Goal: Complete application form: Complete application form

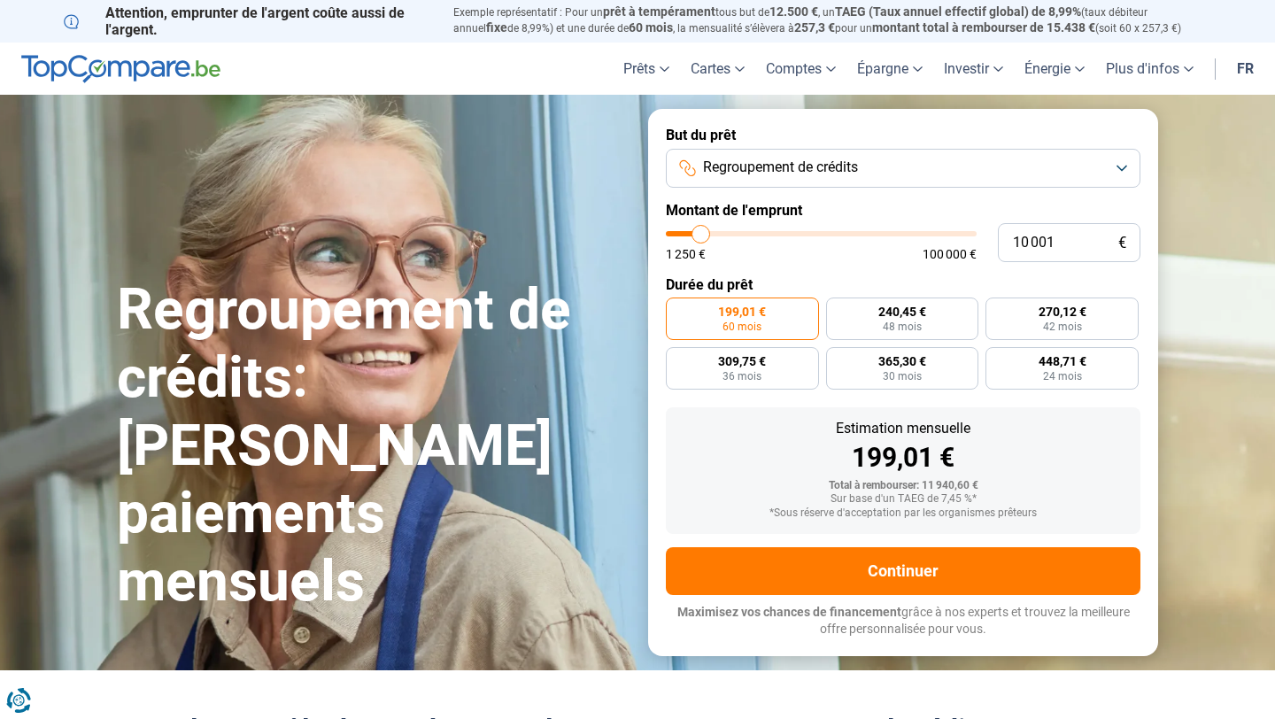
click at [841, 160] on span "Regroupement de crédits" at bounding box center [780, 167] width 155 height 19
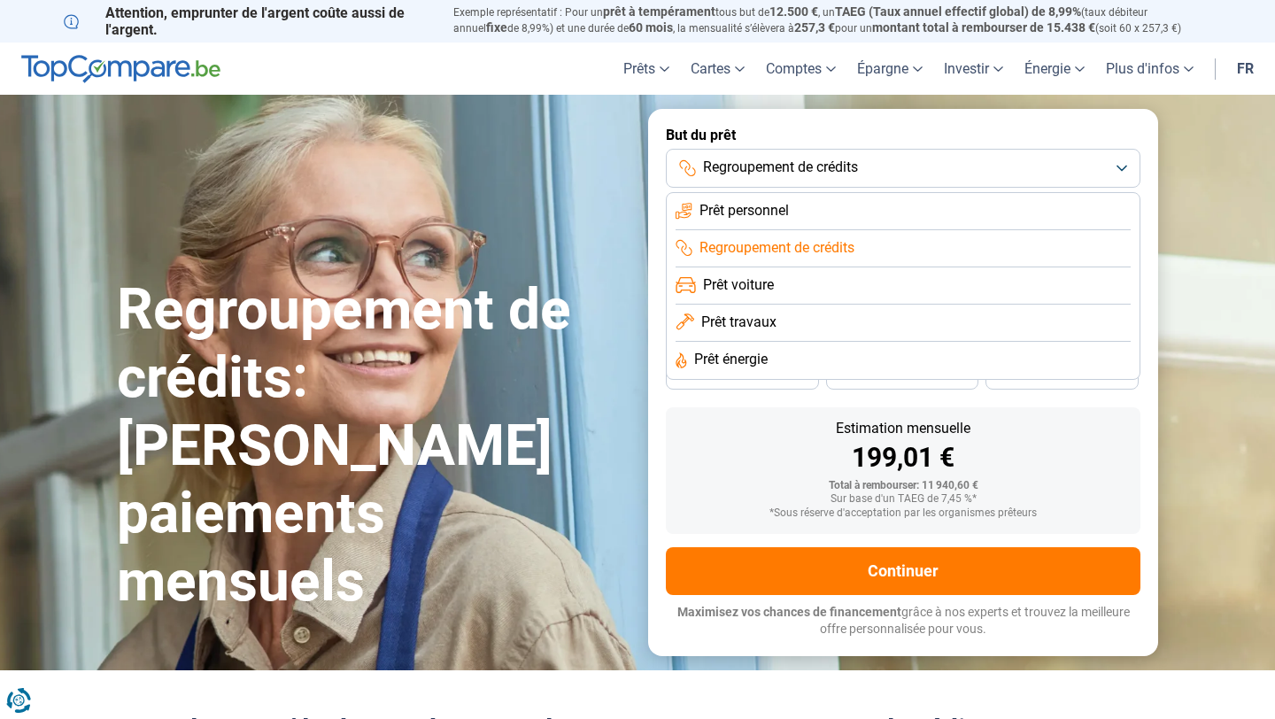
click at [785, 248] on span "Regroupement de crédits" at bounding box center [777, 247] width 155 height 19
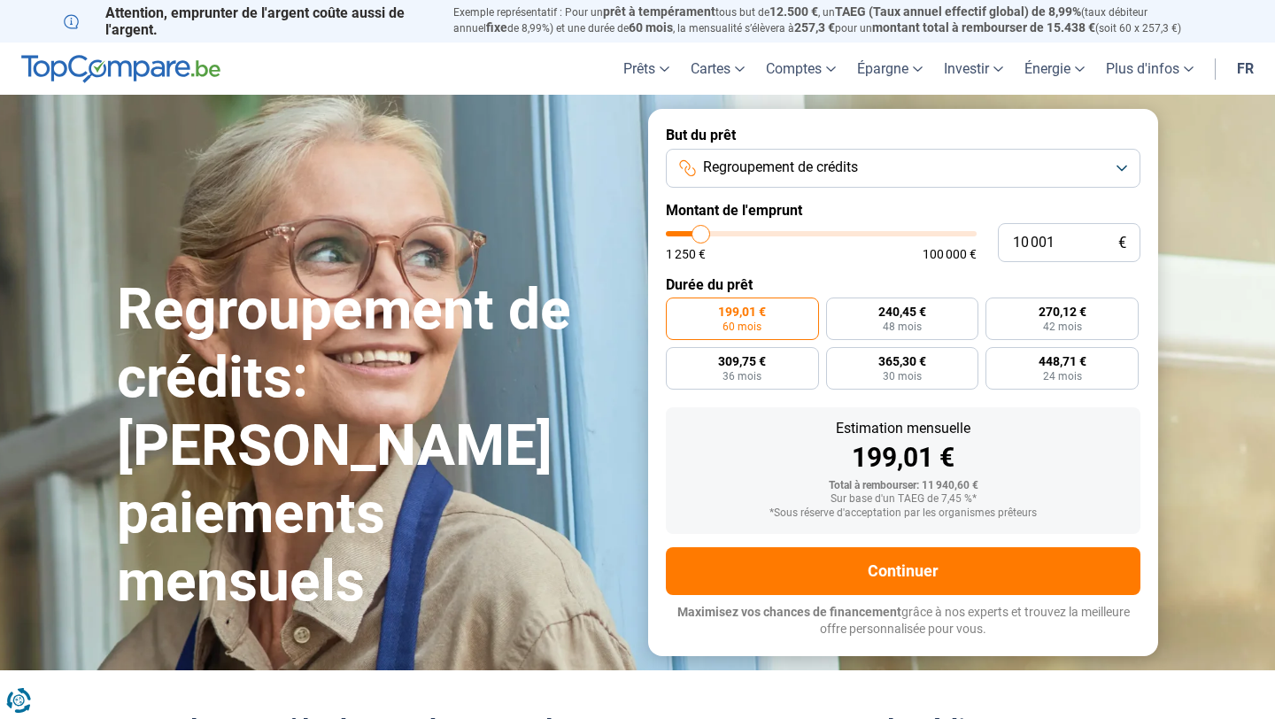
drag, startPoint x: 697, startPoint y: 222, endPoint x: 1057, endPoint y: 269, distance: 363.5
click at [1063, 269] on form "But du prêt Regroupement de crédits Montant de l'emprunt 10 001 € 1 250 € 100 0…" at bounding box center [903, 382] width 510 height 546
type input "9 250"
type input "9250"
type input "9 750"
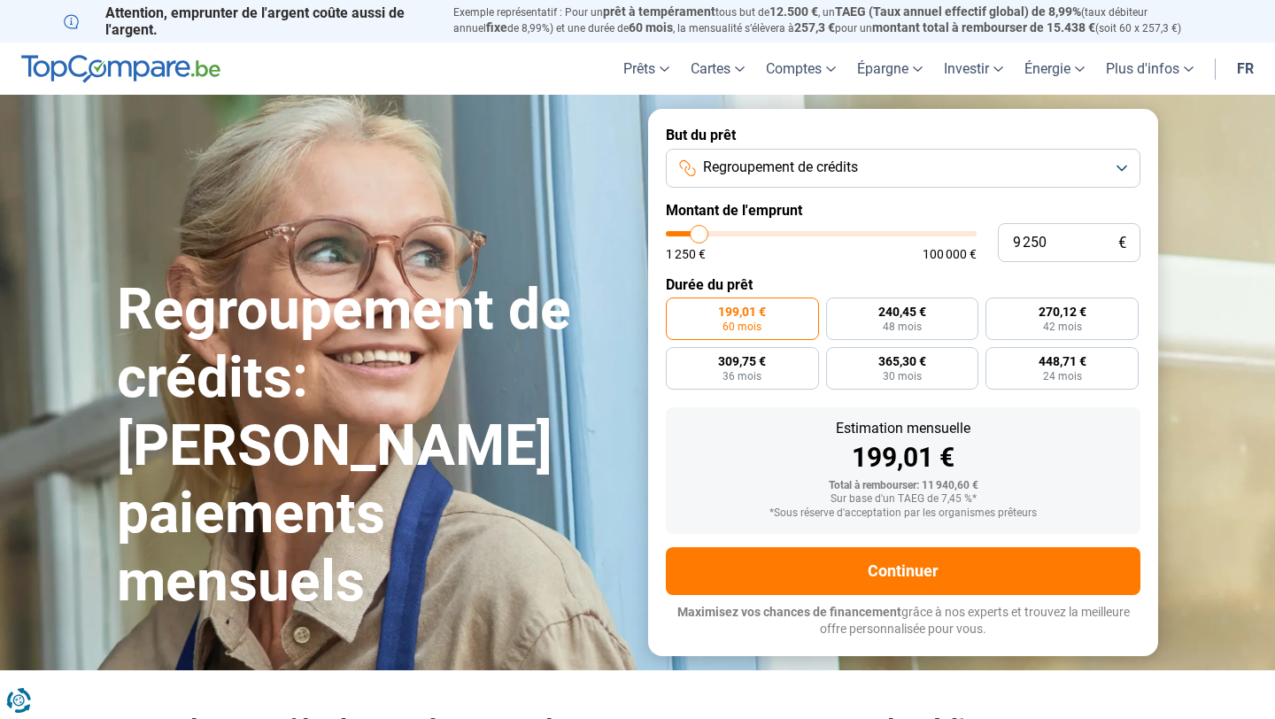
type input "9750"
type input "11 250"
type input "11250"
type input "14 500"
type input "14500"
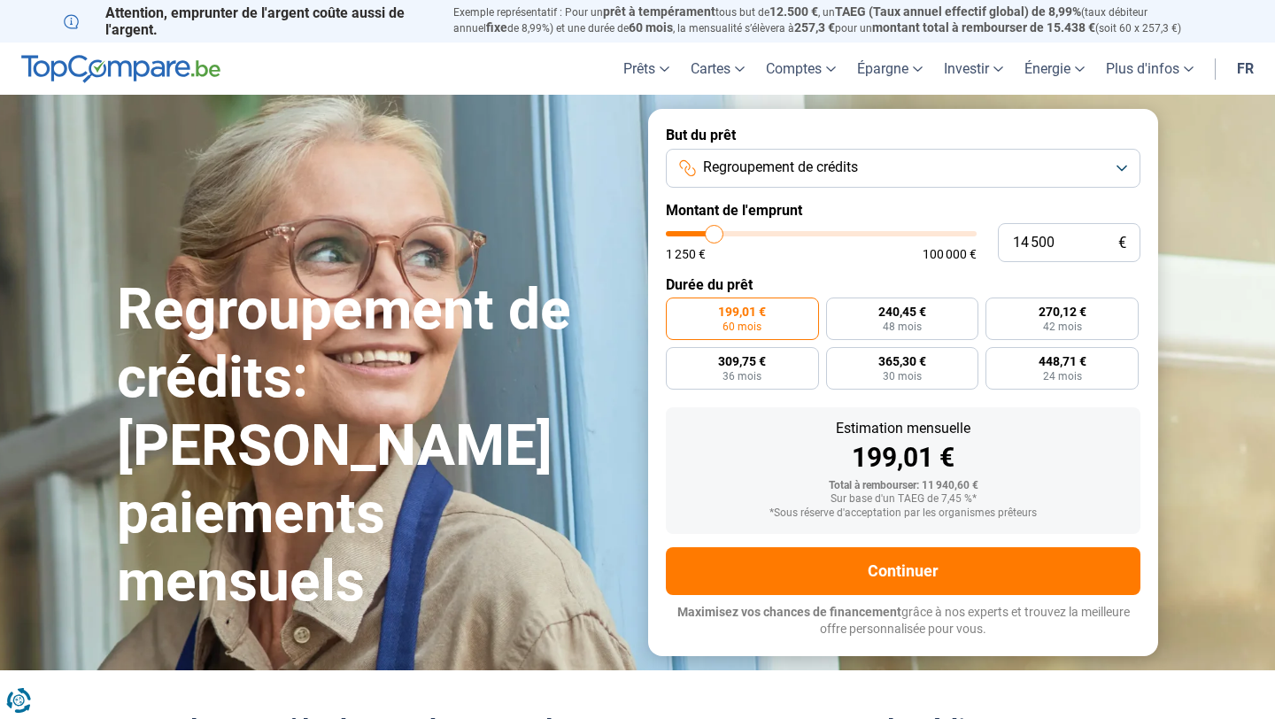
type input "19 250"
type input "19250"
type input "25 000"
type input "25000"
type input "31 500"
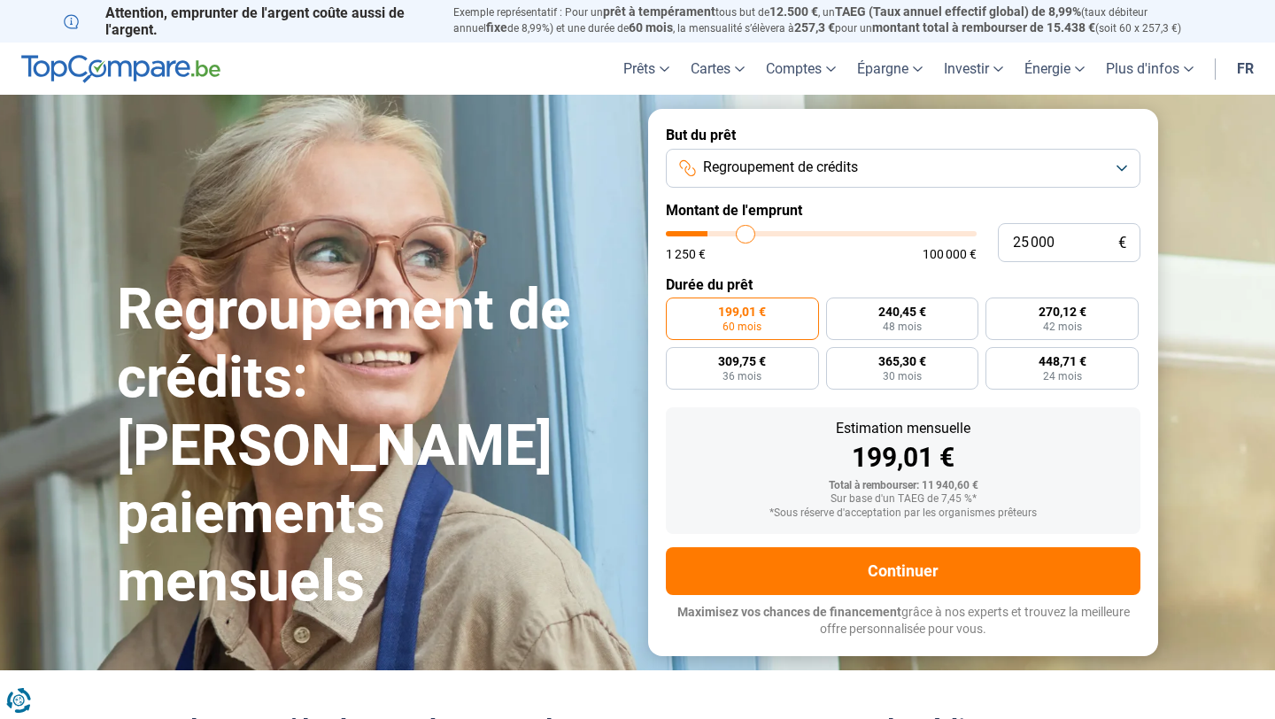
type input "31500"
type input "37 500"
type input "37500"
type input "42 500"
type input "42500"
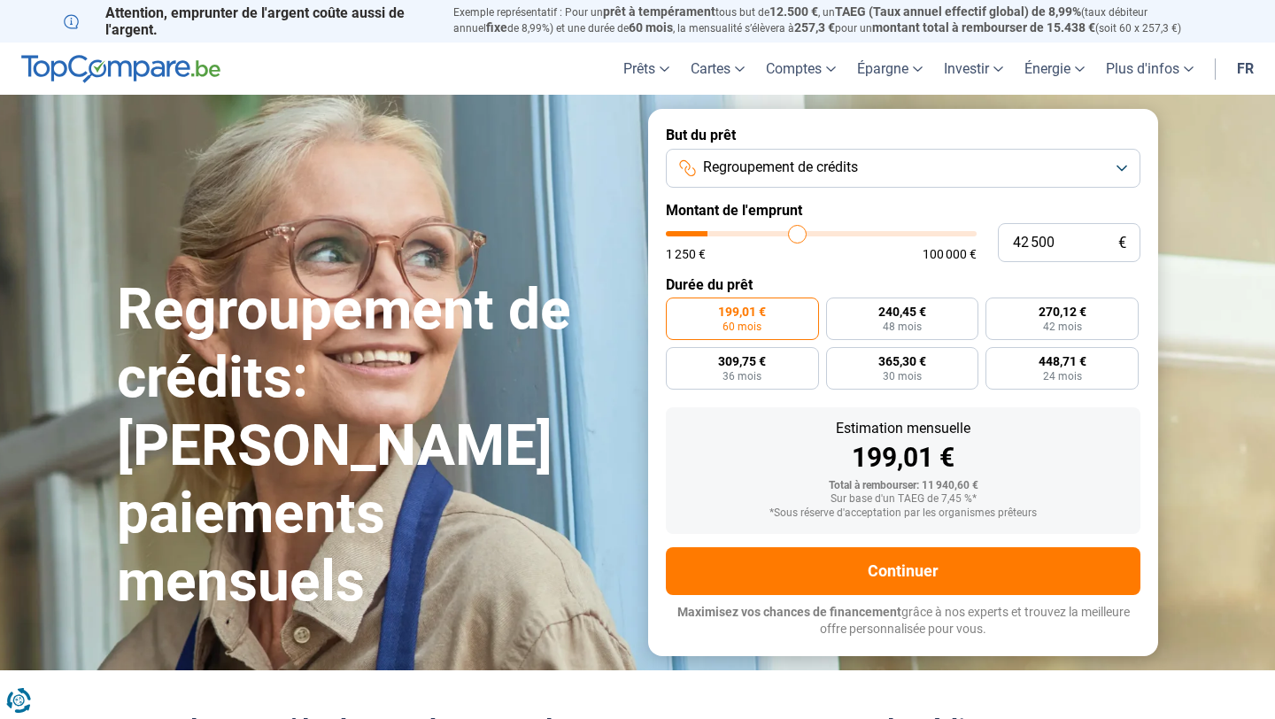
type input "47 000"
type input "47000"
type input "50 500"
type input "50500"
type input "53 250"
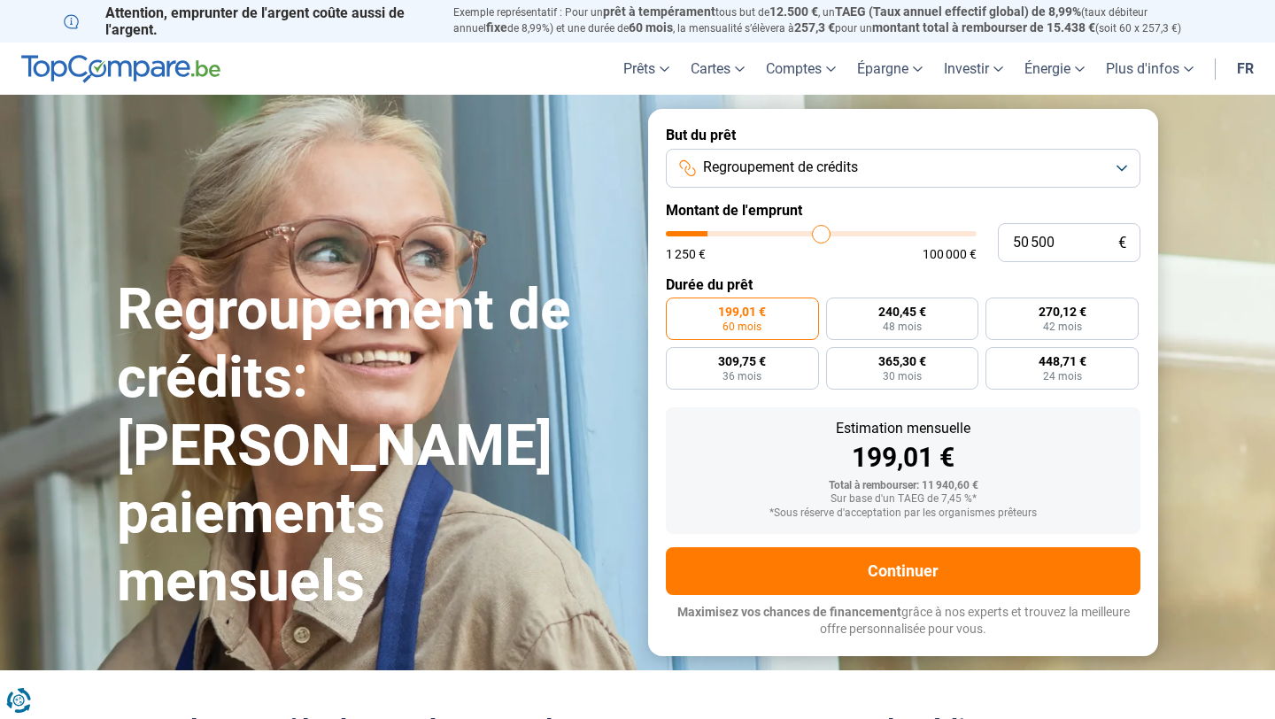
type input "53250"
type input "55 500"
type input "55500"
type input "58 000"
type input "58000"
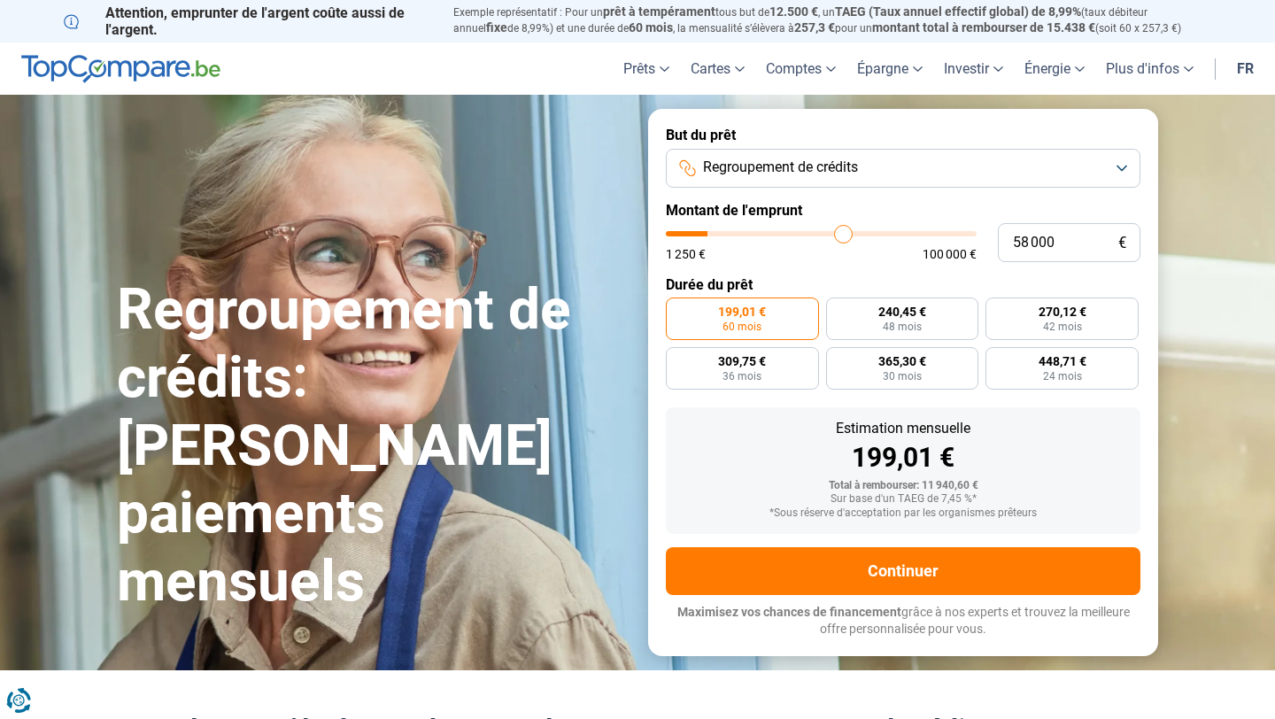
type input "60 750"
type input "60750"
type input "64 000"
type input "64000"
type input "67 750"
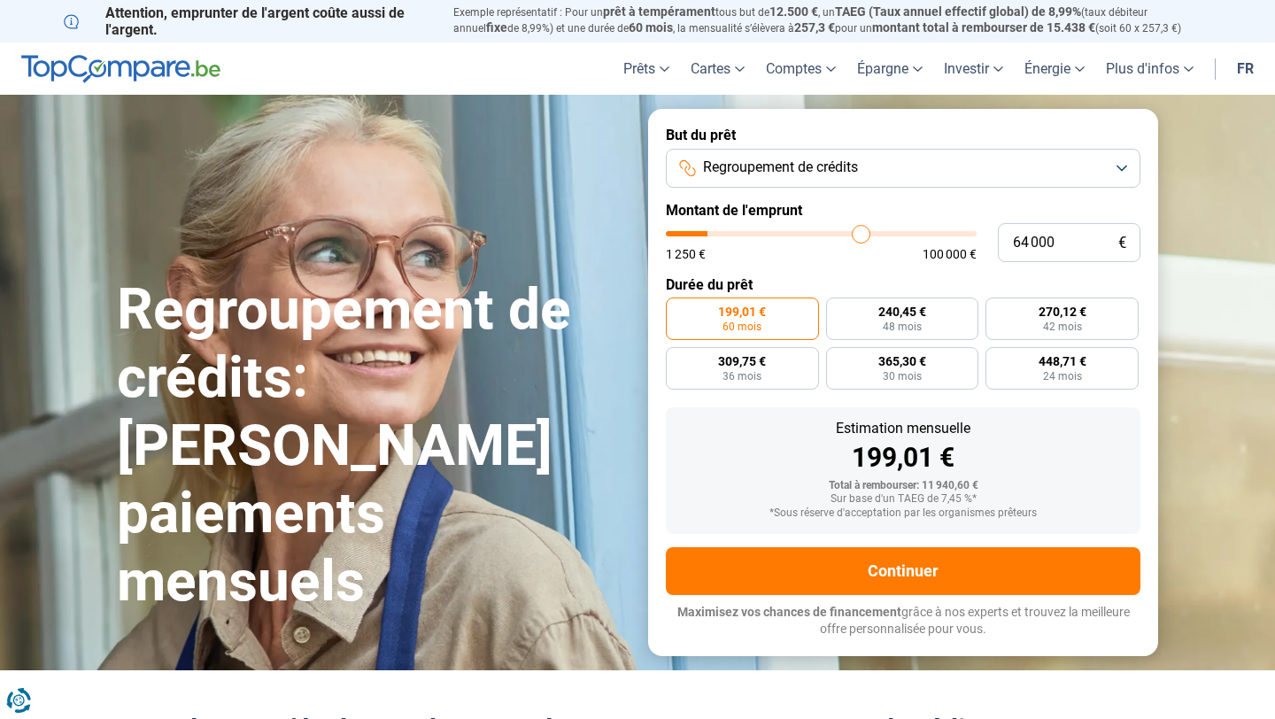
type input "67750"
type input "71 250"
type input "71250"
type input "74 750"
type input "74750"
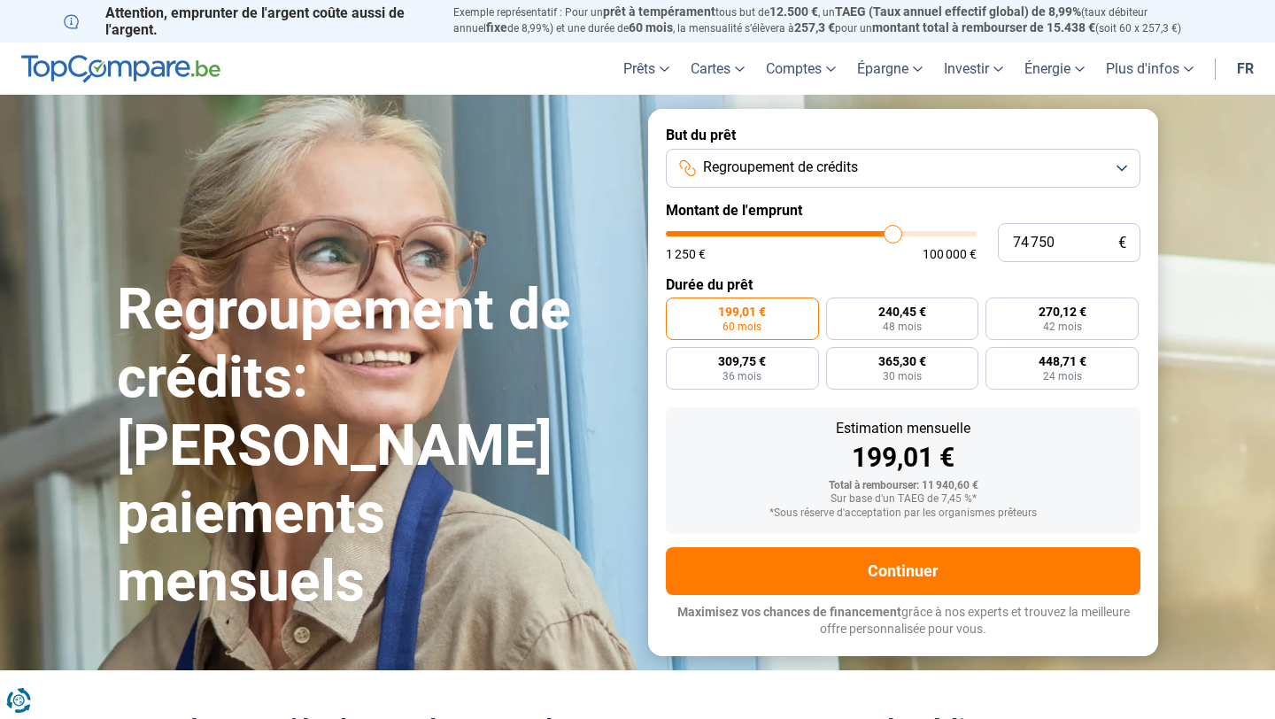
type input "78 250"
type input "78250"
type input "81 750"
type input "81750"
type input "85 250"
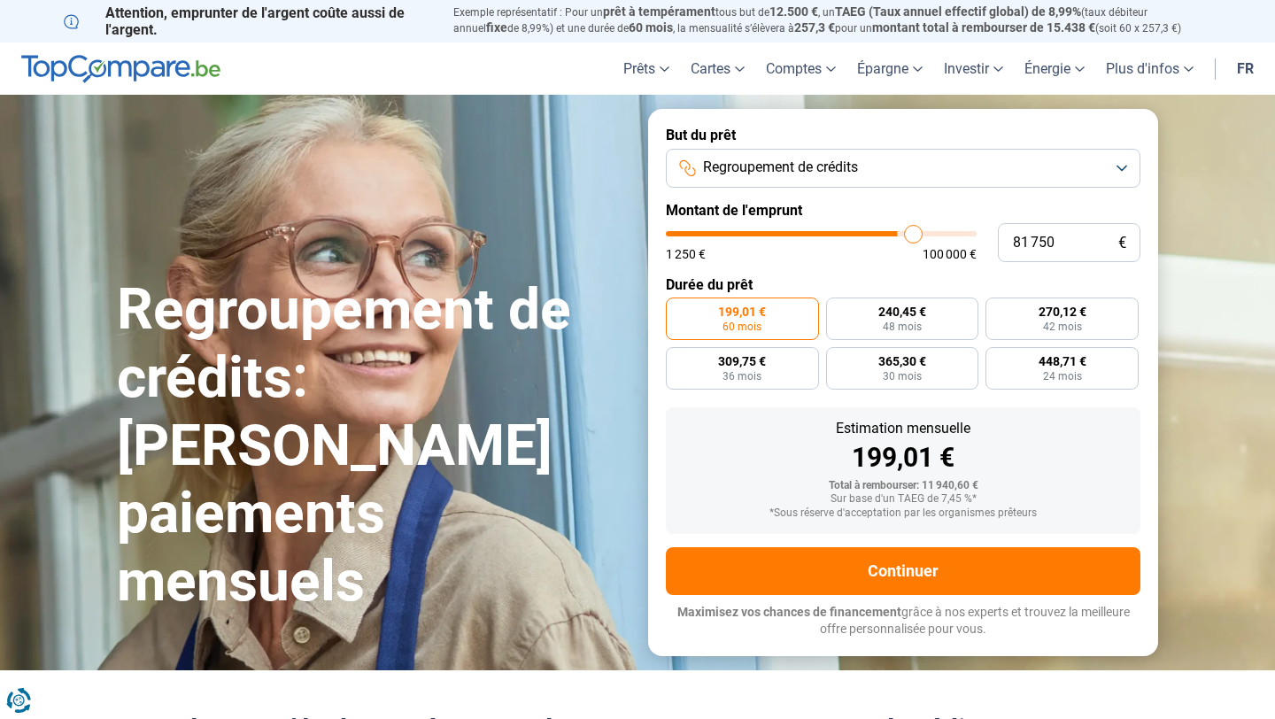
type input "85250"
type input "89 000"
type input "89000"
type input "92 750"
type input "92750"
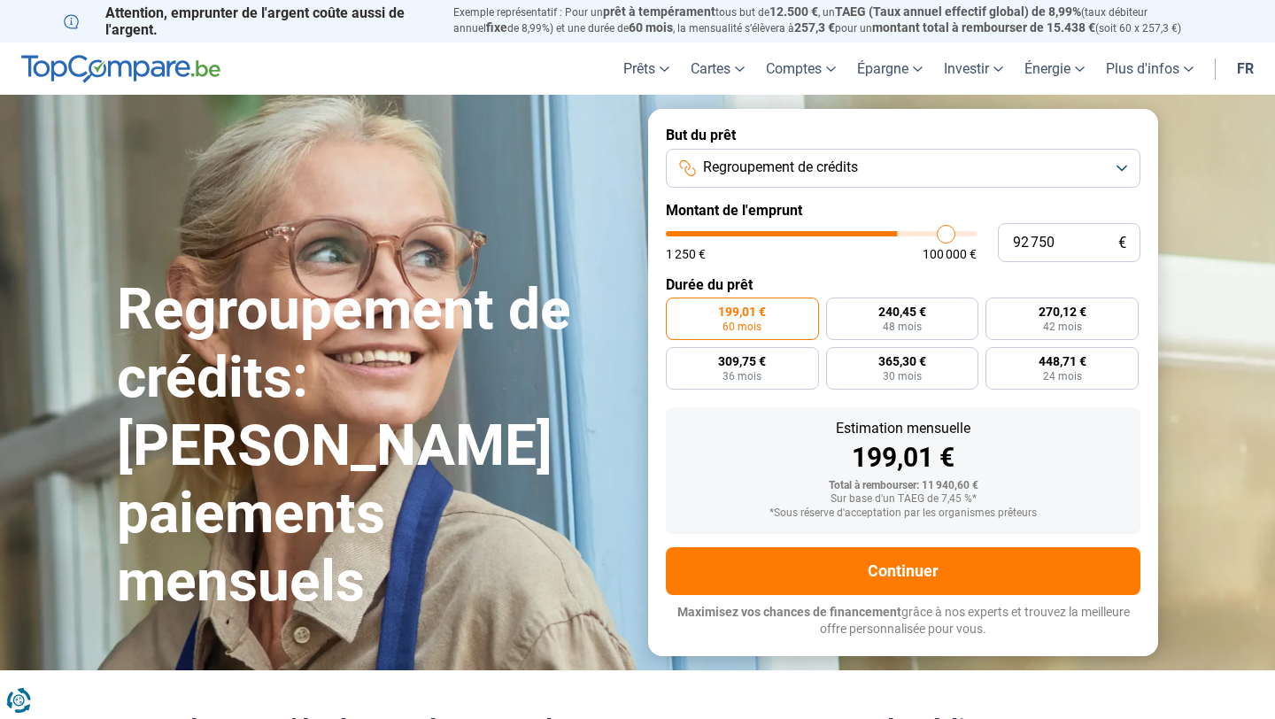
type input "96 000"
type input "96000"
type input "99 000"
type input "99000"
type input "100 000"
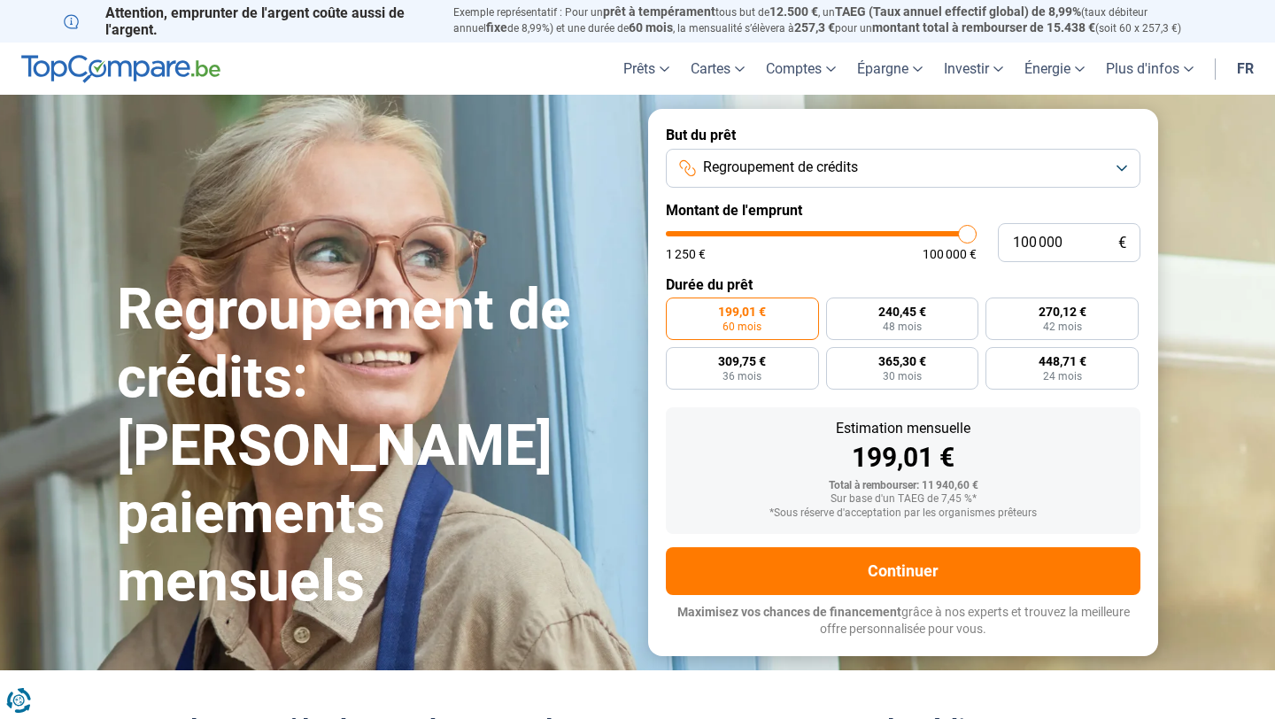
type input "100000"
drag, startPoint x: 705, startPoint y: 234, endPoint x: 1007, endPoint y: 279, distance: 305.4
click at [1007, 279] on form "But du prêt Regroupement de crédits Montant de l'emprunt 100 000 € 1 250 € 100 …" at bounding box center [903, 382] width 510 height 546
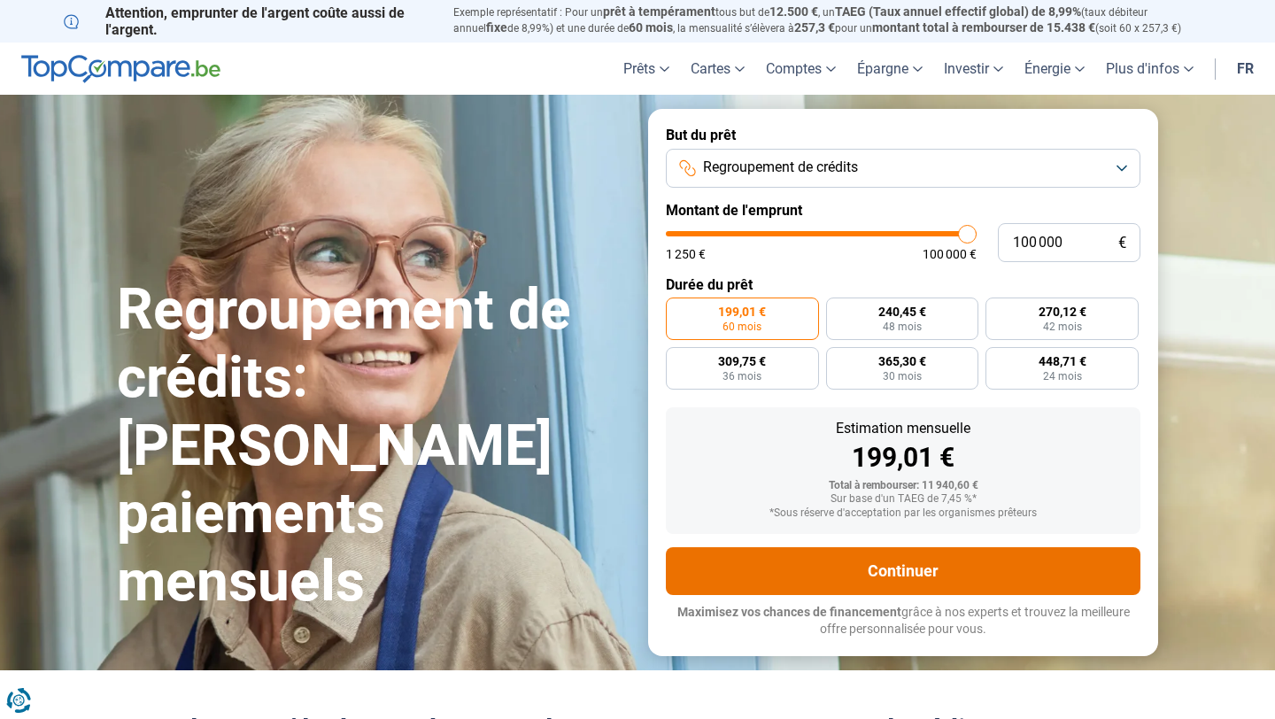
click at [949, 569] on button "Continuer" at bounding box center [903, 571] width 475 height 48
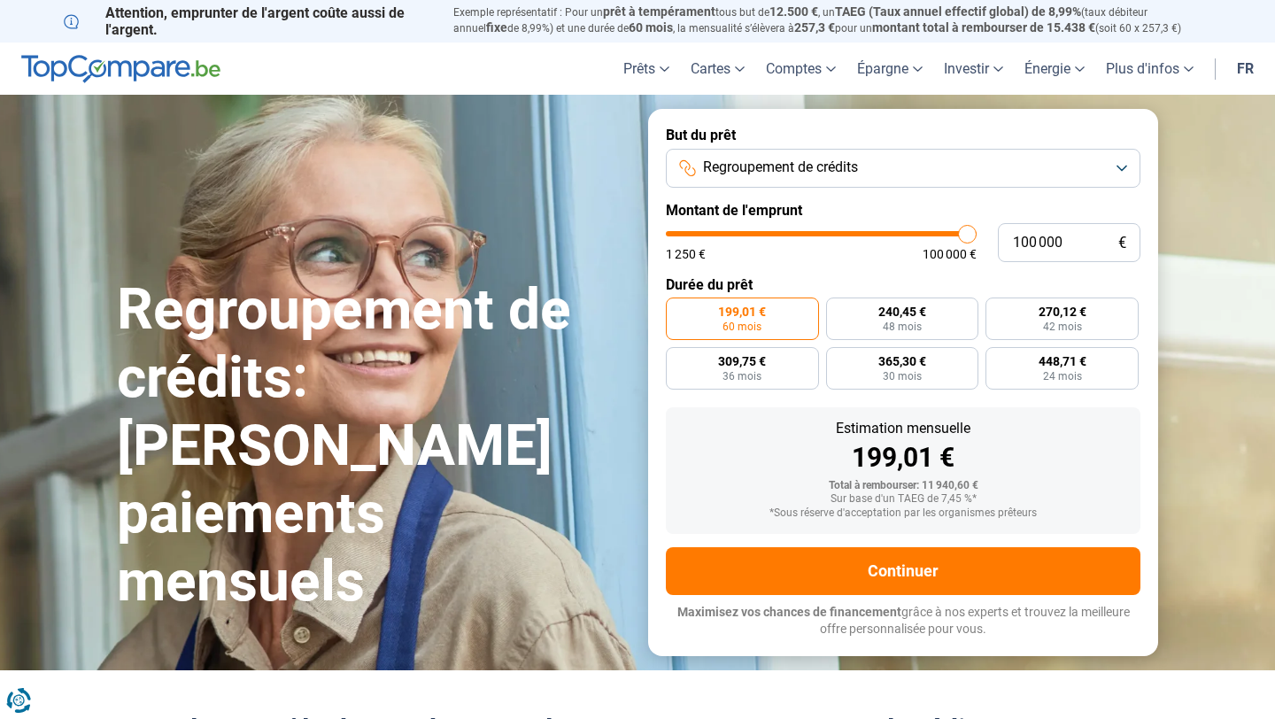
type input "98 750"
type input "98750"
type input "99 000"
type input "99000"
type input "99 500"
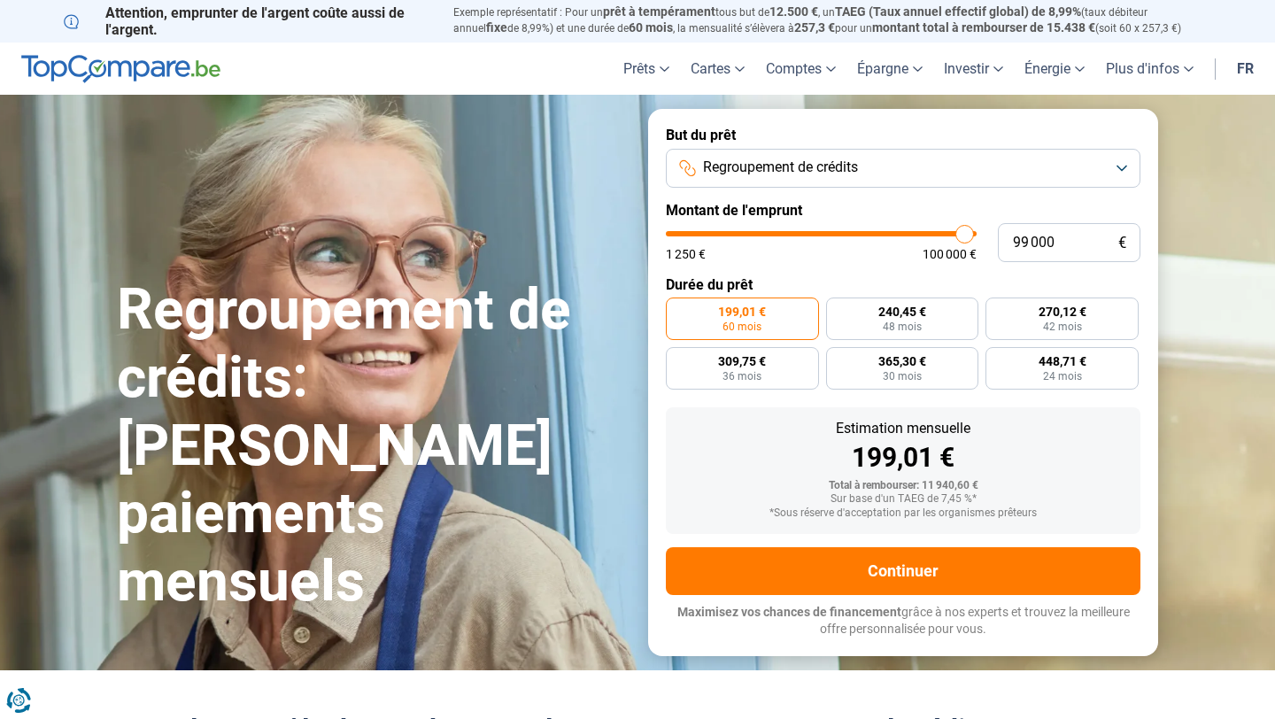
type input "99500"
type input "100 000"
type input "100000"
drag, startPoint x: 963, startPoint y: 233, endPoint x: 991, endPoint y: 233, distance: 28.3
click at [977, 233] on input "range" at bounding box center [821, 233] width 311 height 5
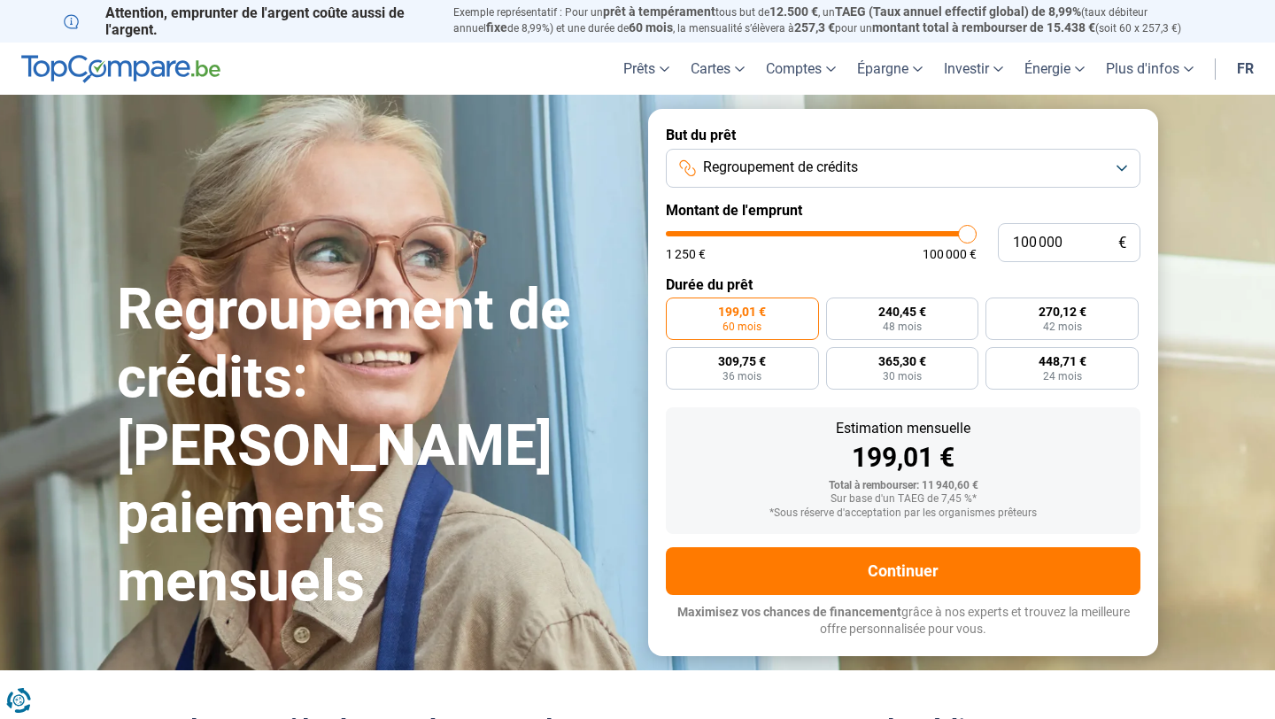
radio input "false"
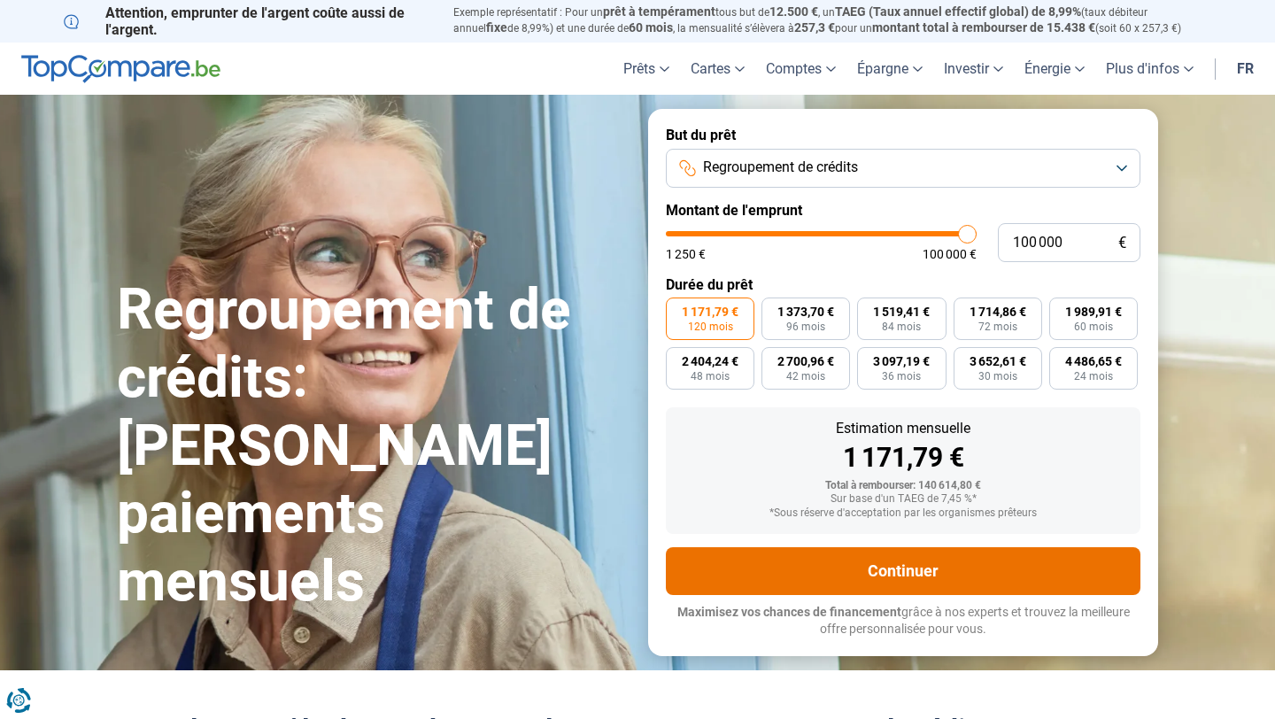
click at [829, 584] on button "Continuer" at bounding box center [903, 571] width 475 height 48
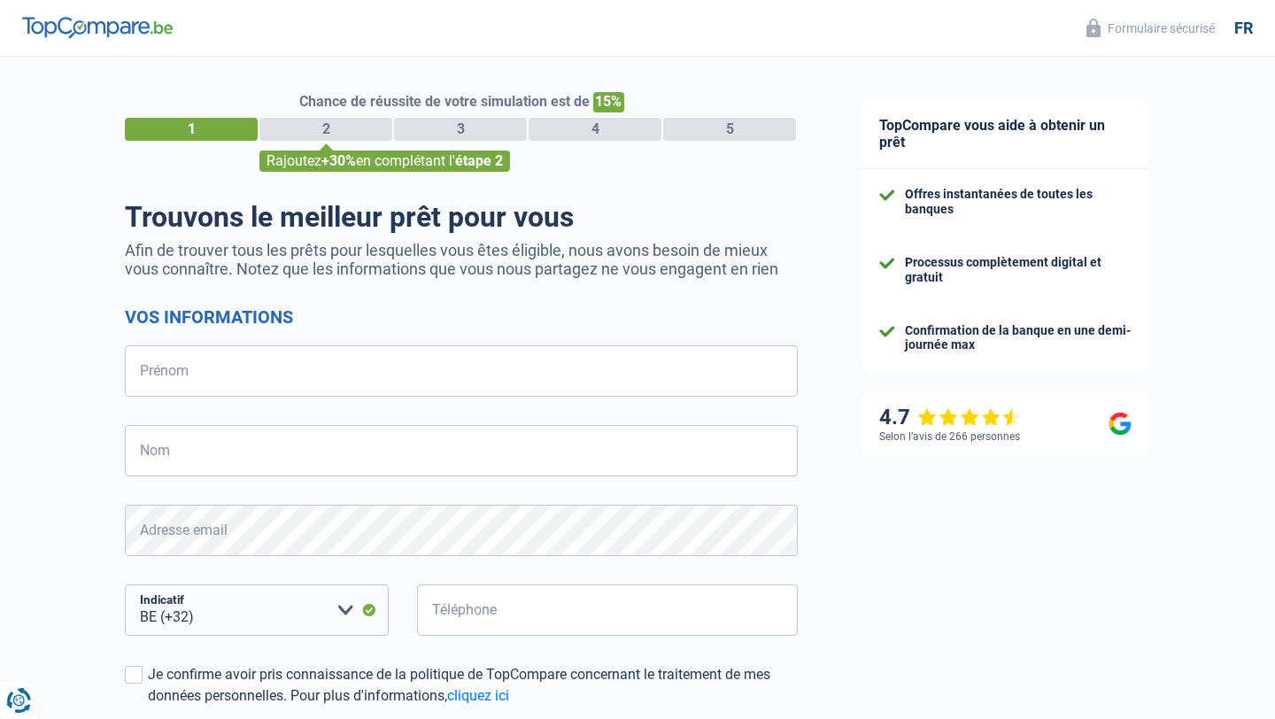
select select "32"
click at [283, 367] on input "Prénom" at bounding box center [461, 370] width 673 height 51
type input "[PERSON_NAME]"
type input "teclu"
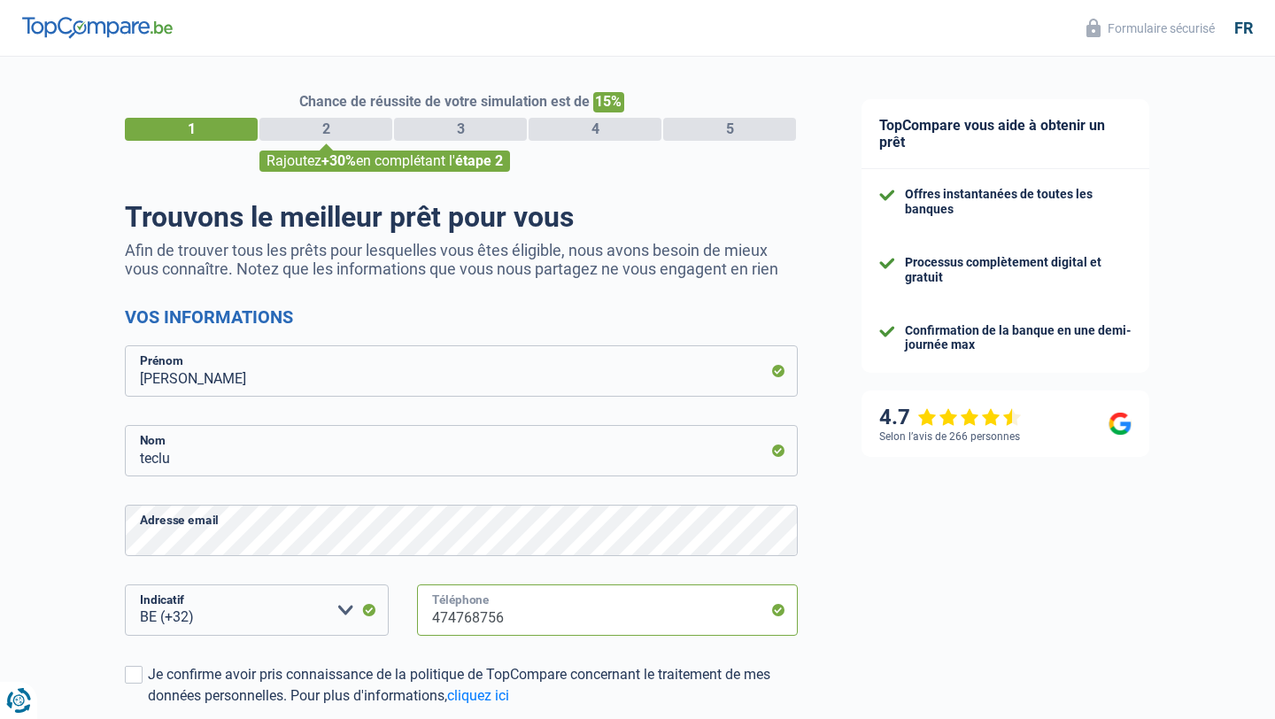
click at [513, 601] on input "474768756" at bounding box center [607, 610] width 381 height 51
type input "471412392"
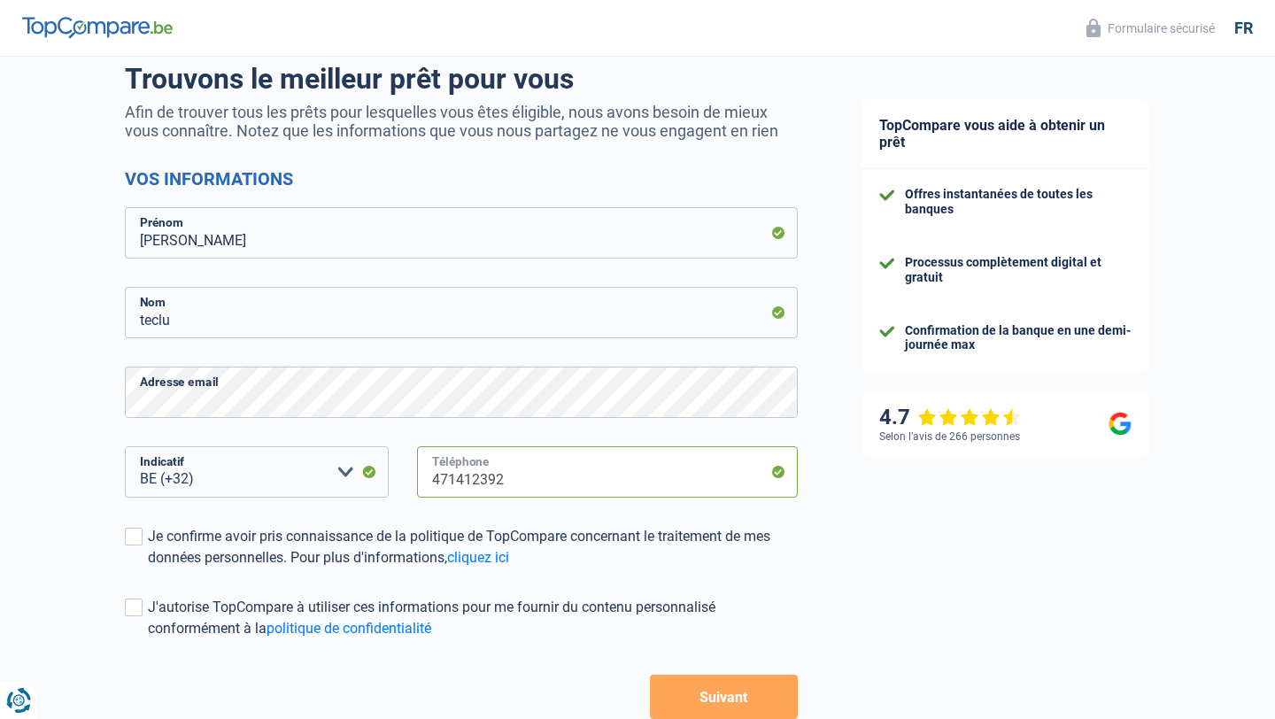
scroll to position [173, 0]
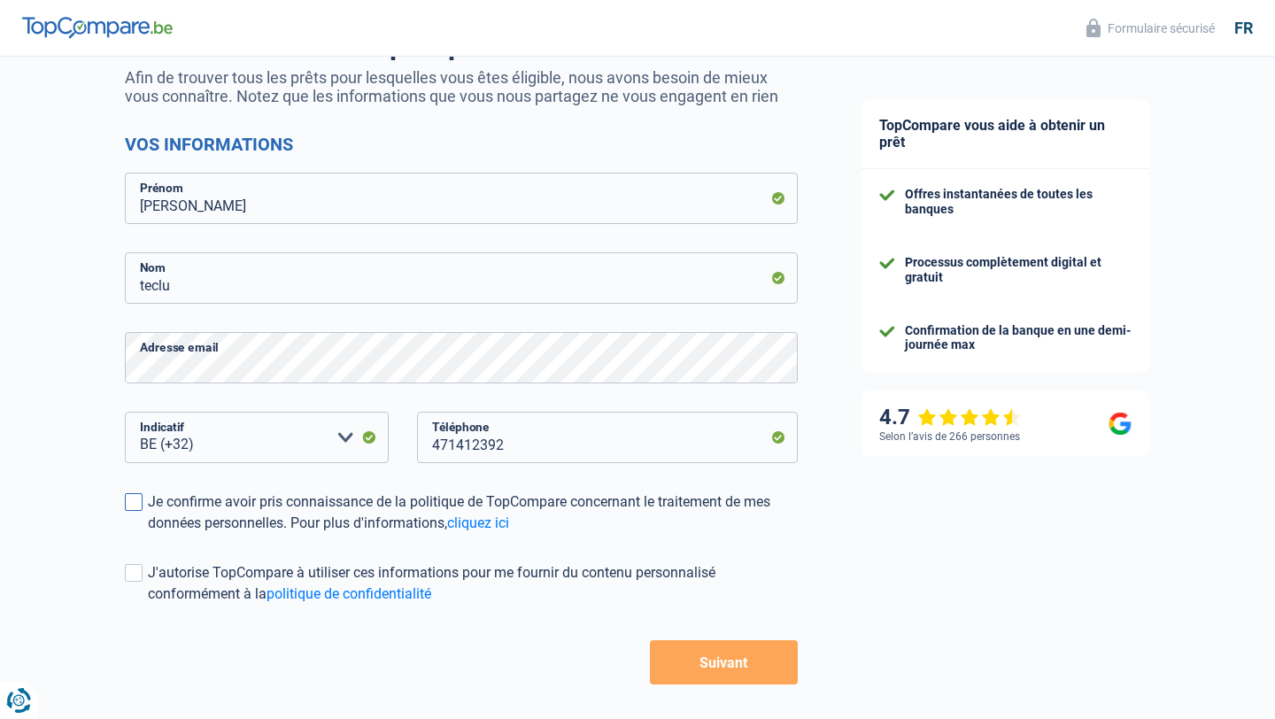
click at [130, 510] on span at bounding box center [134, 502] width 18 height 18
click at [148, 534] on input "Je confirme avoir pris connaissance de la politique de TopCompare concernant le…" at bounding box center [148, 534] width 0 height 0
click at [136, 577] on span at bounding box center [134, 573] width 18 height 18
click at [148, 605] on input "J'autorise TopCompare à utiliser ces informations pour me fournir du contenu pe…" at bounding box center [148, 605] width 0 height 0
click at [689, 678] on button "Suivant" at bounding box center [724, 662] width 148 height 44
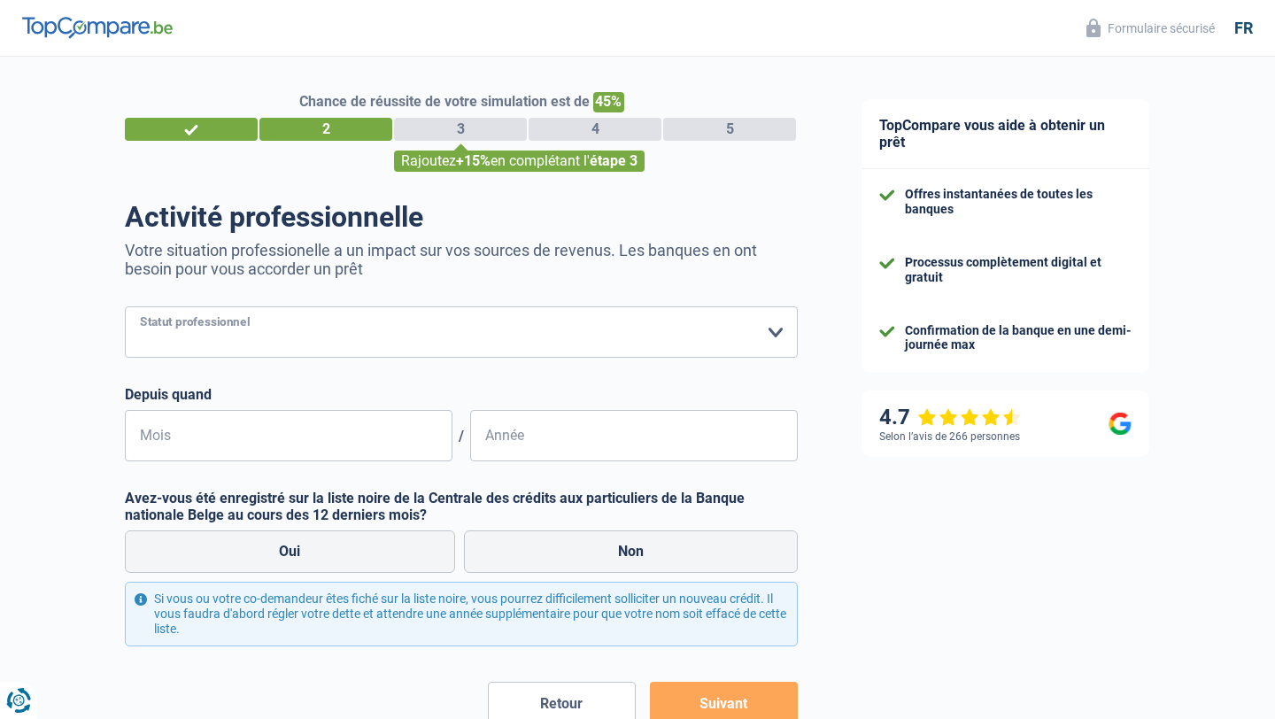
click at [552, 306] on select "Ouvrier Employé privé Employé public Invalide Indépendant Pensionné Chômeur Mut…" at bounding box center [461, 331] width 673 height 51
select select "publicEmployee"
click at [125, 306] on select "Ouvrier Employé privé Employé public Invalide Indépendant Pensionné Chômeur Mut…" at bounding box center [461, 331] width 673 height 51
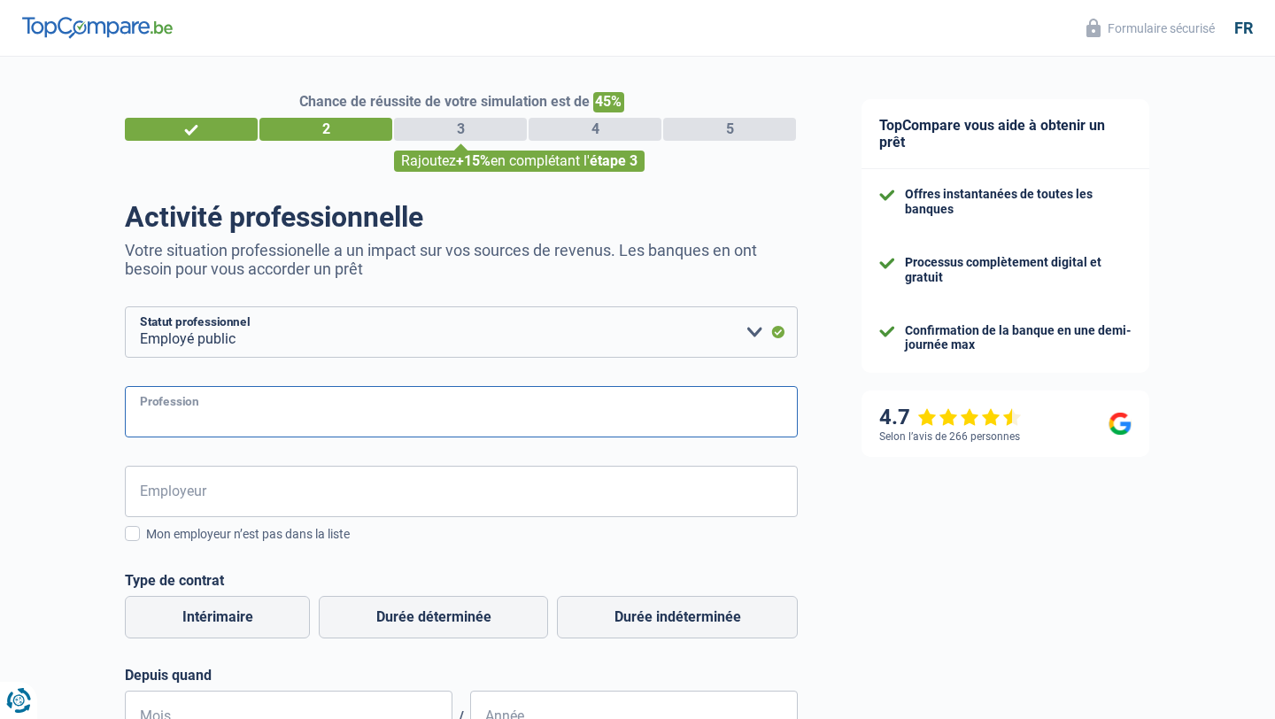
click at [227, 402] on input "Profession" at bounding box center [461, 411] width 673 height 51
type input "enseignant"
click at [159, 499] on input "Employeur" at bounding box center [461, 491] width 673 height 51
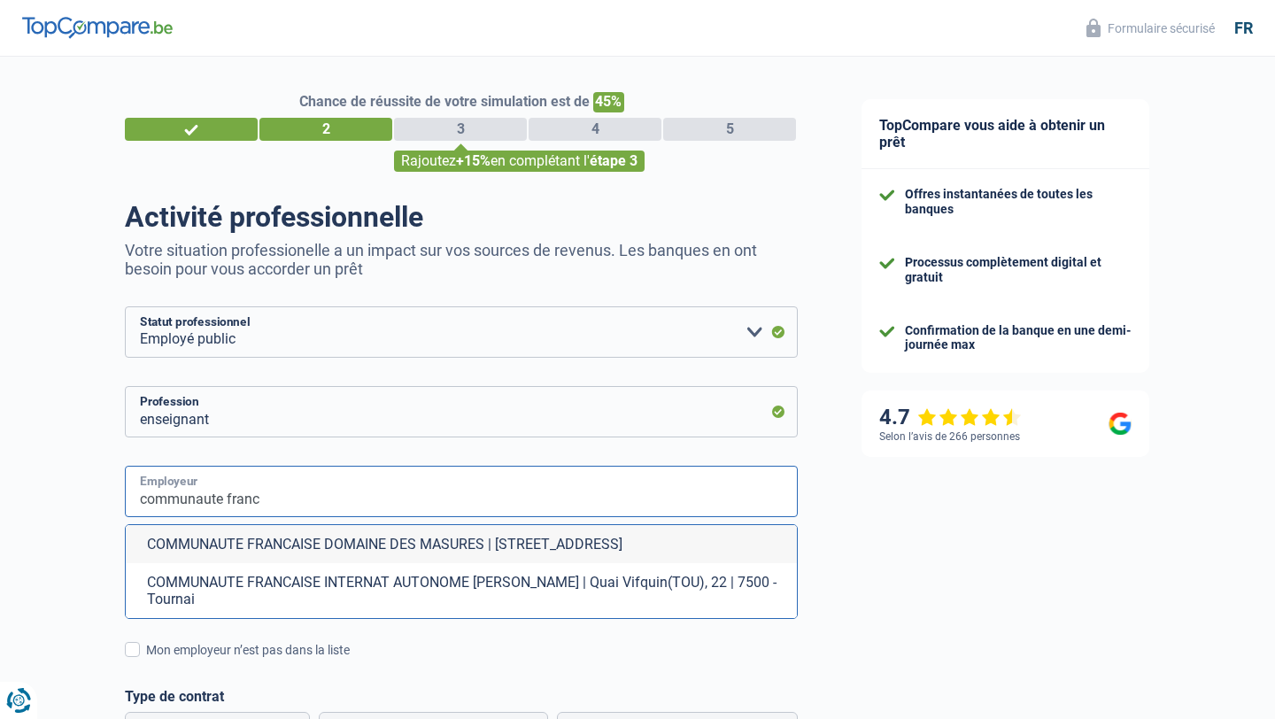
click at [193, 492] on input "communaute franc" at bounding box center [461, 491] width 673 height 51
click at [227, 502] on input "communaute franc" at bounding box center [461, 491] width 673 height 51
drag, startPoint x: 220, startPoint y: 500, endPoint x: 108, endPoint y: 497, distance: 111.6
click at [97, 500] on div "Chance de réussite de votre simulation est de 45% 1 2 3 4 5 Rajoutez +15% en co…" at bounding box center [415, 636] width 830 height 1172
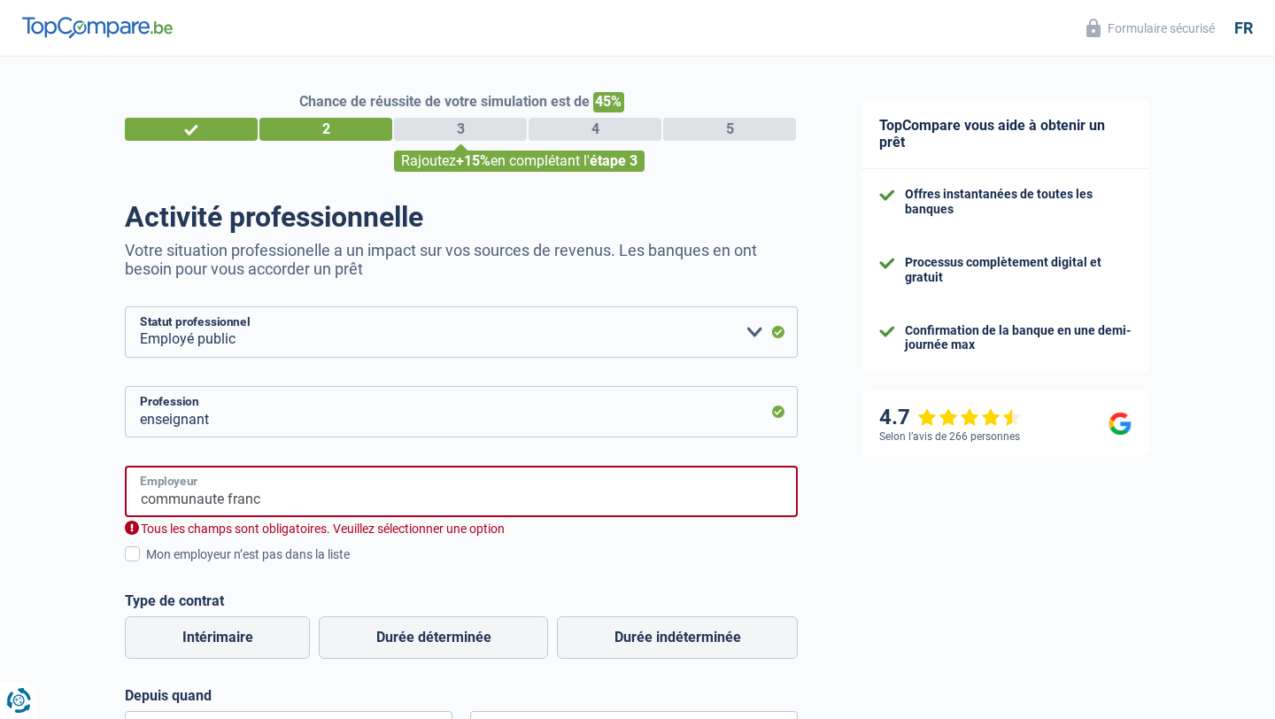
drag, startPoint x: 272, startPoint y: 500, endPoint x: 27, endPoint y: 500, distance: 244.4
click at [27, 500] on div "Chance de réussite de votre simulation est de 45% 1 2 3 4 5 Rajoutez +15% en co…" at bounding box center [415, 588] width 830 height 1076
type input "Communaute FRANCAISE"
click at [230, 561] on div "Mon employeur n’est pas dans la liste" at bounding box center [472, 555] width 652 height 19
click at [146, 564] on input "Mon employeur n’est pas dans la liste" at bounding box center [146, 564] width 0 height 0
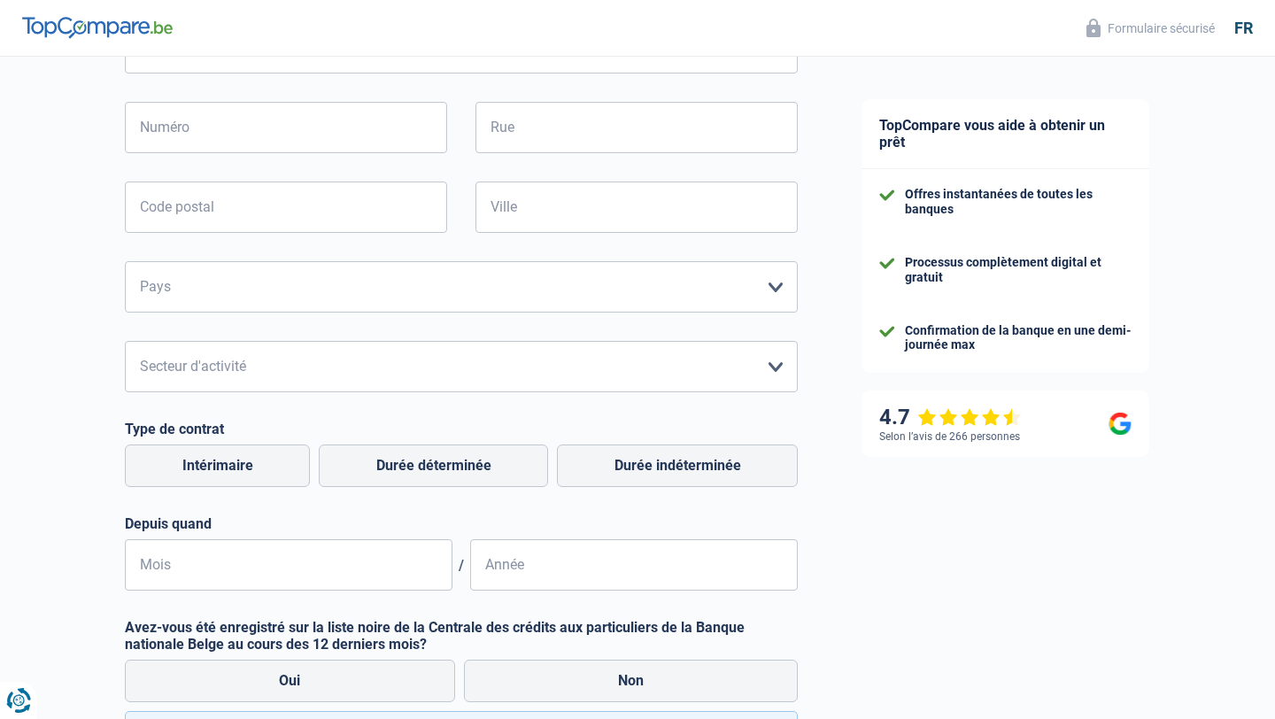
scroll to position [483, 0]
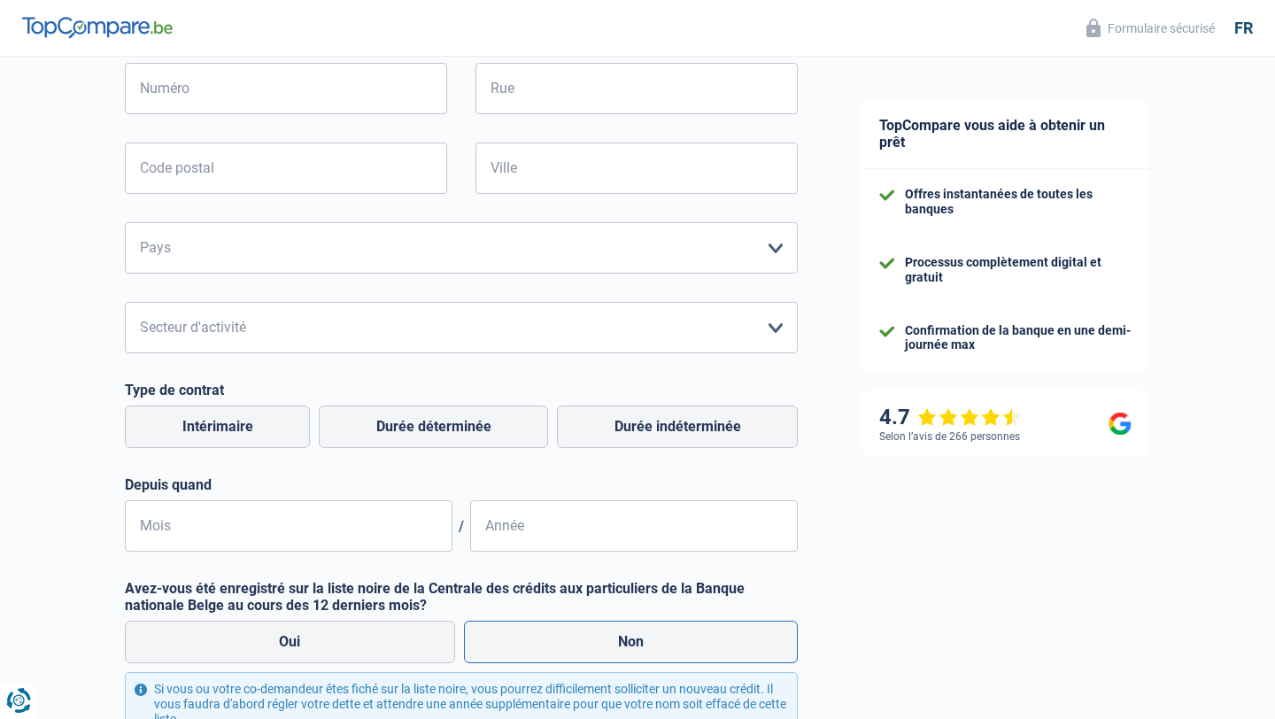
click at [638, 621] on label "Non" at bounding box center [631, 642] width 335 height 43
click at [638, 621] on input "Non" at bounding box center [631, 642] width 335 height 43
radio input "true"
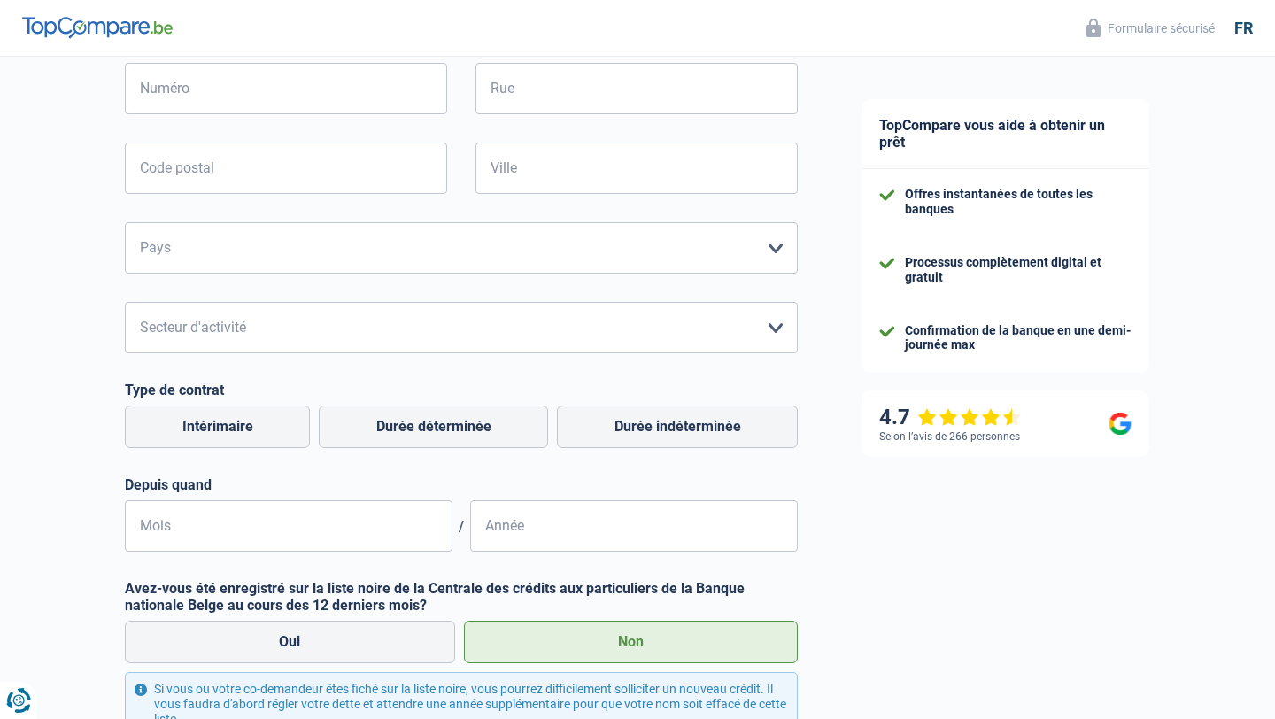
click at [633, 639] on label "Non" at bounding box center [631, 642] width 335 height 43
click at [633, 639] on input "Non" at bounding box center [631, 642] width 335 height 43
click at [654, 431] on label "Durée indéterminée" at bounding box center [677, 427] width 241 height 43
click at [654, 431] on input "Durée indéterminée" at bounding box center [677, 427] width 241 height 43
radio input "true"
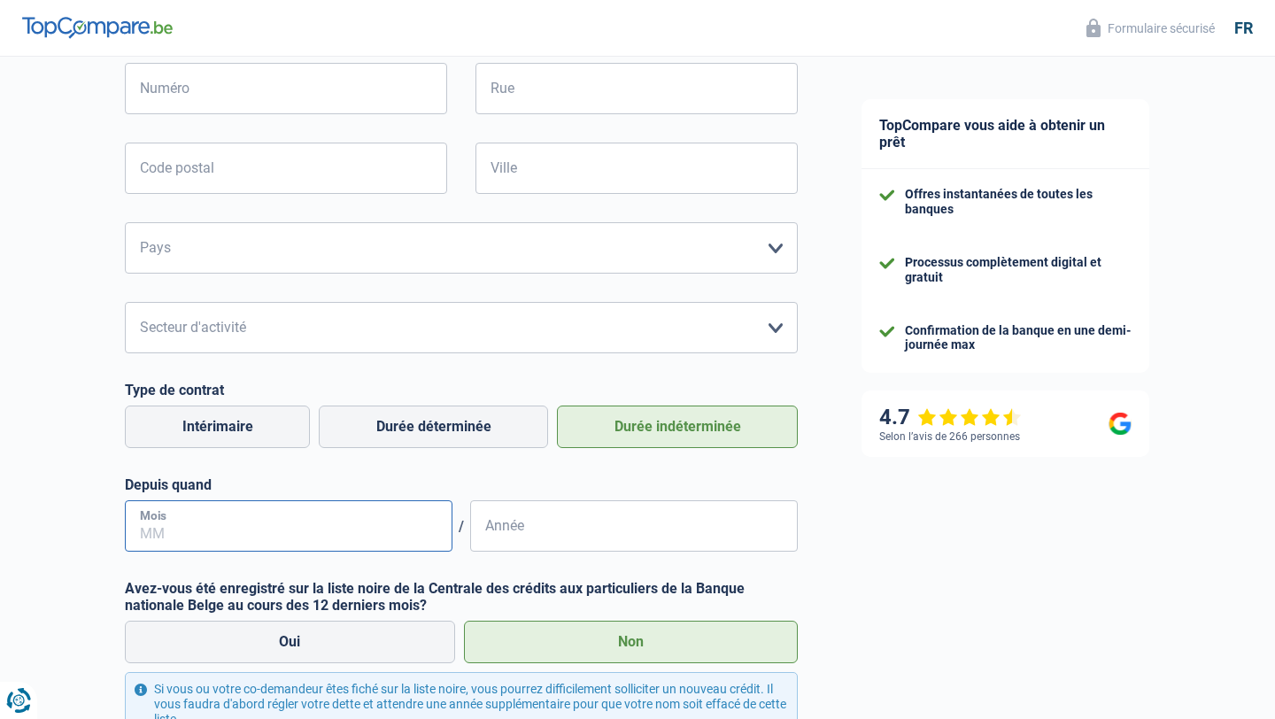
click at [331, 516] on input "Mois" at bounding box center [289, 525] width 328 height 51
type input "03"
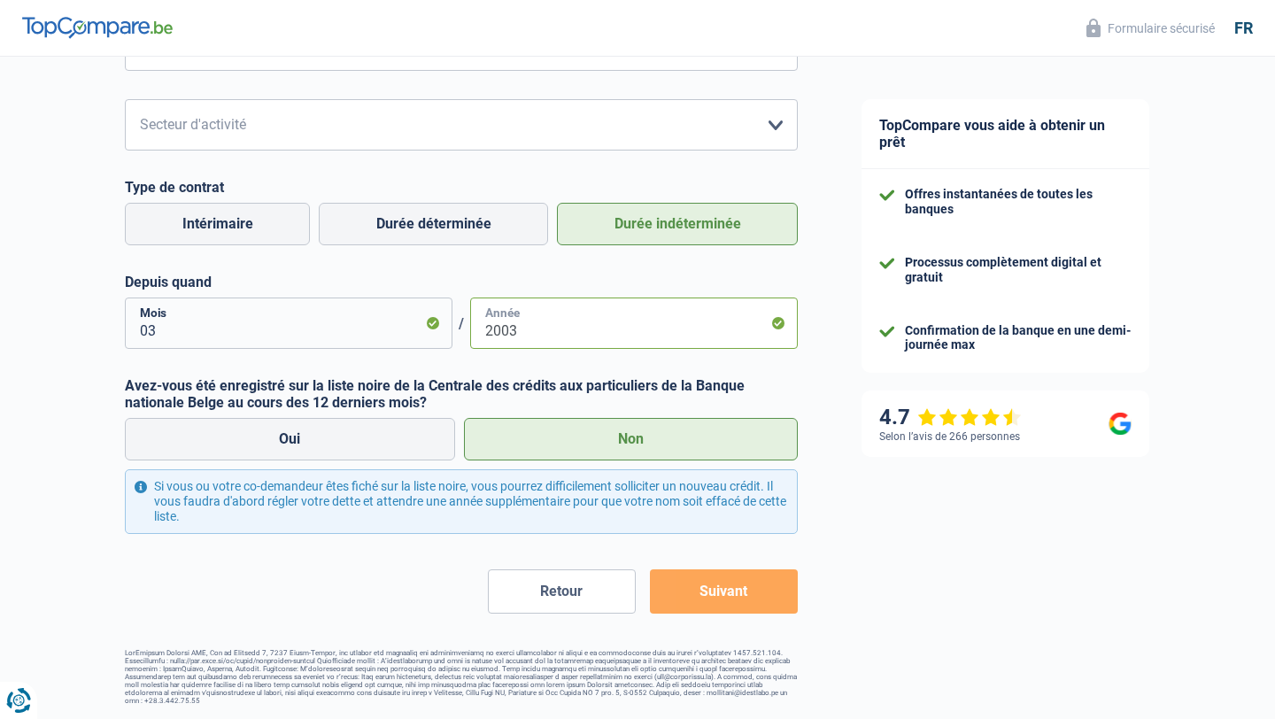
type input "2003"
click at [752, 584] on button "Suivant" at bounding box center [724, 591] width 148 height 44
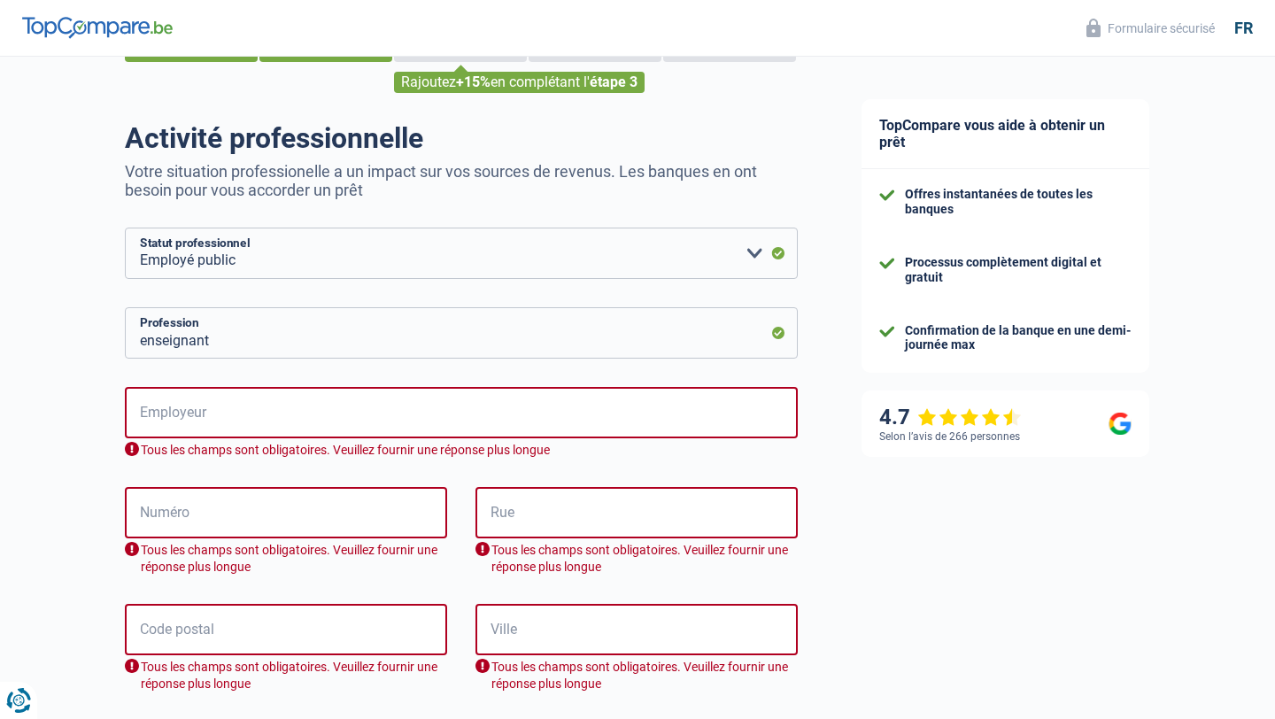
scroll to position [0, 0]
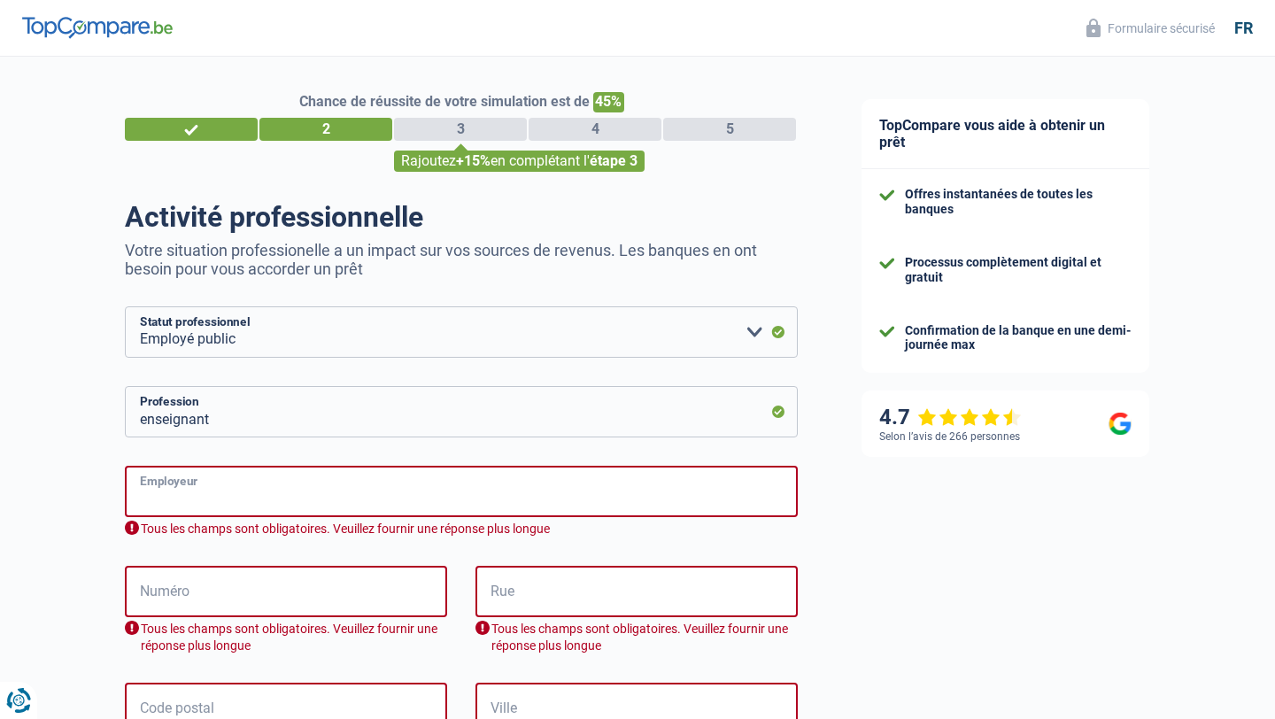
click at [329, 484] on input "Employeur" at bounding box center [461, 491] width 673 height 51
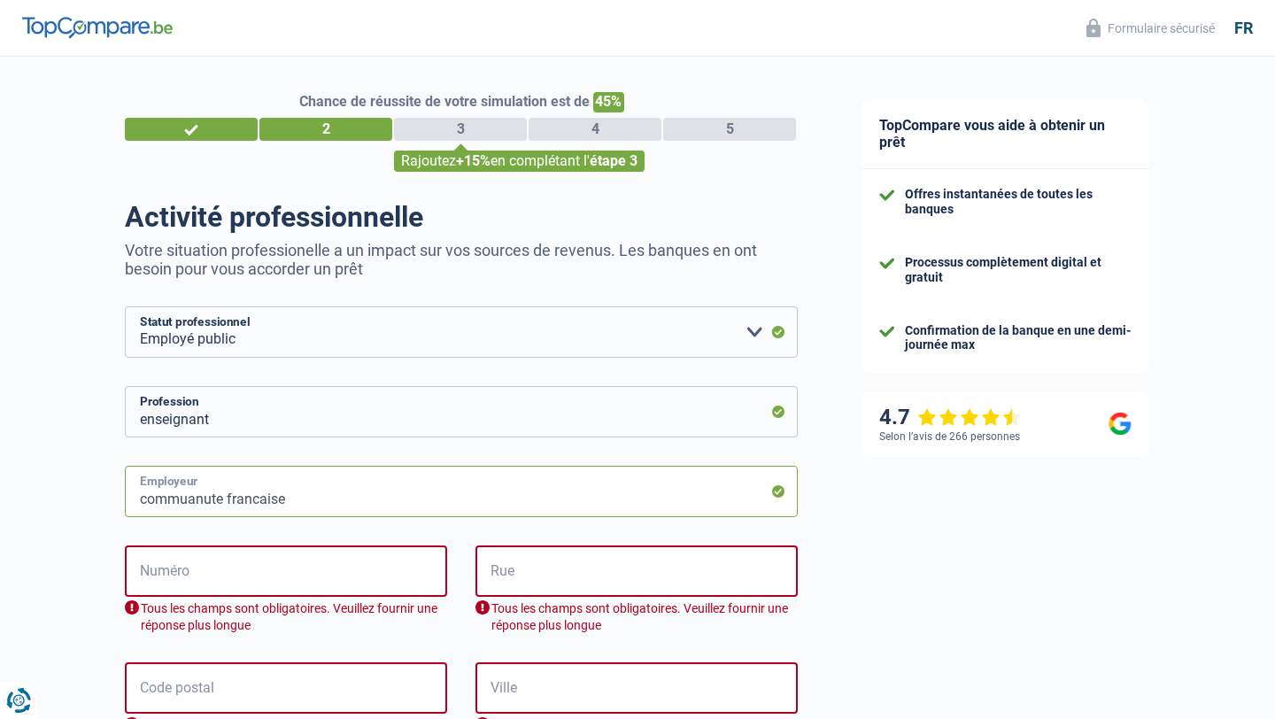
click at [205, 497] on input "commuanute francaise" at bounding box center [461, 491] width 673 height 51
type input "commuanute francaise"
click at [219, 569] on input "Numéro" at bounding box center [286, 571] width 322 height 51
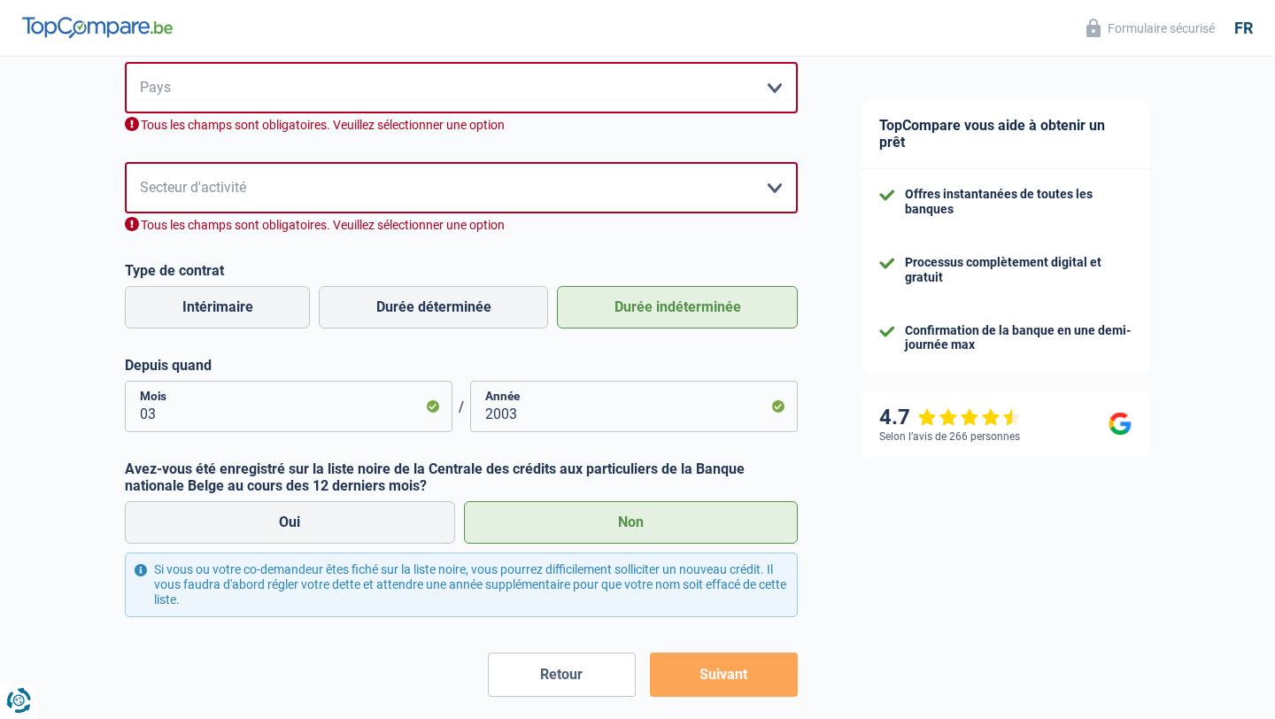
scroll to position [718, 0]
click at [435, 184] on select "Agriculture/Pêche Industrie Horeca Courier/Fitness/Taxi Construction Banques/As…" at bounding box center [461, 186] width 673 height 51
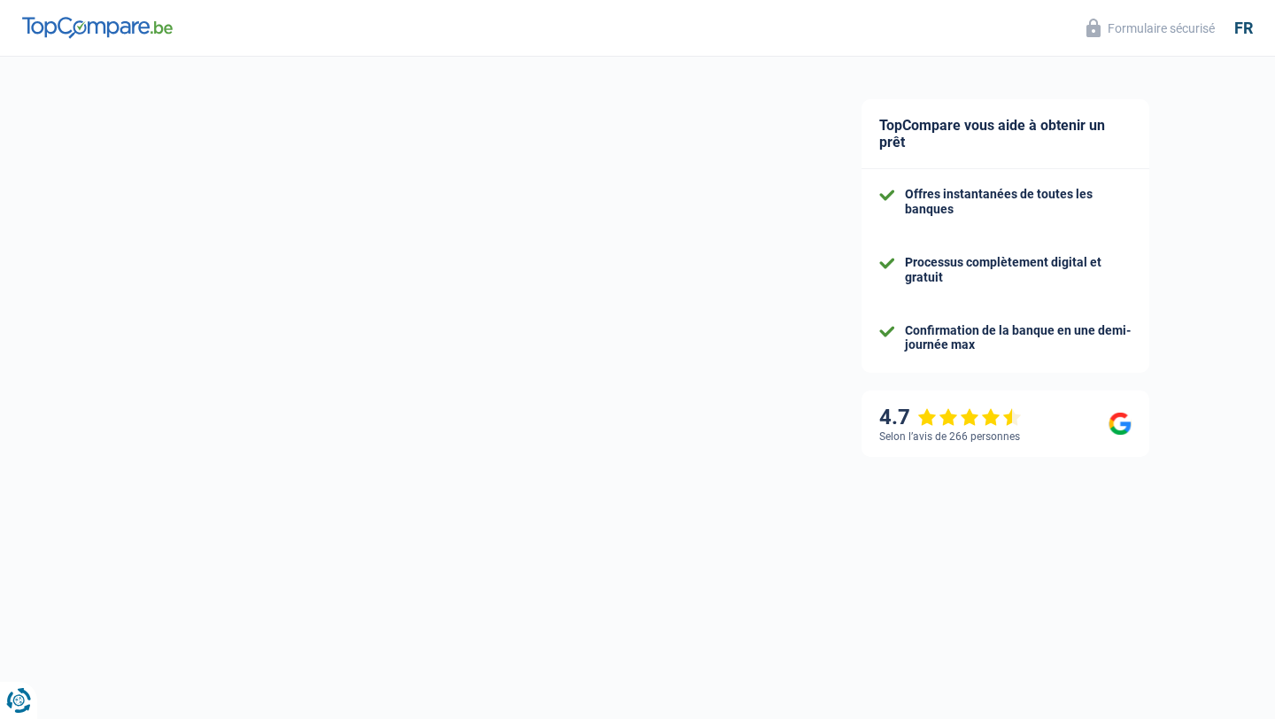
select select "32"
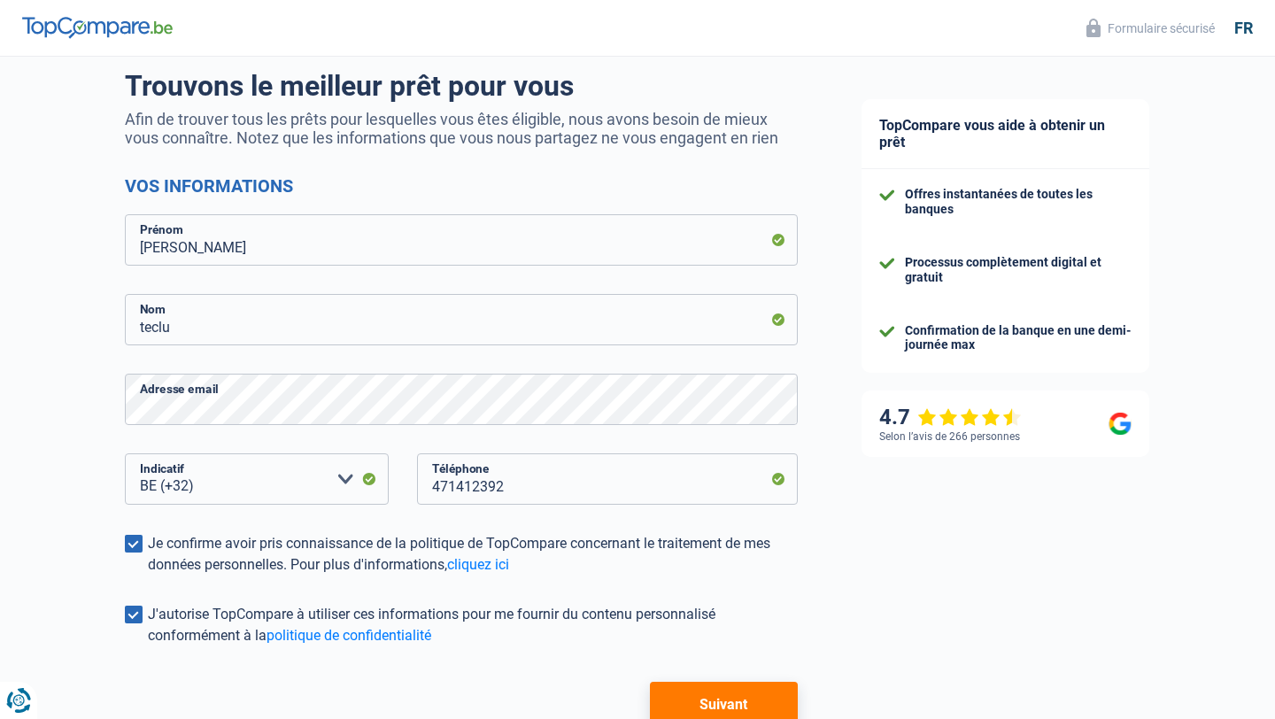
scroll to position [253, 0]
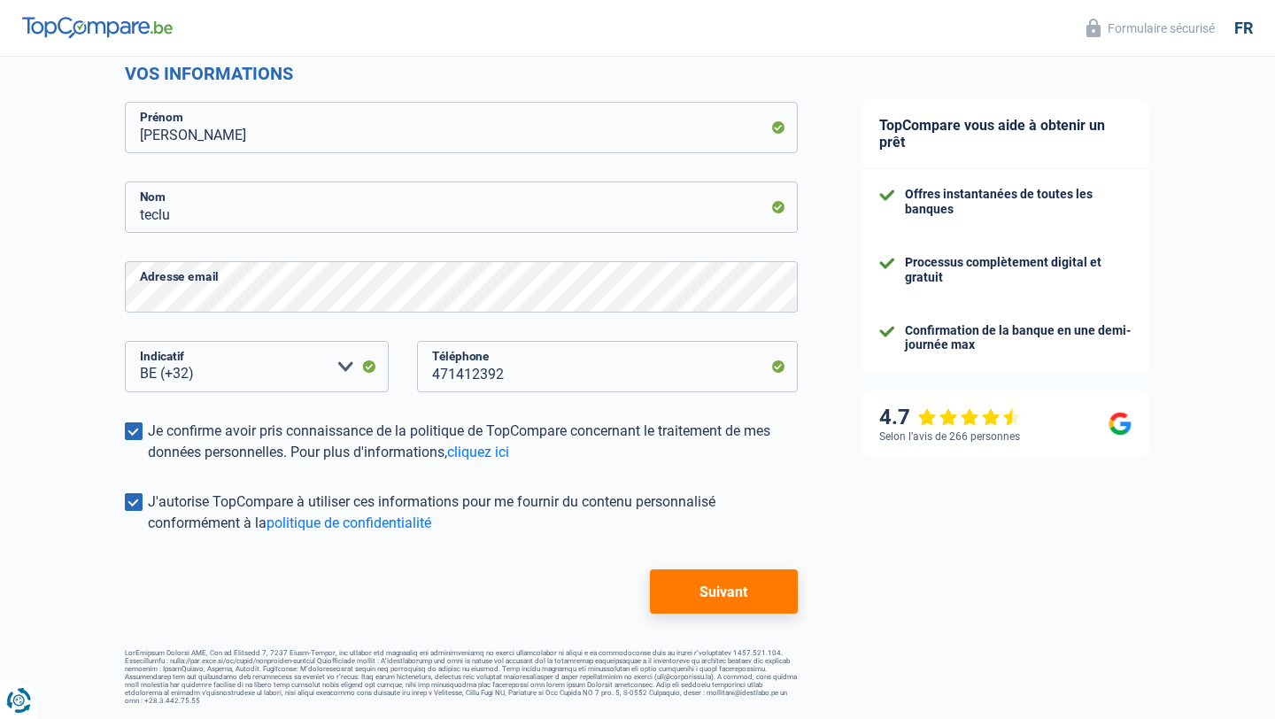
click at [727, 600] on button "Suivant" at bounding box center [724, 591] width 148 height 44
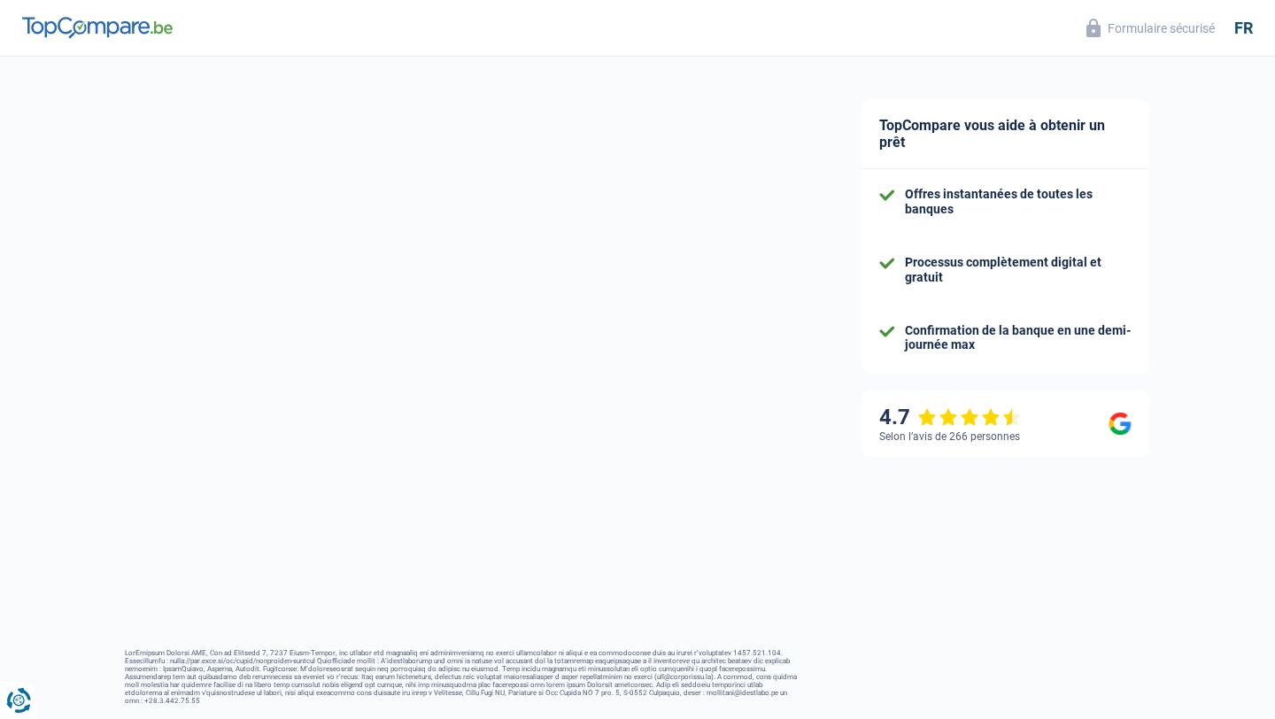
select select "publicEmployee"
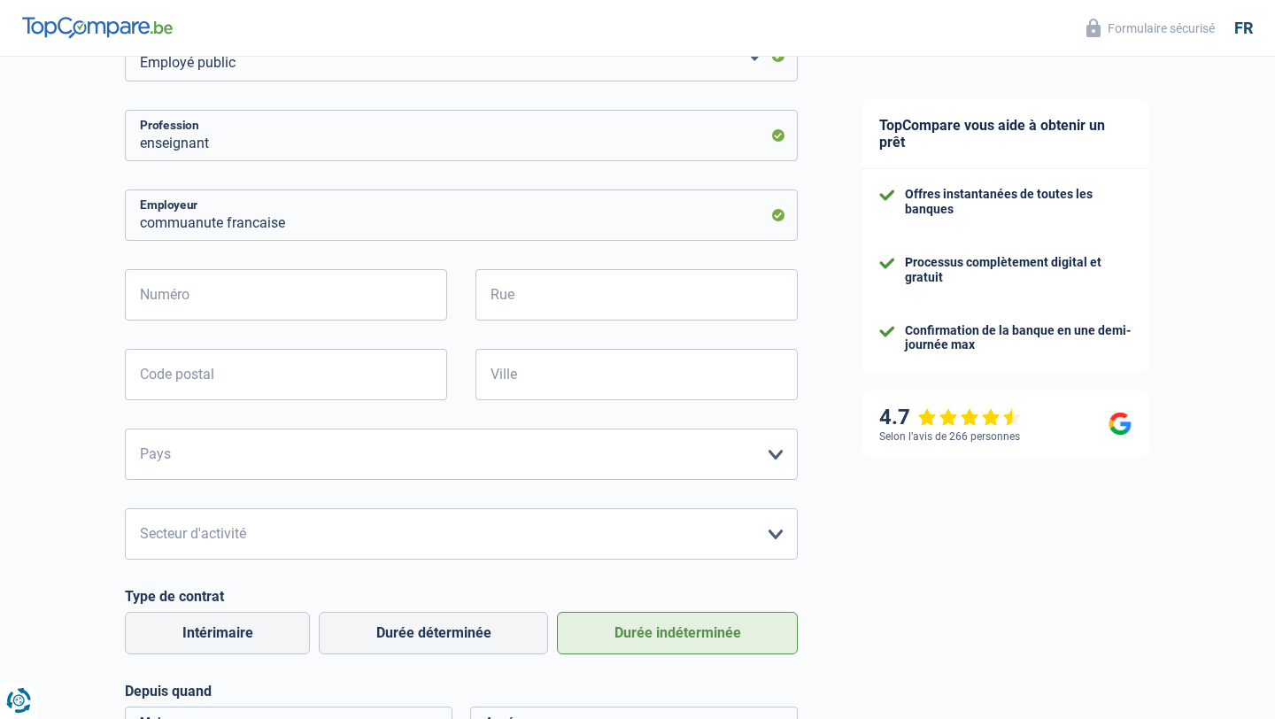
scroll to position [694, 0]
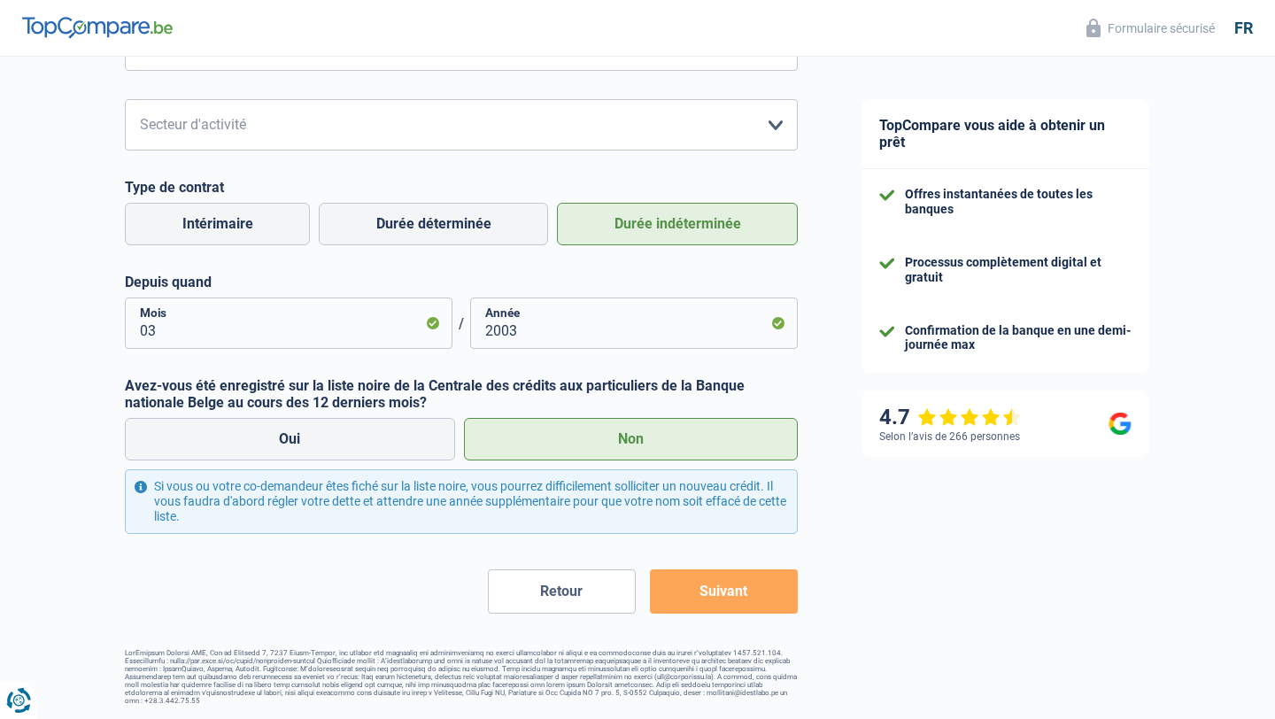
click at [737, 582] on button "Suivant" at bounding box center [724, 591] width 148 height 44
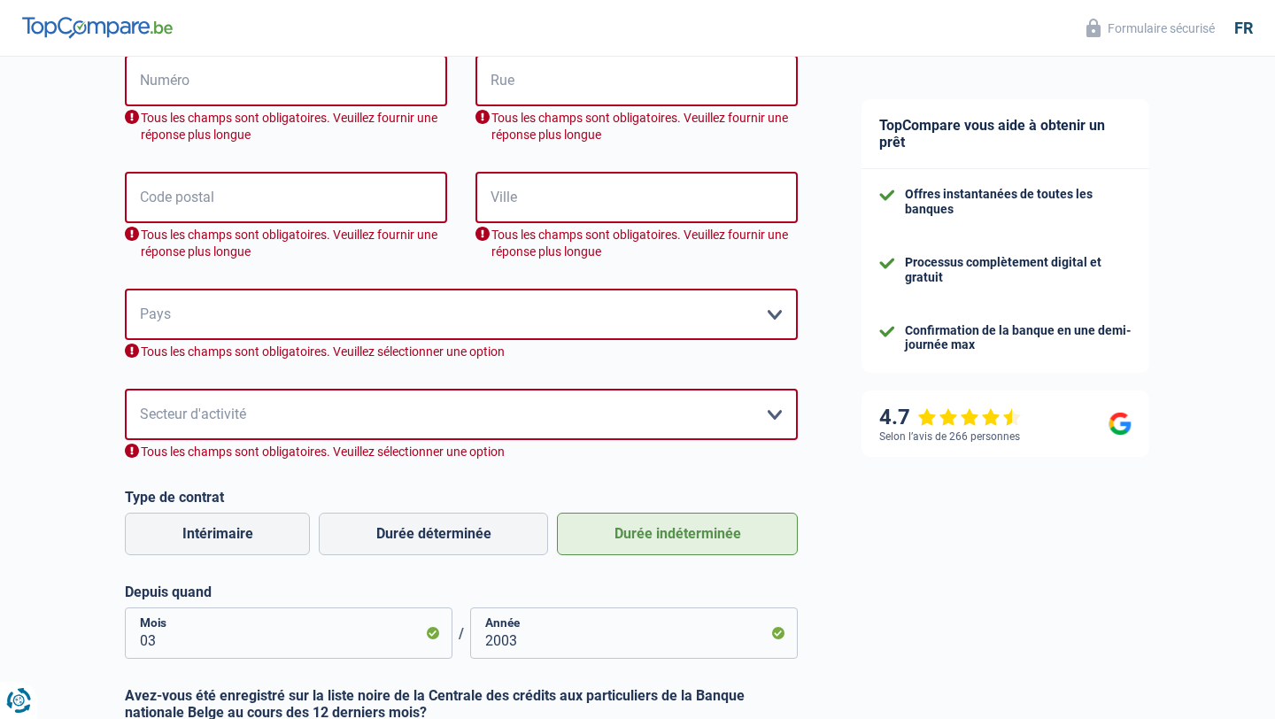
scroll to position [485, 0]
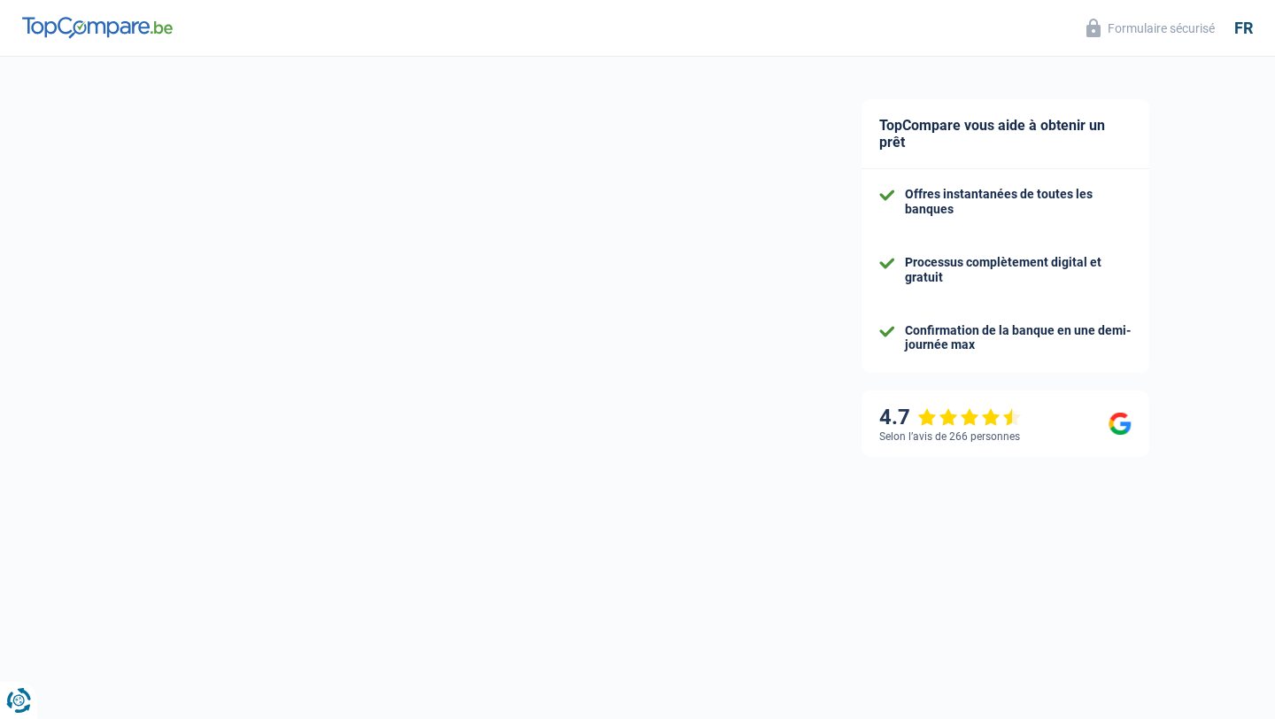
select select "32"
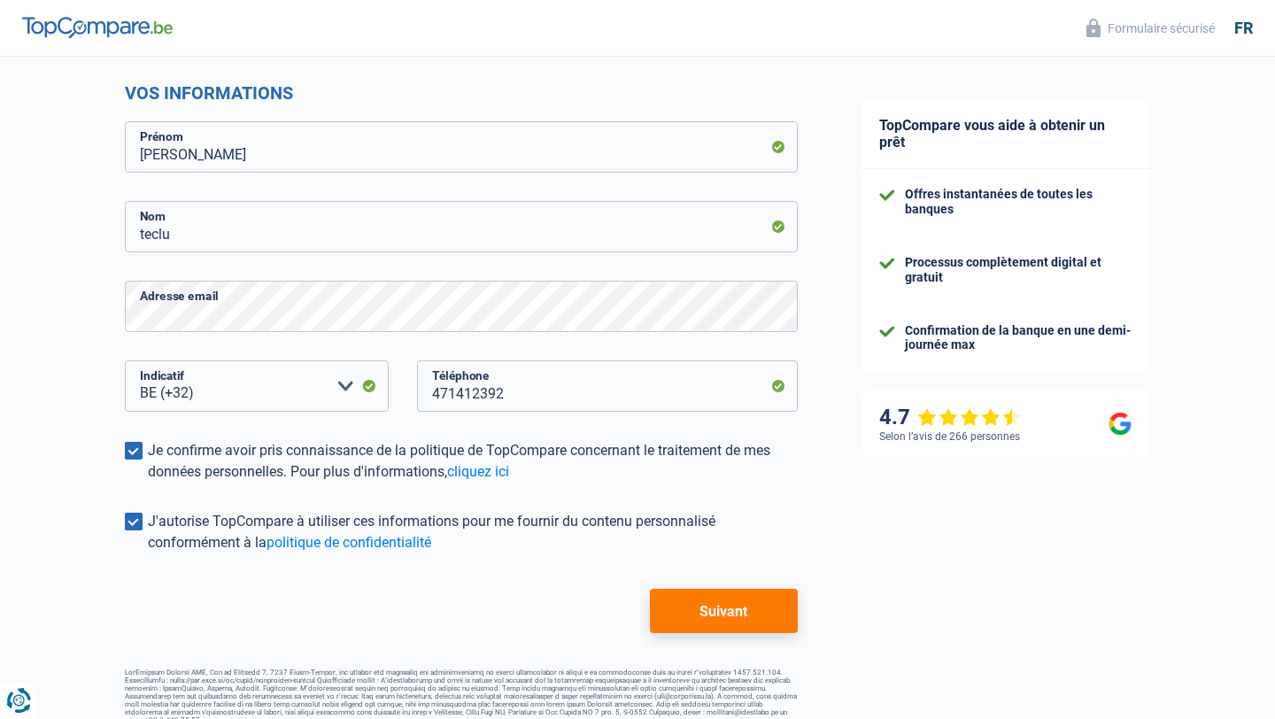
scroll to position [87, 0]
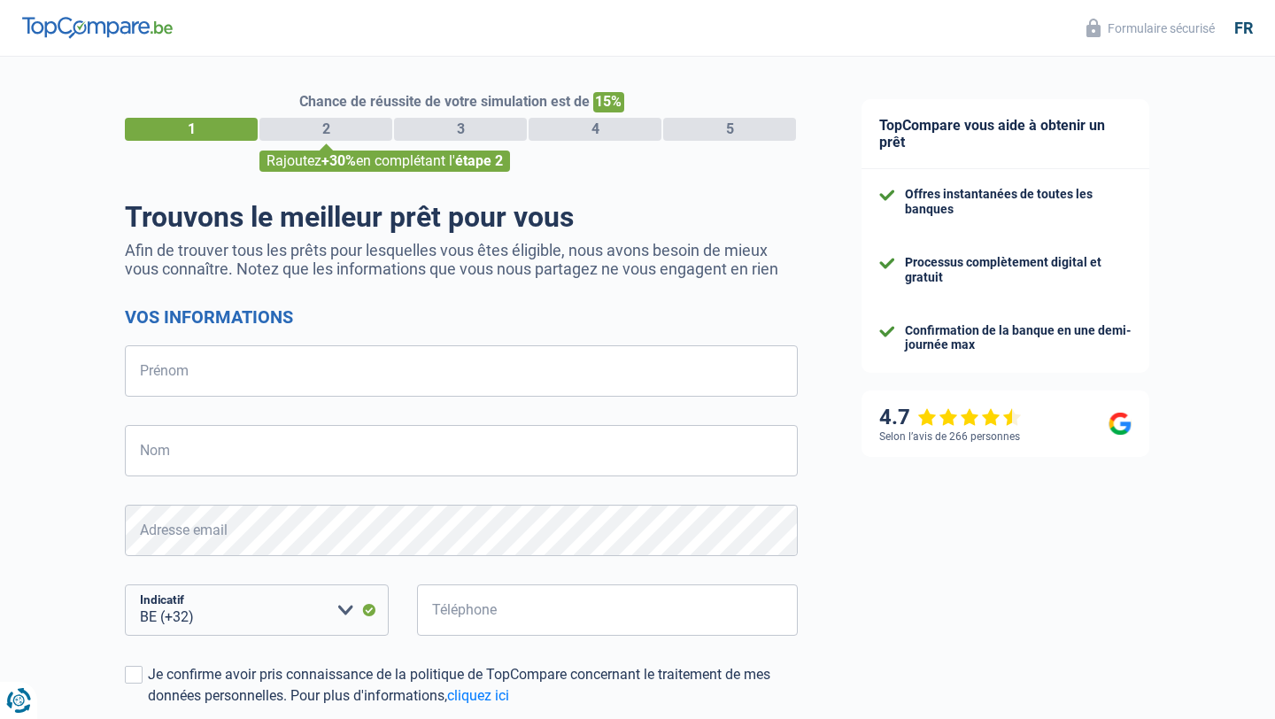
select select "32"
click at [476, 363] on input "Prénom" at bounding box center [461, 370] width 673 height 51
type input "[PERSON_NAME]"
type input "teclu"
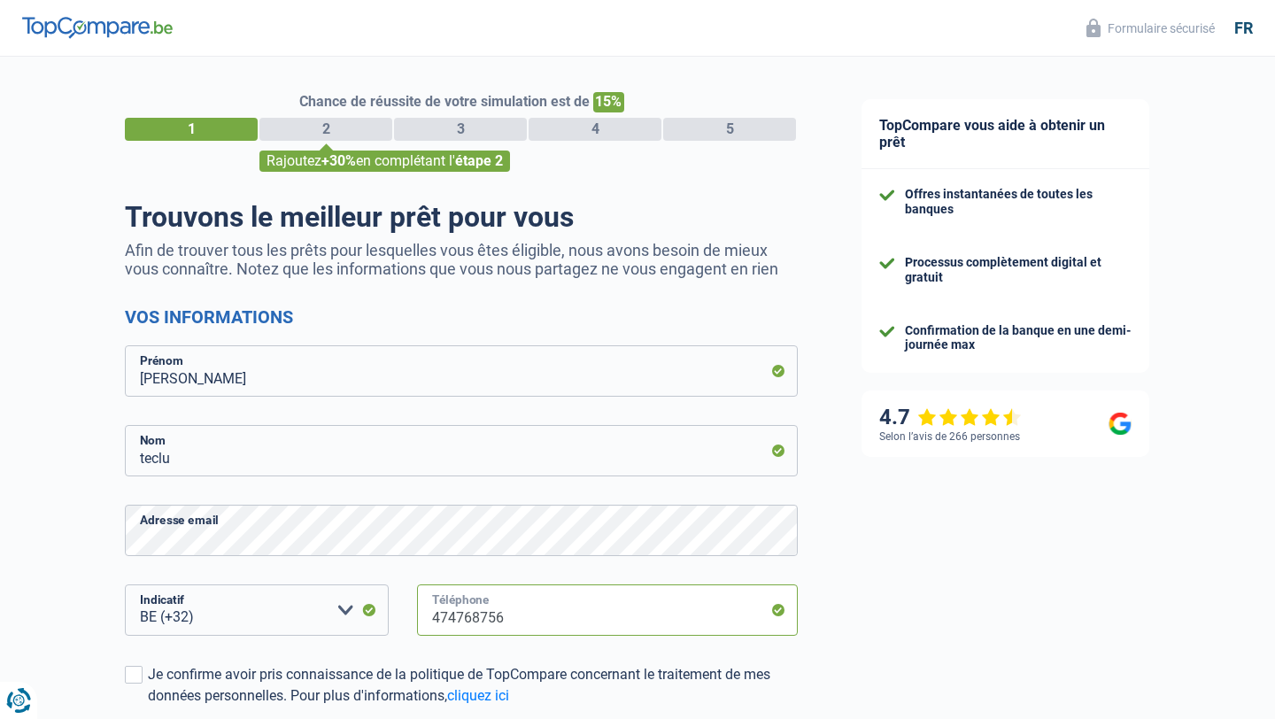
click at [495, 619] on input "474768756" at bounding box center [607, 610] width 381 height 51
type input "471412392"
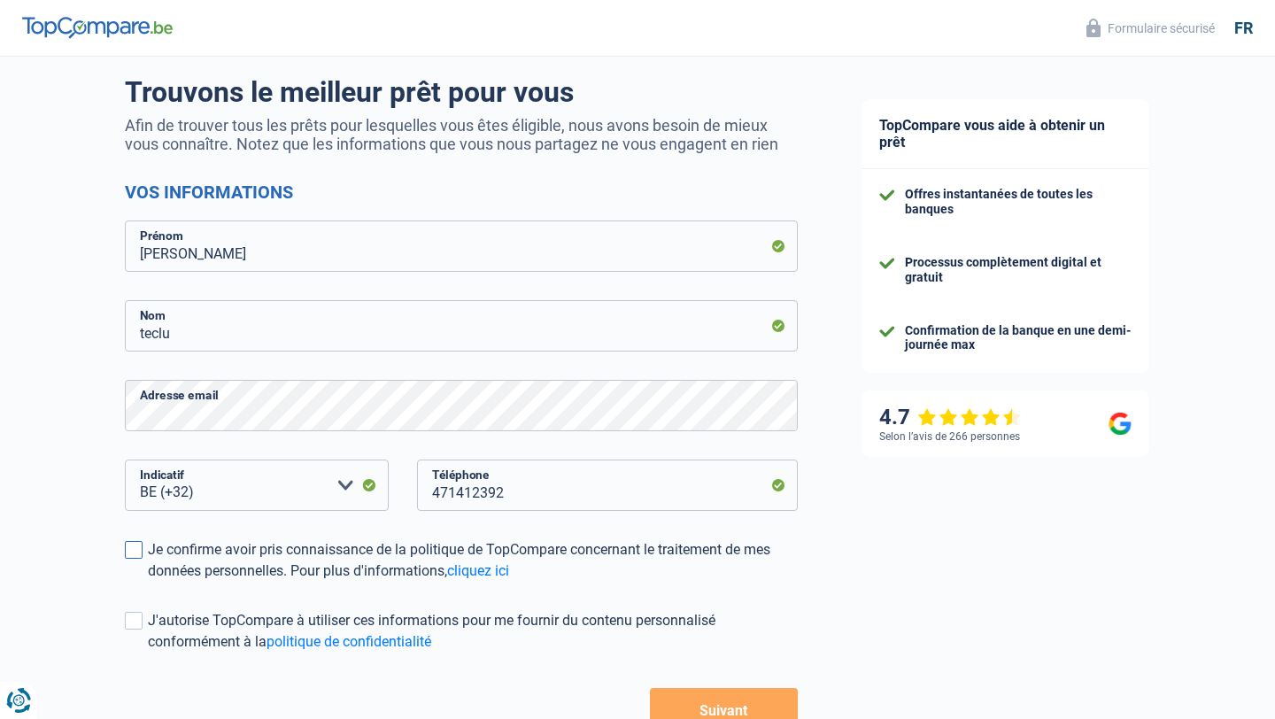
click at [141, 547] on span at bounding box center [134, 550] width 18 height 18
click at [148, 582] on input "Je confirme avoir pris connaissance de la politique de TopCompare concernant le…" at bounding box center [148, 582] width 0 height 0
click at [134, 613] on span at bounding box center [134, 621] width 18 height 18
click at [148, 653] on input "J'autorise TopCompare à utiliser ces informations pour me fournir du contenu pe…" at bounding box center [148, 653] width 0 height 0
click at [739, 704] on button "Suivant" at bounding box center [724, 710] width 148 height 44
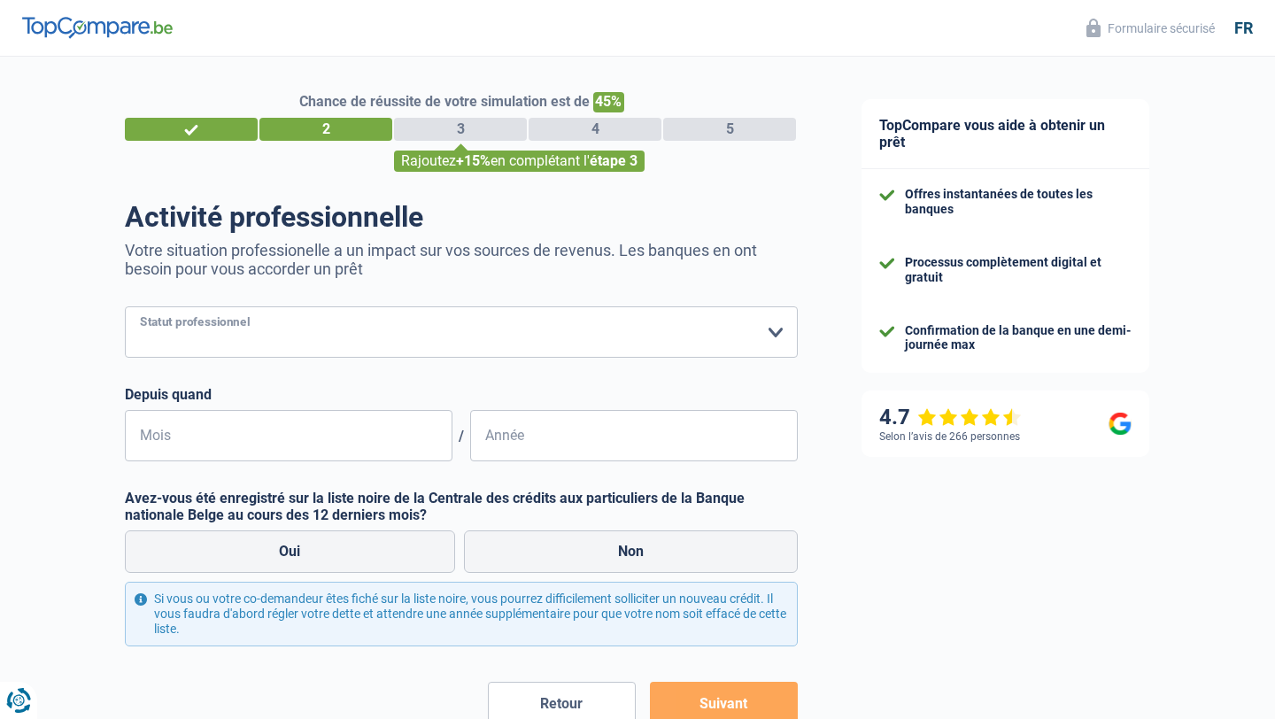
click at [408, 326] on select "Ouvrier Employé privé Employé public Invalide Indépendant Pensionné Chômeur Mut…" at bounding box center [461, 331] width 673 height 51
select select "publicEmployee"
click at [125, 306] on select "Ouvrier Employé privé Employé public Invalide Indépendant Pensionné Chômeur Mut…" at bounding box center [461, 331] width 673 height 51
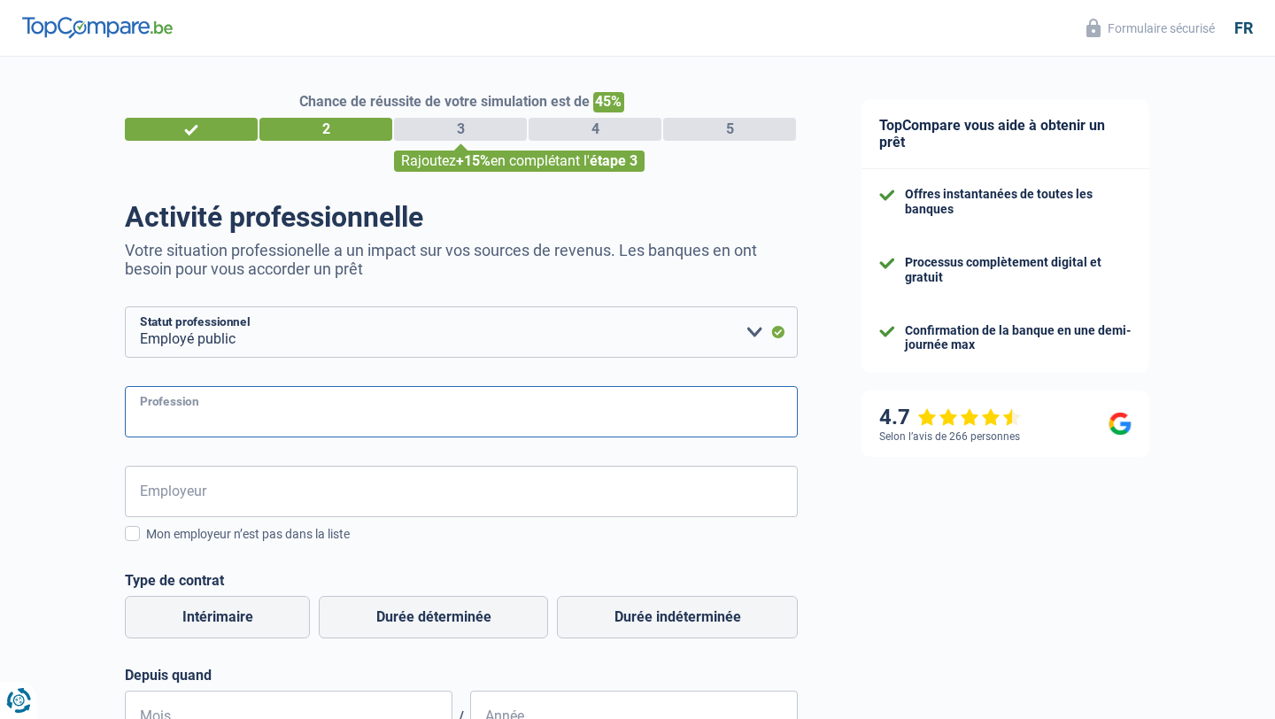
click at [213, 425] on input "Profession" at bounding box center [461, 411] width 673 height 51
type input "enseignant"
click at [275, 497] on input "Employeur" at bounding box center [461, 491] width 673 height 51
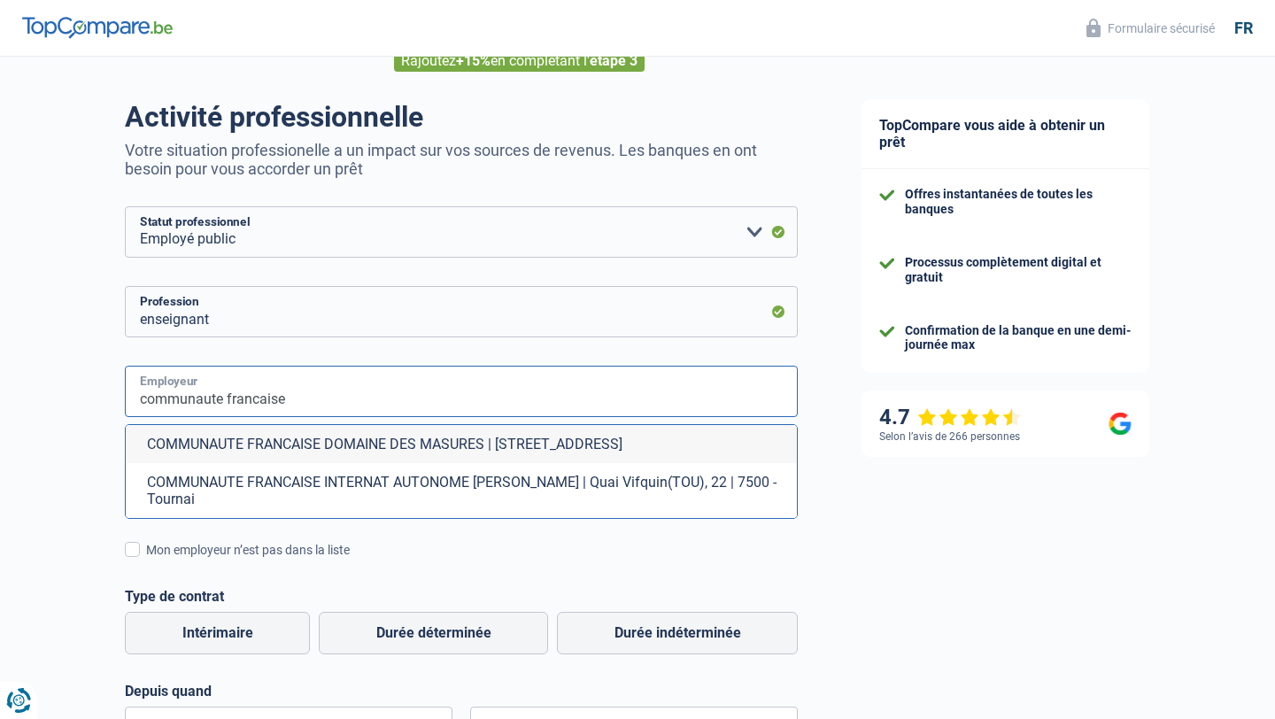
scroll to position [97, 0]
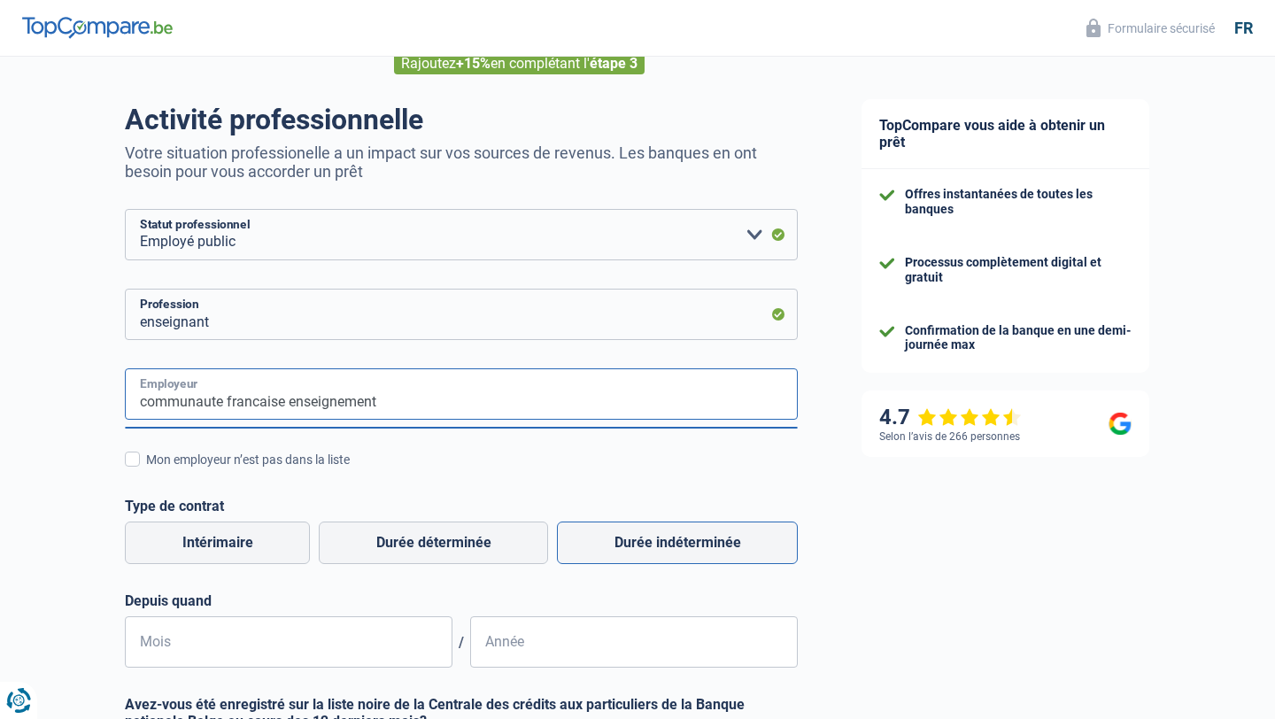
type input "communaute francaise enseignement"
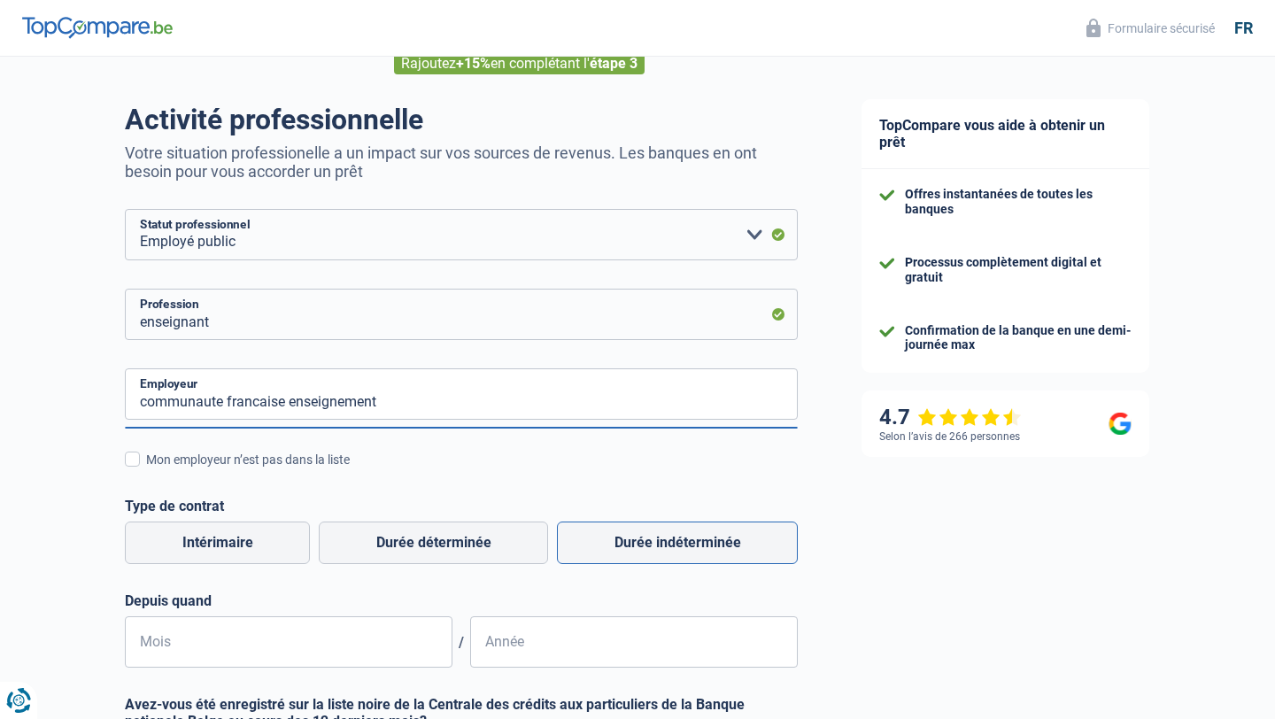
click at [615, 539] on label "Durée indéterminée" at bounding box center [677, 543] width 241 height 43
click at [615, 539] on input "Durée indéterminée" at bounding box center [677, 543] width 241 height 43
radio input "true"
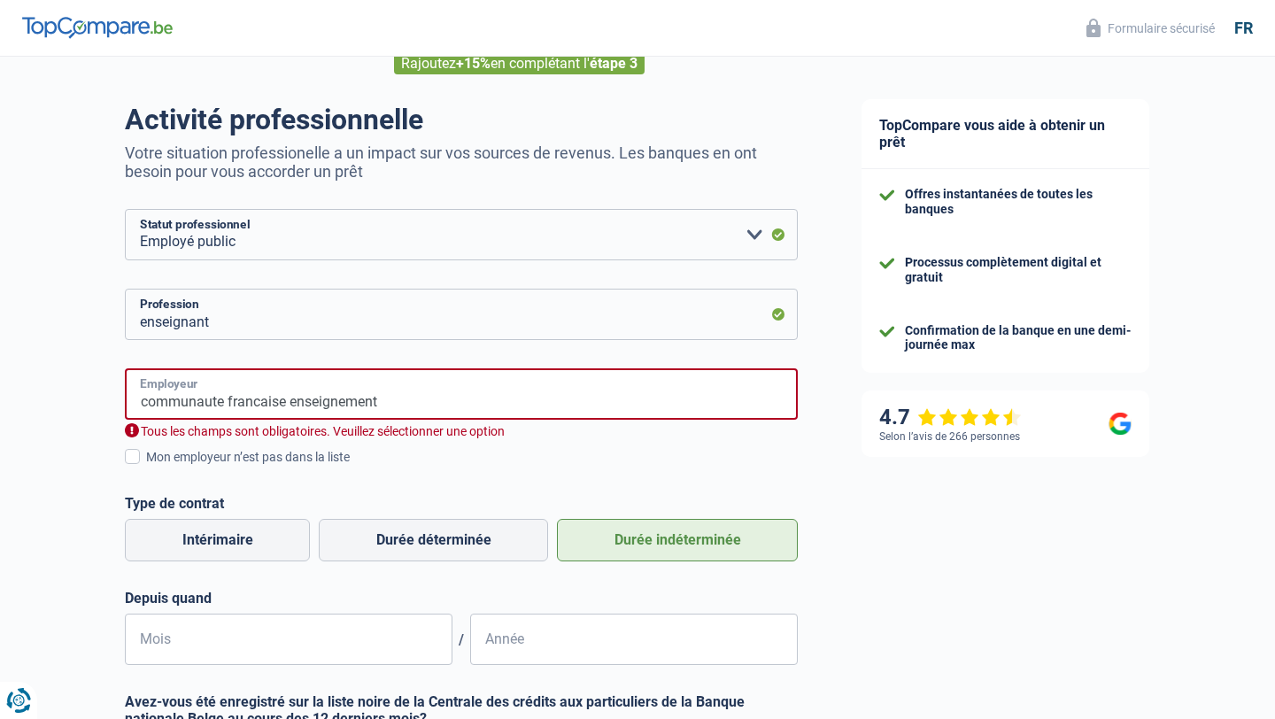
click at [228, 405] on input "communaute francaise enseignement" at bounding box center [461, 393] width 673 height 51
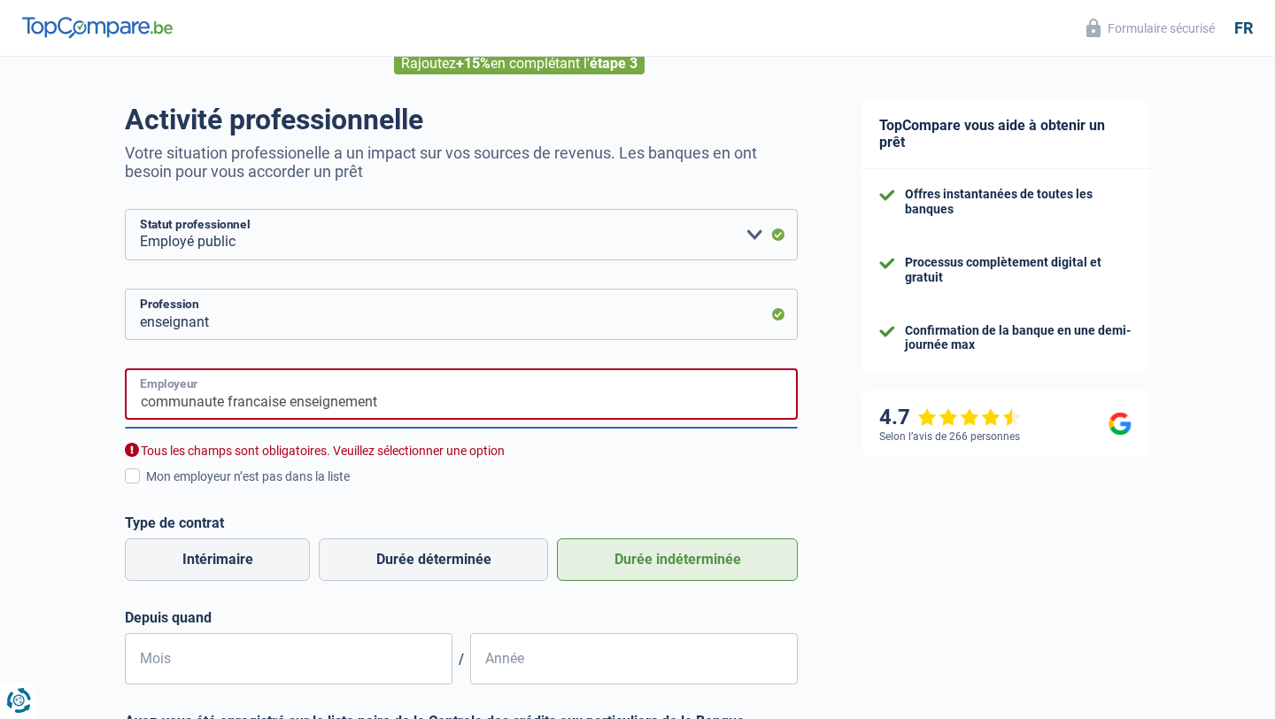
drag, startPoint x: 141, startPoint y: 400, endPoint x: 467, endPoint y: 439, distance: 328.2
click at [465, 440] on div "communaute francaise enseignement Employeur Tous les champs sont obligatoires. …" at bounding box center [461, 413] width 673 height 91
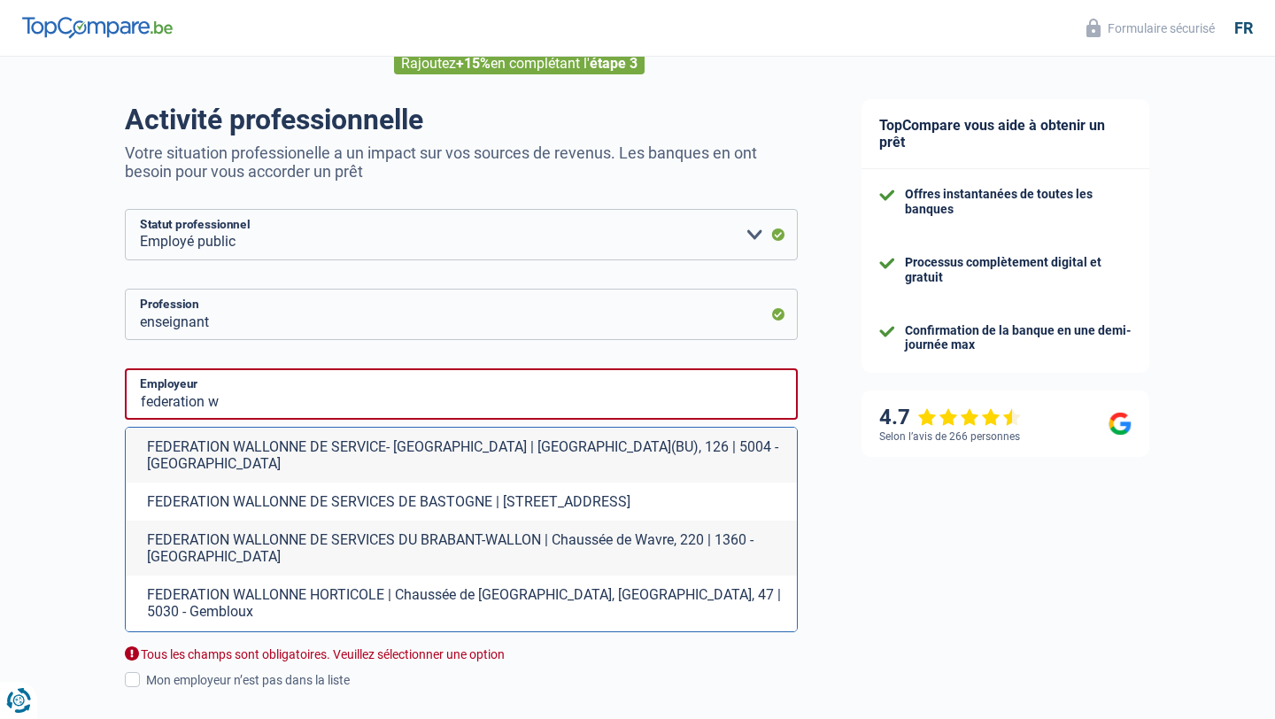
click at [370, 439] on li "FEDERATION WALLONNE DE SERVICE- [GEOGRAPHIC_DATA] | [GEOGRAPHIC_DATA](BU), 126 …" at bounding box center [461, 455] width 671 height 55
type input "FEDERATION WALLONNE DE SERVICE- [GEOGRAPHIC_DATA] | [GEOGRAPHIC_DATA](BU), 126 …"
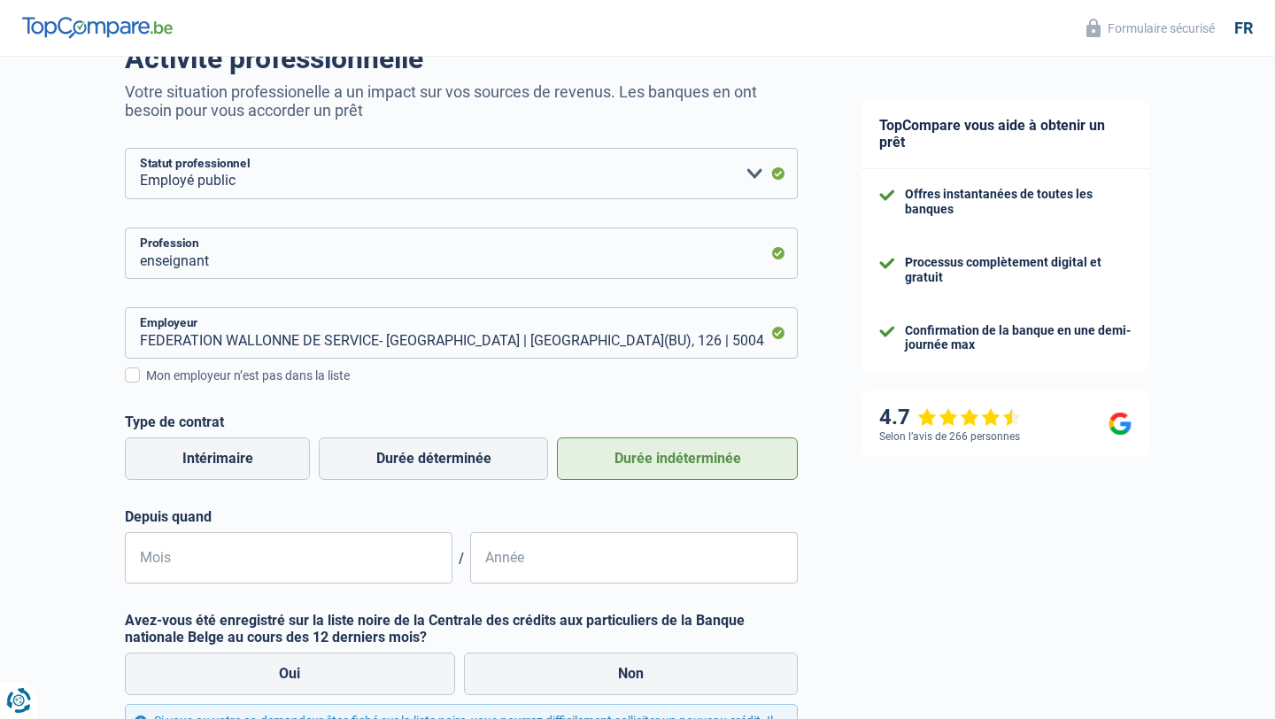
scroll to position [176, 0]
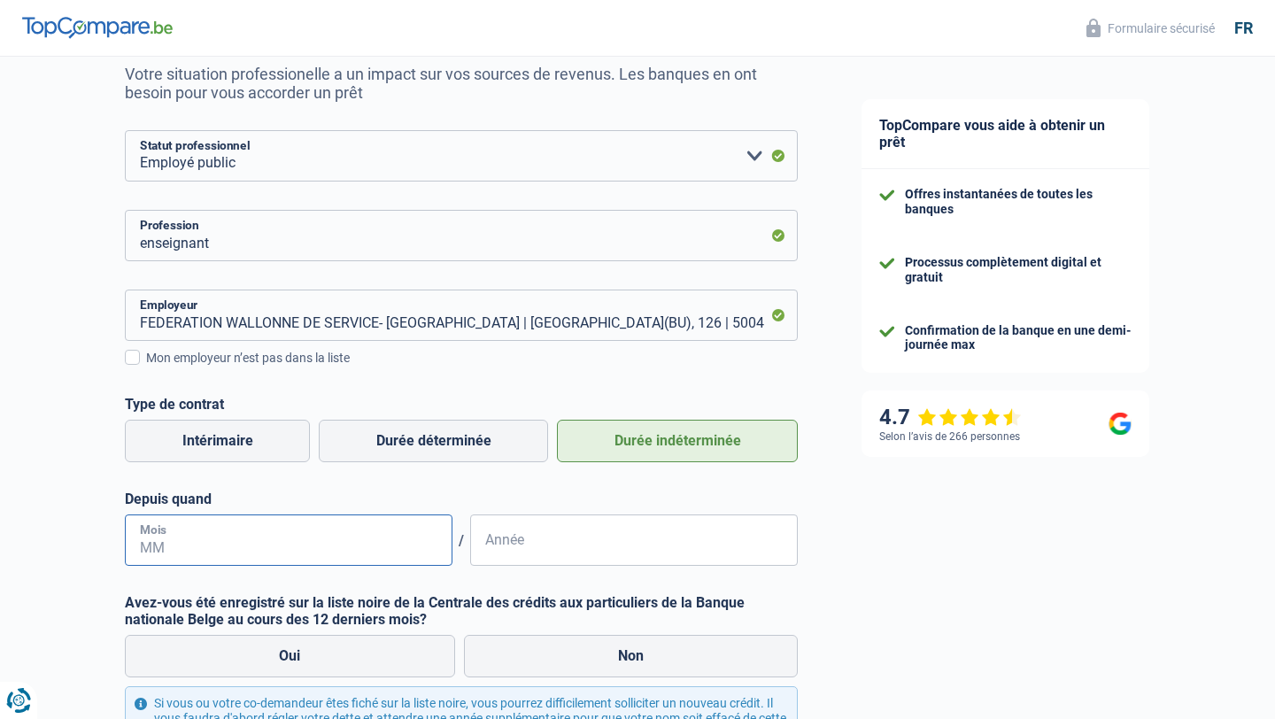
click at [342, 551] on input "Mois" at bounding box center [289, 540] width 328 height 51
type input "03"
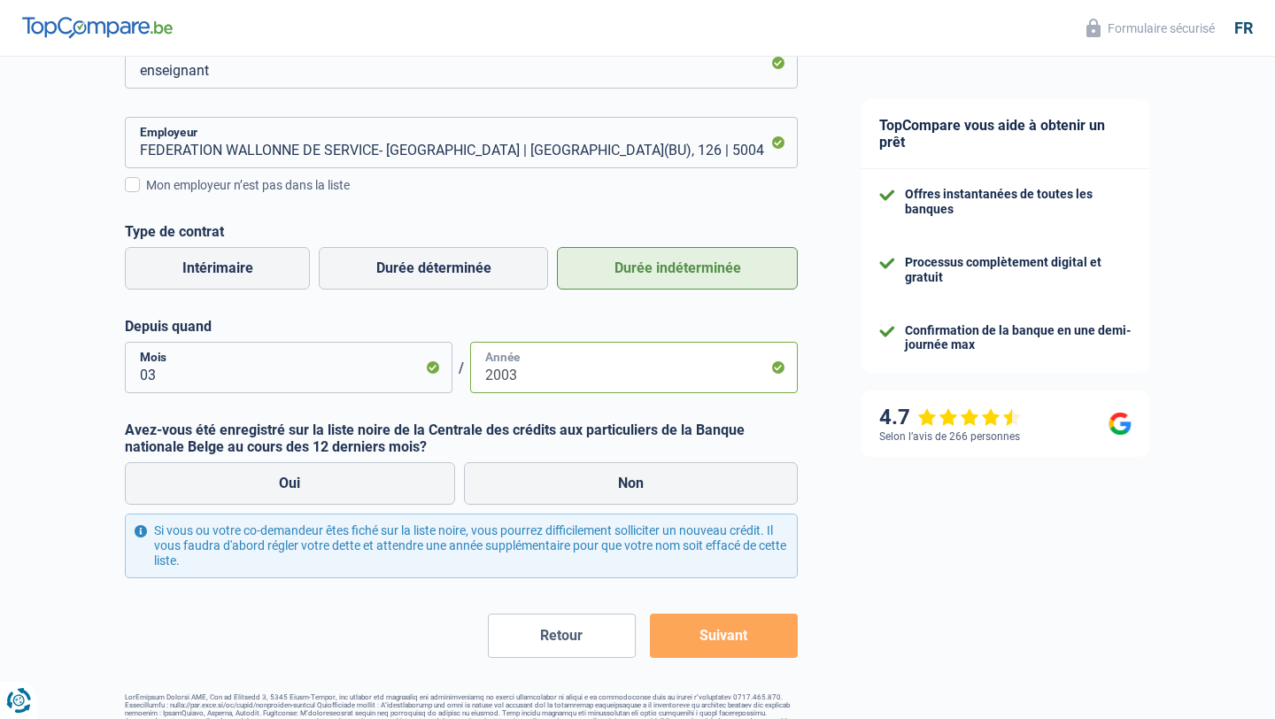
scroll to position [402, 0]
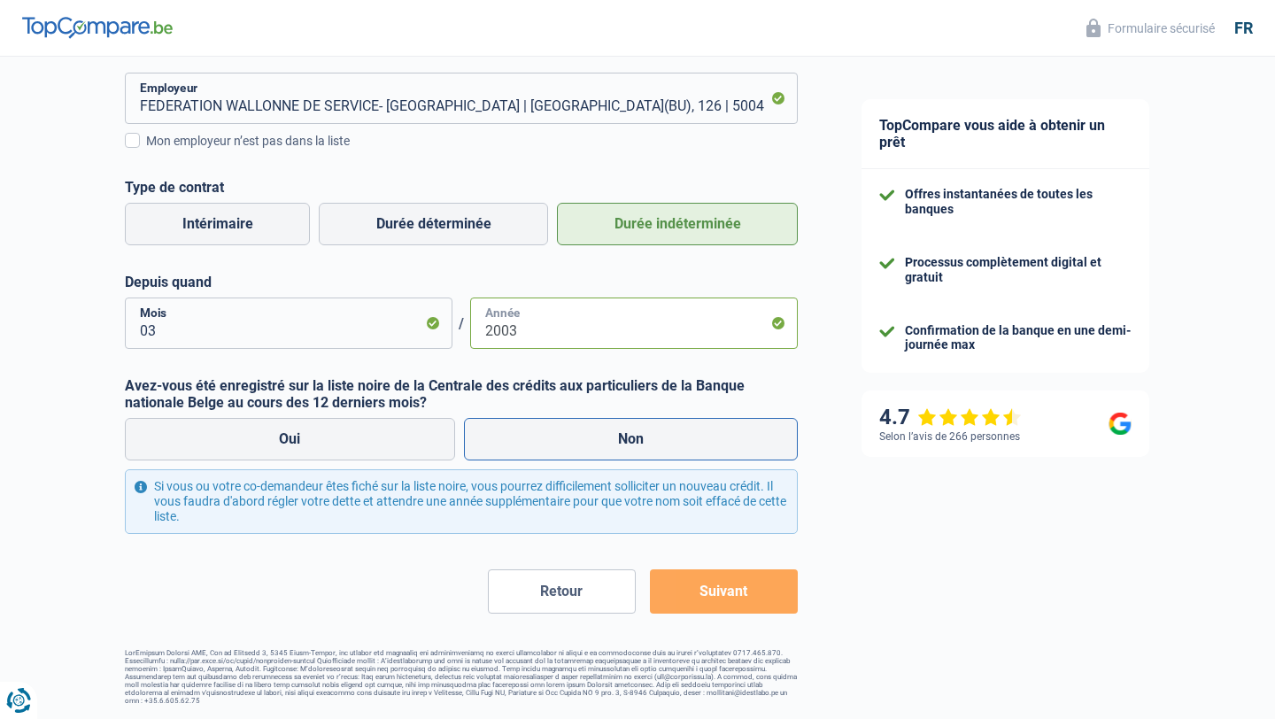
type input "2003"
click at [612, 418] on label "Non" at bounding box center [631, 439] width 335 height 43
click at [612, 418] on input "Non" at bounding box center [631, 439] width 335 height 43
radio input "true"
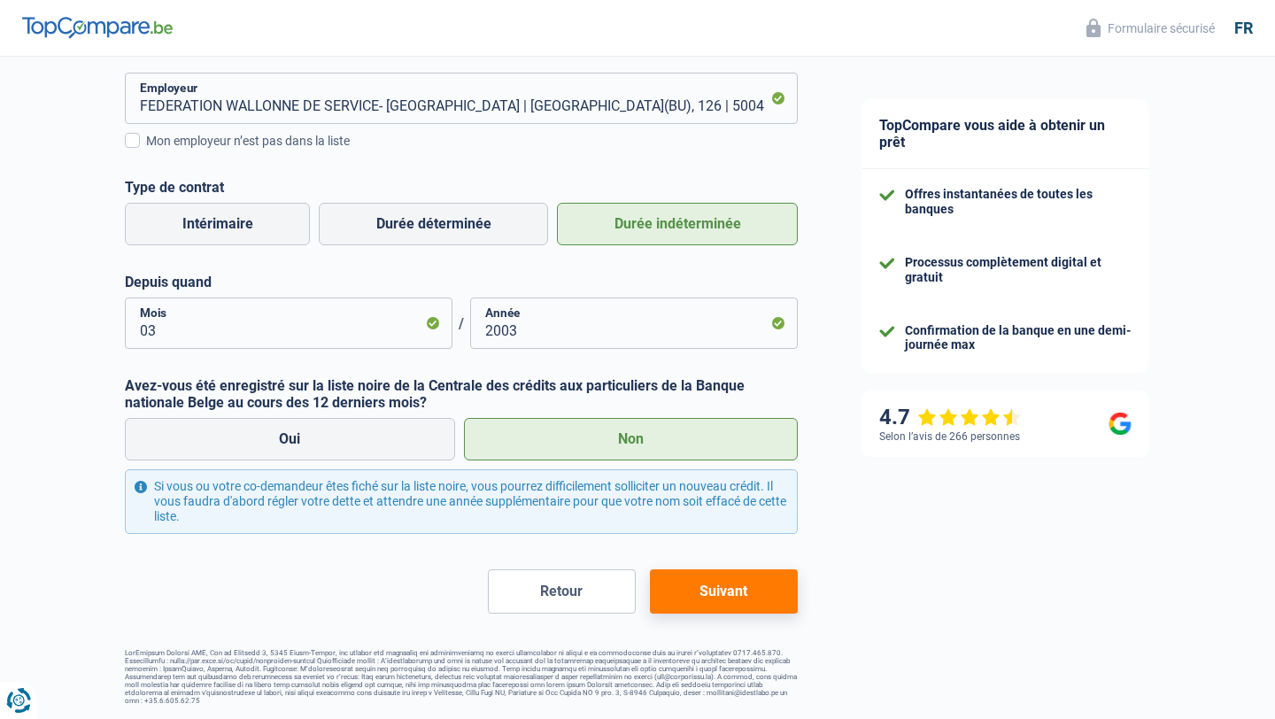
click at [725, 580] on button "Suivant" at bounding box center [724, 591] width 148 height 44
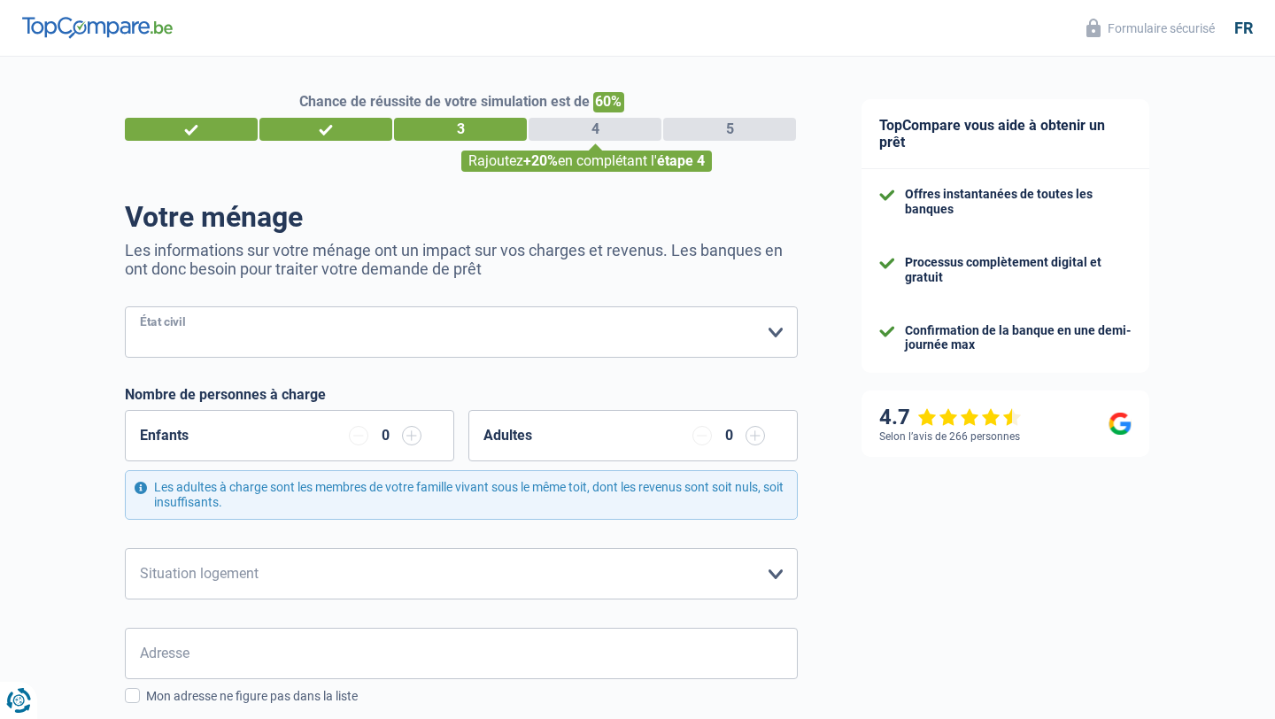
click at [468, 324] on select "[PERSON_NAME](e) Cohabitant(e) légal(e) Divorcé(e) Veuf(ve) Séparé (de fait) Ve…" at bounding box center [461, 331] width 673 height 51
select select "married"
click at [125, 306] on select "[PERSON_NAME](e) Cohabitant(e) légal(e) Divorcé(e) Veuf(ve) Séparé (de fait) Ve…" at bounding box center [461, 331] width 673 height 51
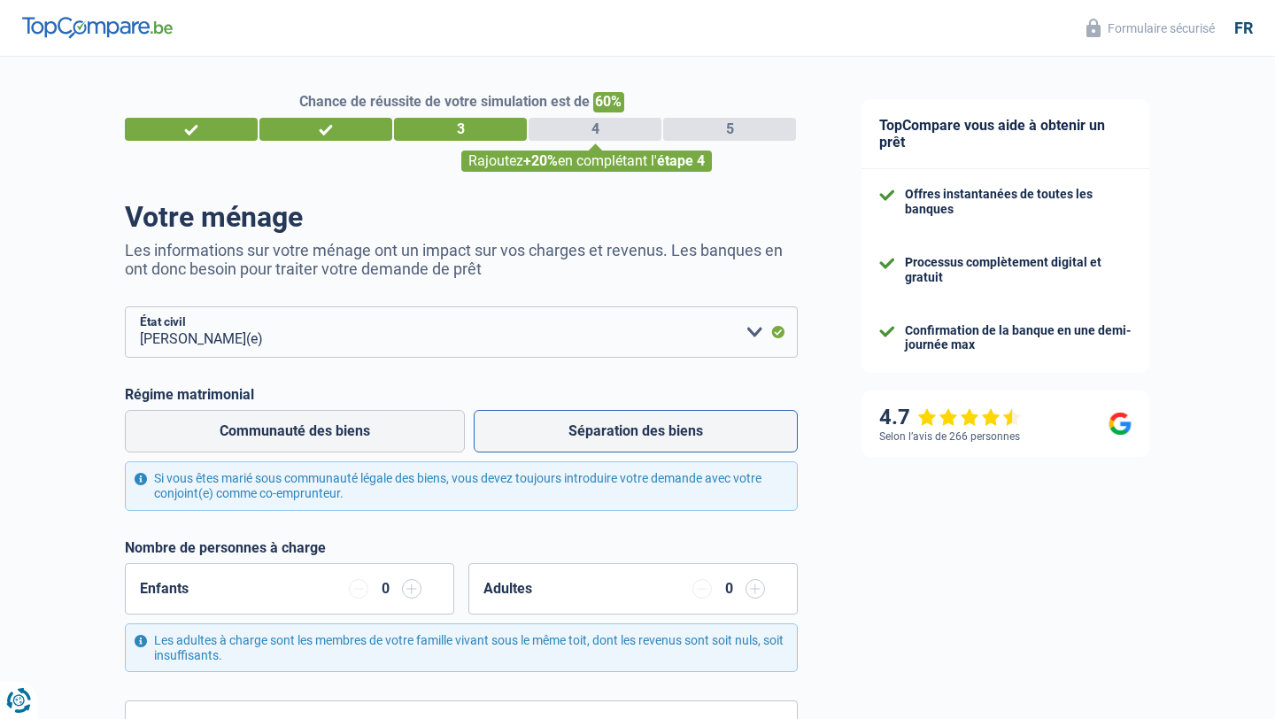
click at [644, 435] on label "Séparation des biens" at bounding box center [636, 431] width 324 height 43
click at [644, 435] on input "Séparation des biens" at bounding box center [636, 431] width 324 height 43
radio input "true"
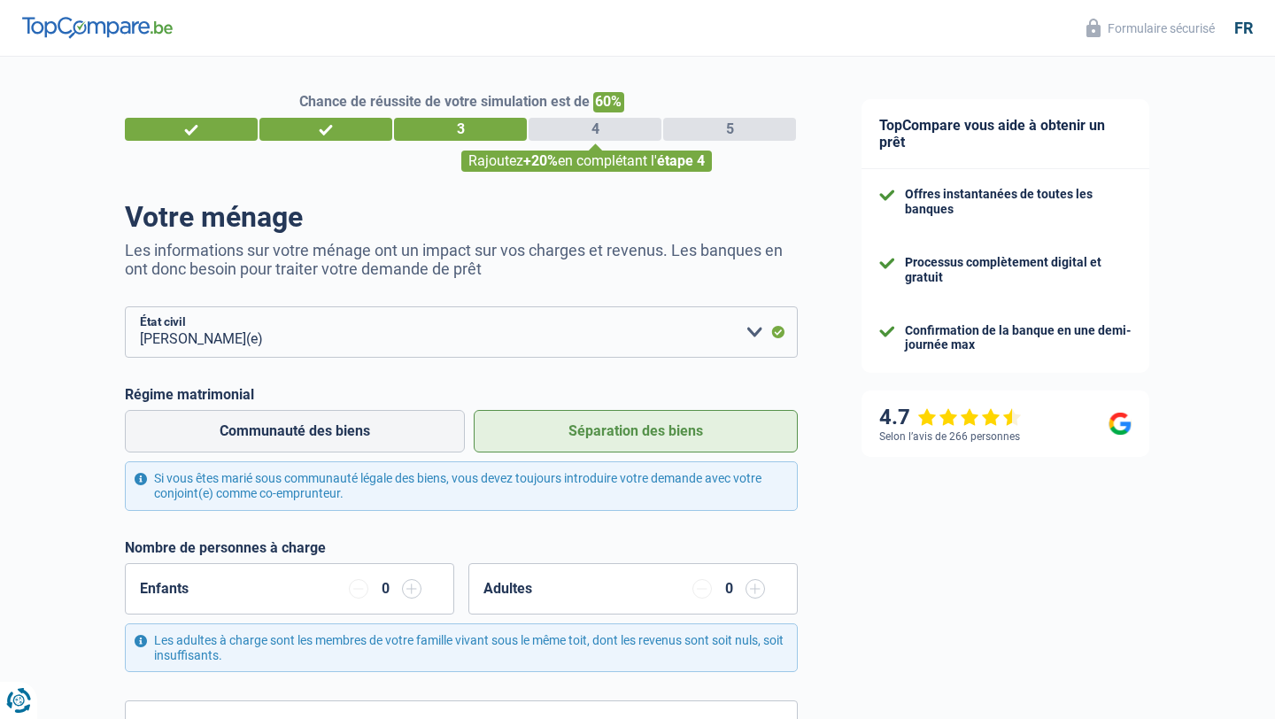
click at [408, 582] on input "button" at bounding box center [411, 588] width 19 height 19
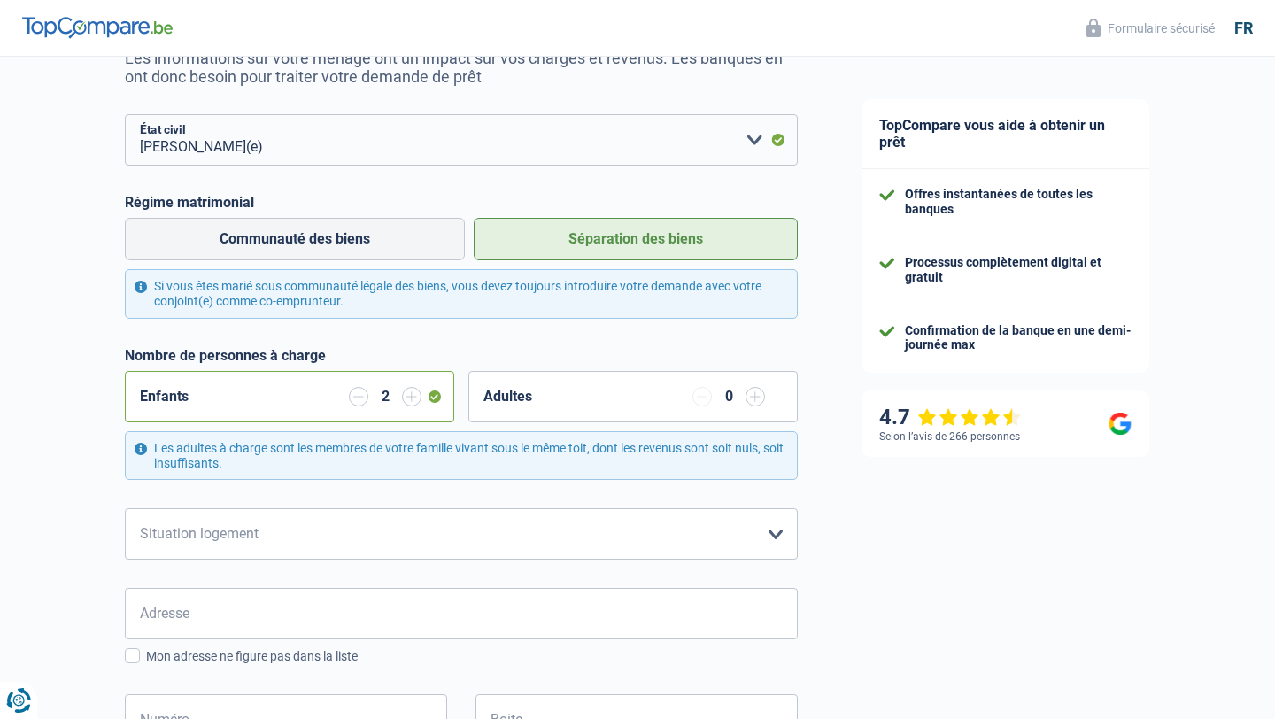
scroll to position [361, 0]
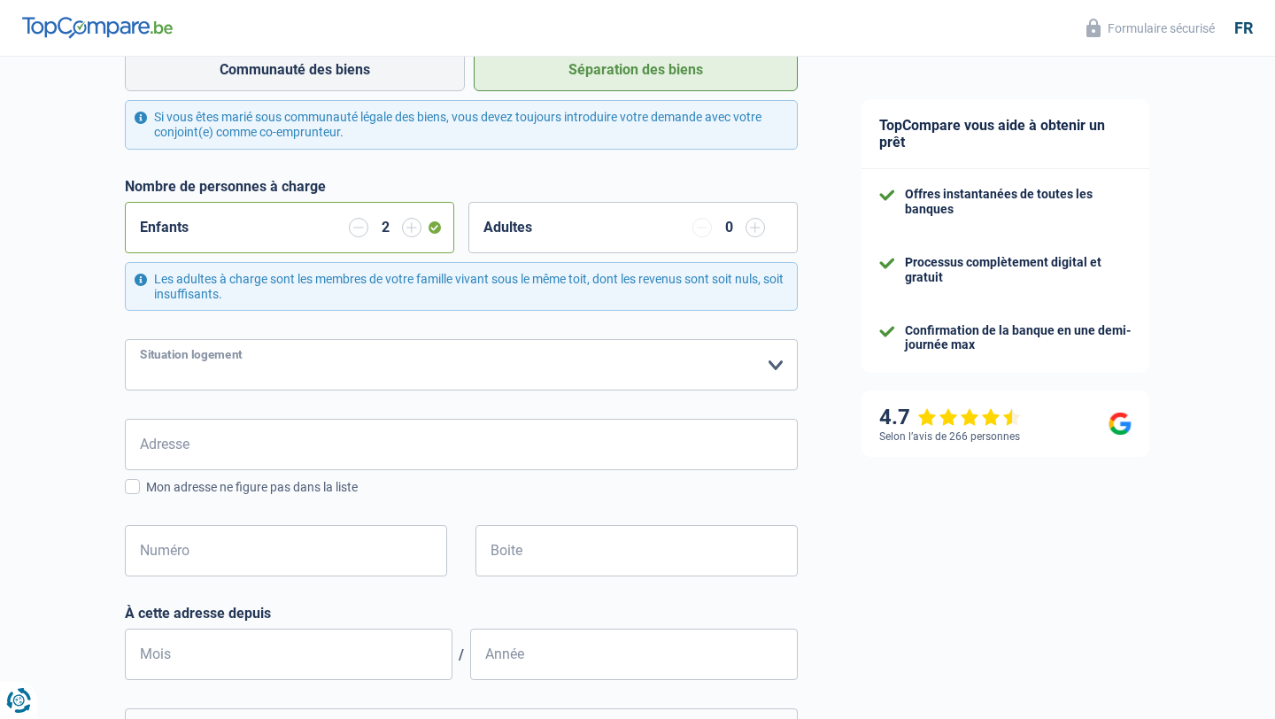
click at [396, 354] on select "Locataire Propriétaire avec prêt hypothécaire Propriétaire sans prêt hypothécai…" at bounding box center [461, 364] width 673 height 51
select select "rents"
click at [125, 339] on select "Locataire Propriétaire avec prêt hypothécaire Propriétaire sans prêt hypothécai…" at bounding box center [461, 364] width 673 height 51
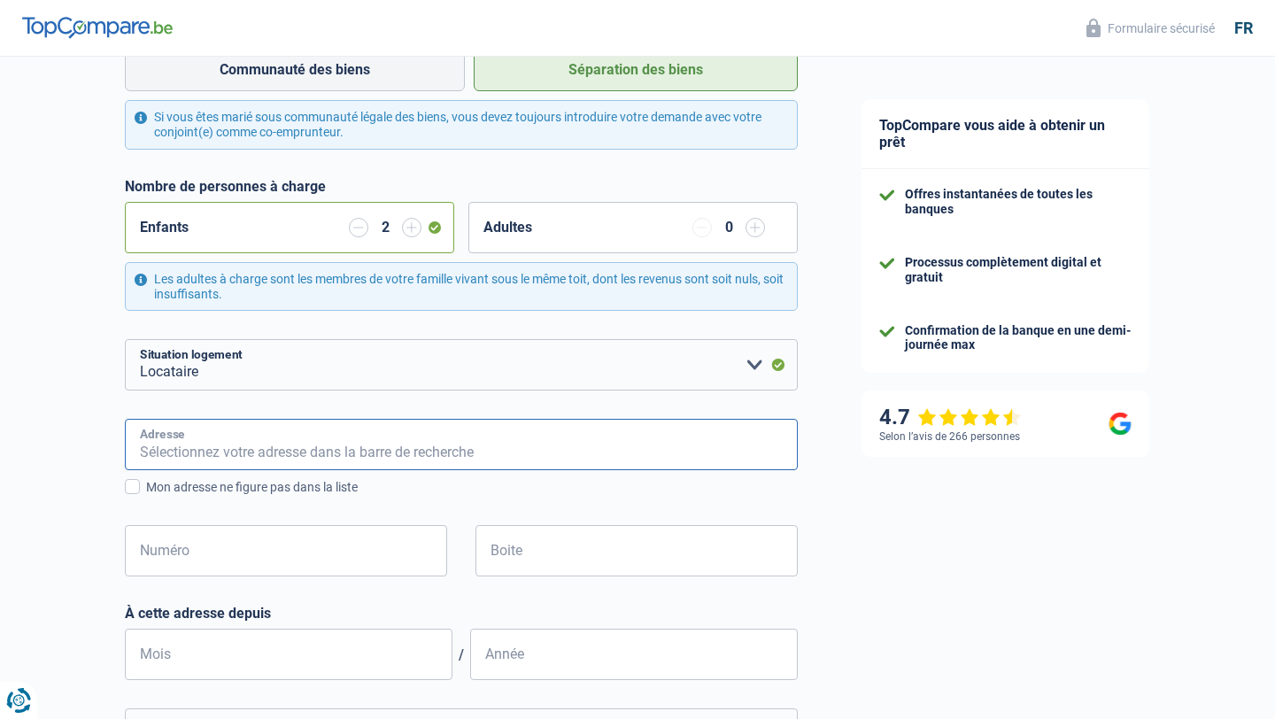
click at [204, 450] on input "Adresse" at bounding box center [461, 444] width 673 height 51
type input "[STREET_ADDRESS]"
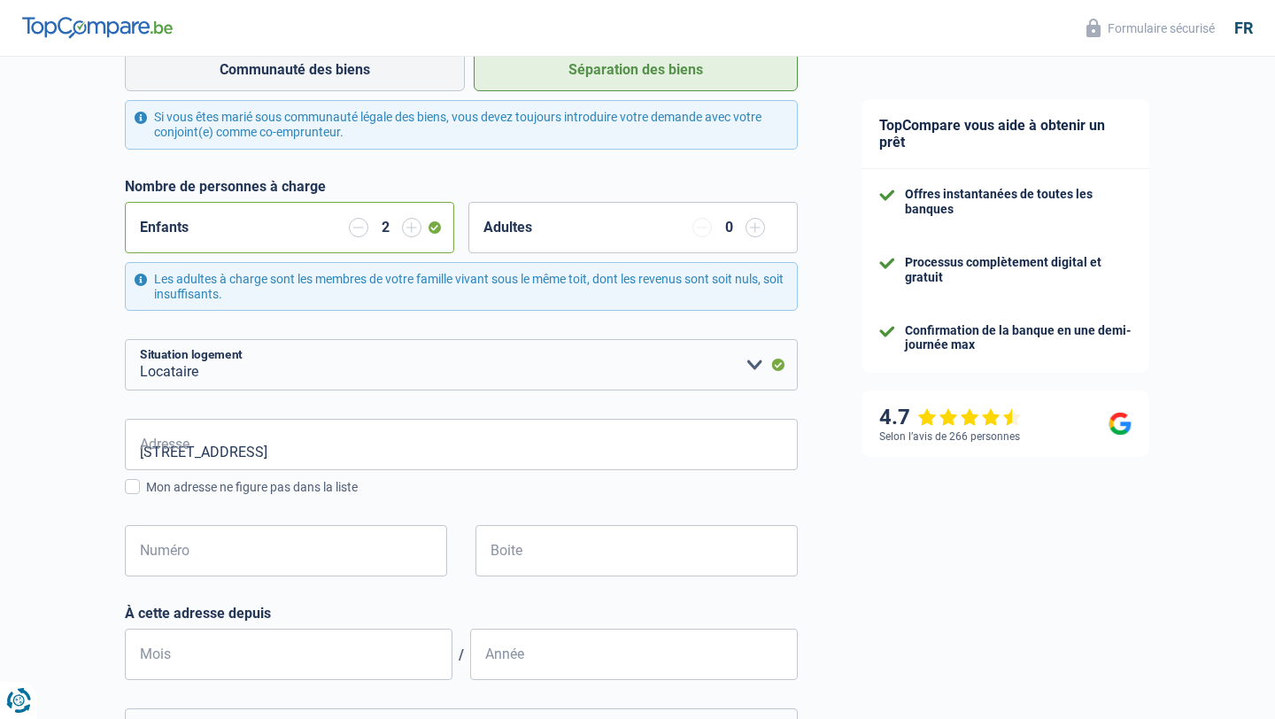
type input "[GEOGRAPHIC_DATA]"
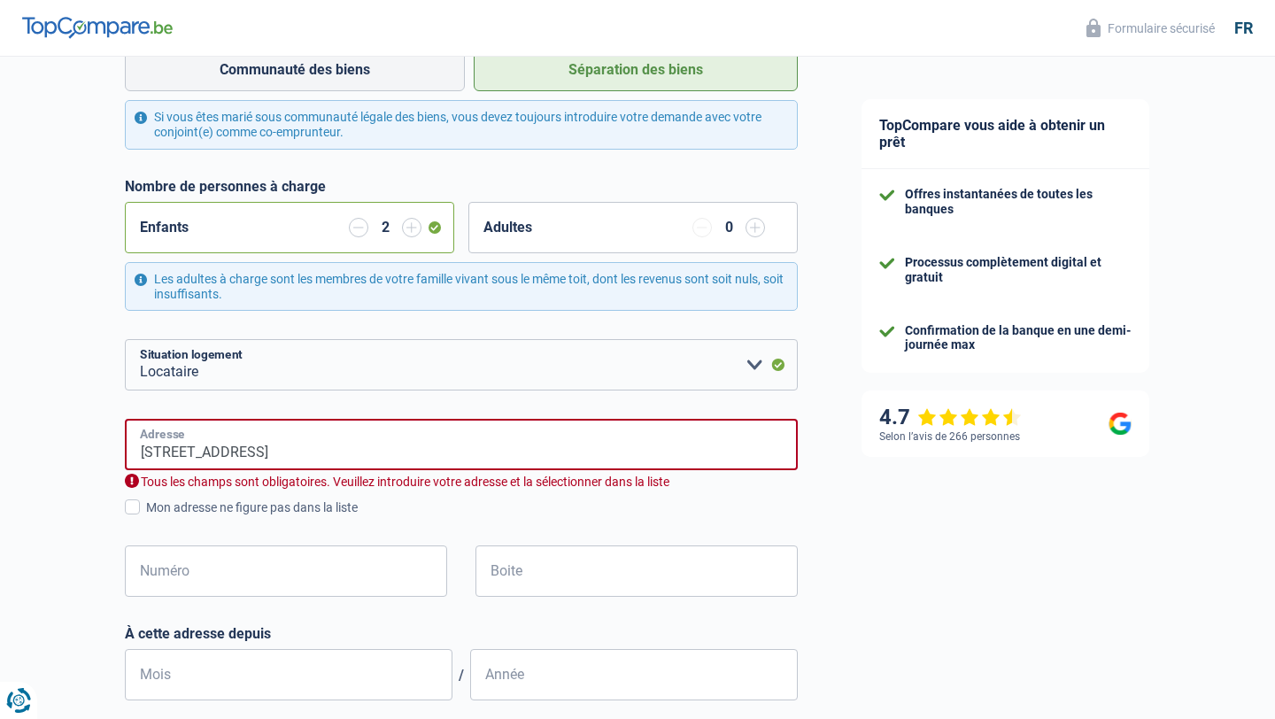
type input "[GEOGRAPHIC_DATA]"
type input "[STREET_ADDRESS]"
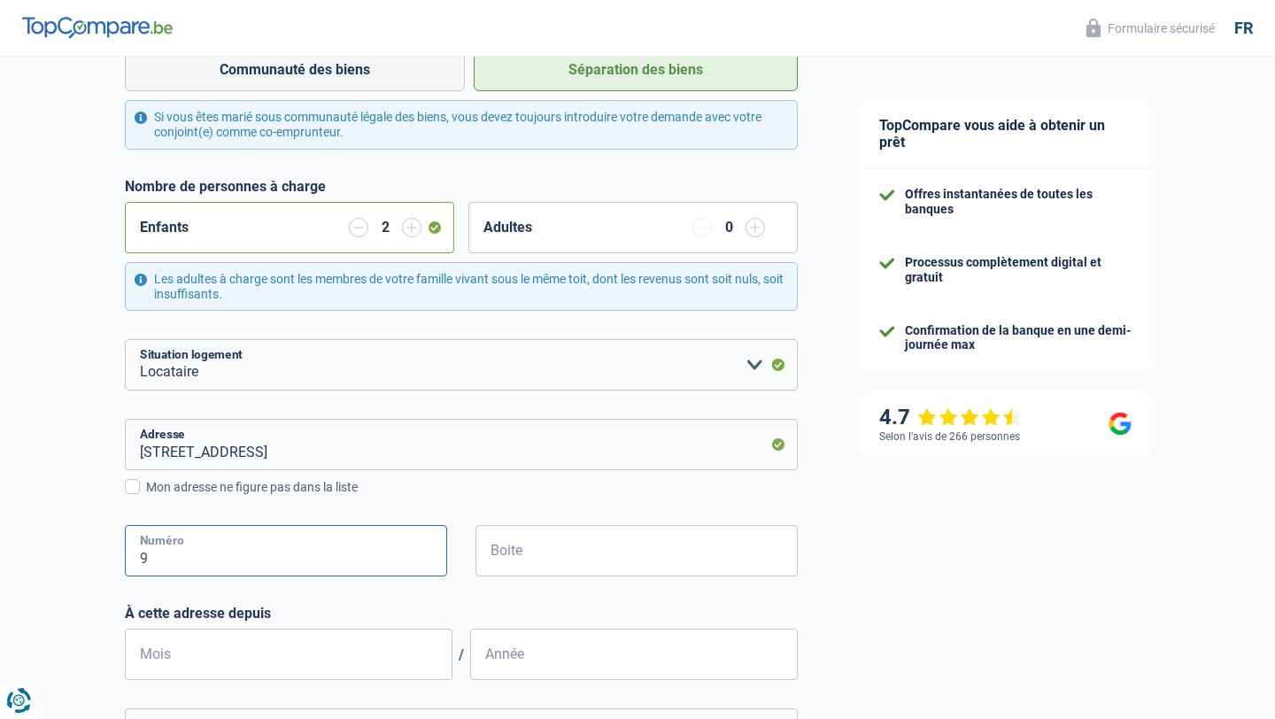
click at [294, 554] on input "9" at bounding box center [286, 550] width 322 height 51
type input "98"
type input "heusy"
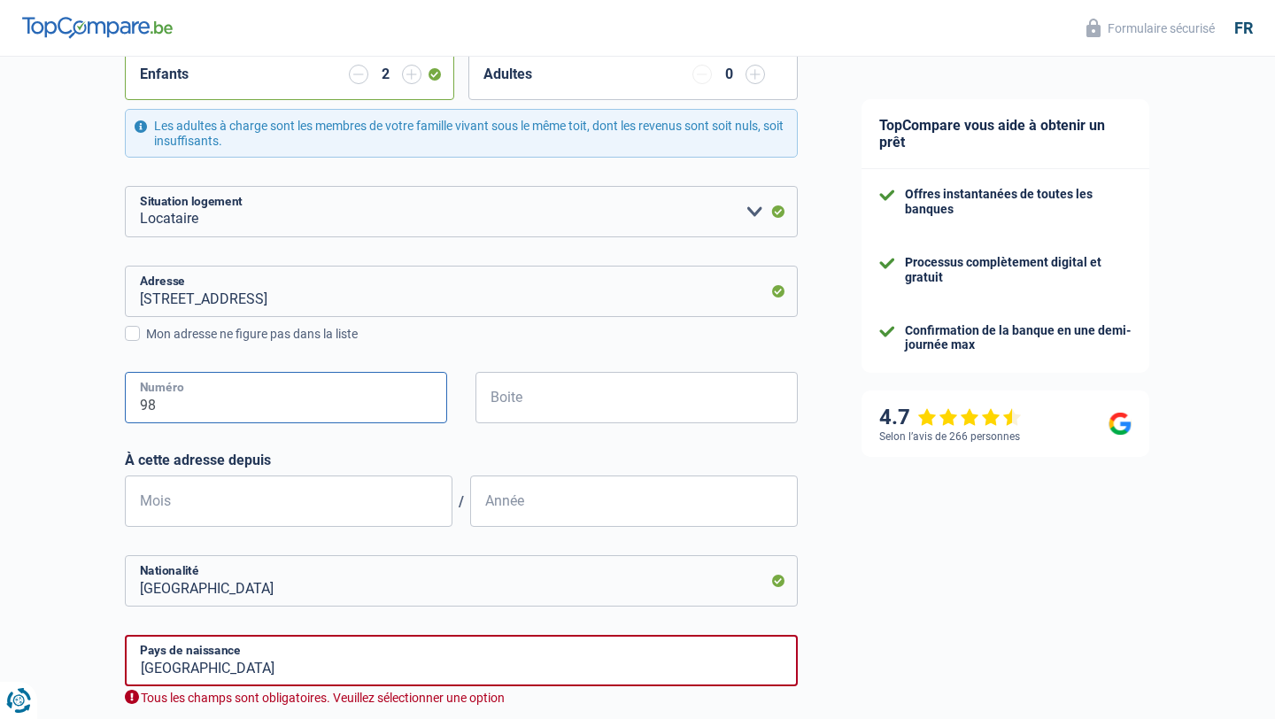
scroll to position [528, 0]
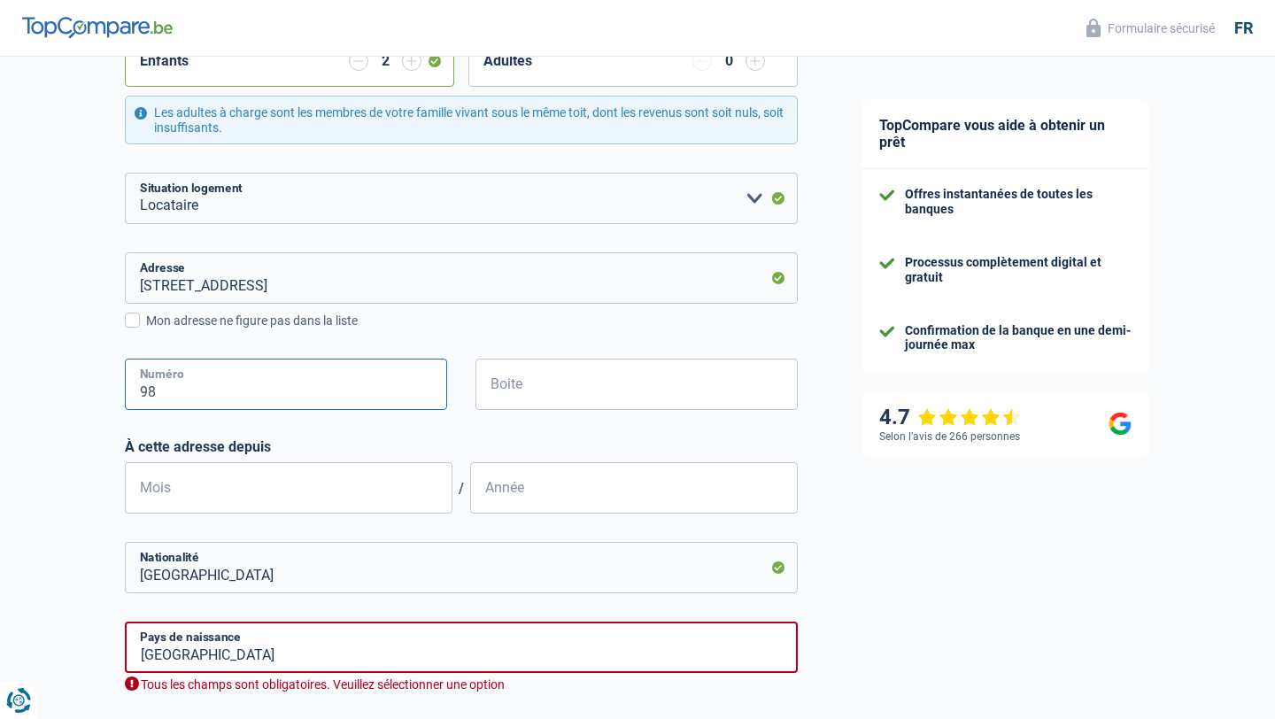
type input "98"
click at [342, 489] on input "Mois" at bounding box center [289, 487] width 328 height 51
type input "05"
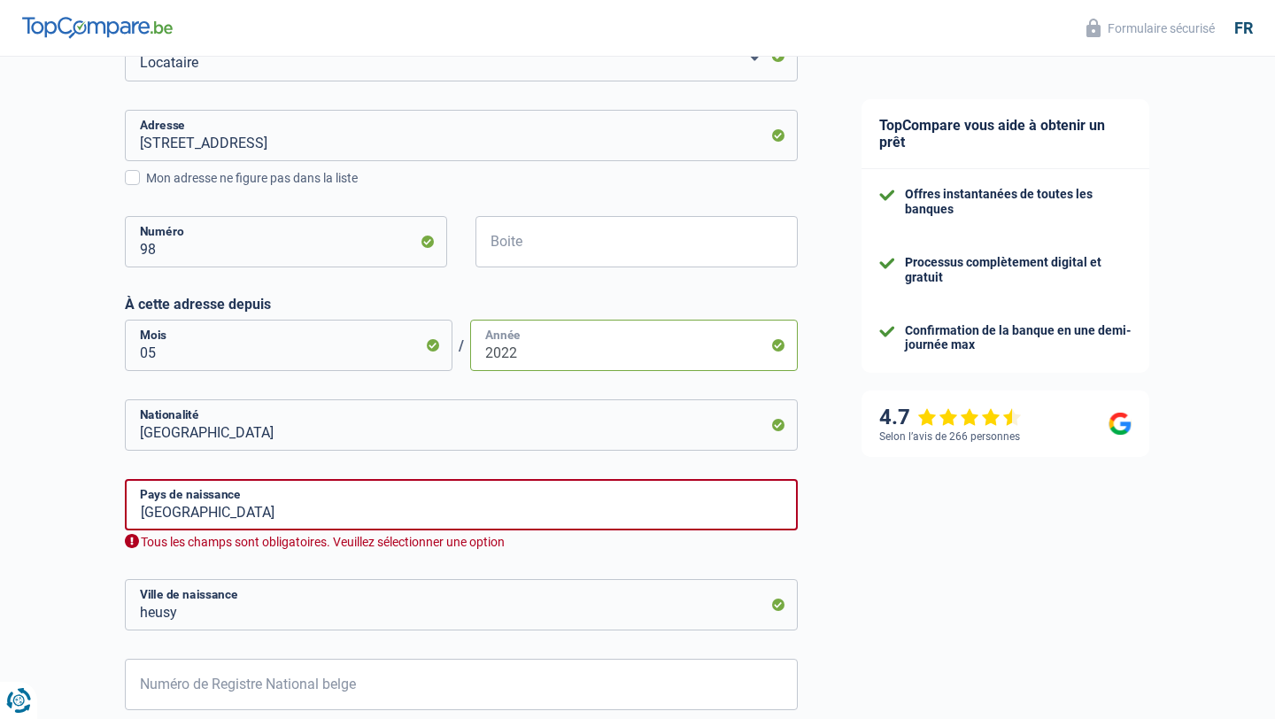
scroll to position [684, 0]
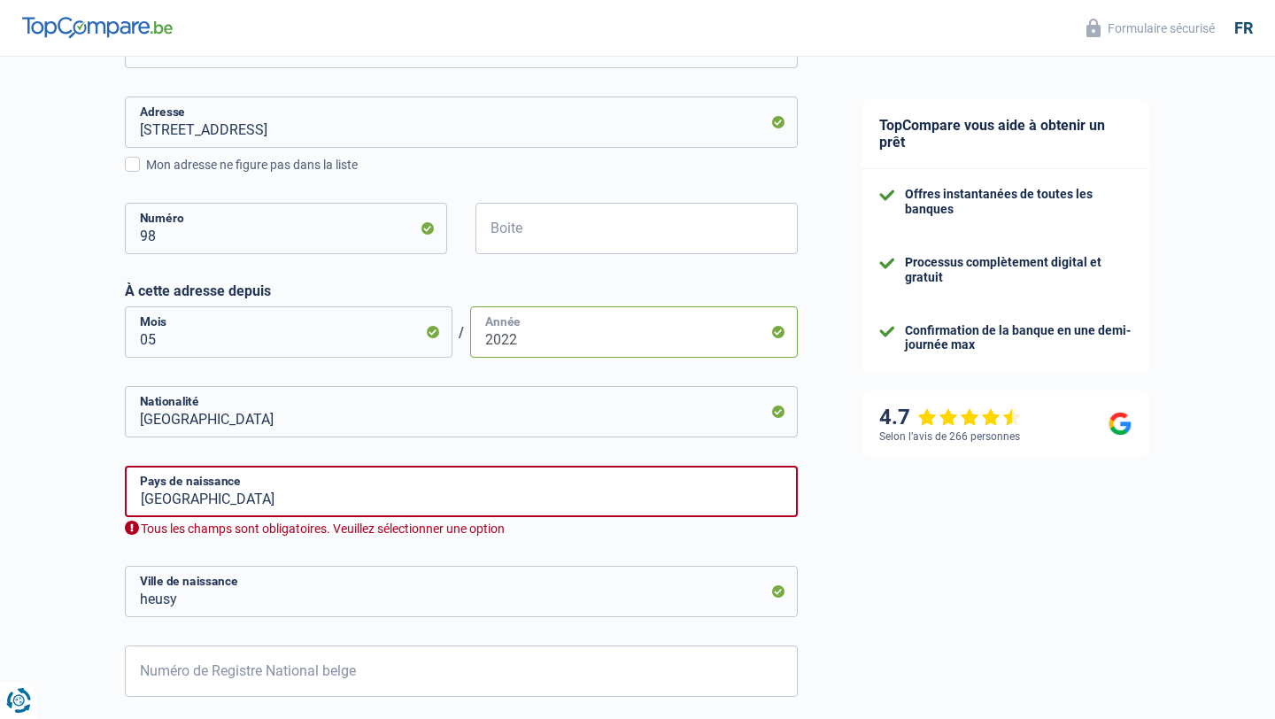
type input "2022"
click at [416, 488] on input "[GEOGRAPHIC_DATA]" at bounding box center [461, 491] width 673 height 51
drag, startPoint x: 235, startPoint y: 500, endPoint x: 0, endPoint y: 495, distance: 234.7
click at [0, 495] on div "Chance de réussite de votre simulation est de 60% 1 2 3 4 5 Rajoutez +20% en co…" at bounding box center [415, 120] width 830 height 1509
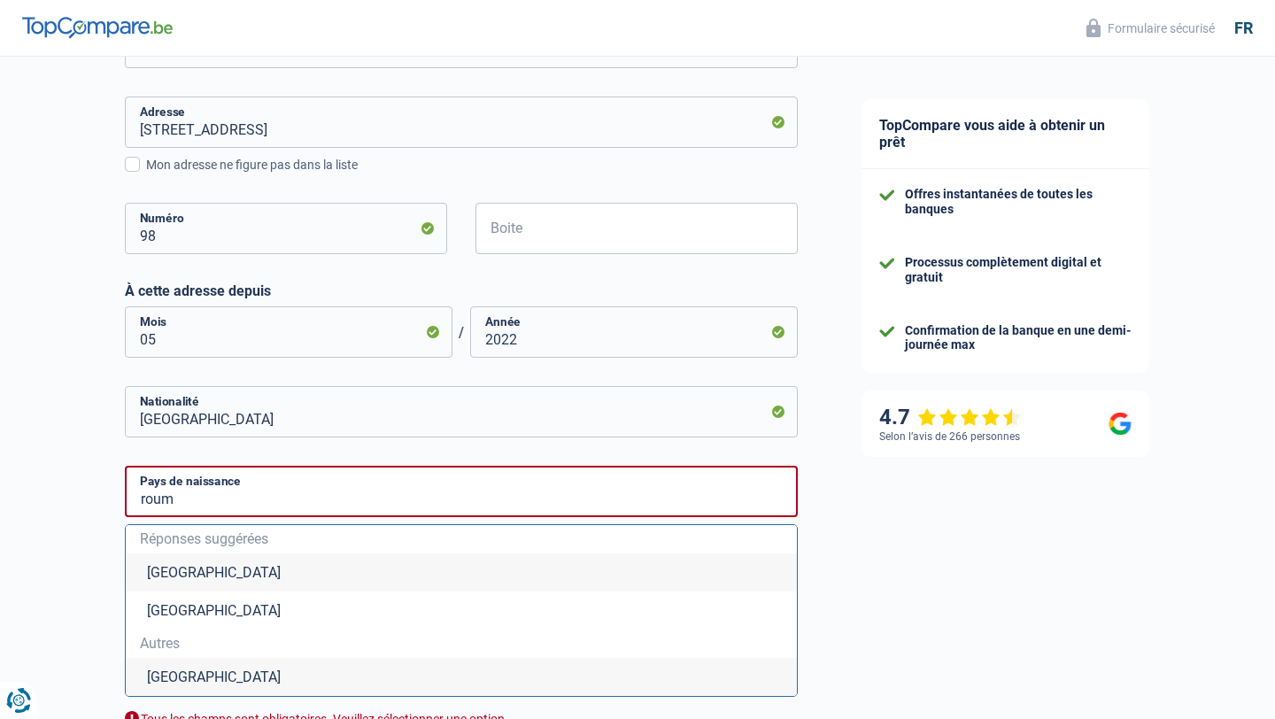
click at [208, 671] on li "[GEOGRAPHIC_DATA]" at bounding box center [461, 677] width 671 height 38
type input "[GEOGRAPHIC_DATA]"
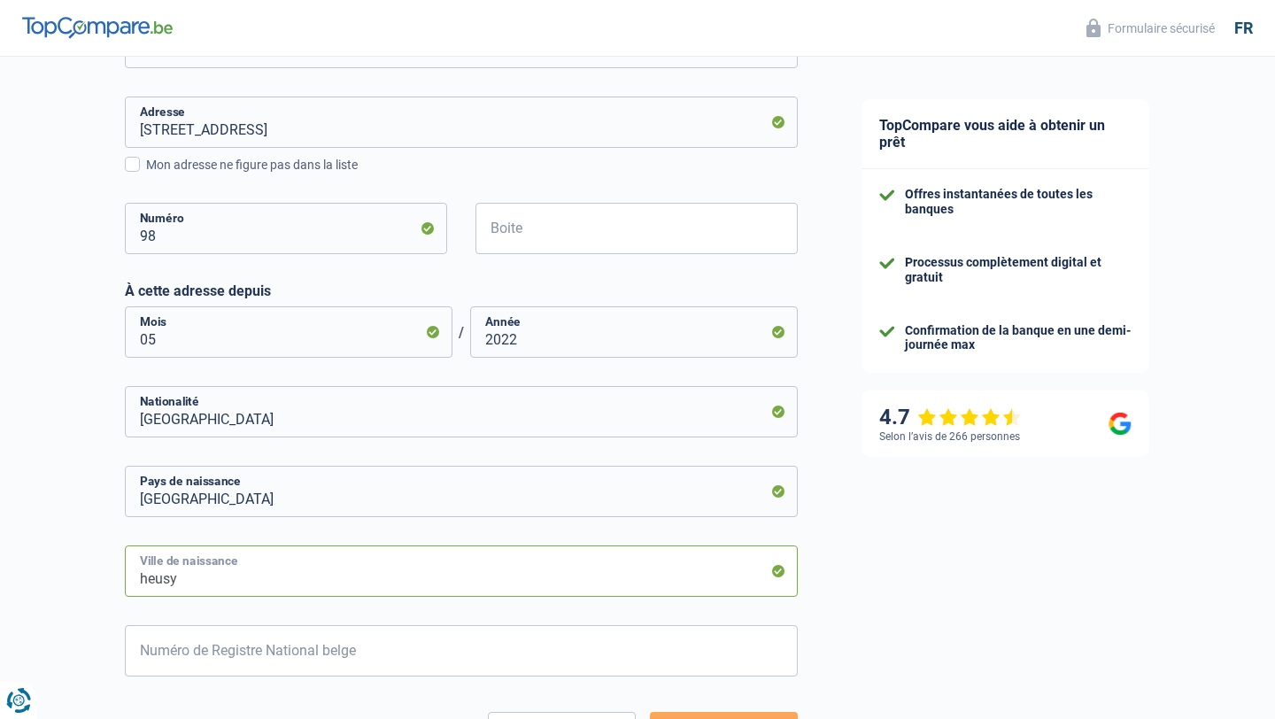
drag, startPoint x: 228, startPoint y: 574, endPoint x: 11, endPoint y: 592, distance: 218.6
click at [11, 592] on div "Chance de réussite de votre simulation est de 60% 1 2 3 4 5 Rajoutez +20% en co…" at bounding box center [415, 110] width 830 height 1489
type input "h"
type input "[GEOGRAPHIC_DATA]"
click at [167, 671] on input "Numéro de Registre National belge" at bounding box center [461, 650] width 673 height 51
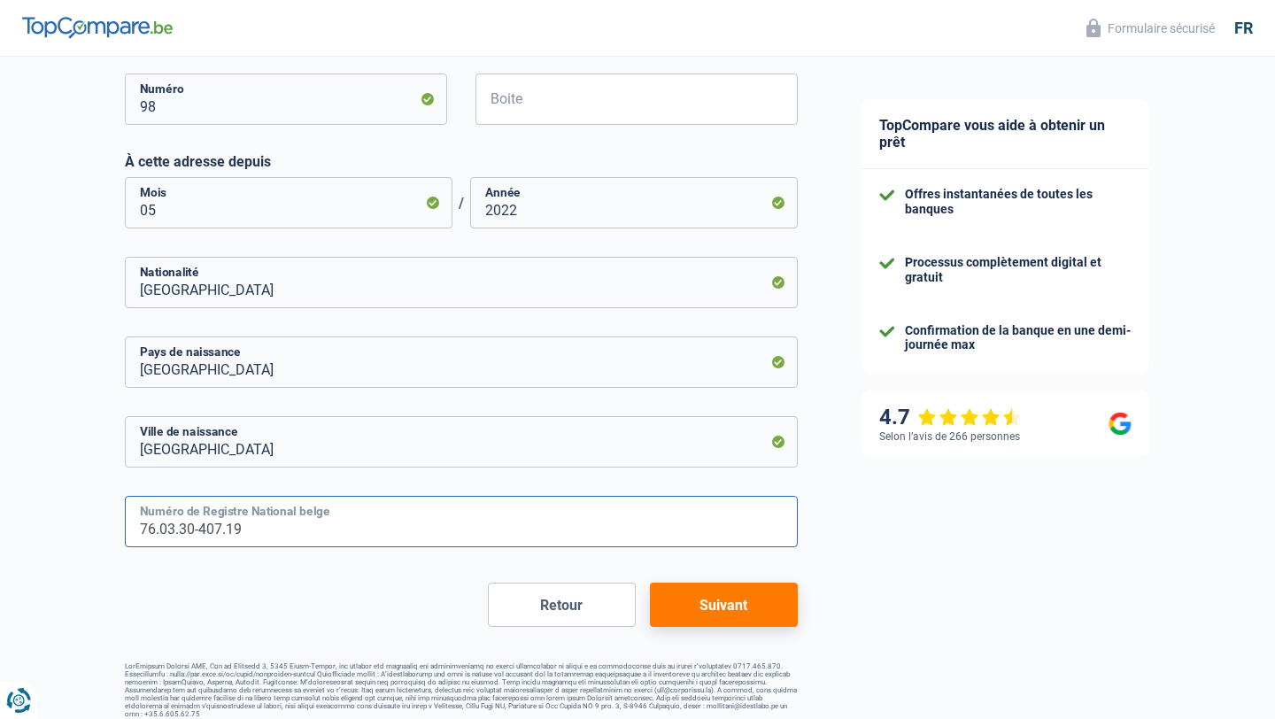
scroll to position [819, 0]
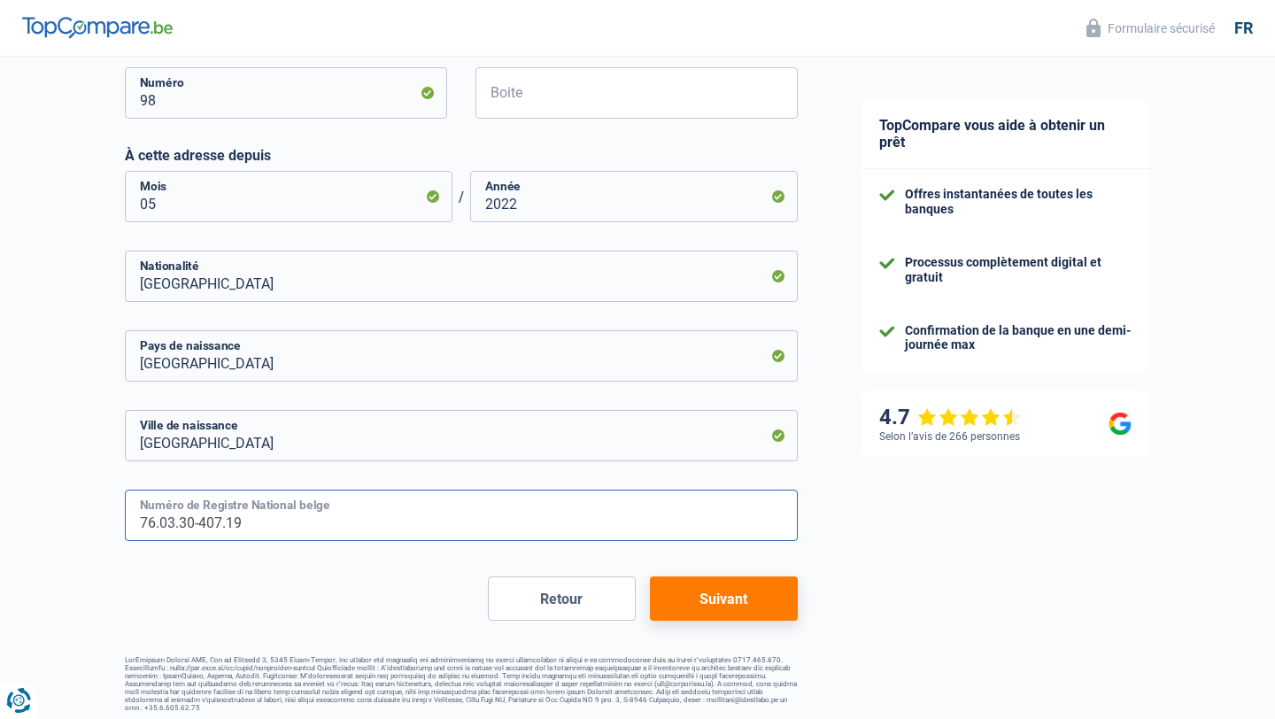
type input "76.03.30-407.19"
click at [703, 599] on button "Suivant" at bounding box center [724, 599] width 148 height 44
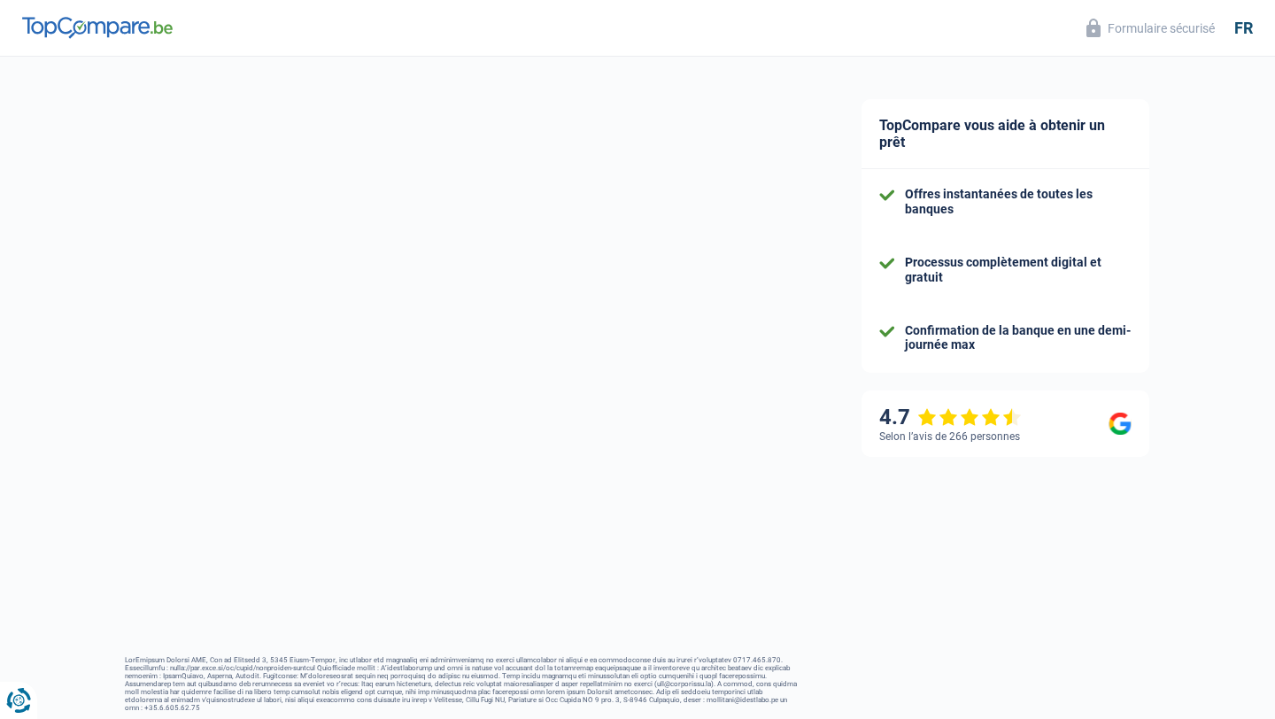
select select "familyAllowances"
select select "netSalary"
select select "mealVouchers"
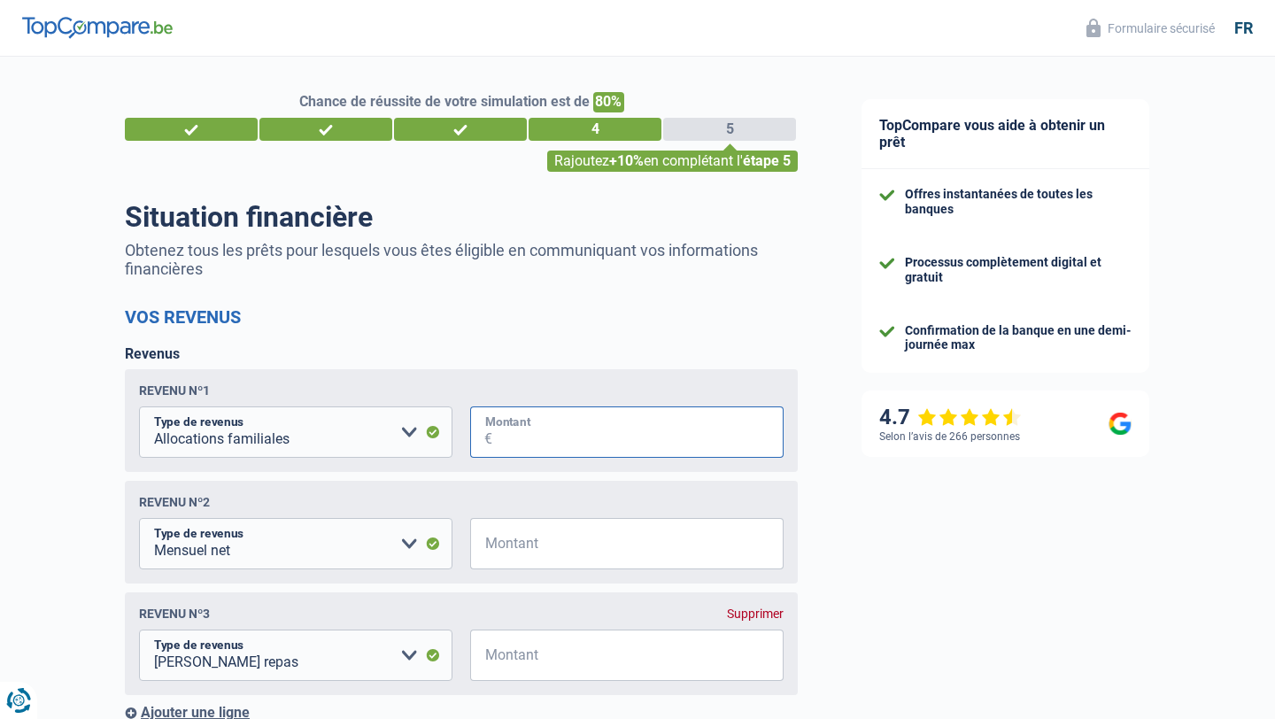
click at [529, 448] on input "Montant" at bounding box center [637, 432] width 291 height 51
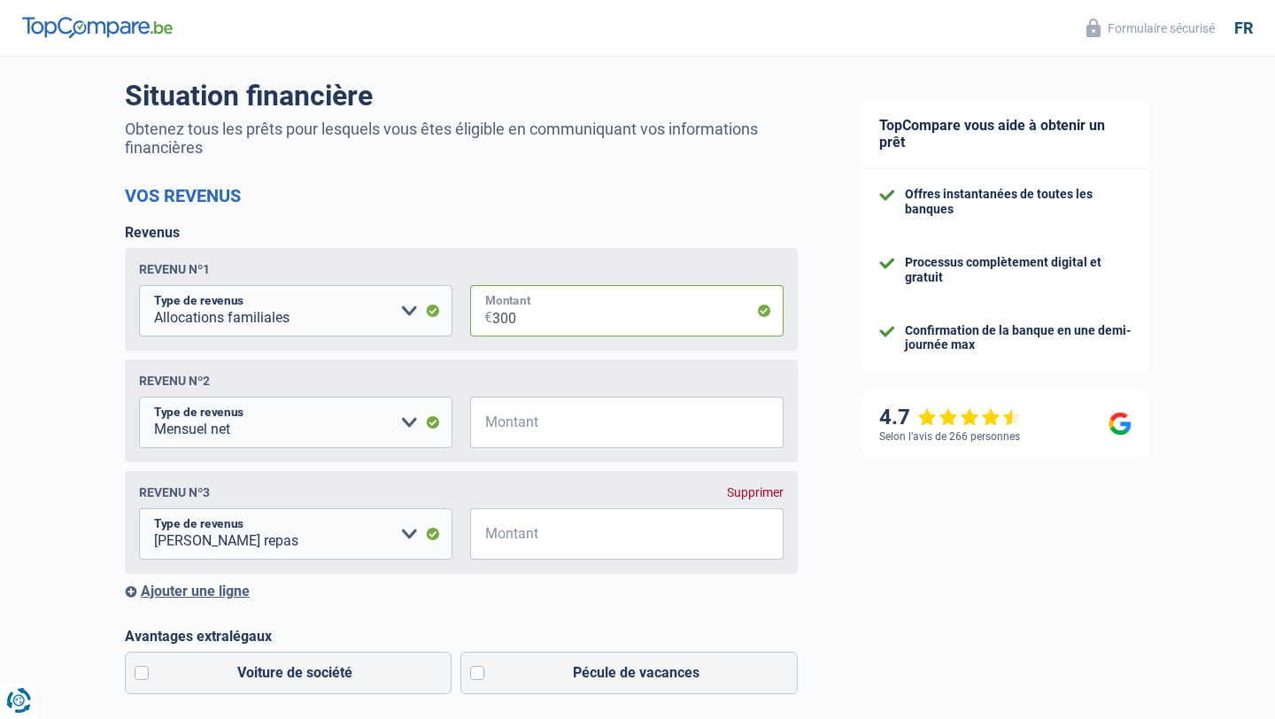
scroll to position [122, 0]
type input "300"
click at [562, 431] on input "Montant" at bounding box center [637, 421] width 291 height 51
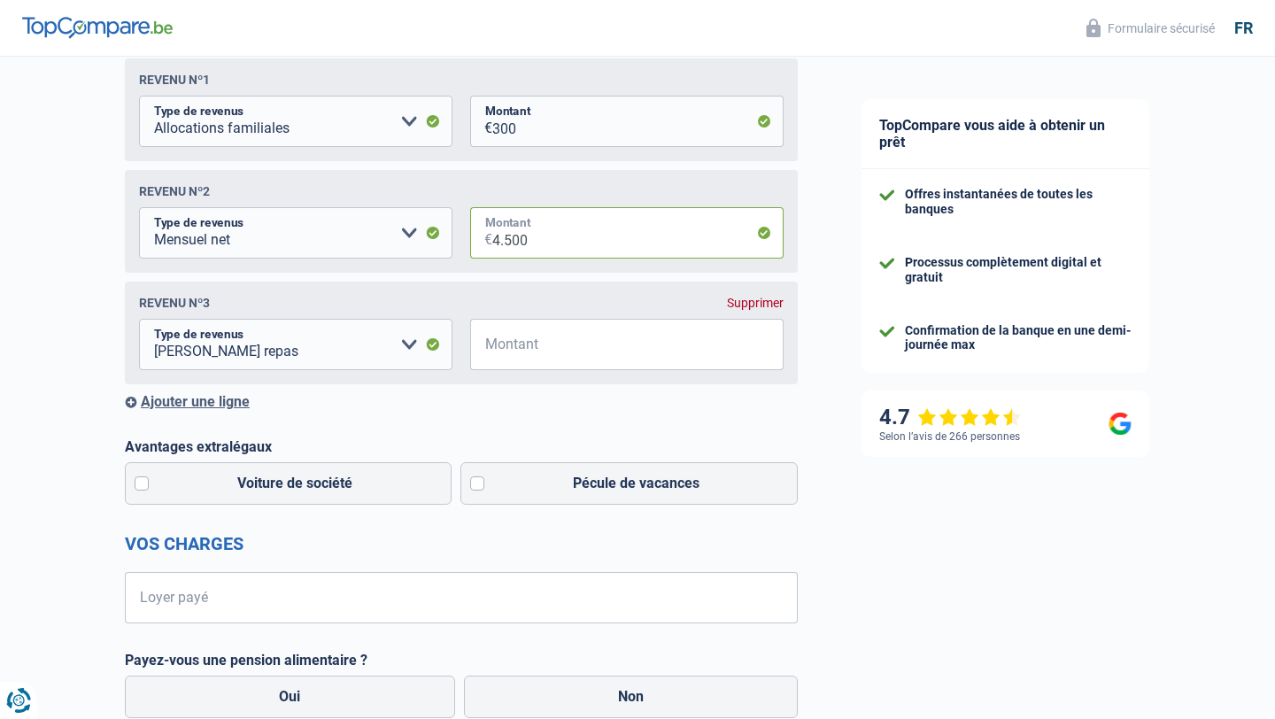
scroll to position [340, 0]
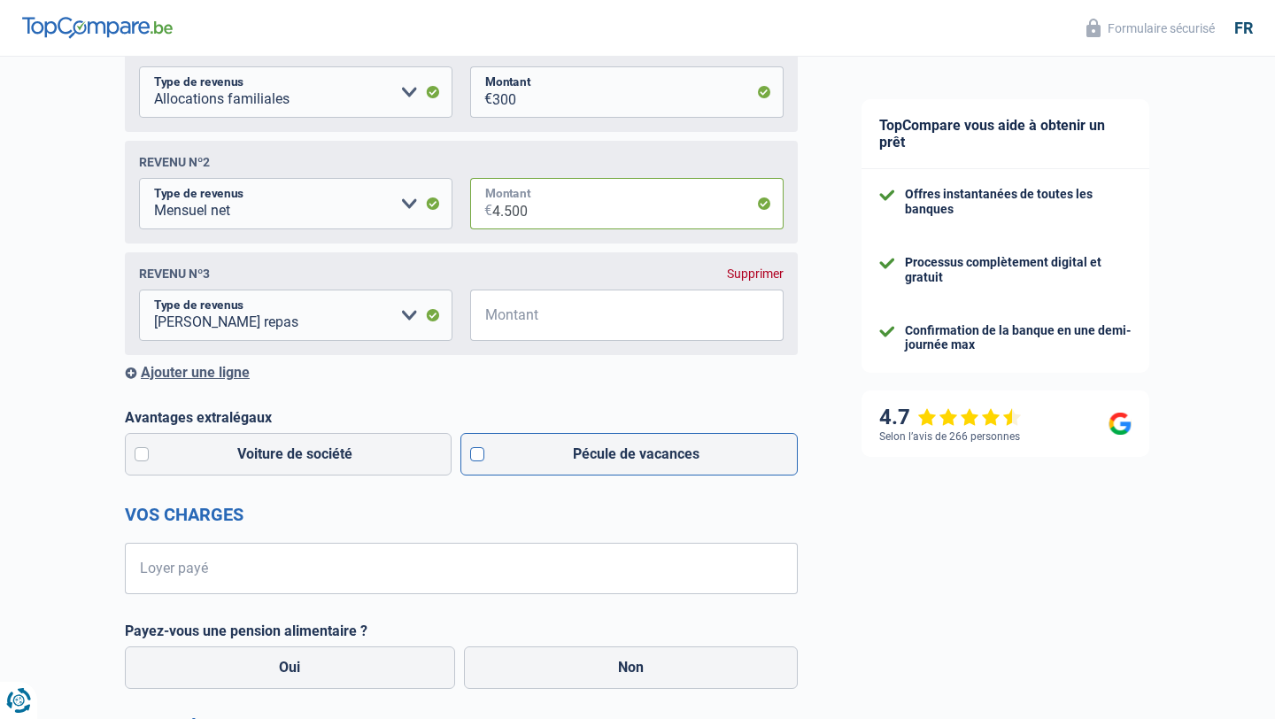
type input "4.500"
click at [534, 452] on label "Pécule de vacances" at bounding box center [630, 454] width 338 height 43
click at [534, 452] on input "Pécule de vacances" at bounding box center [630, 454] width 338 height 43
checkbox input "true"
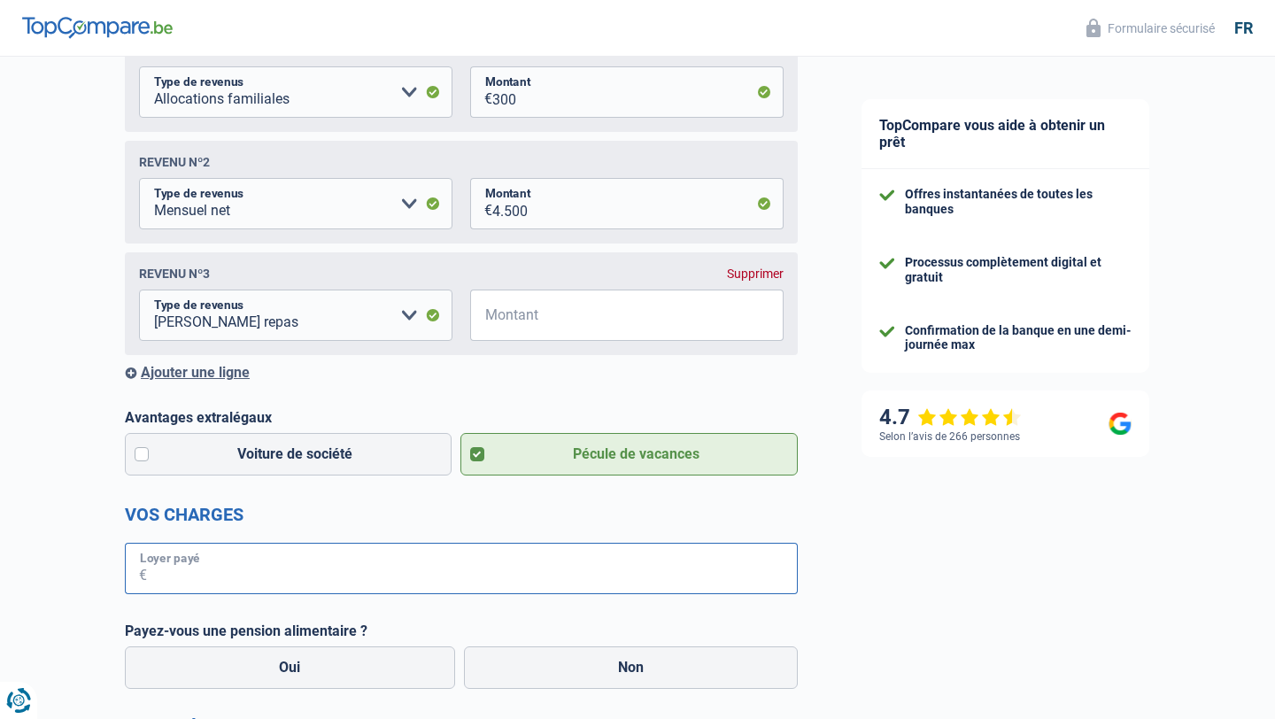
click at [414, 566] on input "Loyer payé" at bounding box center [472, 568] width 651 height 51
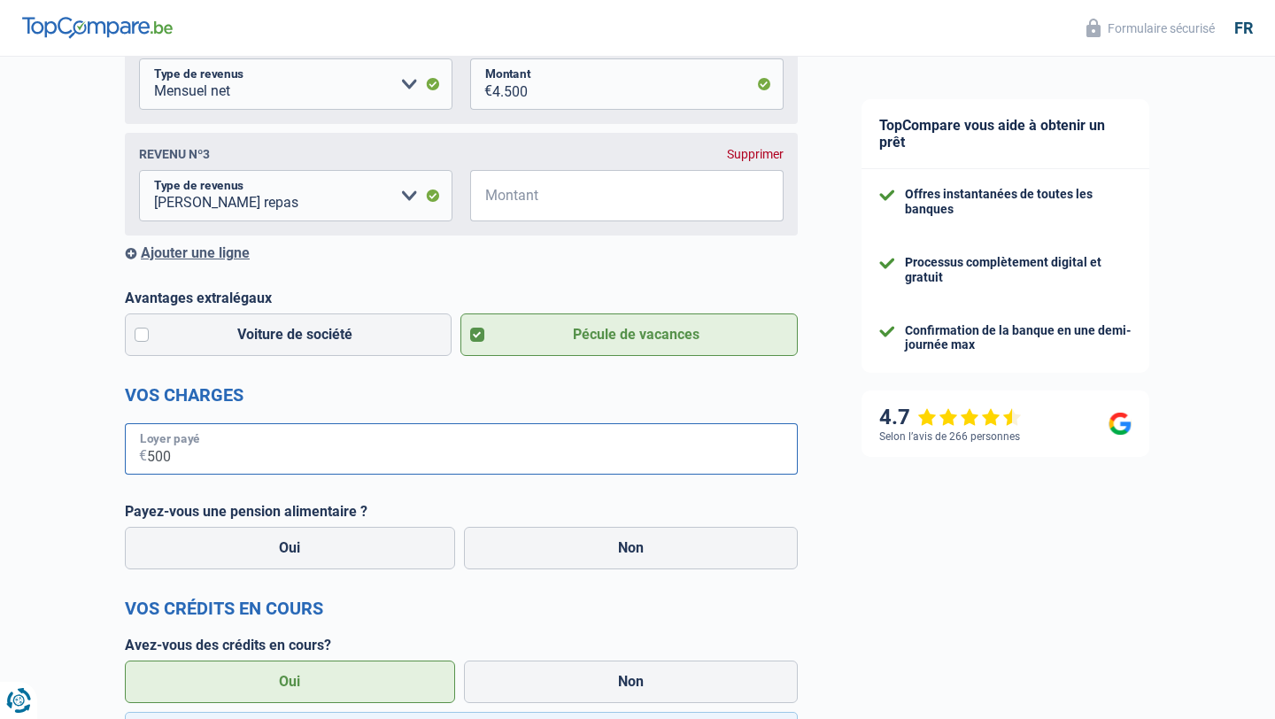
scroll to position [500, 0]
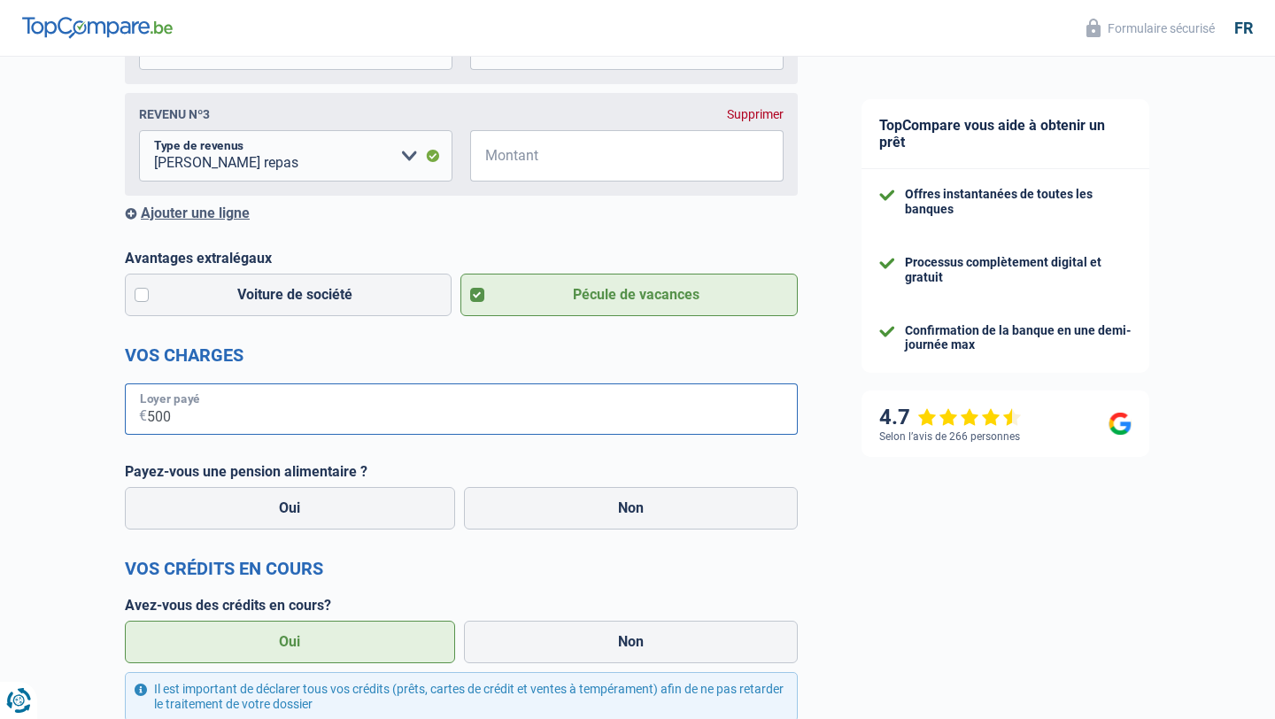
type input "500"
click at [588, 482] on div "Payez-vous une pension alimentaire ? Oui Non Tous les champs sont obligatoires.…" at bounding box center [461, 498] width 673 height 71
click at [589, 508] on label "Non" at bounding box center [631, 508] width 335 height 43
click at [589, 508] on input "Non" at bounding box center [631, 508] width 335 height 43
radio input "true"
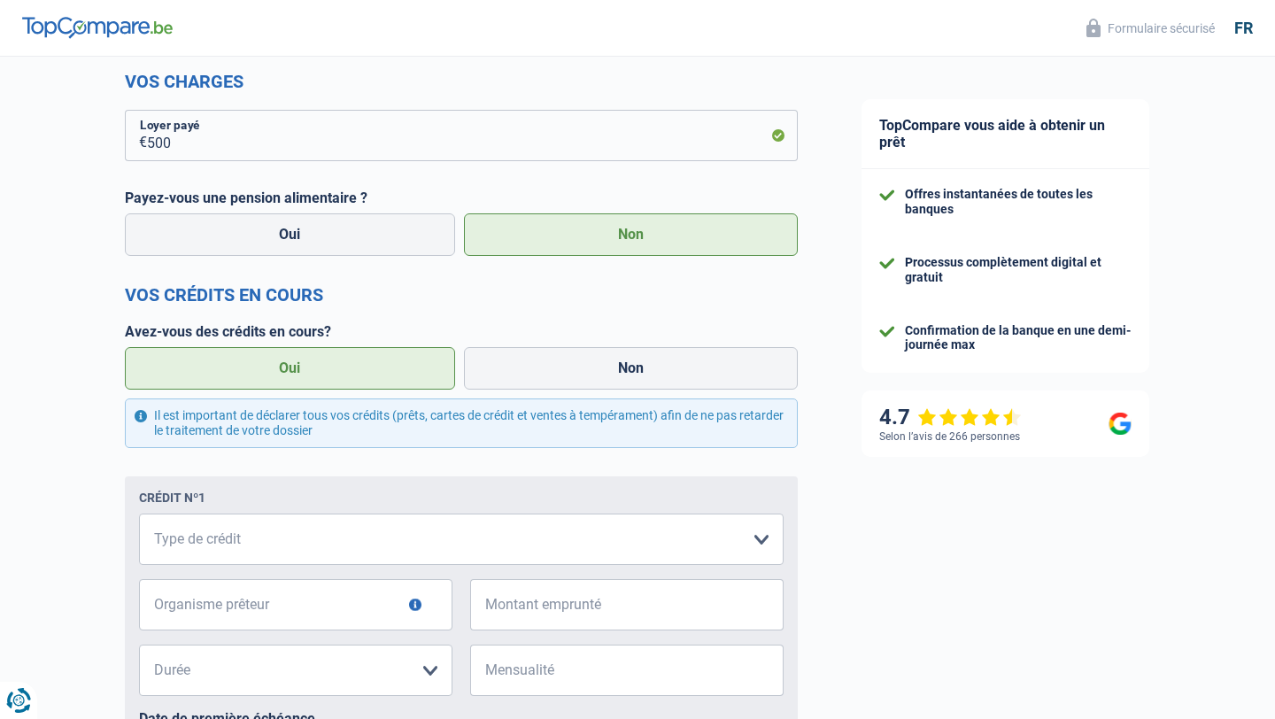
scroll to position [992, 0]
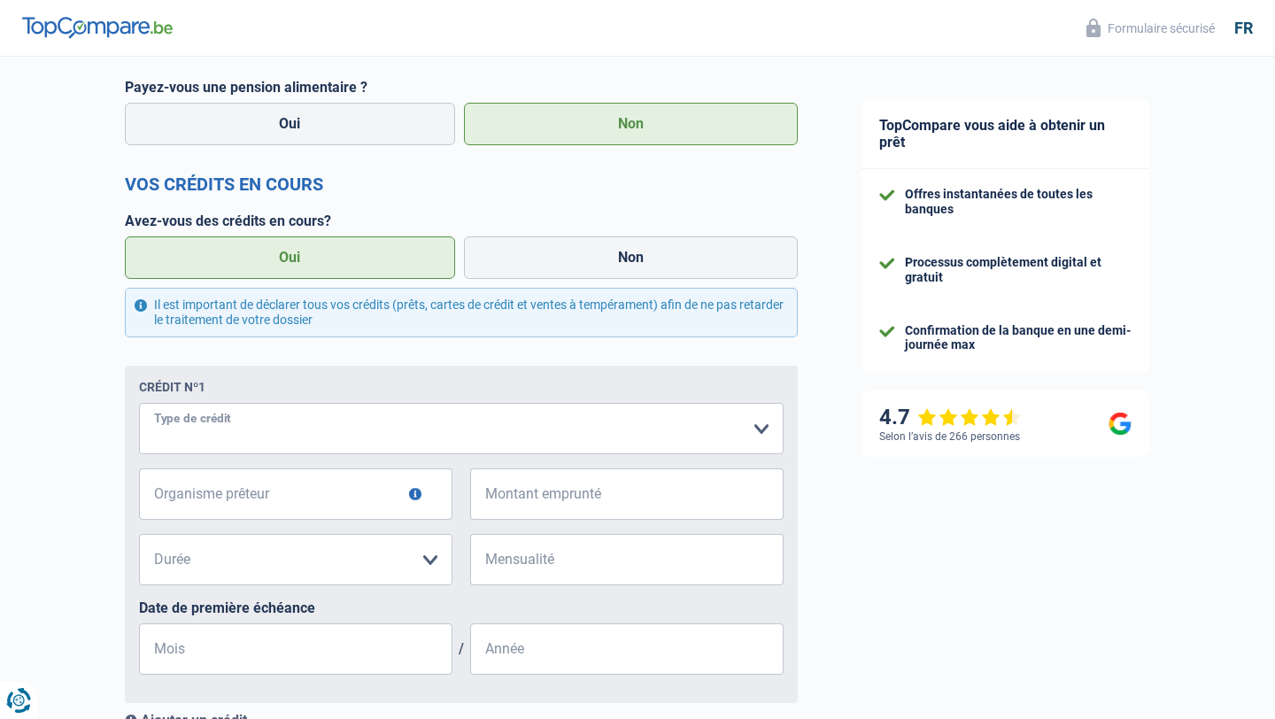
click at [410, 430] on select "Carte ou ouverture de crédit Prêt hypothécaire Vente à tempérament Prêt à tempé…" at bounding box center [461, 428] width 645 height 51
click at [139, 404] on select "Carte ou ouverture de crédit Prêt hypothécaire Vente à tempérament Prêt à tempé…" at bounding box center [461, 428] width 645 height 51
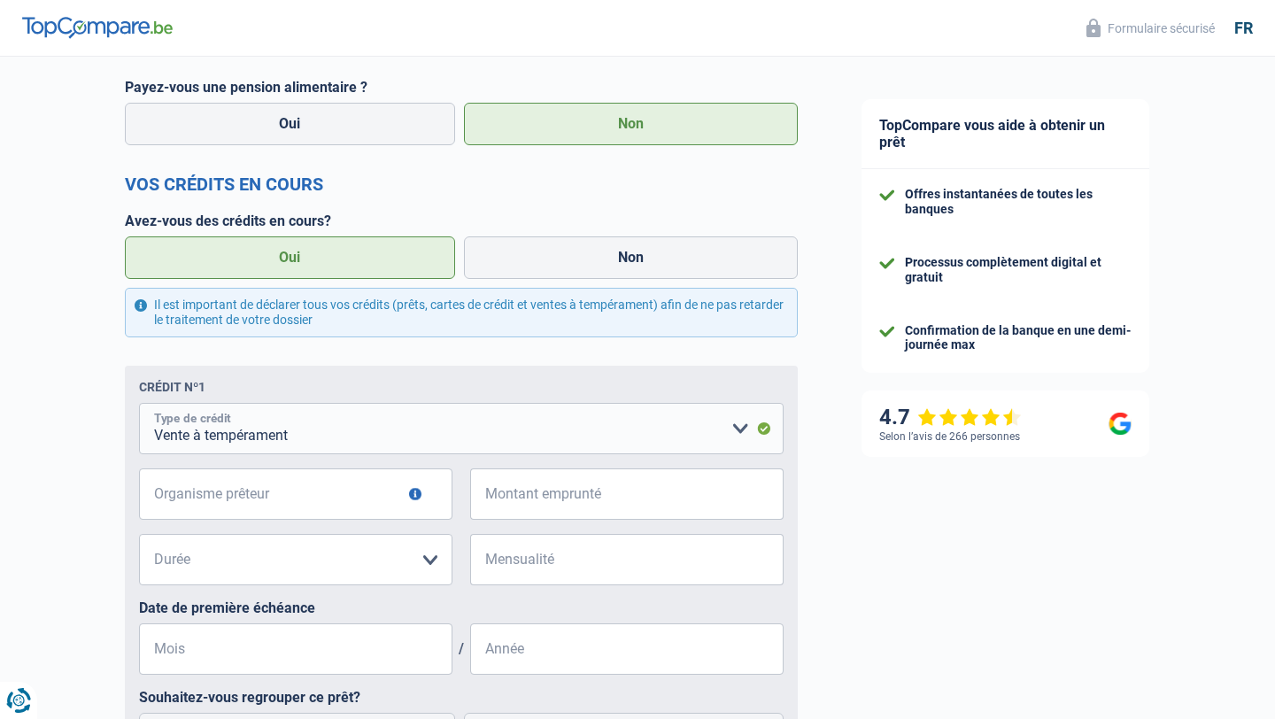
click at [267, 437] on select "Carte ou ouverture de crédit Prêt hypothécaire Vente à tempérament Prêt à tempé…" at bounding box center [461, 428] width 645 height 51
select select "personalLoan"
click at [139, 404] on select "Carte ou ouverture de crédit Prêt hypothécaire Vente à tempérament Prêt à tempé…" at bounding box center [461, 428] width 645 height 51
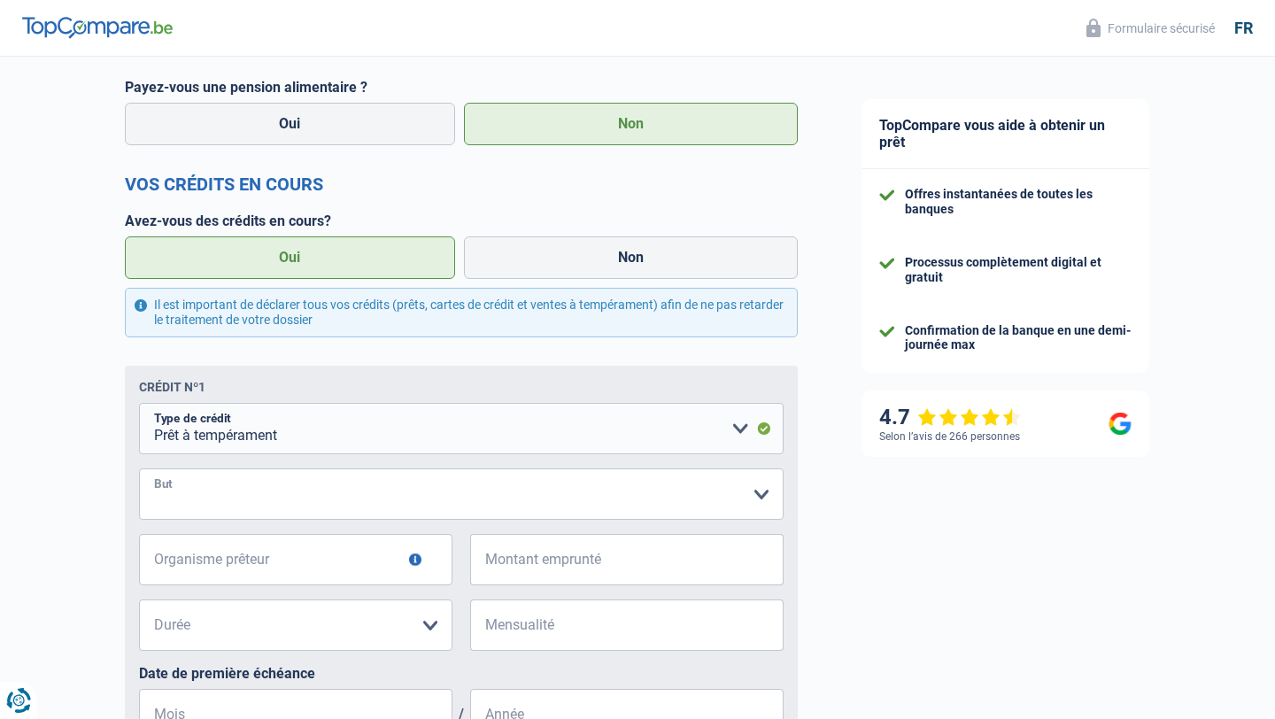
click at [250, 496] on select "Confort maison: meubles, textile, peinture, électroménager, outillage non-profe…" at bounding box center [461, 494] width 645 height 51
select select "loanRepayment"
click at [139, 469] on select "Confort maison: meubles, textile, peinture, électroménager, outillage non-profe…" at bounding box center [461, 494] width 645 height 51
click at [231, 556] on input "Organisme prêteur" at bounding box center [296, 559] width 314 height 51
type input "cofidis"
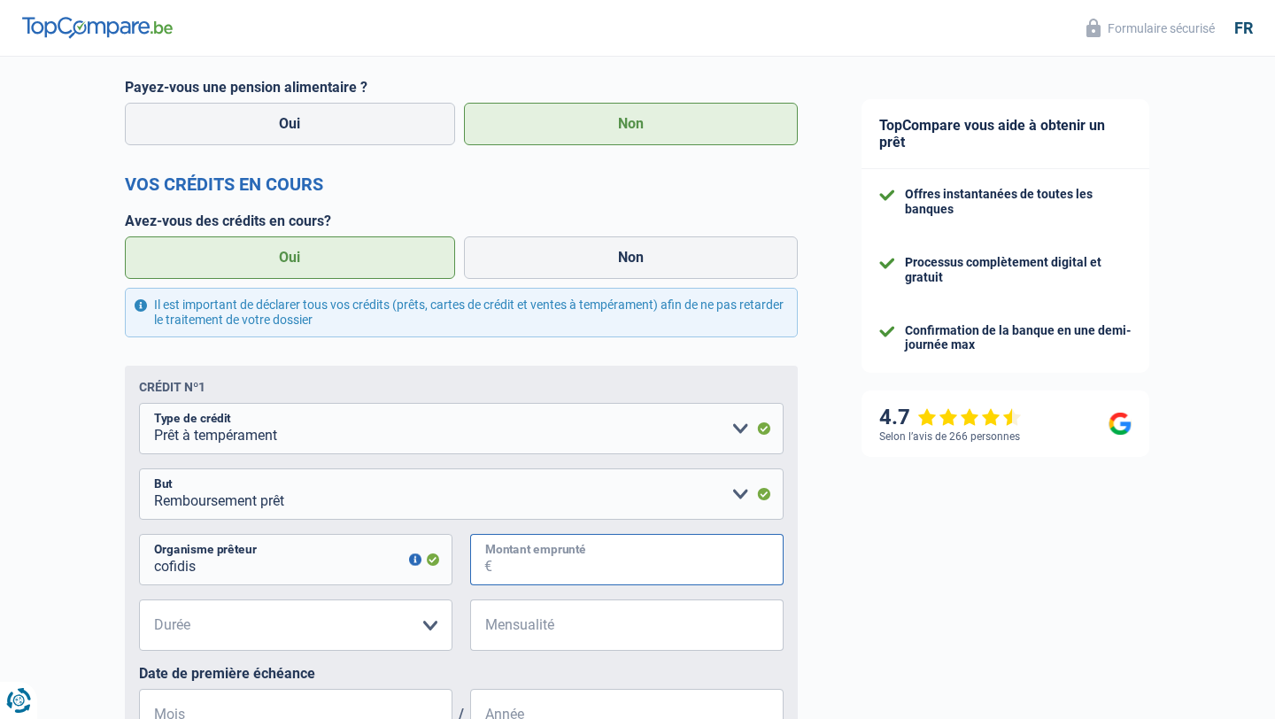
click at [518, 581] on input "Montant emprunté" at bounding box center [637, 559] width 291 height 51
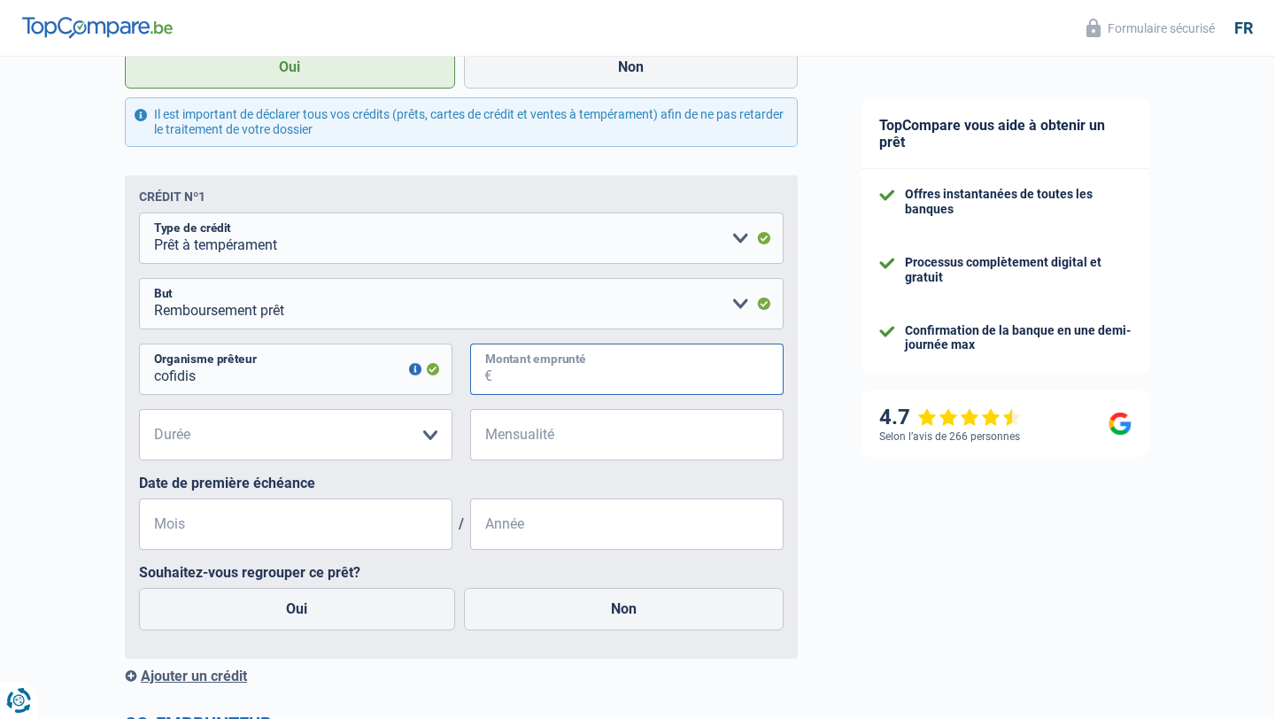
scroll to position [1532, 0]
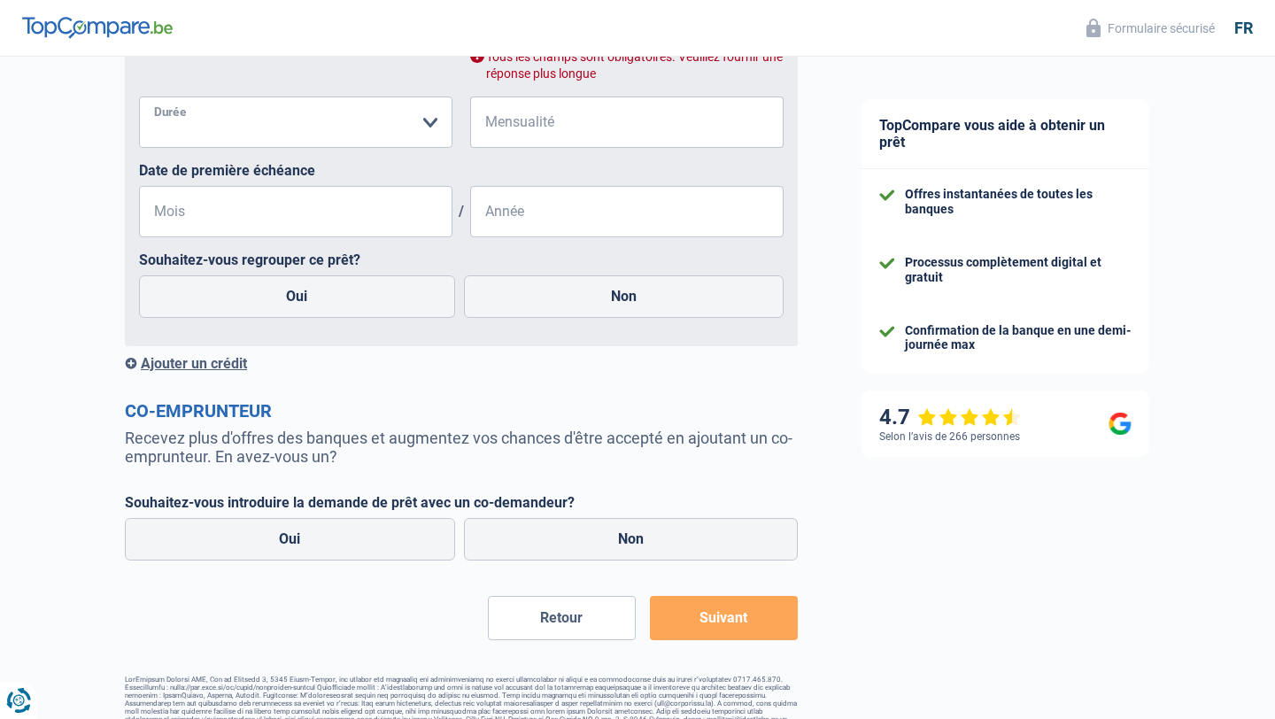
click at [378, 128] on select "12 mois 18 mois 24 mois Veuillez sélectionner une option" at bounding box center [296, 122] width 314 height 51
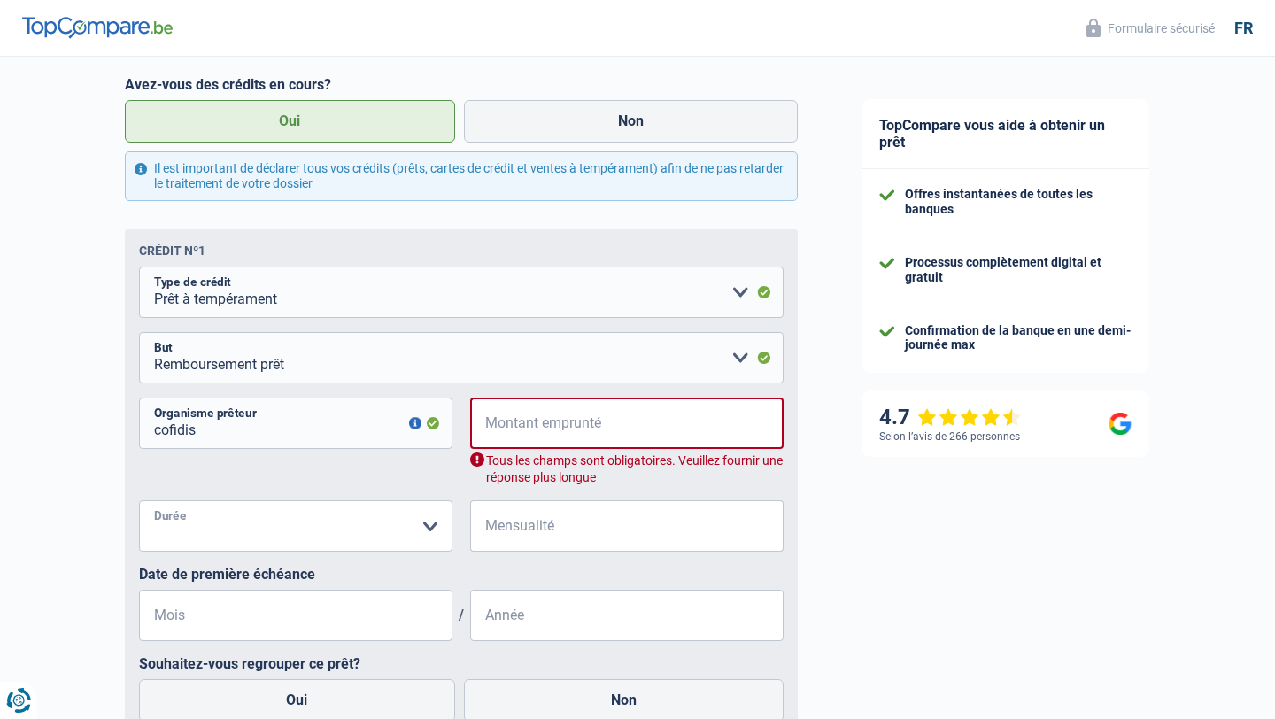
scroll to position [1085, 0]
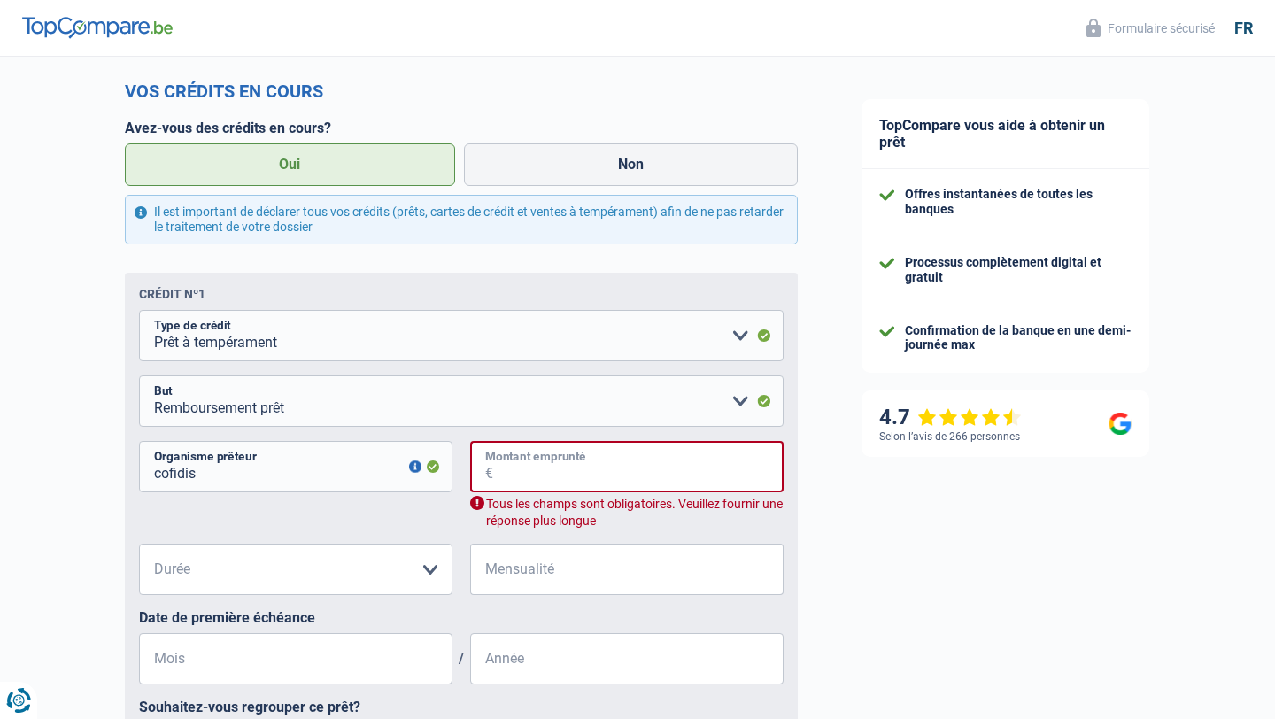
click at [562, 485] on input "Montant emprunté" at bounding box center [638, 466] width 290 height 51
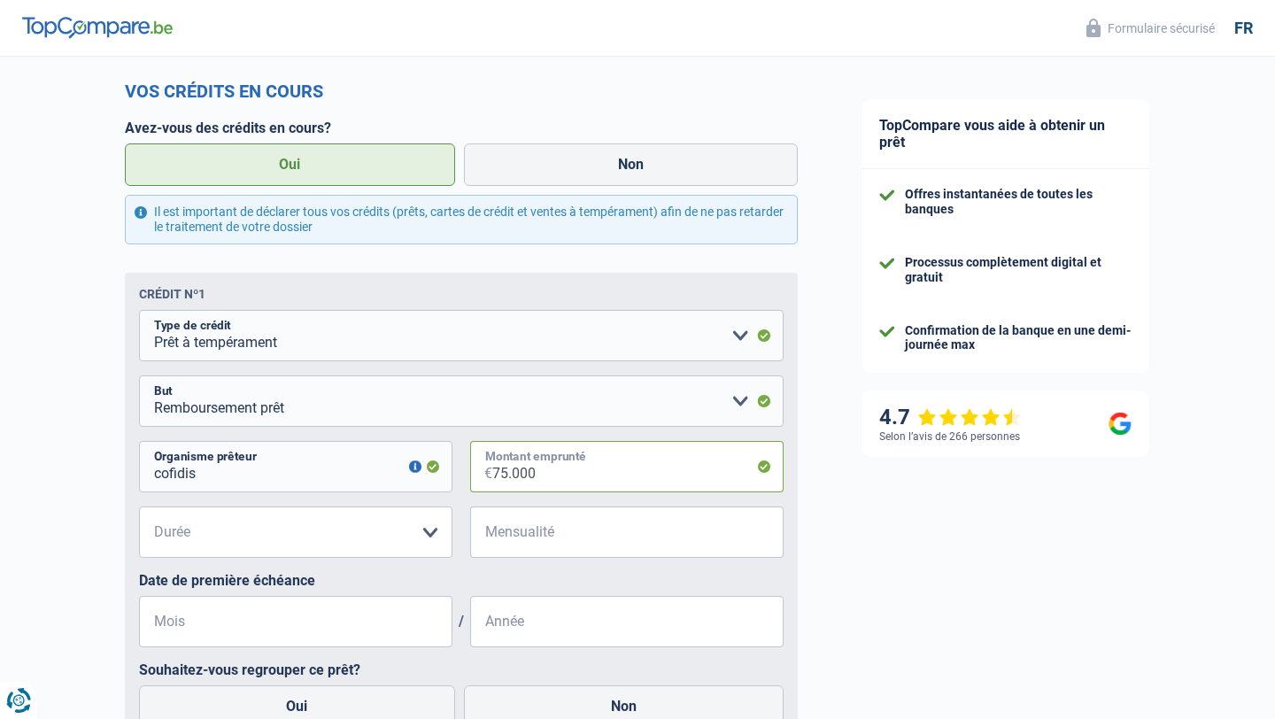
type input "75.000"
click at [417, 529] on select "12 mois 18 mois 24 mois 30 mois 36 mois 42 mois 48 mois 60 mois 72 mois 84 mois…" at bounding box center [296, 532] width 314 height 51
click at [139, 507] on select "12 mois 18 mois 24 mois 30 mois 36 mois 42 mois 48 mois 60 mois 72 mois 84 mois…" at bounding box center [296, 532] width 314 height 51
click at [249, 540] on select "12 mois 18 mois 24 mois 30 mois 36 mois 42 mois 48 mois 60 mois 72 mois 84 mois…" at bounding box center [296, 532] width 314 height 51
select select "120"
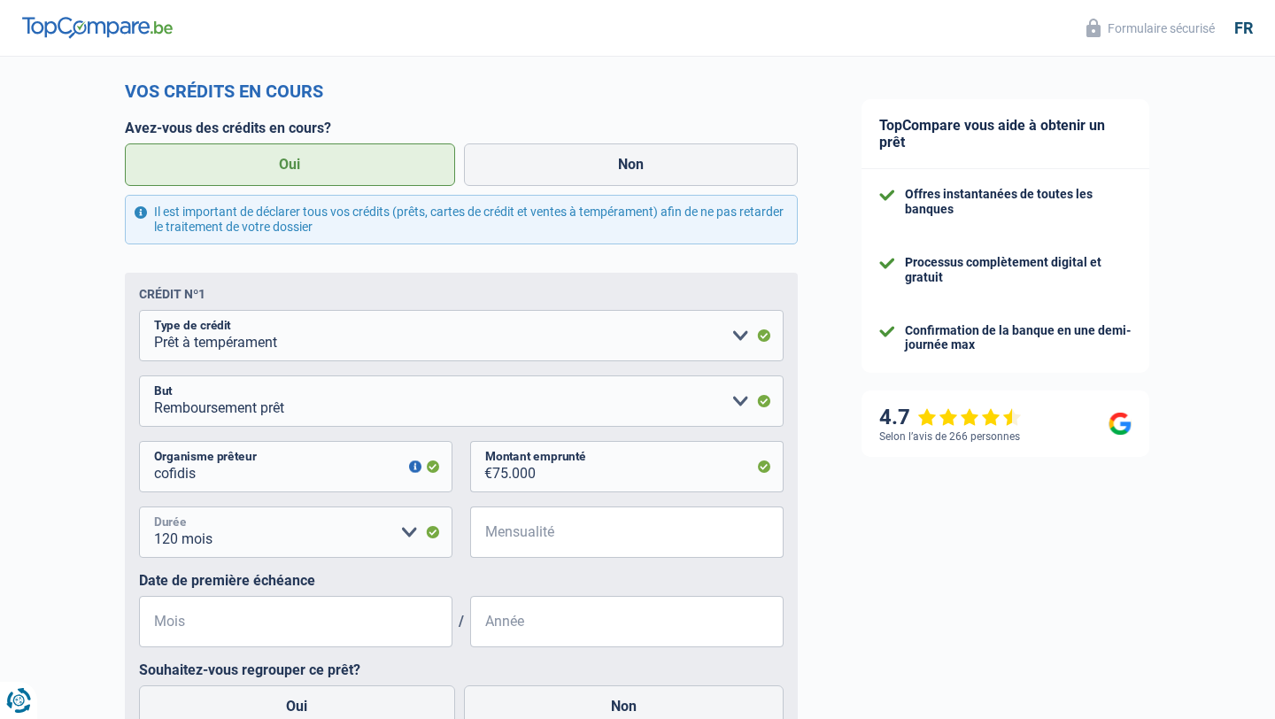
click at [139, 507] on select "12 mois 18 mois 24 mois 30 mois 36 mois 42 mois 48 mois 60 mois 72 mois 84 mois…" at bounding box center [296, 532] width 314 height 51
click at [517, 541] on input "Mensualité" at bounding box center [637, 532] width 291 height 51
type input "917"
click at [306, 629] on input "Mois" at bounding box center [296, 621] width 314 height 51
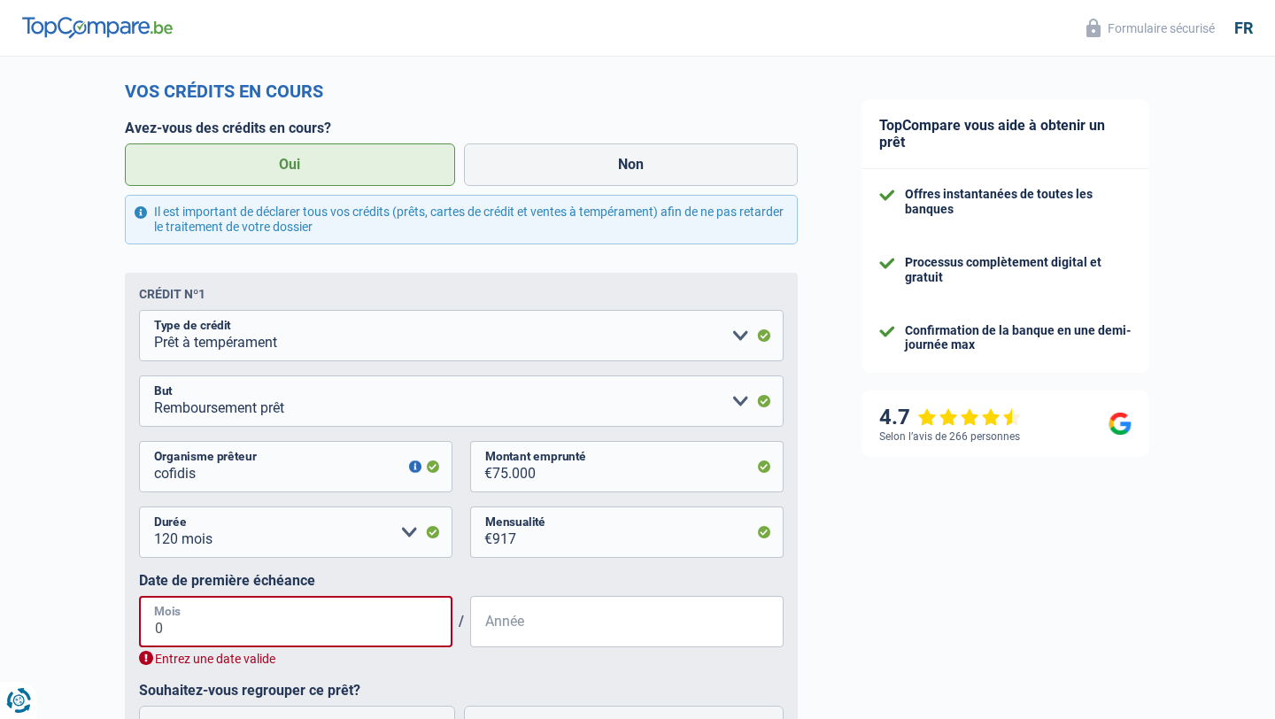
type input "09"
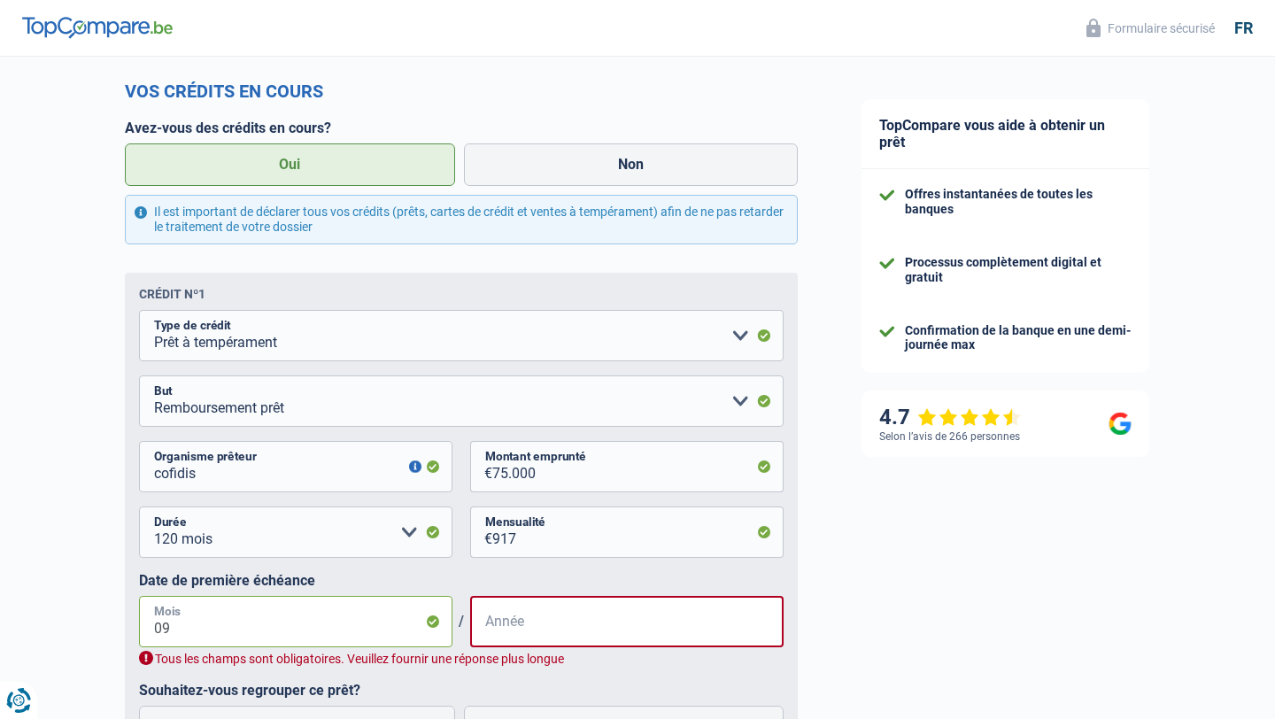
click at [230, 645] on input "09" at bounding box center [296, 621] width 314 height 51
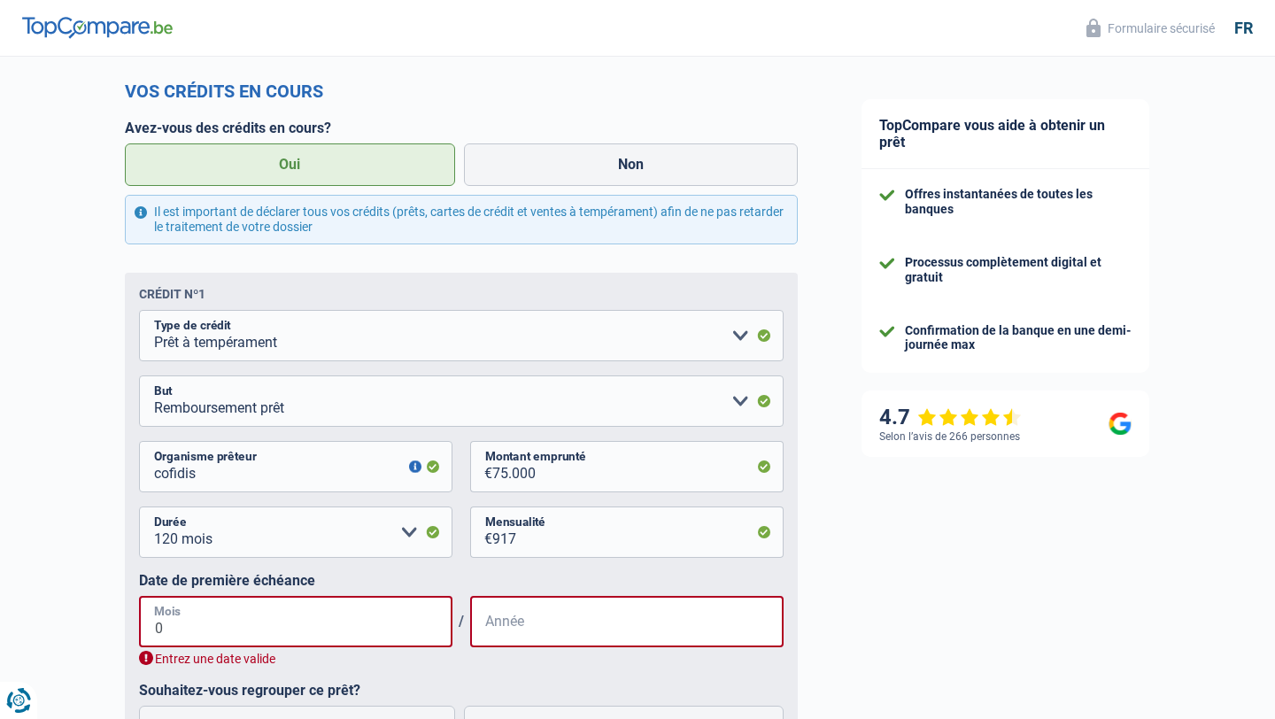
type input "07"
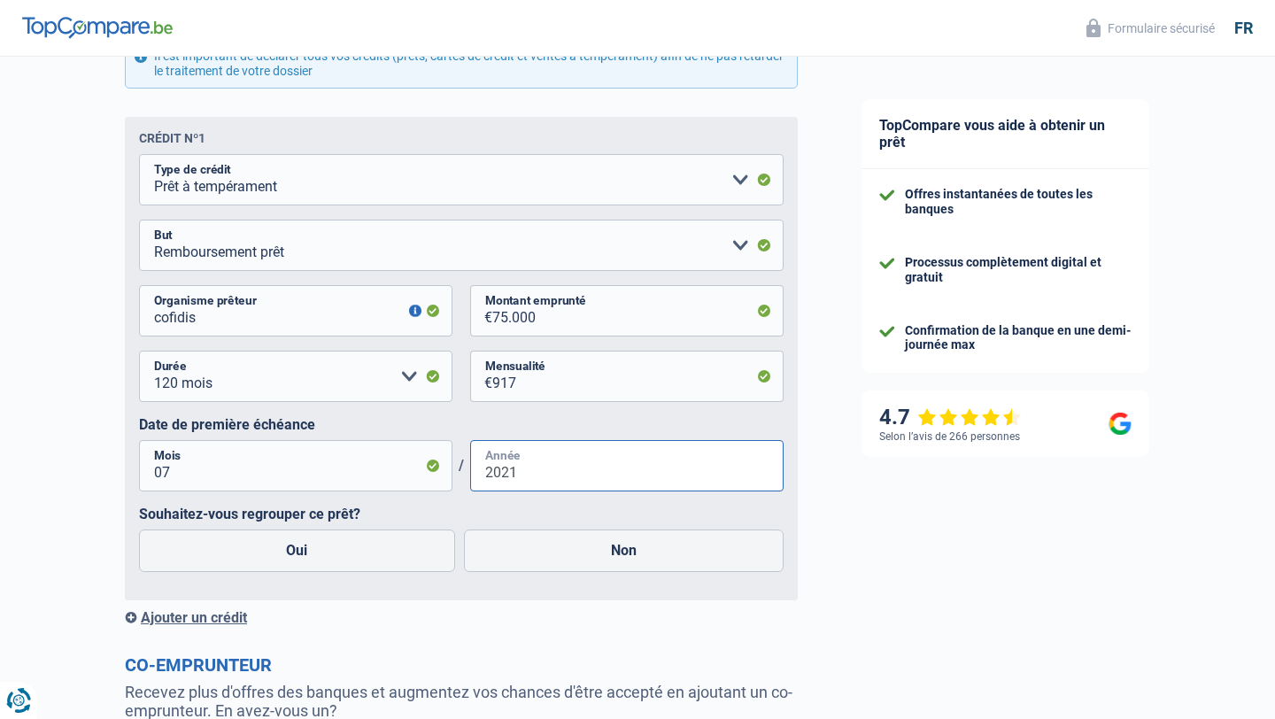
scroll to position [1250, 0]
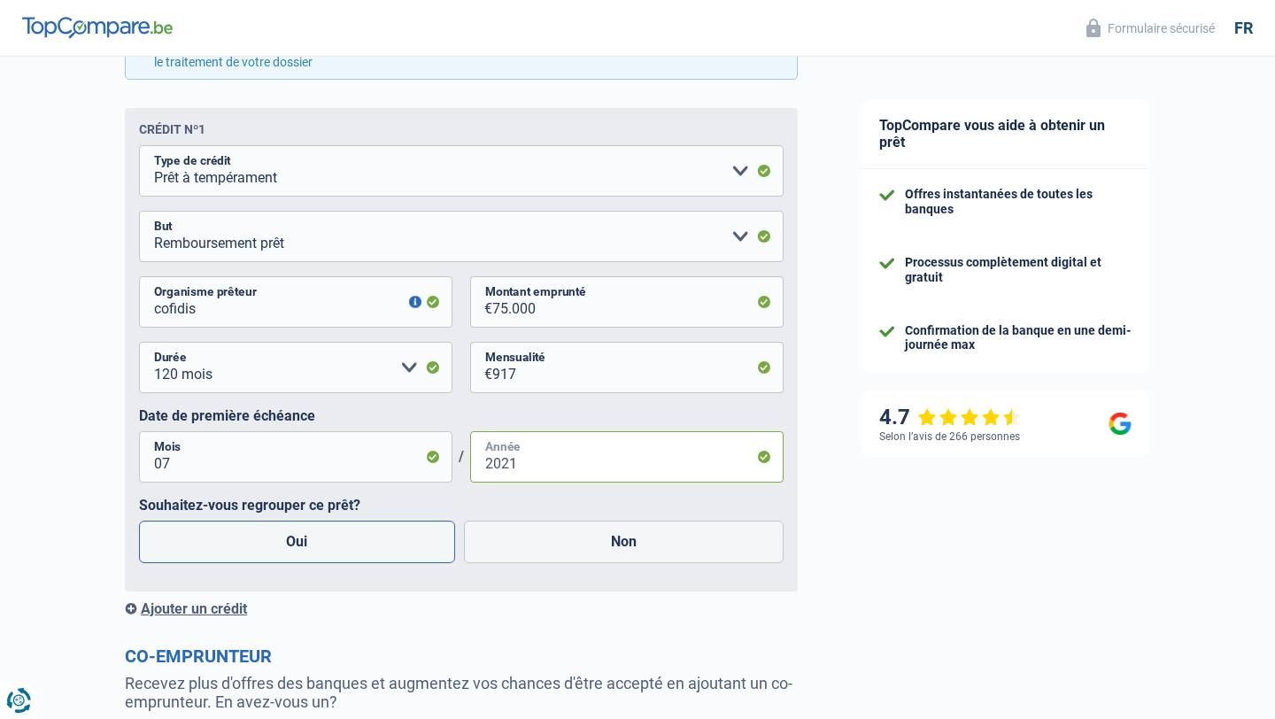
type input "2021"
click at [376, 546] on label "Oui" at bounding box center [297, 542] width 316 height 43
click at [376, 546] on input "Oui" at bounding box center [297, 542] width 316 height 43
radio input "true"
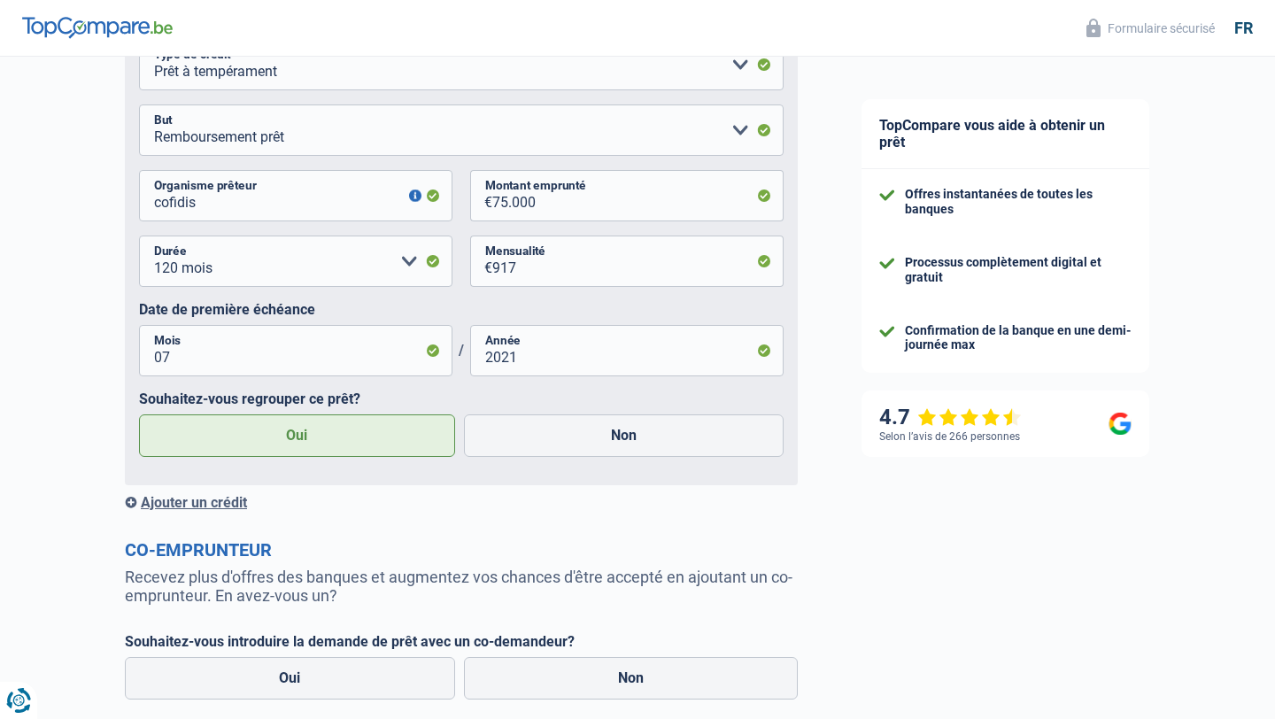
scroll to position [1519, 0]
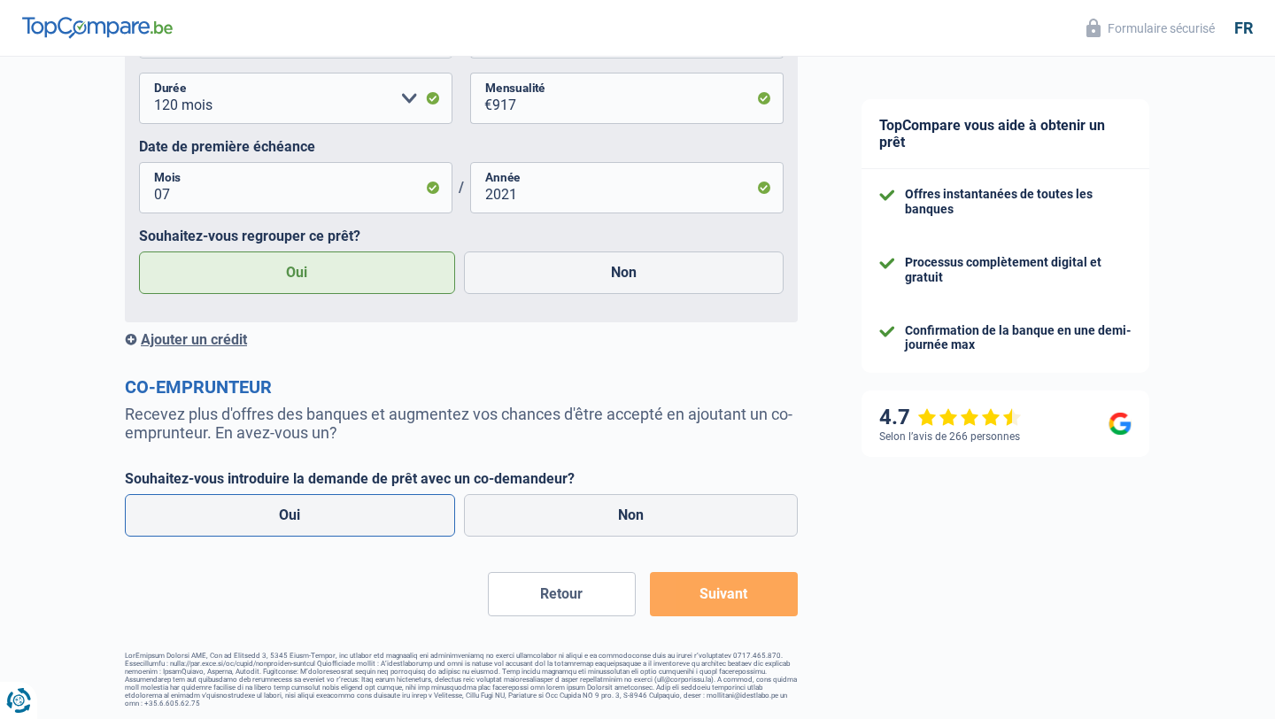
click at [409, 517] on label "Oui" at bounding box center [290, 515] width 330 height 43
click at [409, 517] on input "Oui" at bounding box center [290, 515] width 330 height 43
radio input "true"
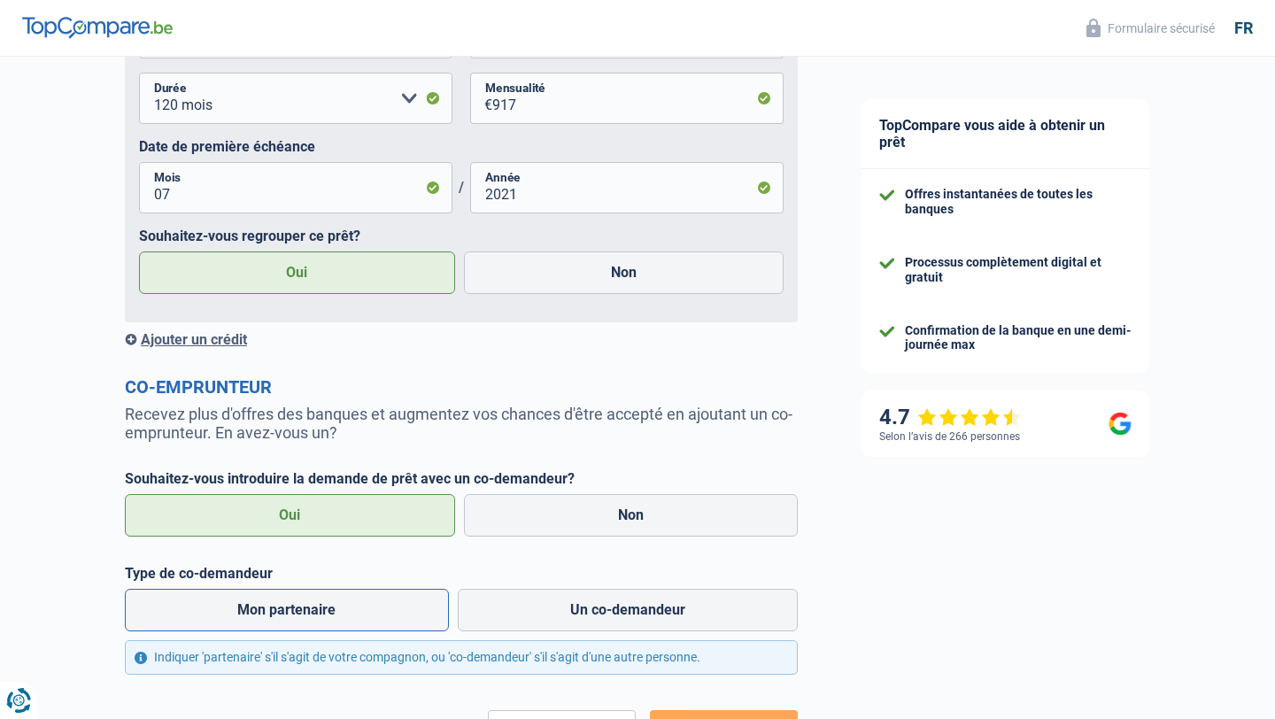
click at [405, 610] on label "Mon partenaire" at bounding box center [287, 610] width 324 height 43
click at [405, 610] on input "Mon partenaire" at bounding box center [287, 610] width 324 height 43
radio input "true"
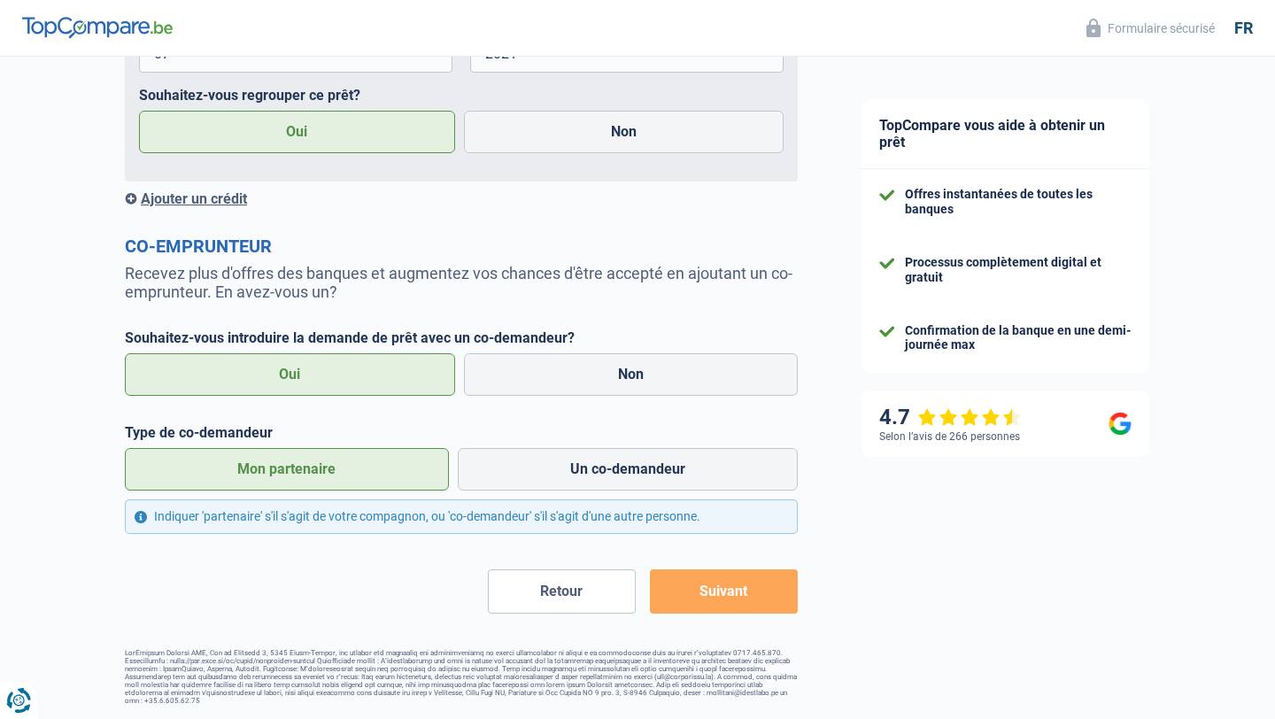
scroll to position [1670, 0]
click at [771, 582] on button "Suivant" at bounding box center [724, 591] width 148 height 44
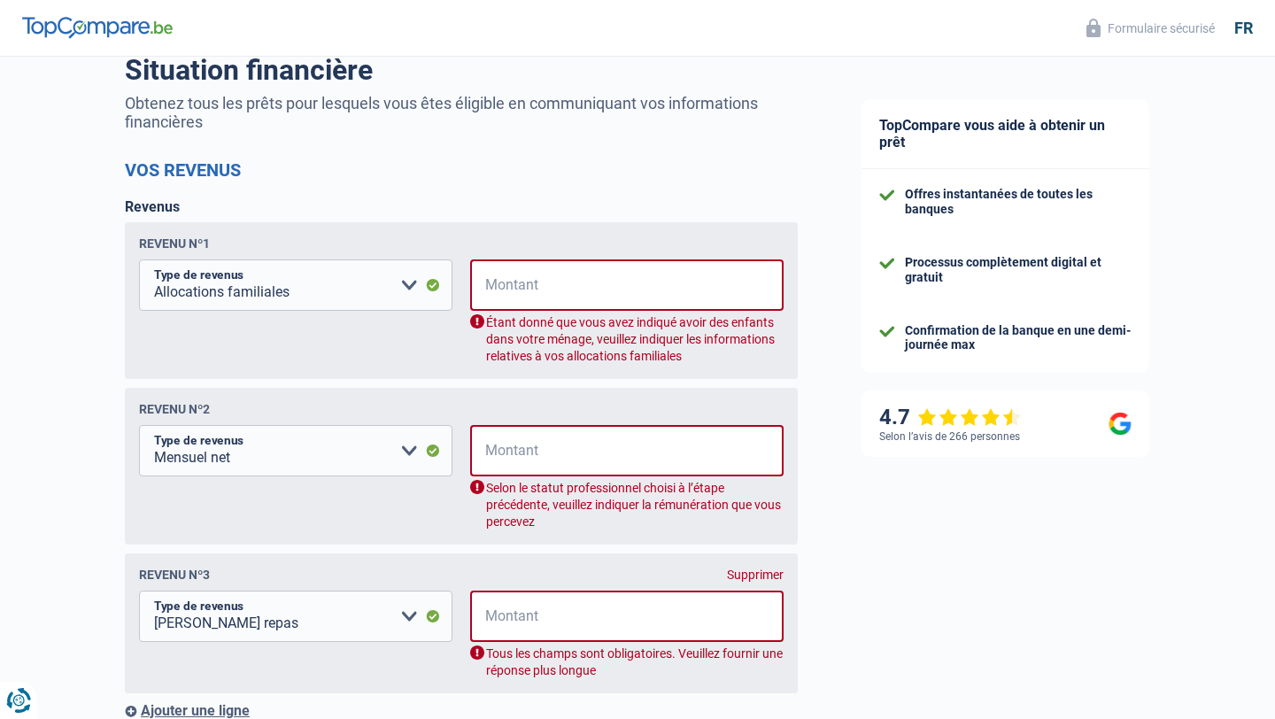
scroll to position [144, 0]
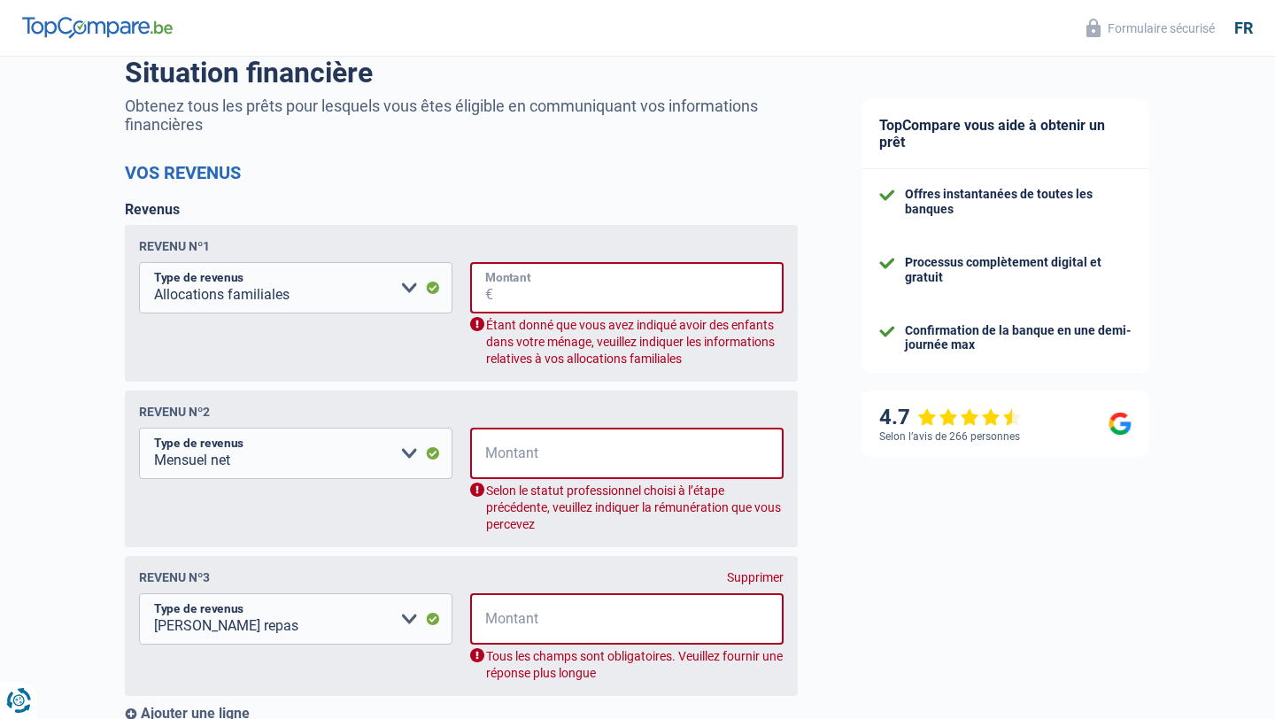
click at [633, 299] on input "Montant" at bounding box center [638, 287] width 290 height 51
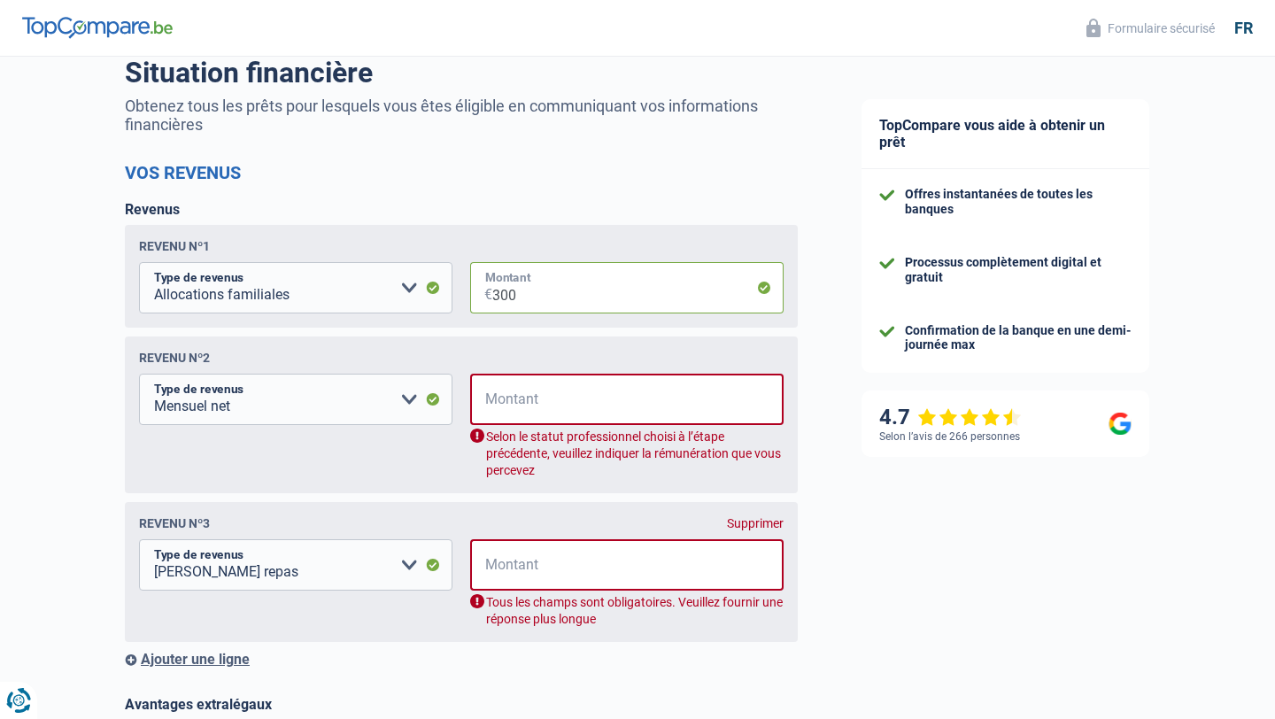
type input "300"
click at [611, 434] on div "Selon le statut professionnel choisi à l’étape précédente, veuillez indiquer la…" at bounding box center [627, 454] width 314 height 50
click at [604, 413] on input "Montant" at bounding box center [638, 399] width 290 height 51
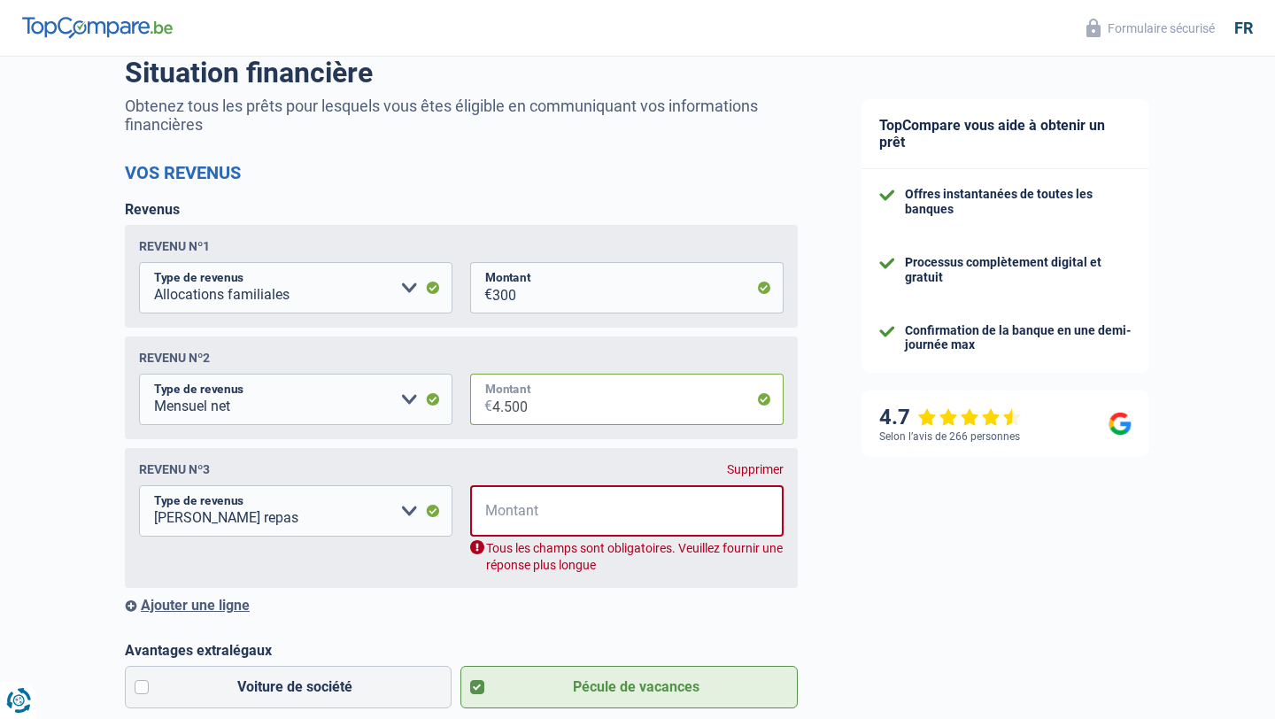
type input "4.500"
click at [614, 528] on input "Montant" at bounding box center [638, 510] width 290 height 51
click at [766, 466] on div "Supprimer" at bounding box center [755, 469] width 57 height 14
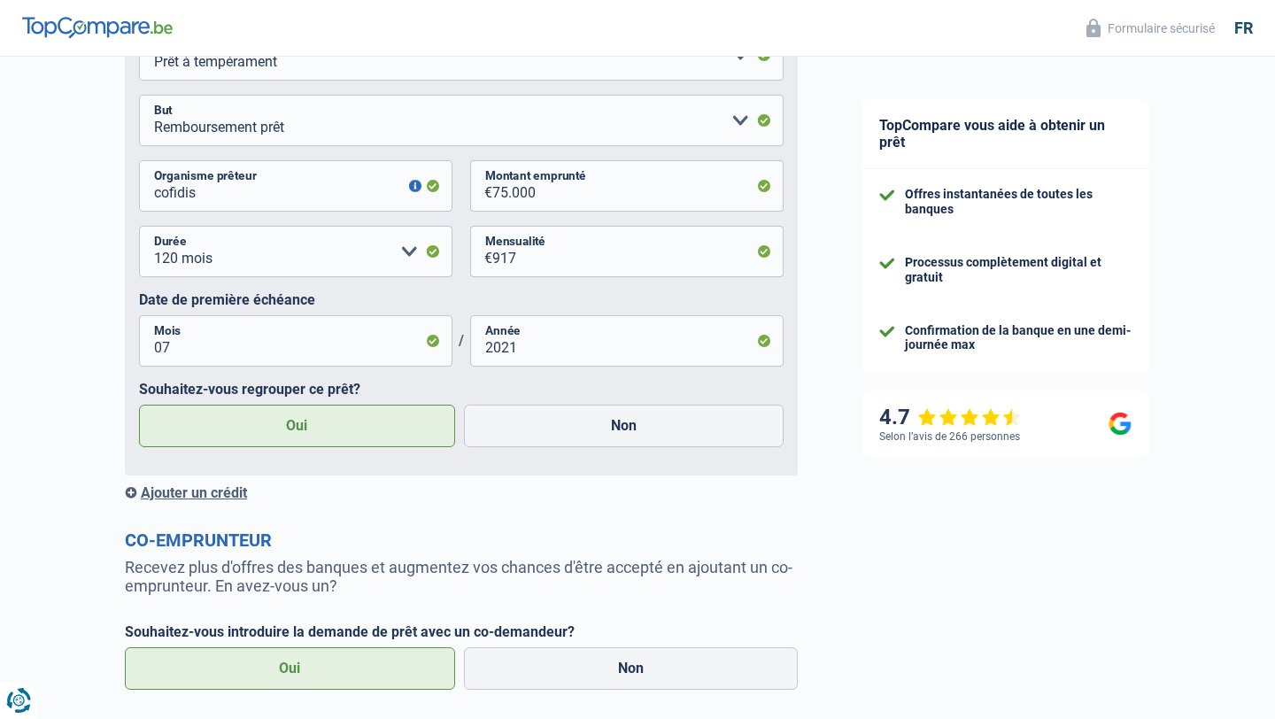
scroll to position [1167, 0]
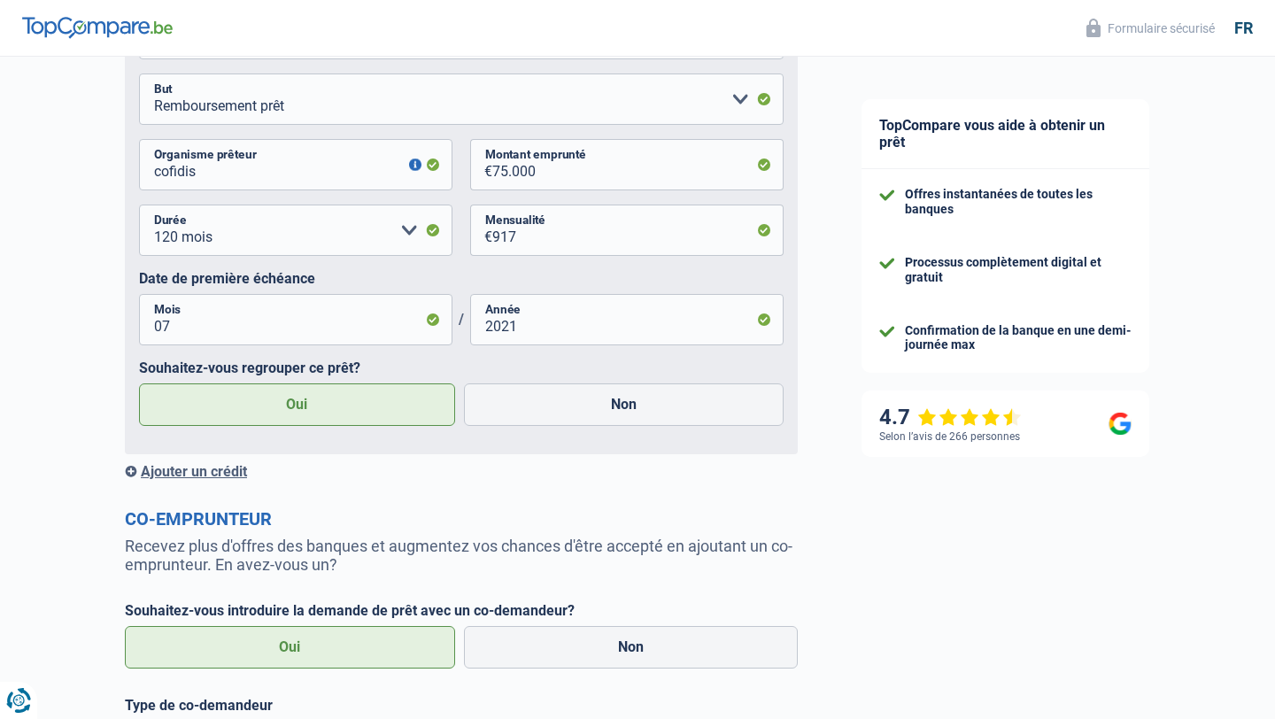
click at [209, 465] on div "Ajouter un crédit" at bounding box center [461, 471] width 673 height 17
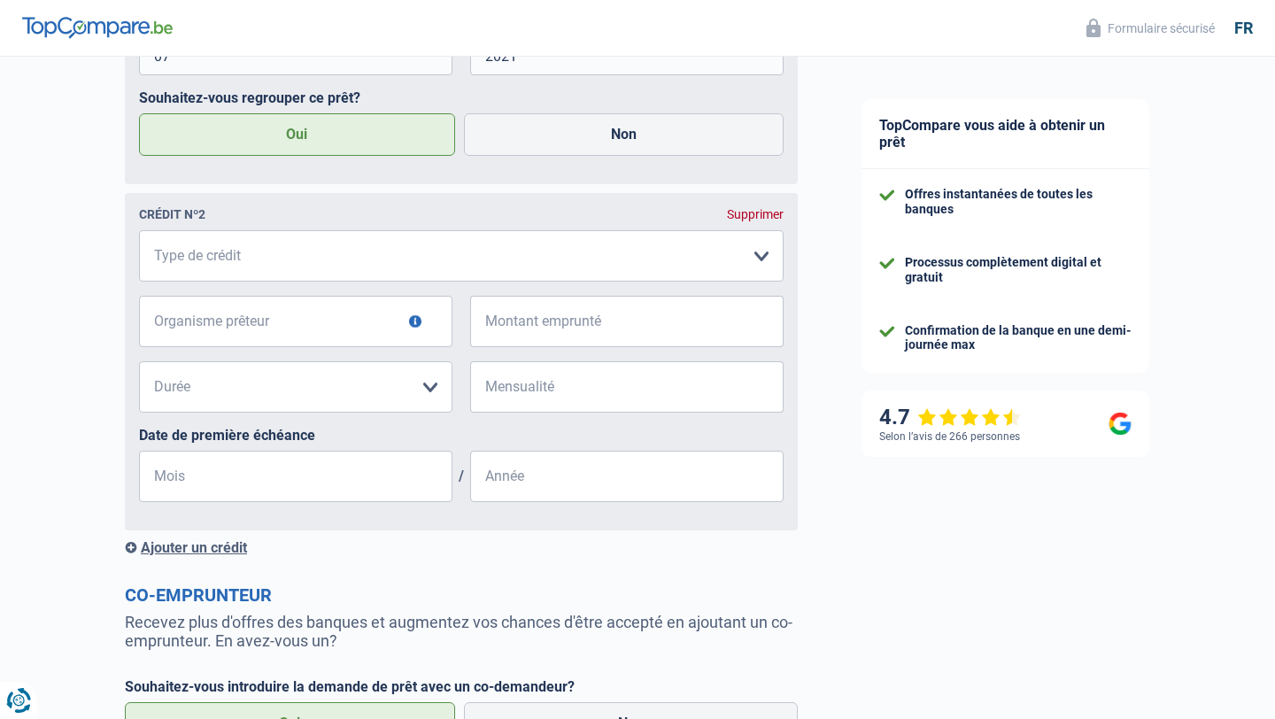
scroll to position [1443, 0]
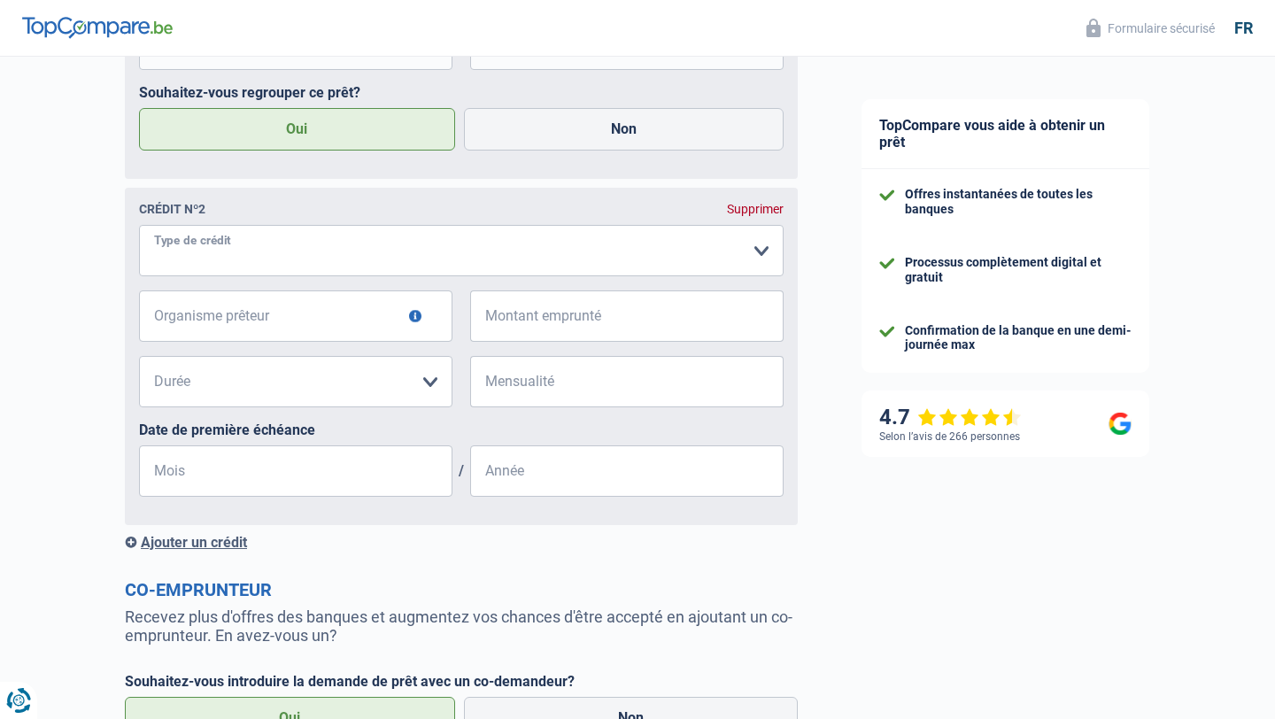
click at [252, 246] on select "Carte ou ouverture de crédit Prêt hypothécaire Vente à tempérament Prêt à tempé…" at bounding box center [461, 250] width 645 height 51
select select "personalLoan"
click at [139, 226] on select "Carte ou ouverture de crédit Prêt hypothécaire Vente à tempérament Prêt à tempé…" at bounding box center [461, 250] width 645 height 51
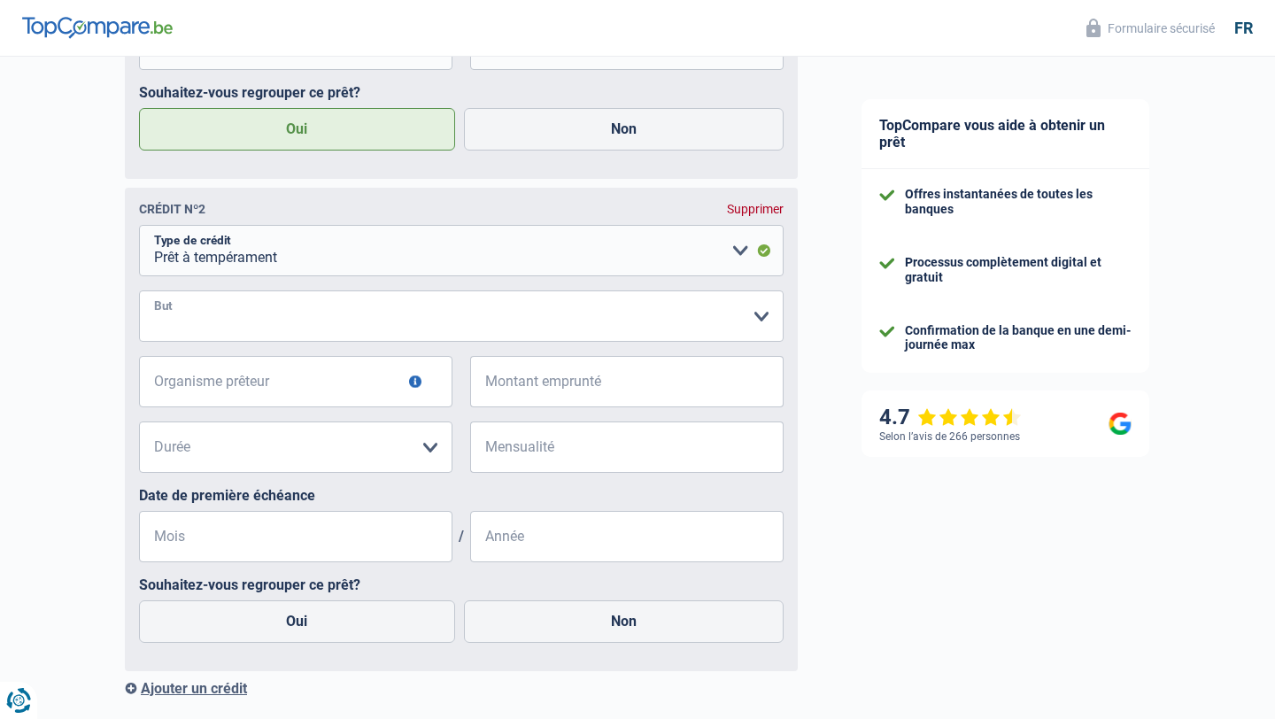
click at [299, 314] on select "Confort maison: meubles, textile, peinture, électroménager, outillage non-profe…" at bounding box center [461, 315] width 645 height 51
select select "loanRepayment"
click at [139, 291] on select "Confort maison: meubles, textile, peinture, électroménager, outillage non-profe…" at bounding box center [461, 315] width 645 height 51
click at [236, 393] on input "Organisme prêteur" at bounding box center [296, 381] width 314 height 51
click at [457, 327] on select "Confort maison: meubles, textile, peinture, électroménager, outillage non-profe…" at bounding box center [461, 315] width 645 height 51
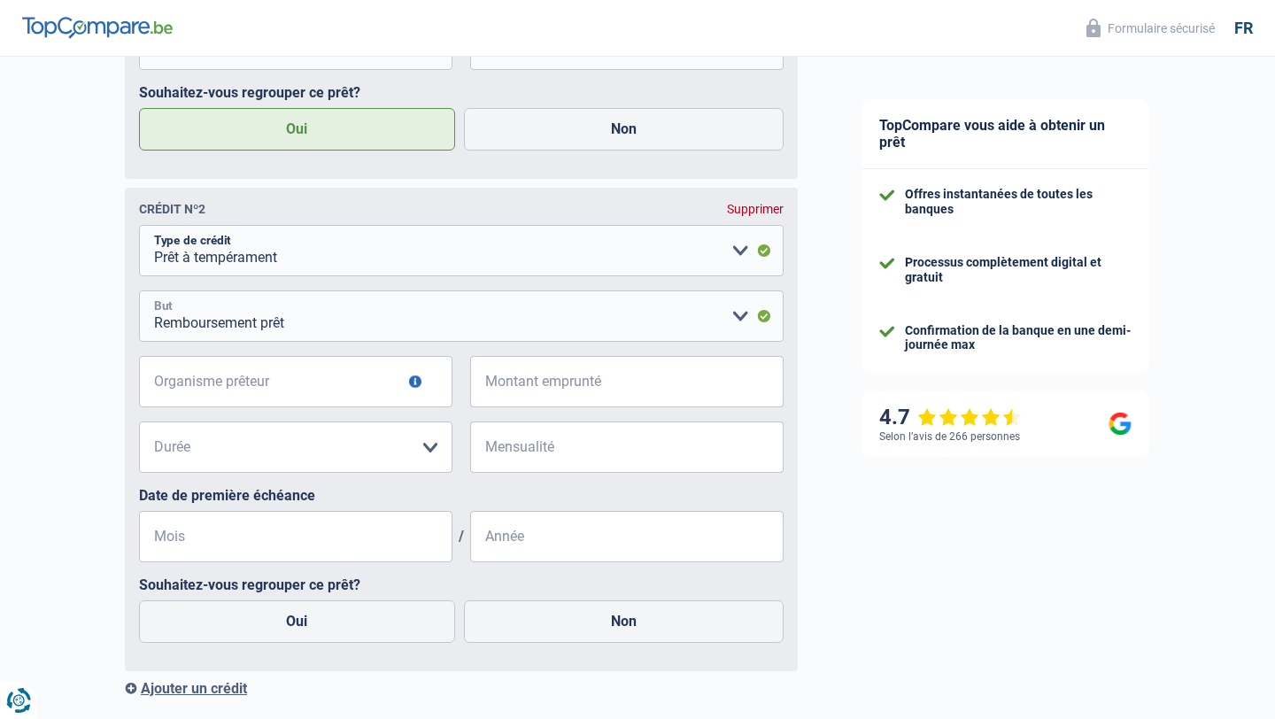
click at [139, 291] on select "Confort maison: meubles, textile, peinture, électroménager, outillage non-profe…" at bounding box center [461, 315] width 645 height 51
click at [239, 260] on select "Carte ou ouverture de crédit Prêt hypothécaire Vente à tempérament Prêt à tempé…" at bounding box center [461, 250] width 645 height 51
select select "creditConsolidation"
click at [139, 226] on select "Carte ou ouverture de crédit Prêt hypothécaire Vente à tempérament Prêt à tempé…" at bounding box center [461, 250] width 645 height 51
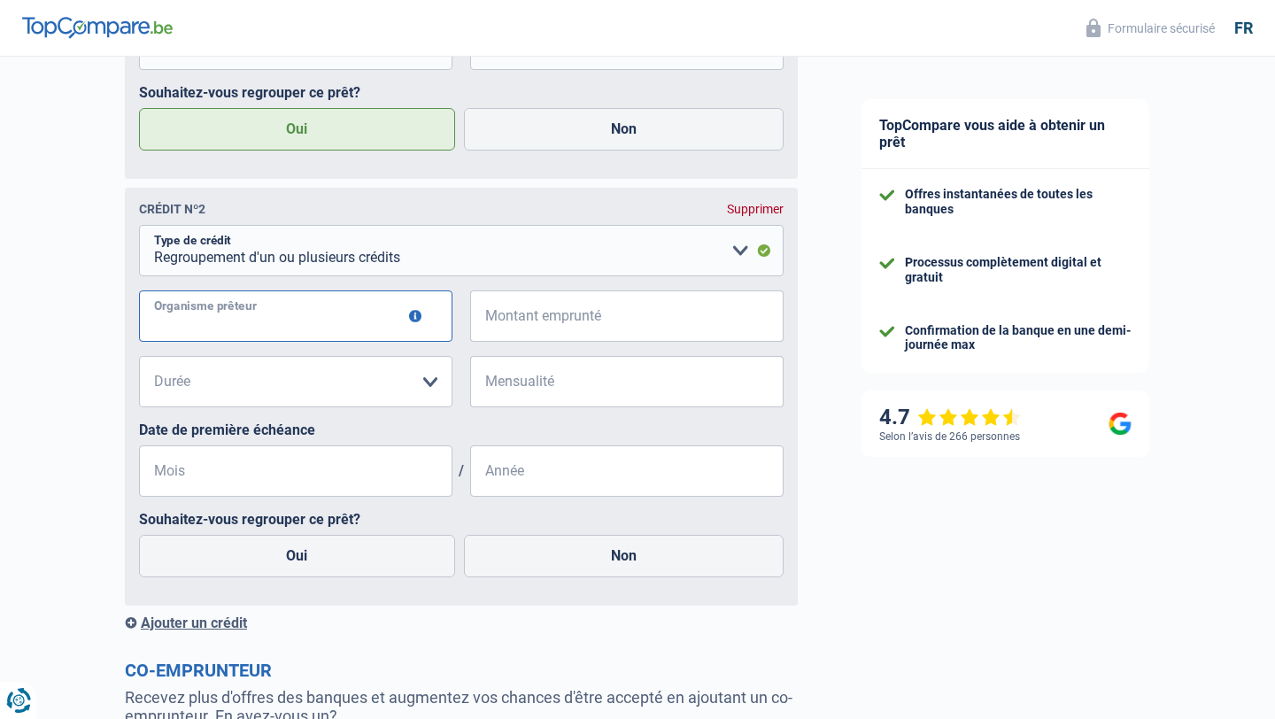
click at [232, 328] on input "Organisme prêteur" at bounding box center [296, 315] width 314 height 51
type input "mozzeno"
click at [516, 314] on input "Montant emprunté" at bounding box center [637, 315] width 291 height 51
paste input
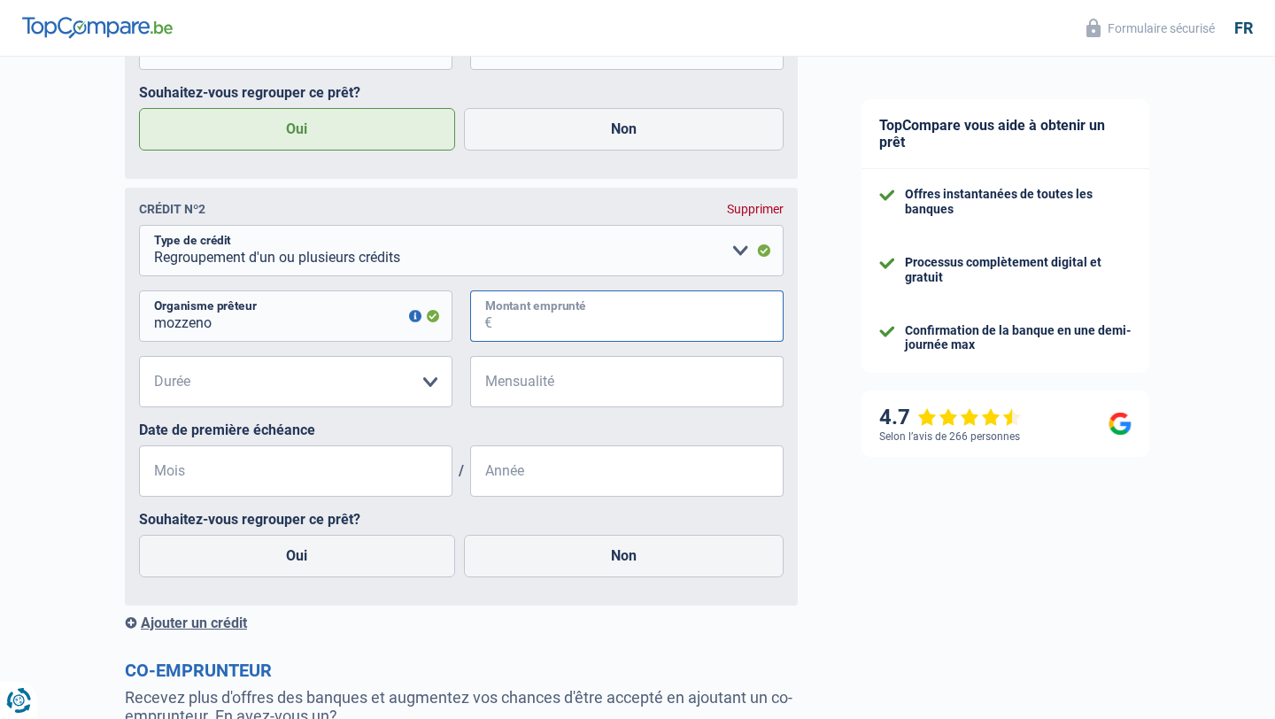
click at [523, 322] on input "Montant emprunté" at bounding box center [637, 315] width 291 height 51
paste input
type input "43.000"
click at [395, 380] on select "12 mois 18 mois 24 mois 30 mois 36 mois 42 mois 48 mois 60 mois 72 mois 84 mois…" at bounding box center [296, 381] width 314 height 51
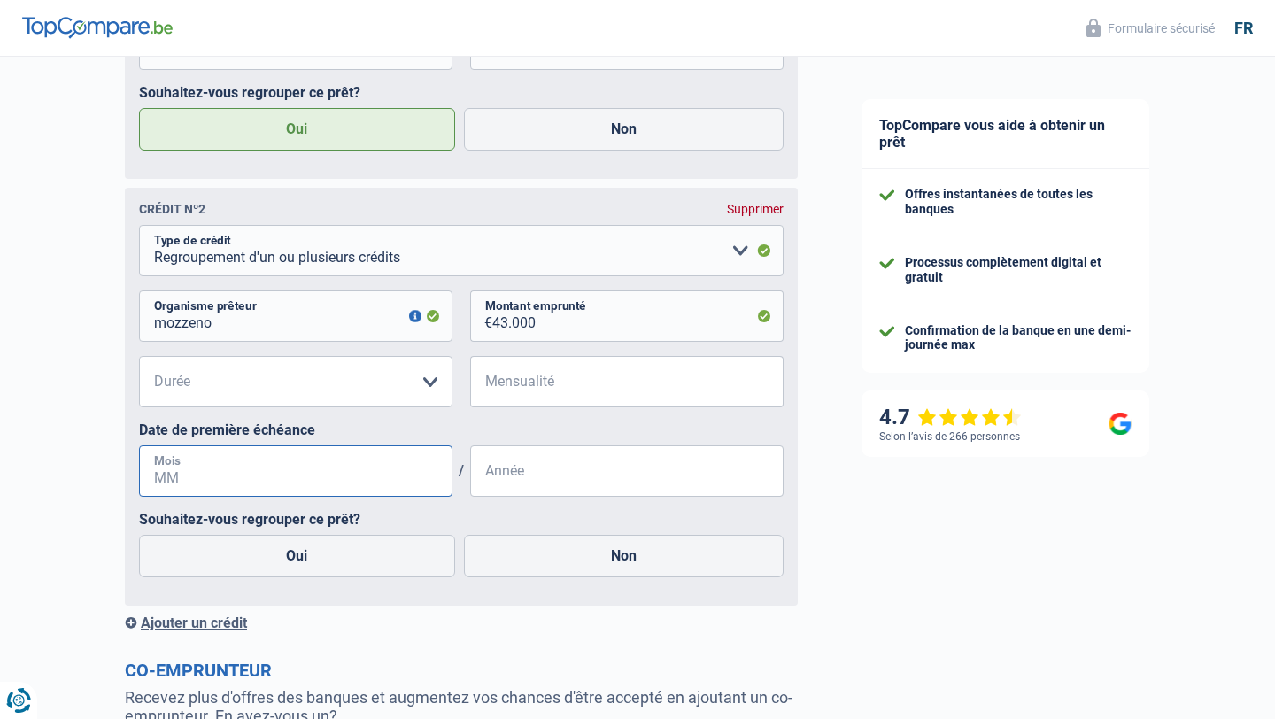
click at [298, 461] on input "Mois" at bounding box center [296, 470] width 314 height 51
click at [275, 383] on select "12 mois 18 mois 24 mois 30 mois 36 mois 42 mois 48 mois 60 mois 72 mois 84 mois…" at bounding box center [296, 381] width 314 height 51
select select "84"
click at [139, 357] on select "12 mois 18 mois 24 mois 30 mois 36 mois 42 mois 48 mois 60 mois 72 mois 84 mois…" at bounding box center [296, 381] width 314 height 51
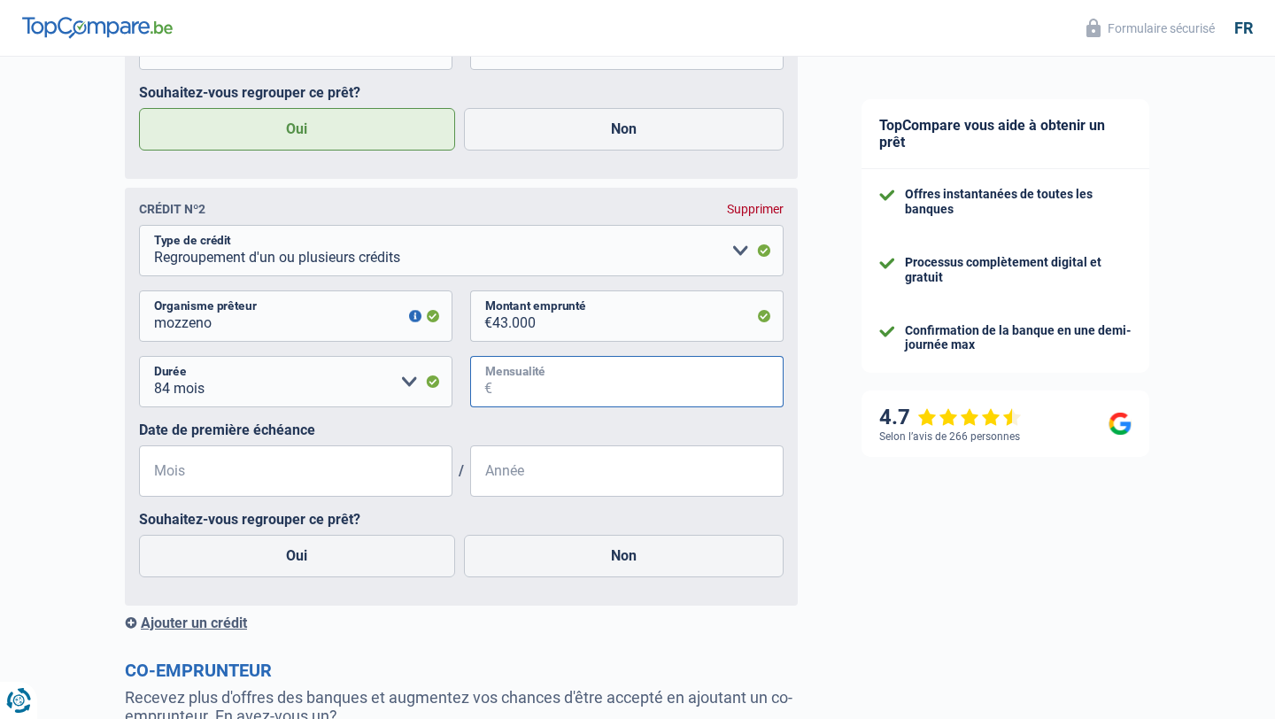
click at [552, 385] on input "Mensualité" at bounding box center [637, 381] width 291 height 51
type input "680"
click at [348, 467] on input "Mois" at bounding box center [296, 470] width 314 height 51
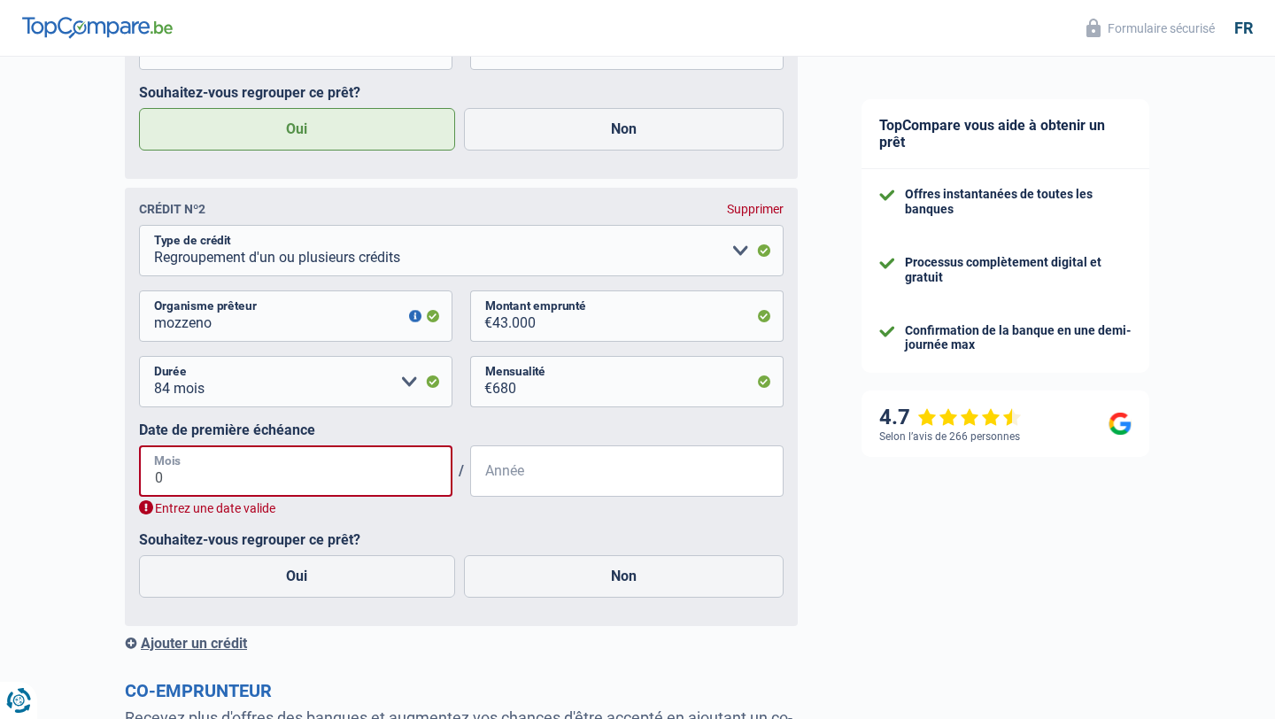
type input "04"
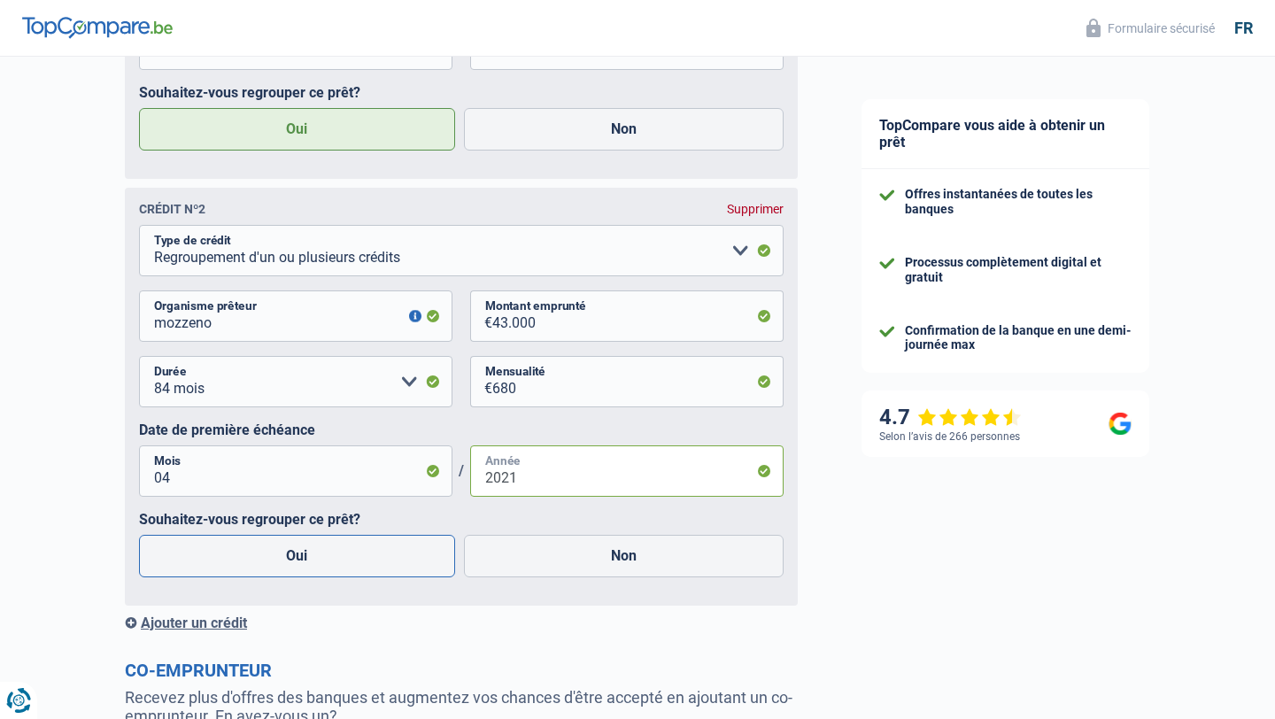
type input "2021"
click at [411, 556] on label "Oui" at bounding box center [297, 556] width 316 height 43
click at [411, 556] on input "Oui" at bounding box center [297, 556] width 316 height 43
radio input "true"
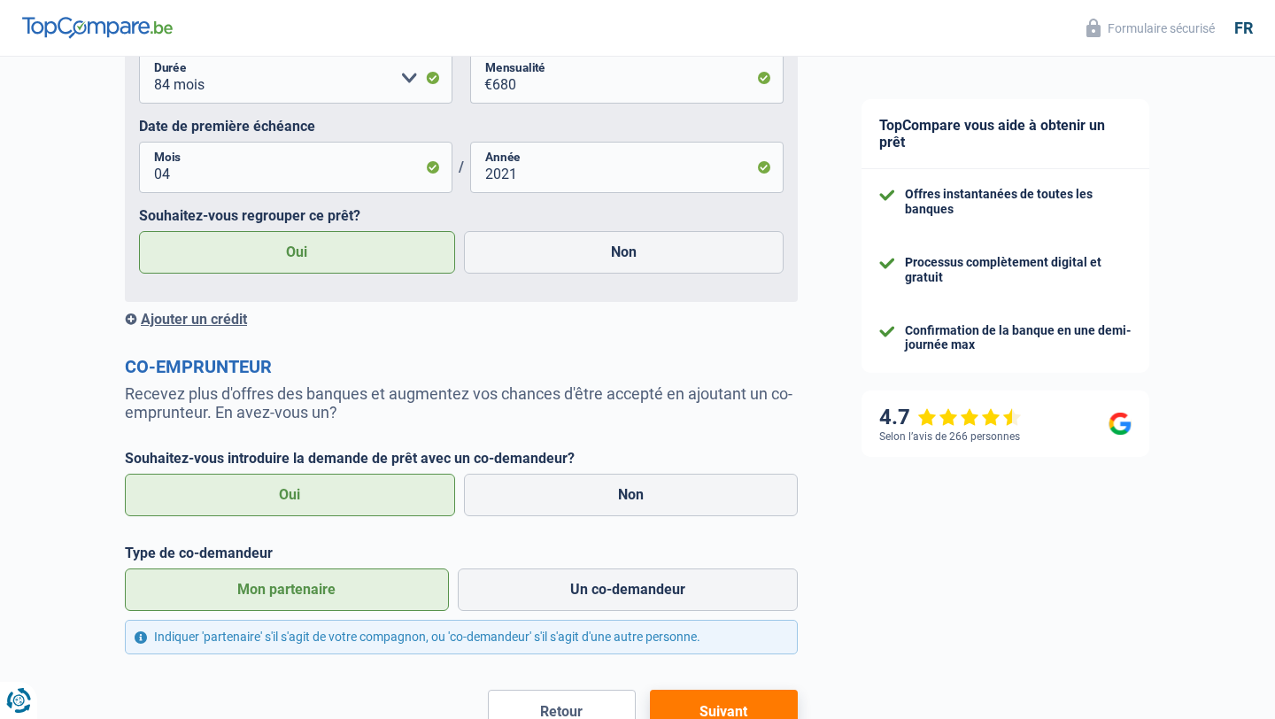
scroll to position [1740, 0]
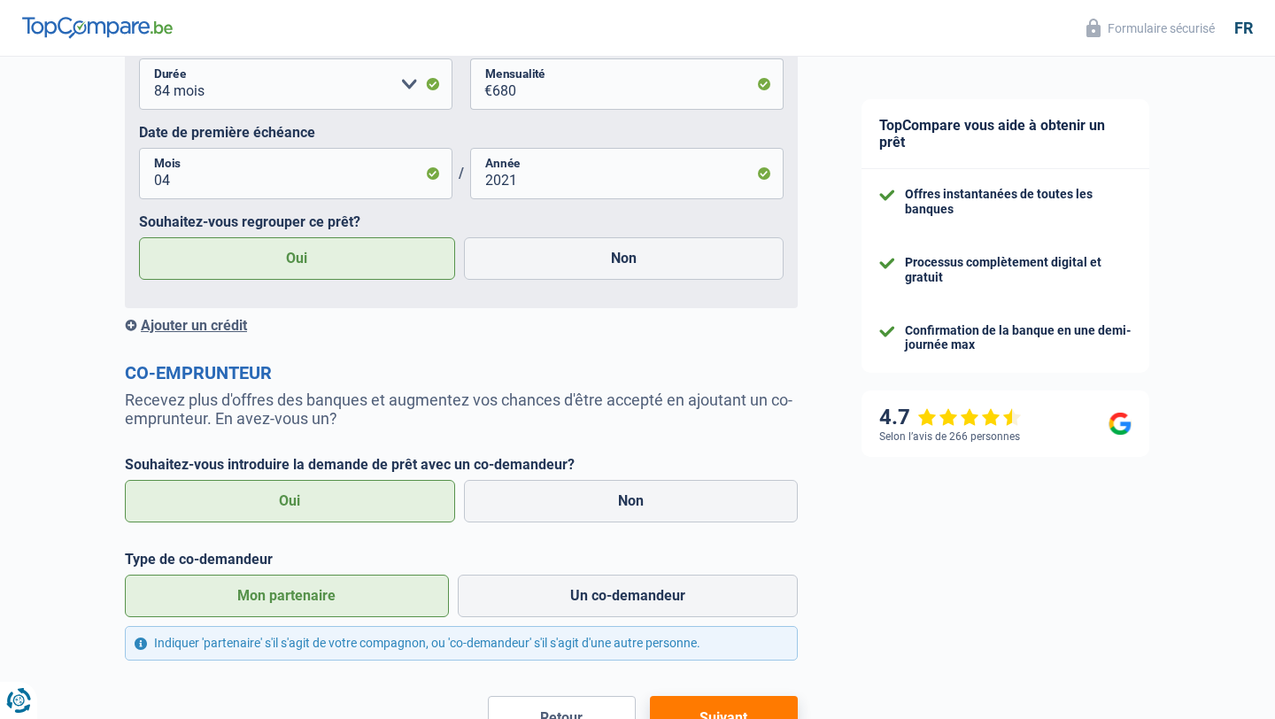
click at [230, 333] on div "Ajouter un crédit" at bounding box center [461, 325] width 673 height 17
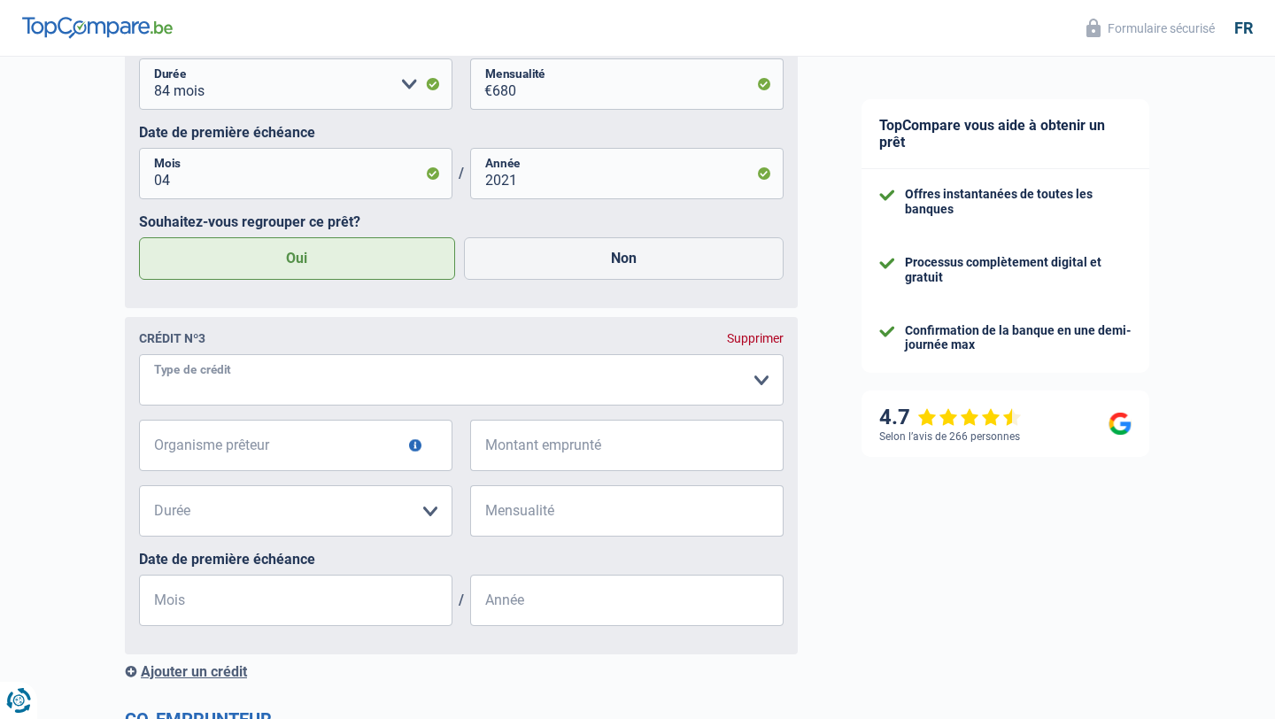
click at [227, 374] on select "Carte ou ouverture de crédit Prêt hypothécaire Vente à tempérament Prêt à tempé…" at bounding box center [461, 379] width 645 height 51
select select "personalLoan"
click at [139, 355] on select "Carte ou ouverture de crédit Prêt hypothécaire Vente à tempérament Prêt à tempé…" at bounding box center [461, 379] width 645 height 51
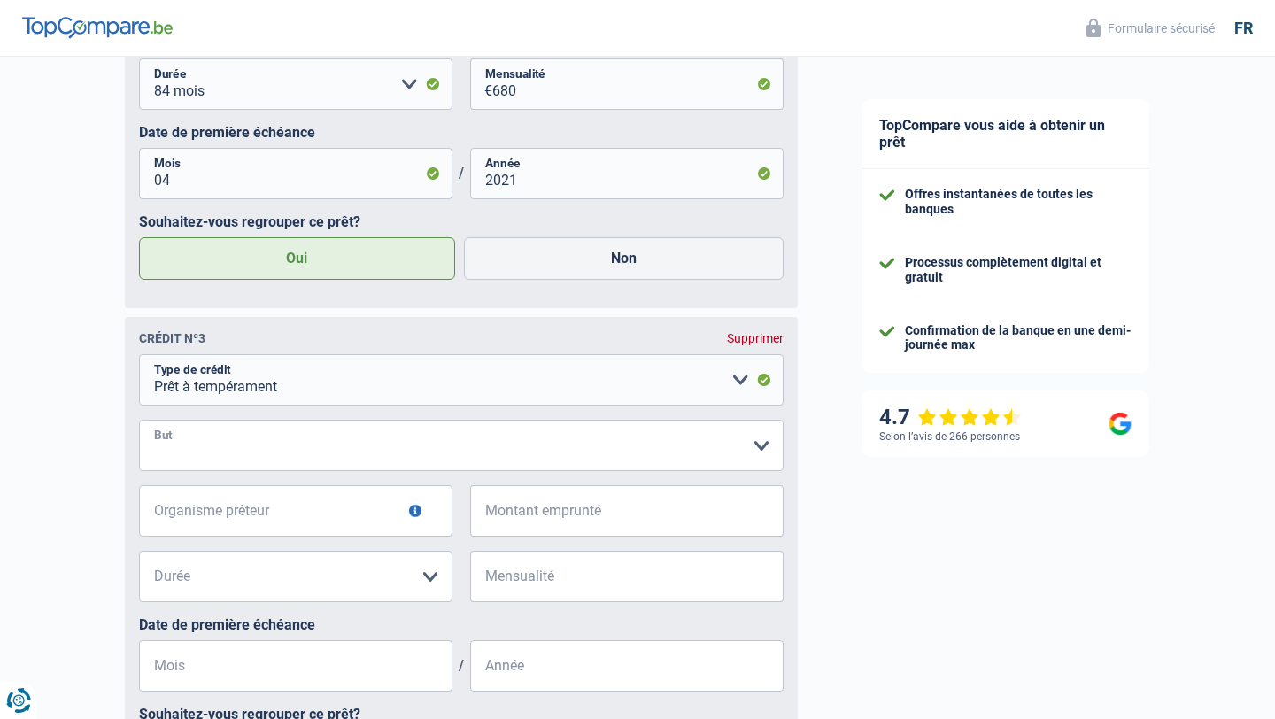
click at [478, 430] on select "Confort maison: meubles, textile, peinture, électroménager, outillage non-profe…" at bounding box center [461, 445] width 645 height 51
click at [139, 421] on select "Confort maison: meubles, textile, peinture, électroménager, outillage non-profe…" at bounding box center [461, 445] width 645 height 51
click at [207, 527] on input "Organisme prêteur" at bounding box center [296, 510] width 314 height 51
click at [228, 434] on select "Confort maison: meubles, textile, peinture, électroménager, outillage non-profe…" at bounding box center [461, 445] width 645 height 51
select select "loanRepayment"
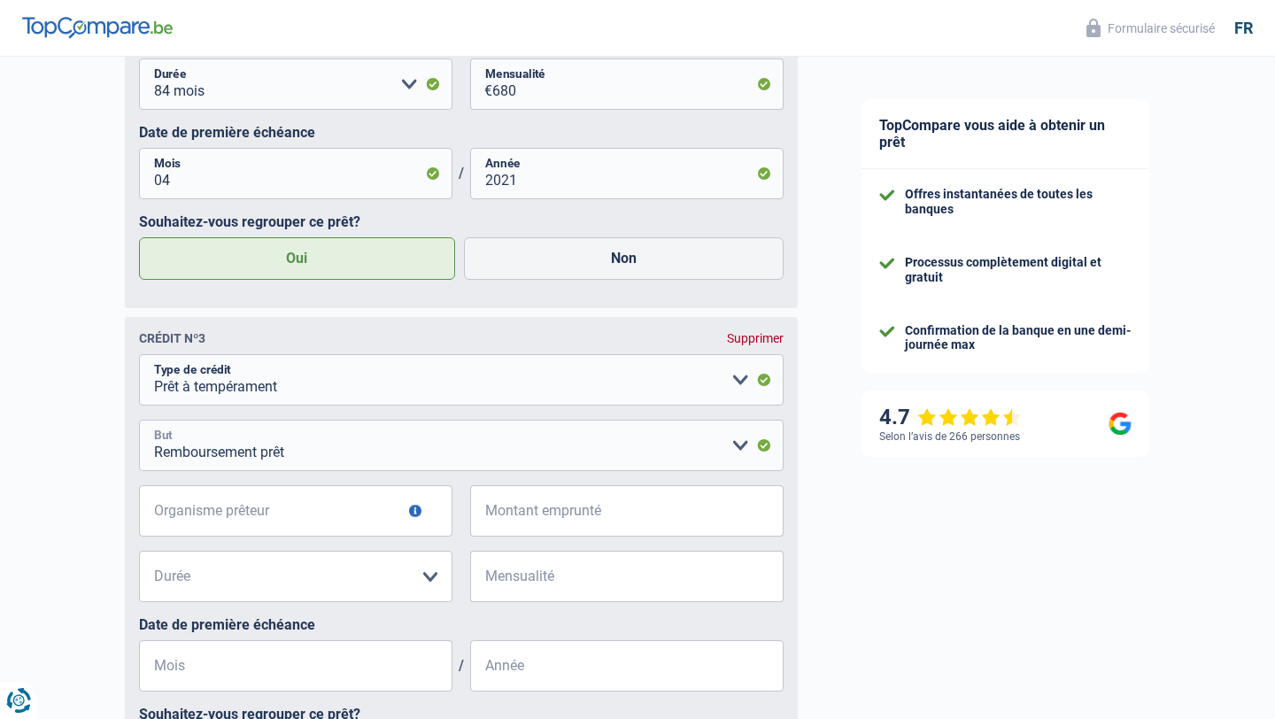
click at [139, 421] on select "Confort maison: meubles, textile, peinture, électroménager, outillage non-profe…" at bounding box center [461, 445] width 645 height 51
click at [222, 515] on input "Organisme prêteur" at bounding box center [296, 510] width 314 height 51
type input "[GEOGRAPHIC_DATA]"
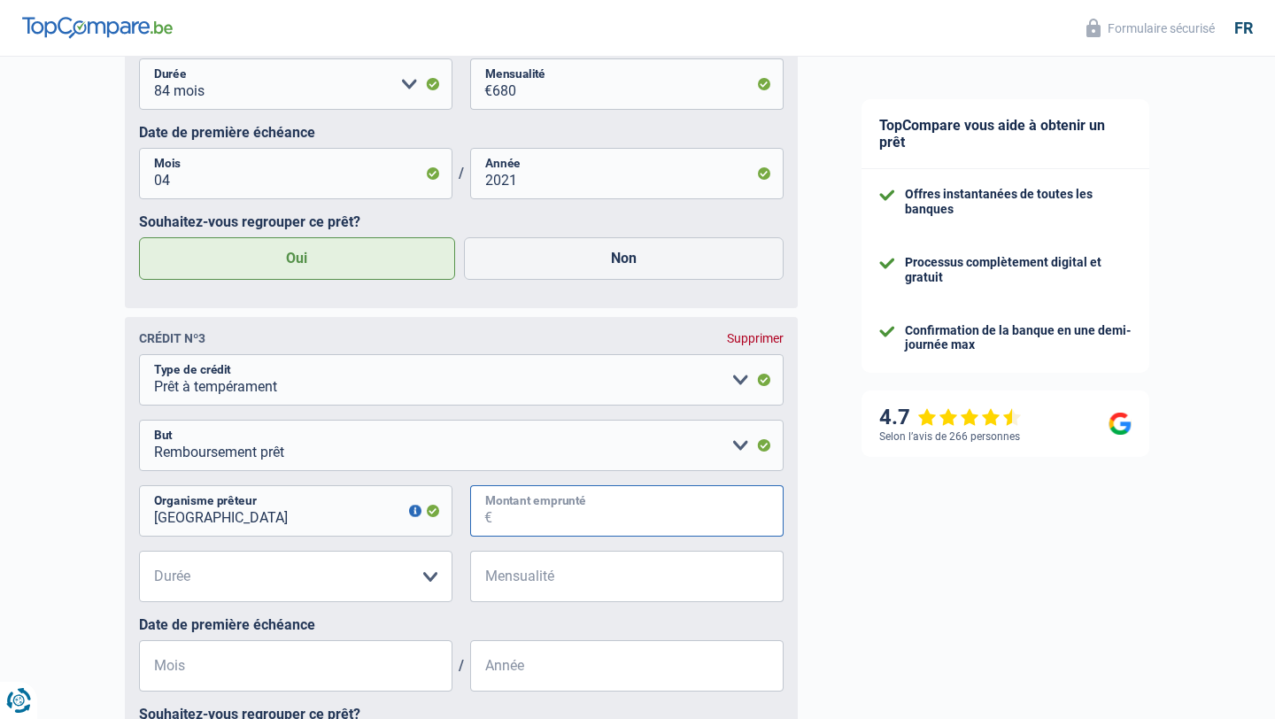
click at [542, 517] on input "Montant emprunté" at bounding box center [637, 510] width 291 height 51
type input "47.000"
click at [362, 585] on select "12 mois 18 mois 24 mois 30 mois 36 mois 42 mois 48 mois 60 mois 72 mois 84 mois…" at bounding box center [296, 576] width 314 height 51
select select "120"
click at [139, 552] on select "12 mois 18 mois 24 mois 30 mois 36 mois 42 mois 48 mois 60 mois 72 mois 84 mois…" at bounding box center [296, 576] width 314 height 51
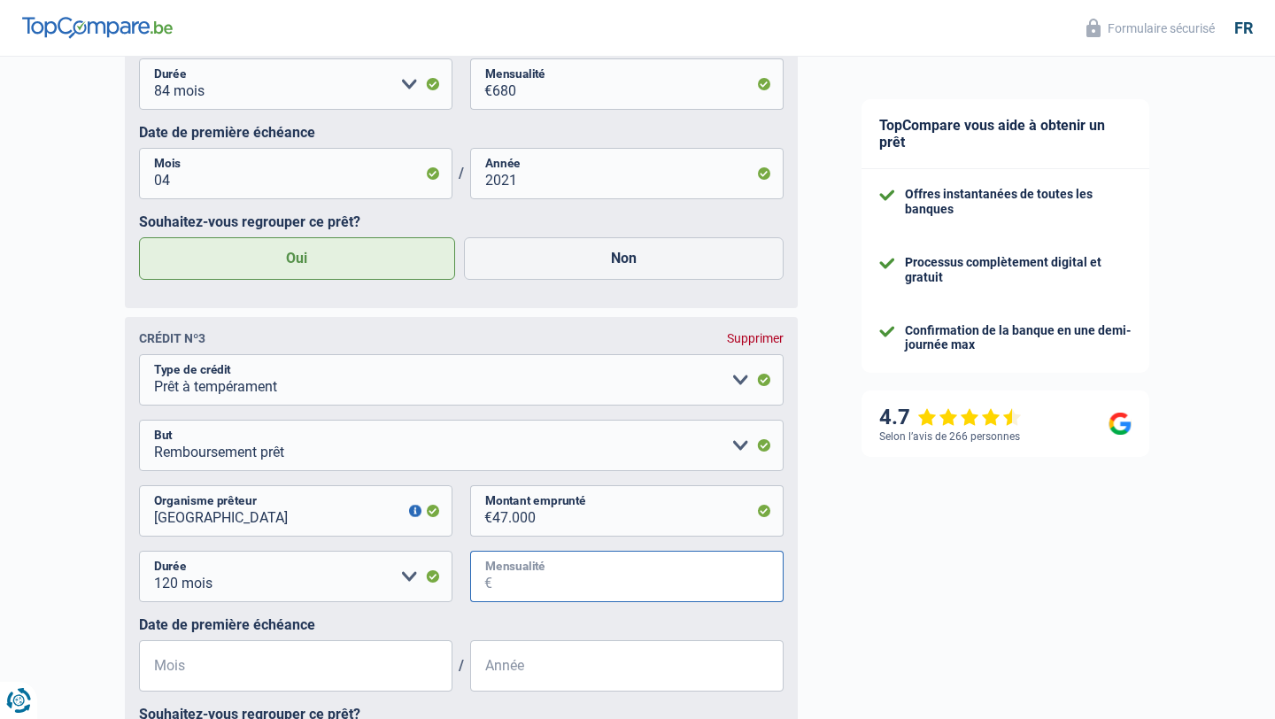
click at [518, 574] on input "Mensualité" at bounding box center [637, 576] width 291 height 51
type input "380"
click at [337, 664] on input "Mois" at bounding box center [296, 665] width 314 height 51
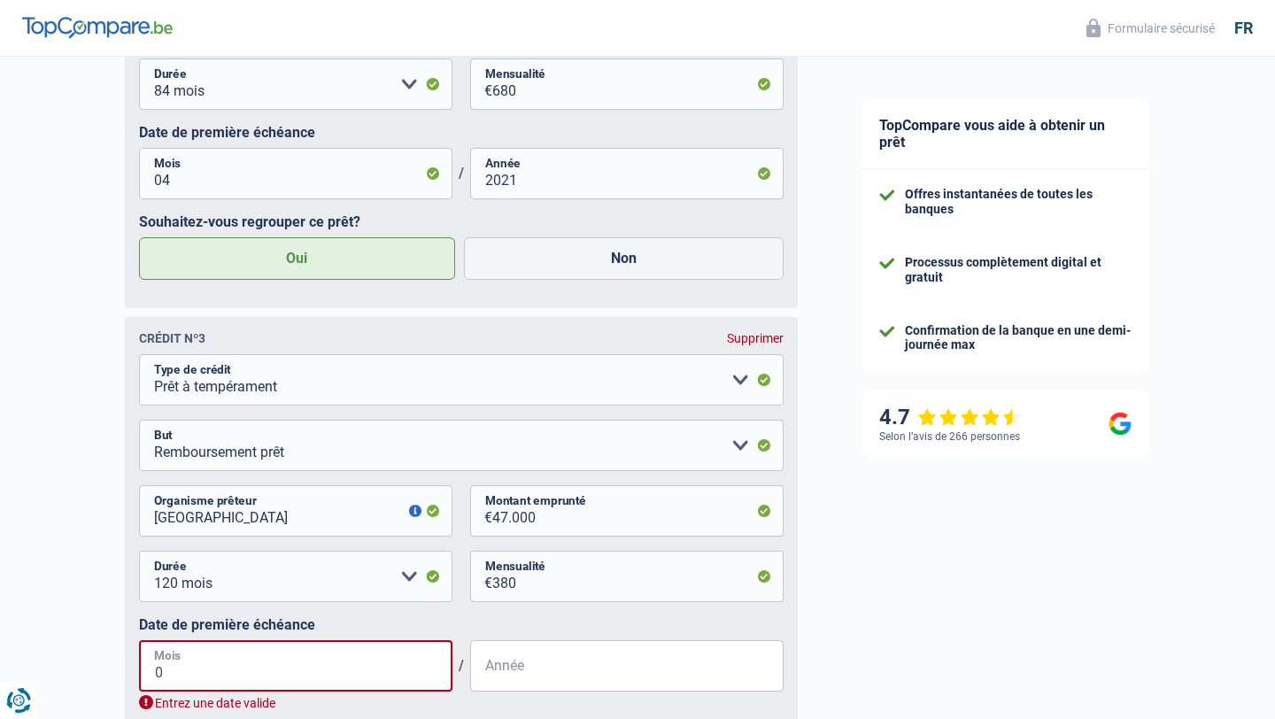
type input "08"
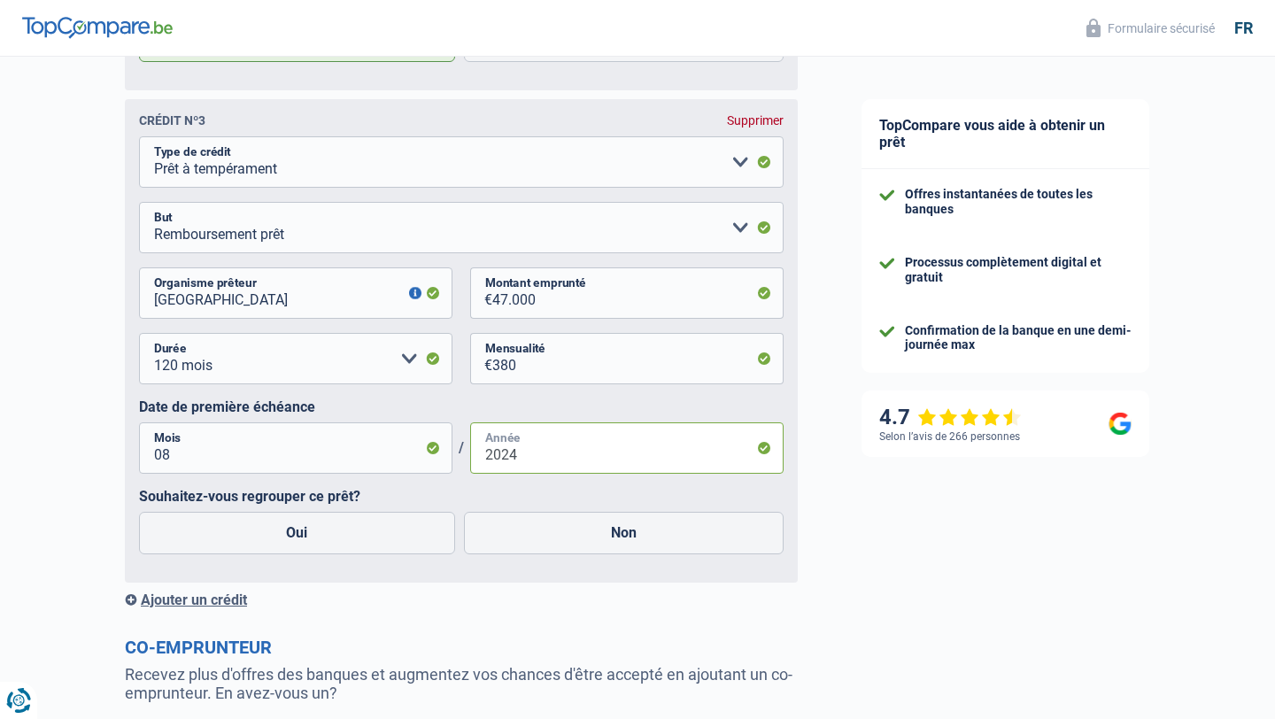
scroll to position [2017, 0]
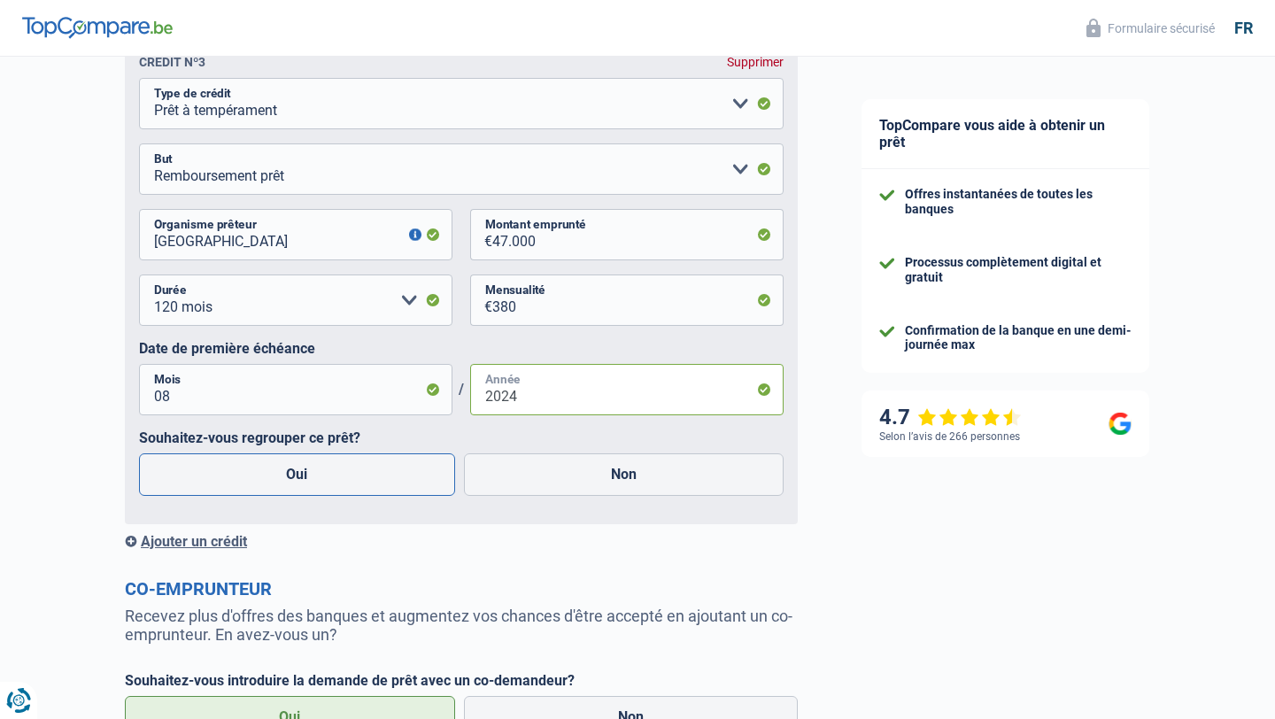
type input "2024"
click at [430, 473] on label "Oui" at bounding box center [297, 474] width 316 height 43
click at [430, 473] on input "Oui" at bounding box center [297, 474] width 316 height 43
radio input "true"
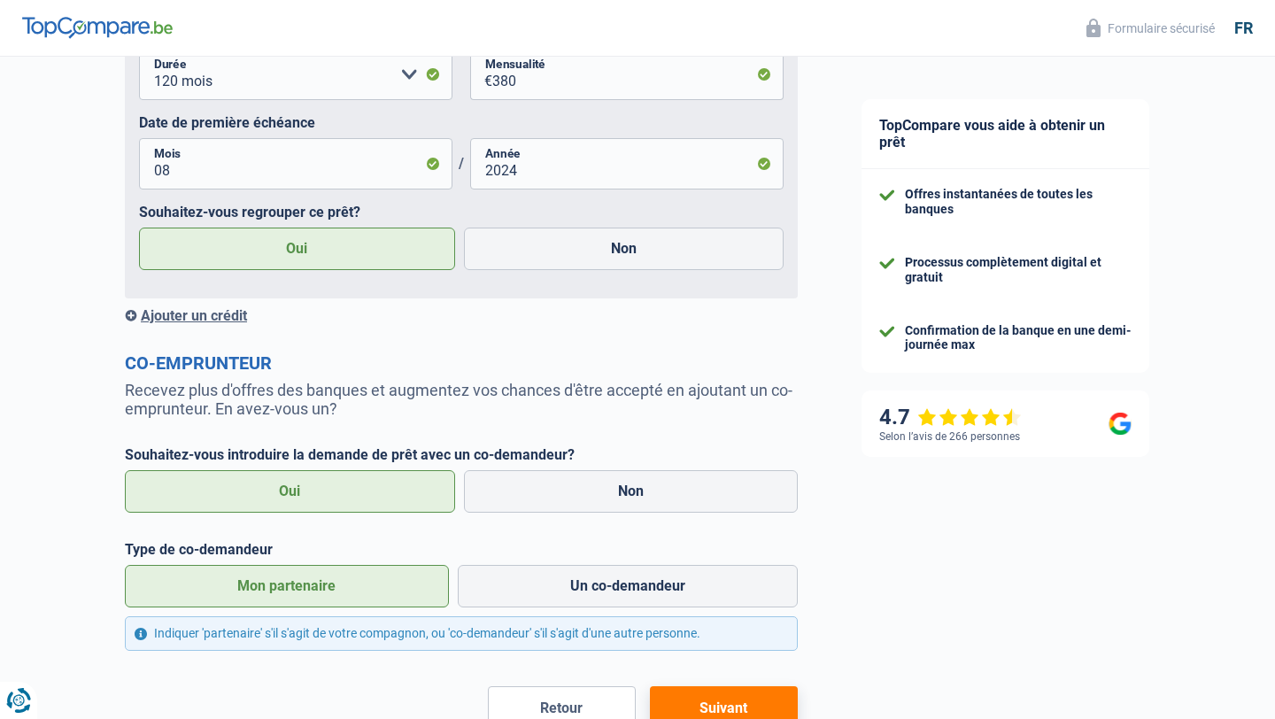
scroll to position [2296, 0]
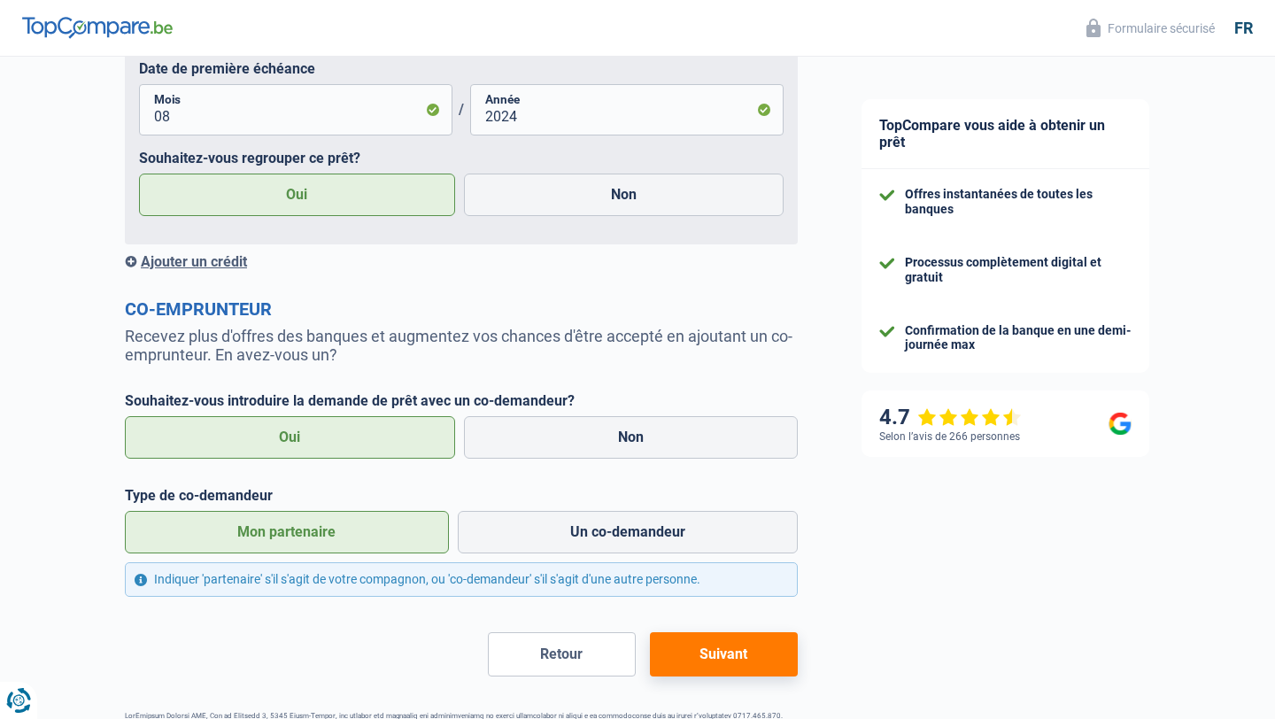
click at [234, 267] on div "Ajouter un crédit" at bounding box center [461, 261] width 673 height 17
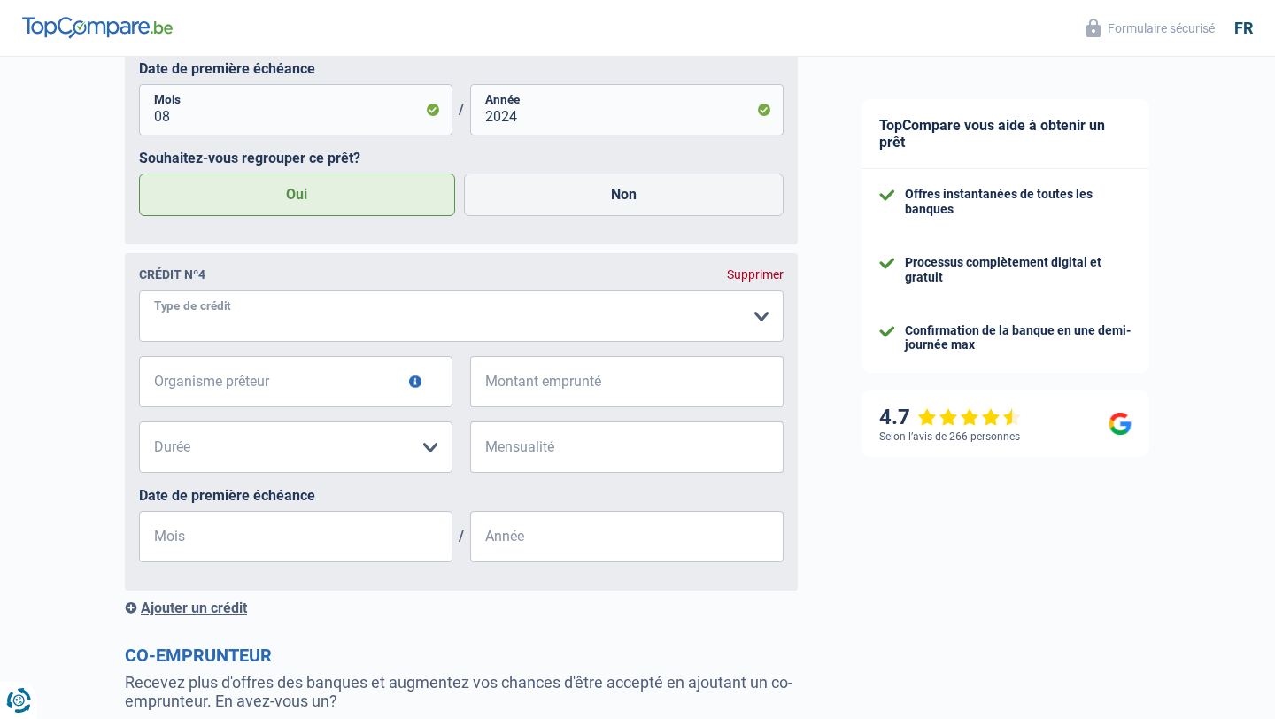
click at [238, 311] on select "Carte ou ouverture de crédit Prêt hypothécaire Vente à tempérament Prêt à tempé…" at bounding box center [461, 315] width 645 height 51
click at [139, 292] on select "Carte ou ouverture de crédit Prêt hypothécaire Vente à tempérament Prêt à tempé…" at bounding box center [461, 315] width 645 height 51
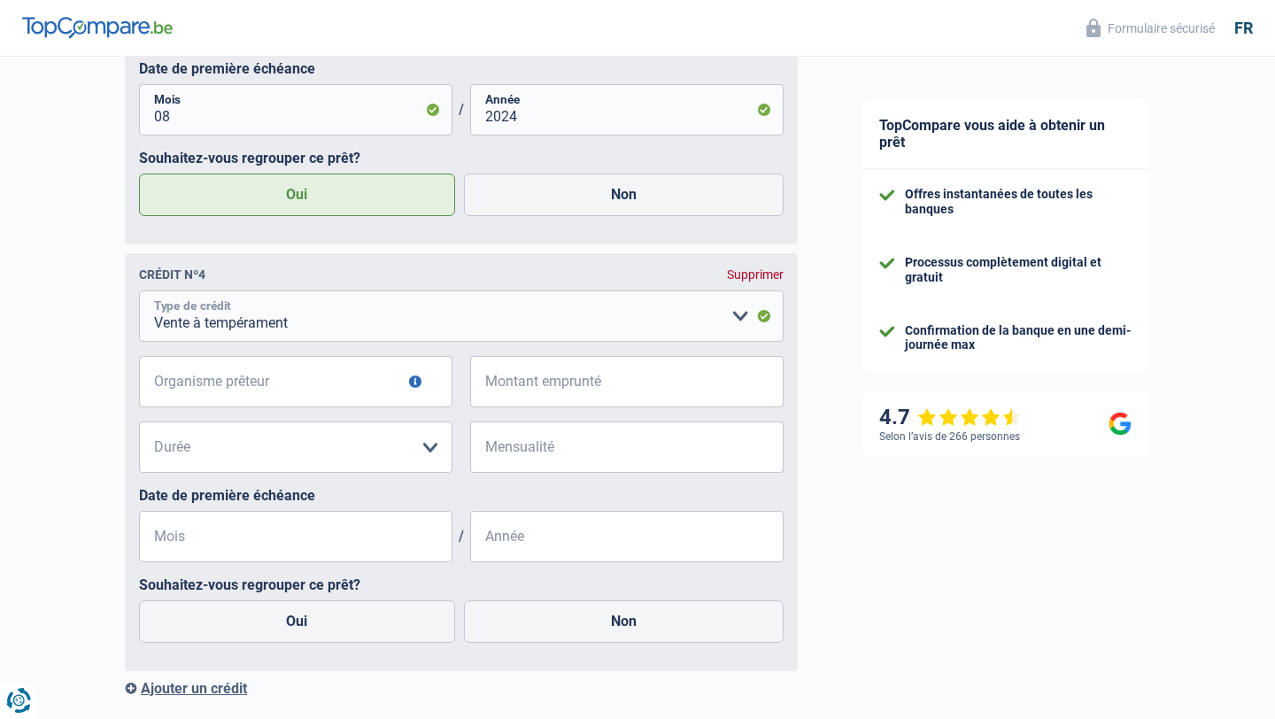
click at [216, 314] on select "Carte ou ouverture de crédit Prêt hypothécaire Vente à tempérament Prêt à tempé…" at bounding box center [461, 315] width 645 height 51
select select "personalLoan"
click at [139, 292] on select "Carte ou ouverture de crédit Prêt hypothécaire Vente à tempérament Prêt à tempé…" at bounding box center [461, 315] width 645 height 51
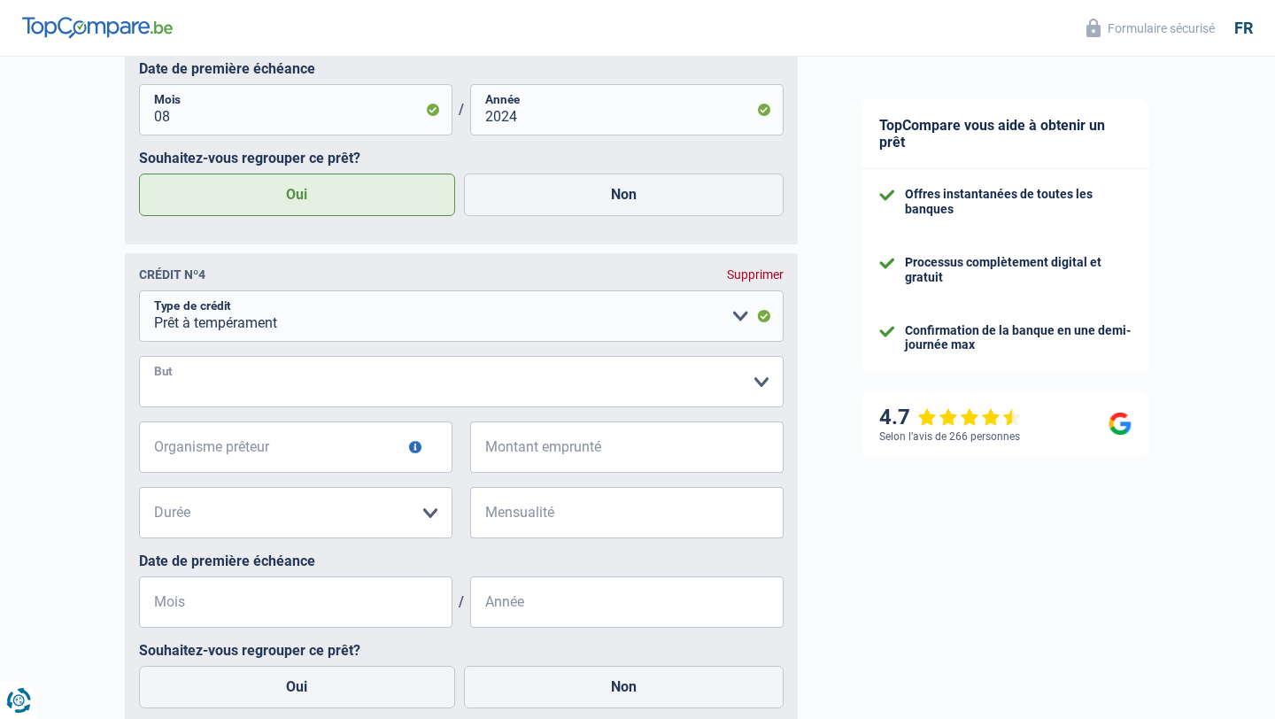
click at [227, 393] on select "Confort maison: meubles, textile, peinture, électroménager, outillage non-profe…" at bounding box center [461, 381] width 645 height 51
select select "homeFurnishingOrRelocation"
click at [139, 358] on select "Confort maison: meubles, textile, peinture, électroménager, outillage non-profe…" at bounding box center [461, 381] width 645 height 51
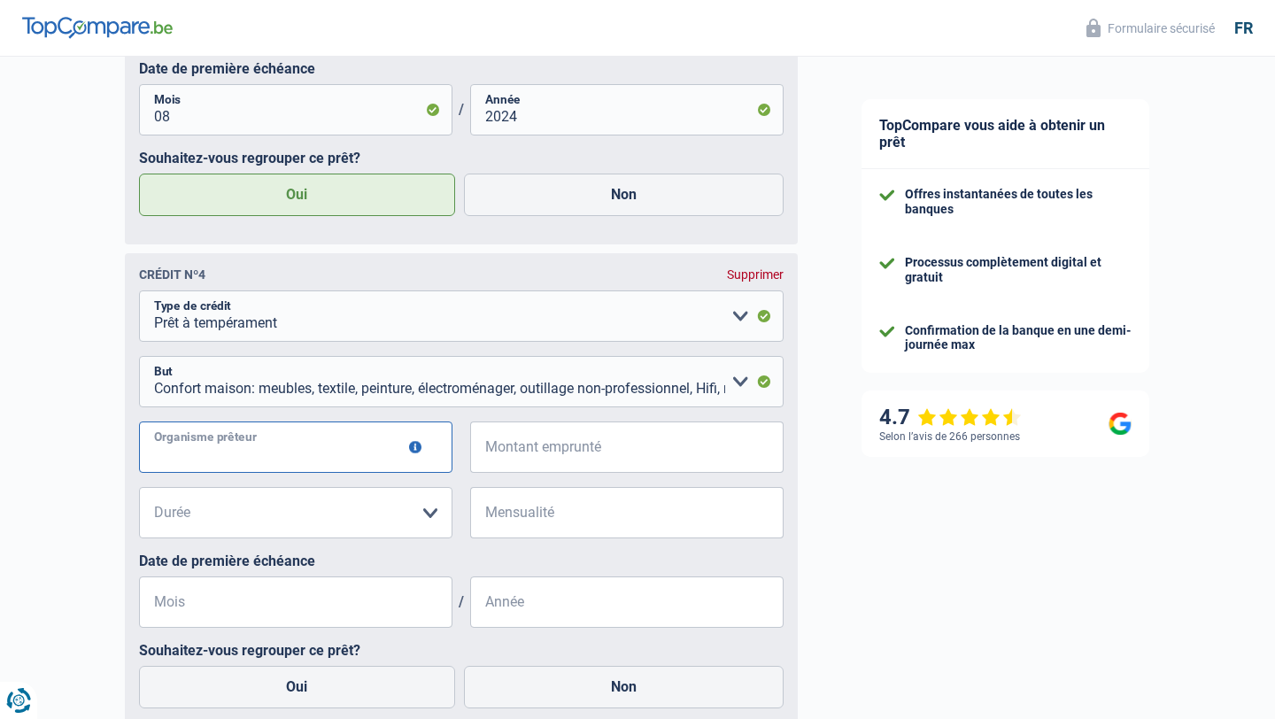
click at [231, 463] on input "Organisme prêteur" at bounding box center [296, 447] width 314 height 51
type input "cbc"
click at [499, 468] on input "Montant emprunté" at bounding box center [637, 447] width 291 height 51
type input "34.000"
click at [343, 515] on select "12 mois 18 mois 24 mois 30 mois 36 mois 42 mois 48 mois 60 mois 72 mois 84 mois…" at bounding box center [296, 512] width 314 height 51
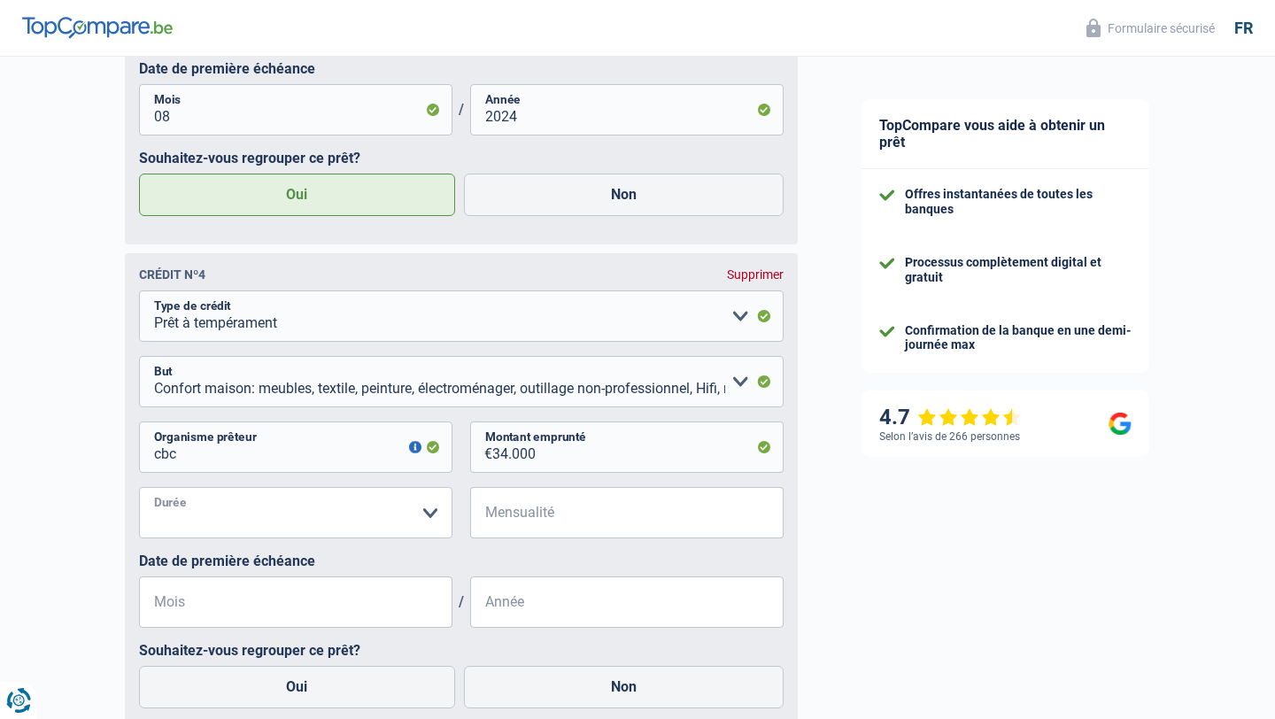
select select "120"
click at [139, 489] on select "12 mois 18 mois 24 mois 30 mois 36 mois 42 mois 48 mois 60 mois 72 mois 84 mois…" at bounding box center [296, 512] width 314 height 51
click at [538, 504] on input "Mensualité" at bounding box center [637, 512] width 291 height 51
type input "800"
click at [328, 621] on input "Mois" at bounding box center [296, 602] width 314 height 51
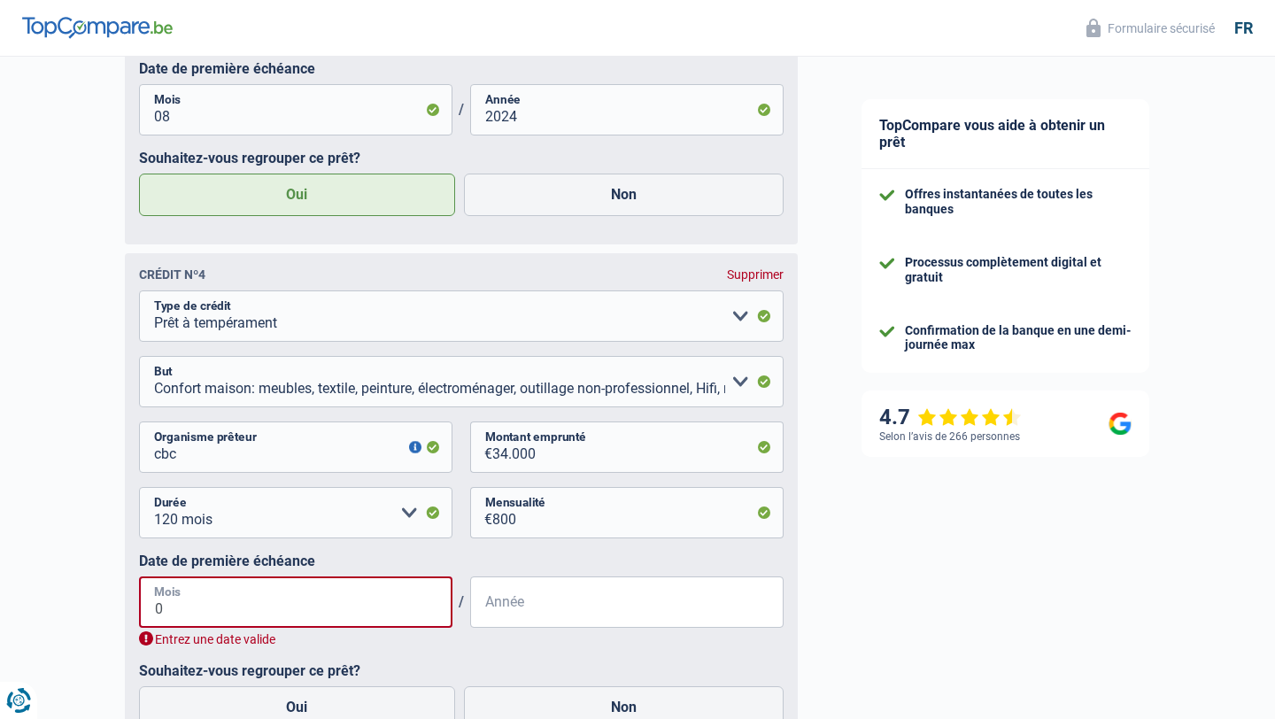
type input "03"
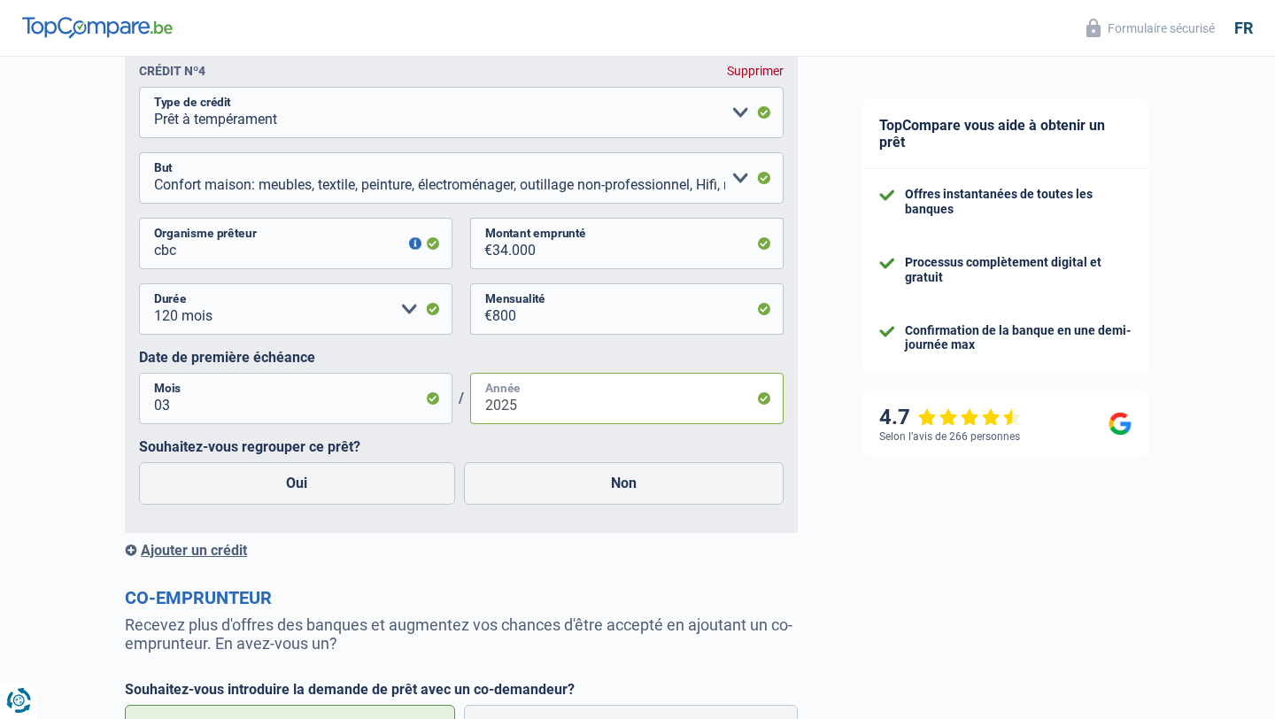
scroll to position [2504, 0]
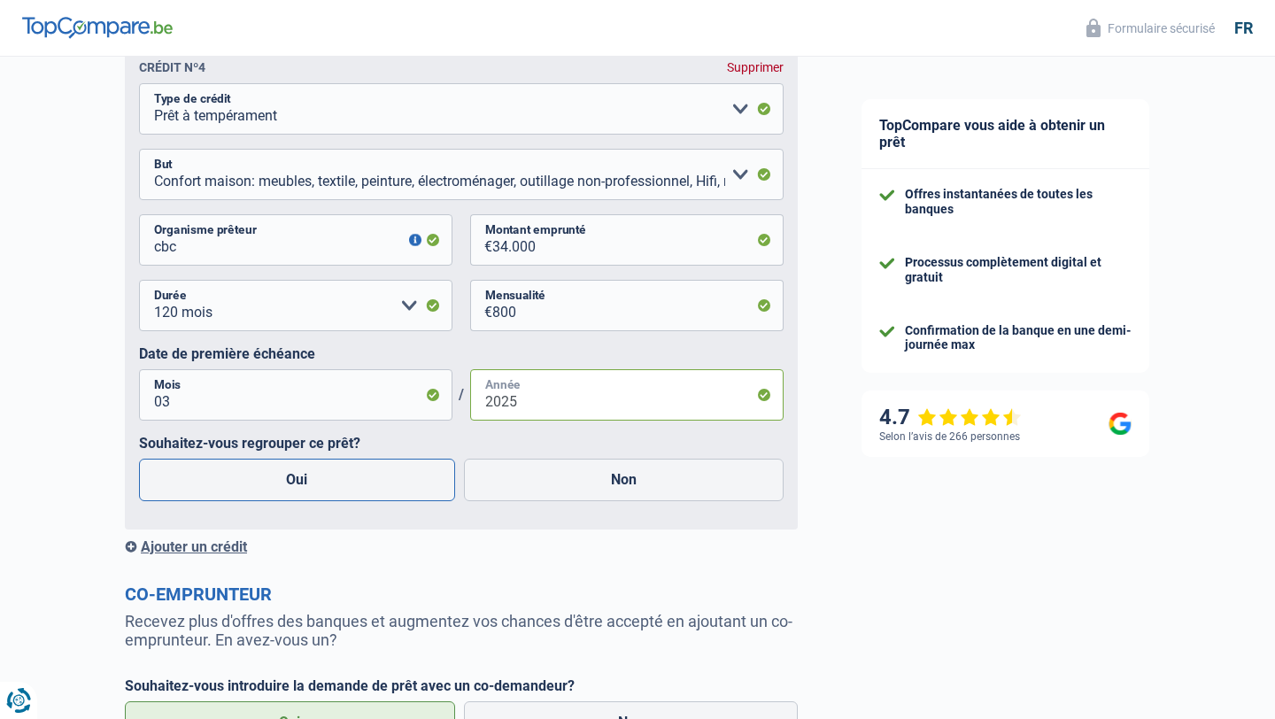
type input "2025"
click at [416, 479] on label "Oui" at bounding box center [297, 480] width 316 height 43
click at [416, 479] on input "Oui" at bounding box center [297, 480] width 316 height 43
radio input "true"
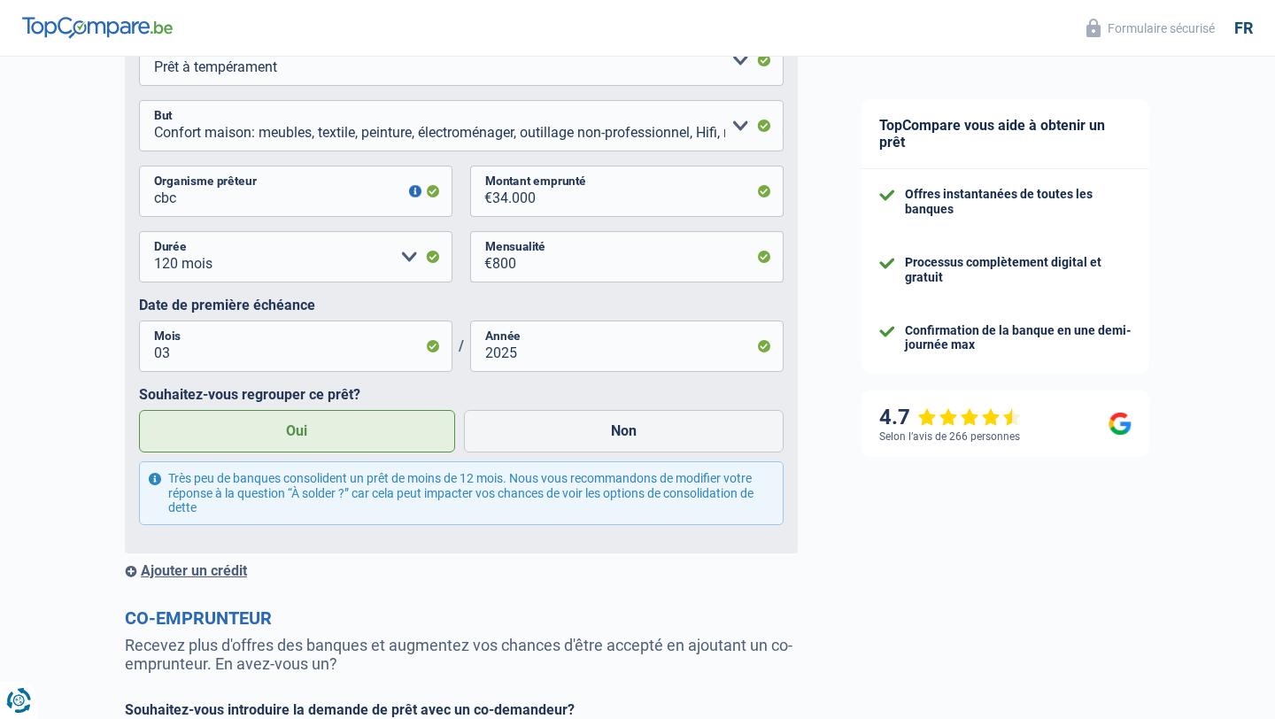
scroll to position [2563, 0]
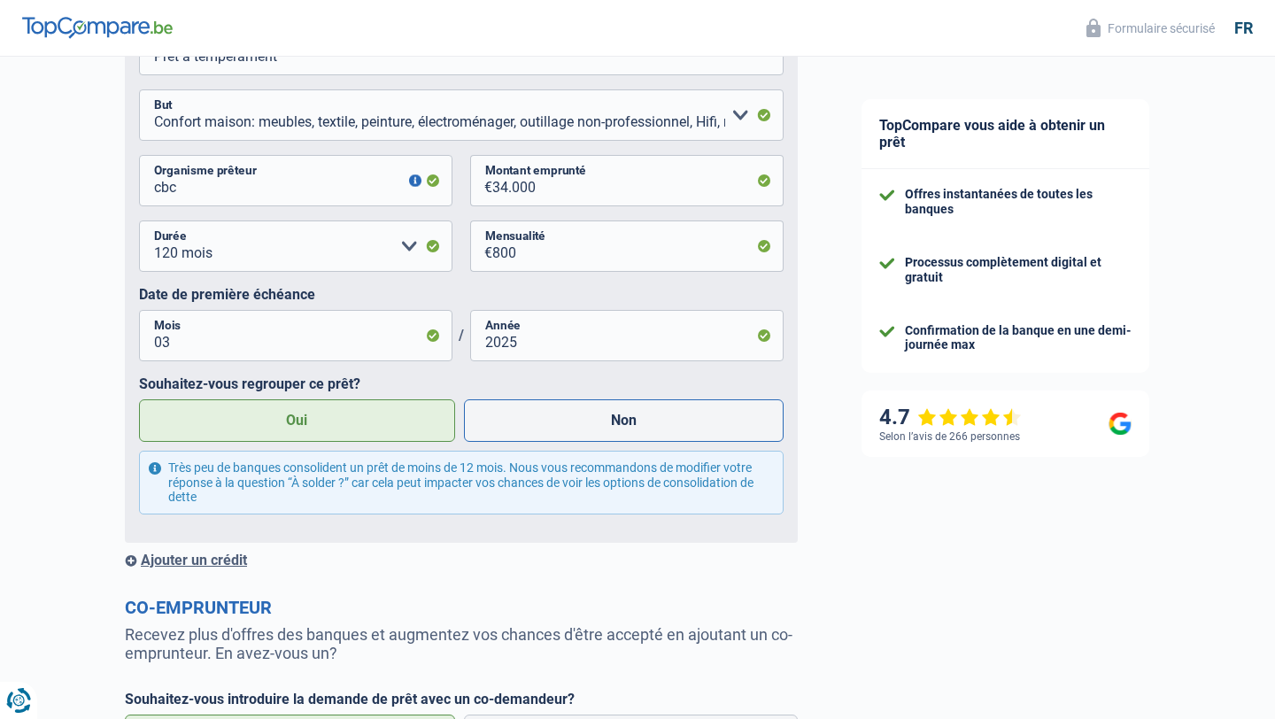
click at [616, 438] on label "Non" at bounding box center [624, 420] width 321 height 43
click at [616, 438] on input "Non" at bounding box center [624, 420] width 321 height 43
radio input "true"
radio input "false"
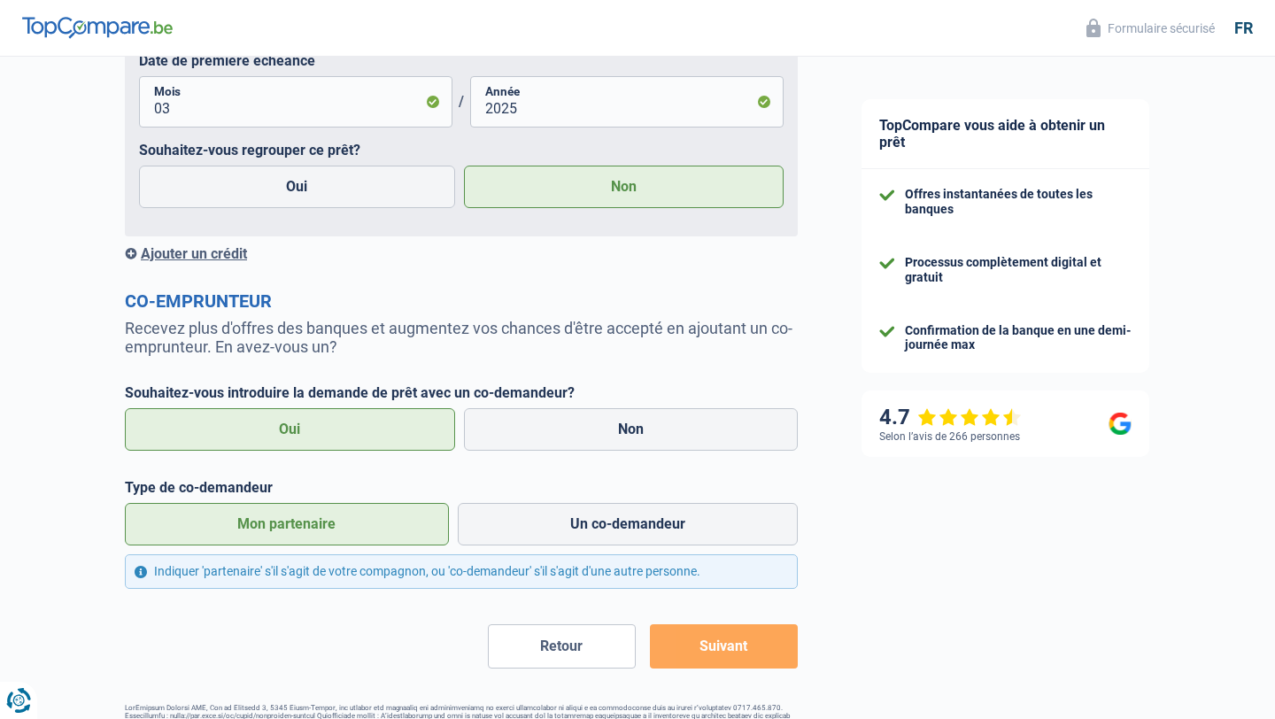
scroll to position [2863, 0]
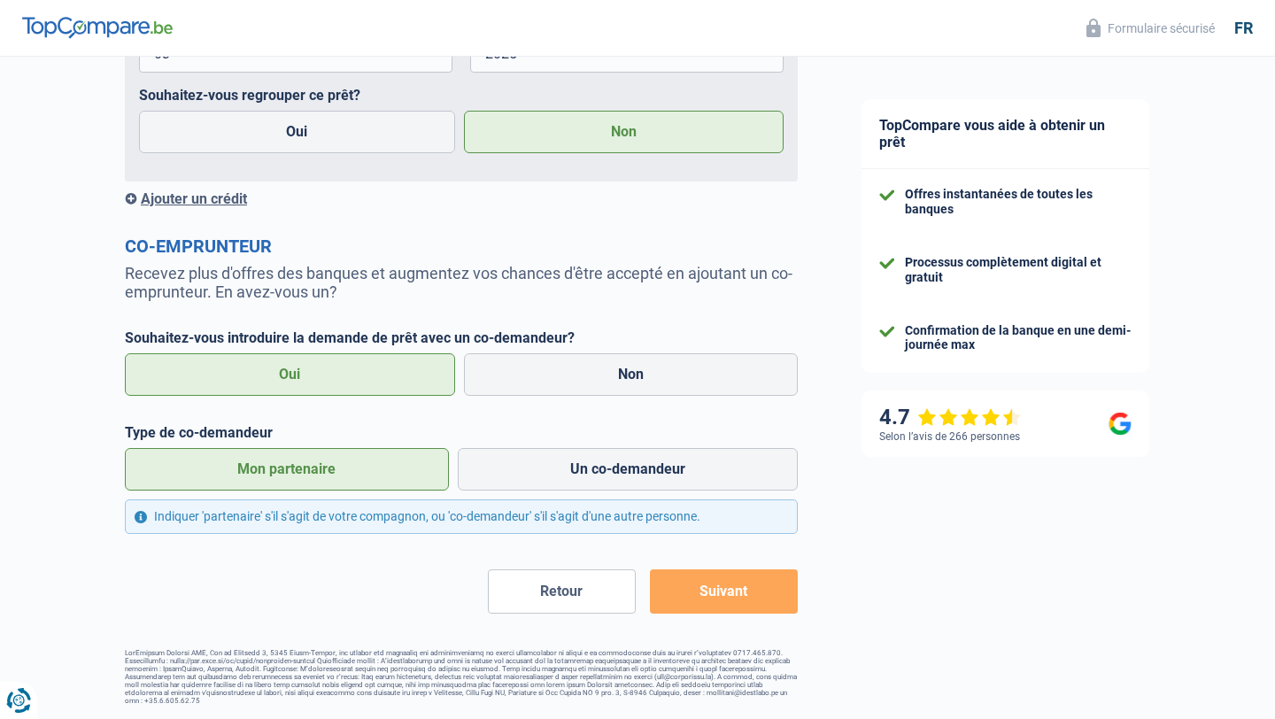
click at [740, 601] on button "Suivant" at bounding box center [724, 591] width 148 height 44
click at [730, 576] on button "Suivant" at bounding box center [724, 591] width 148 height 44
click at [343, 467] on label "Mon partenaire" at bounding box center [287, 469] width 324 height 43
click at [343, 467] on input "Mon partenaire" at bounding box center [287, 469] width 324 height 43
click at [391, 356] on label "Oui" at bounding box center [290, 374] width 330 height 43
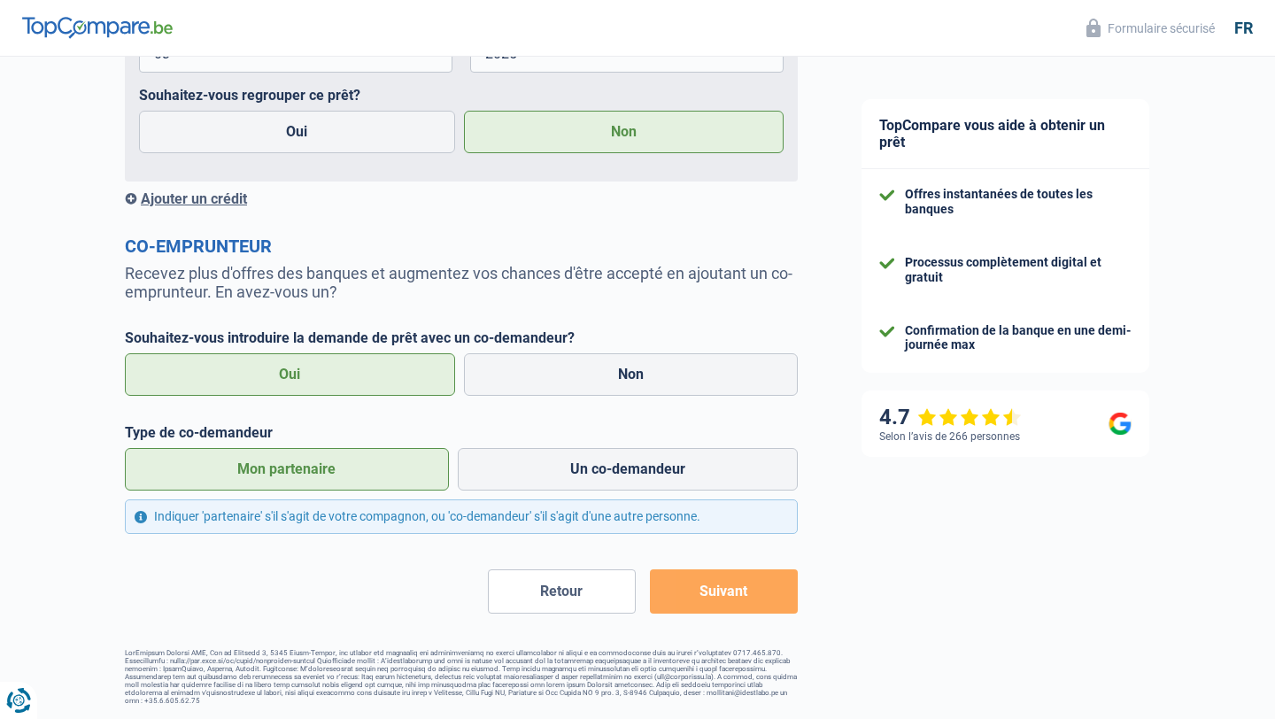
click at [391, 356] on input "Oui" at bounding box center [290, 374] width 330 height 43
click at [551, 453] on label "Un co-demandeur" at bounding box center [628, 469] width 341 height 43
click at [551, 453] on input "Un co-demandeur" at bounding box center [628, 469] width 341 height 43
radio input "true"
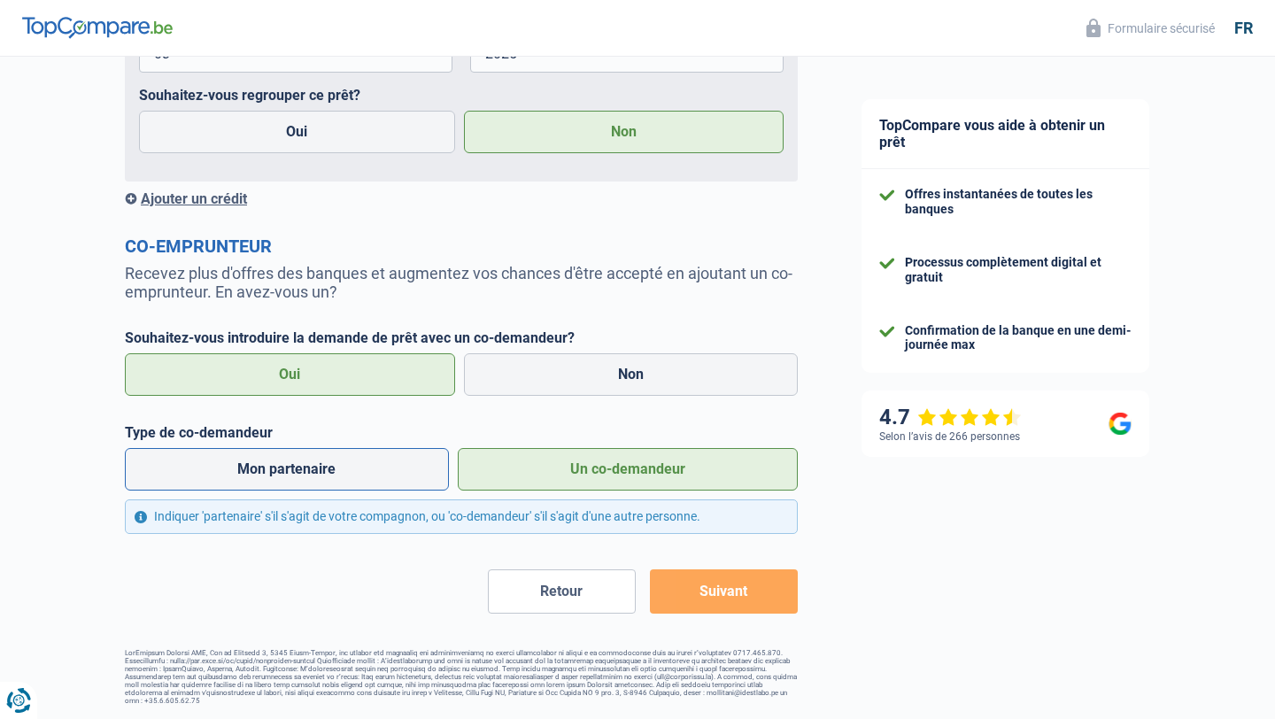
click at [411, 448] on label "Mon partenaire" at bounding box center [287, 469] width 324 height 43
click at [411, 448] on input "Mon partenaire" at bounding box center [287, 469] width 324 height 43
radio input "true"
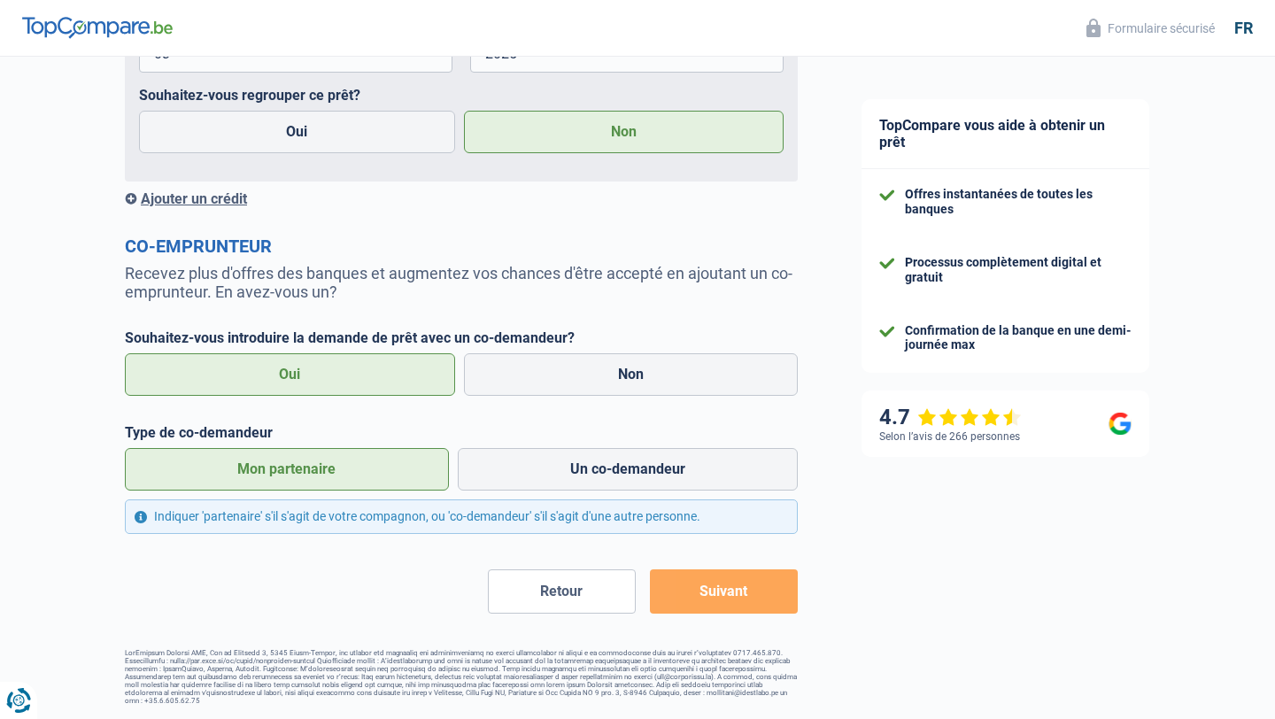
click at [746, 584] on button "Suivant" at bounding box center [724, 591] width 148 height 44
click at [744, 584] on button "Suivant" at bounding box center [724, 591] width 148 height 44
click at [700, 360] on label "Non" at bounding box center [631, 374] width 335 height 43
click at [700, 360] on input "Non" at bounding box center [631, 374] width 335 height 43
radio input "true"
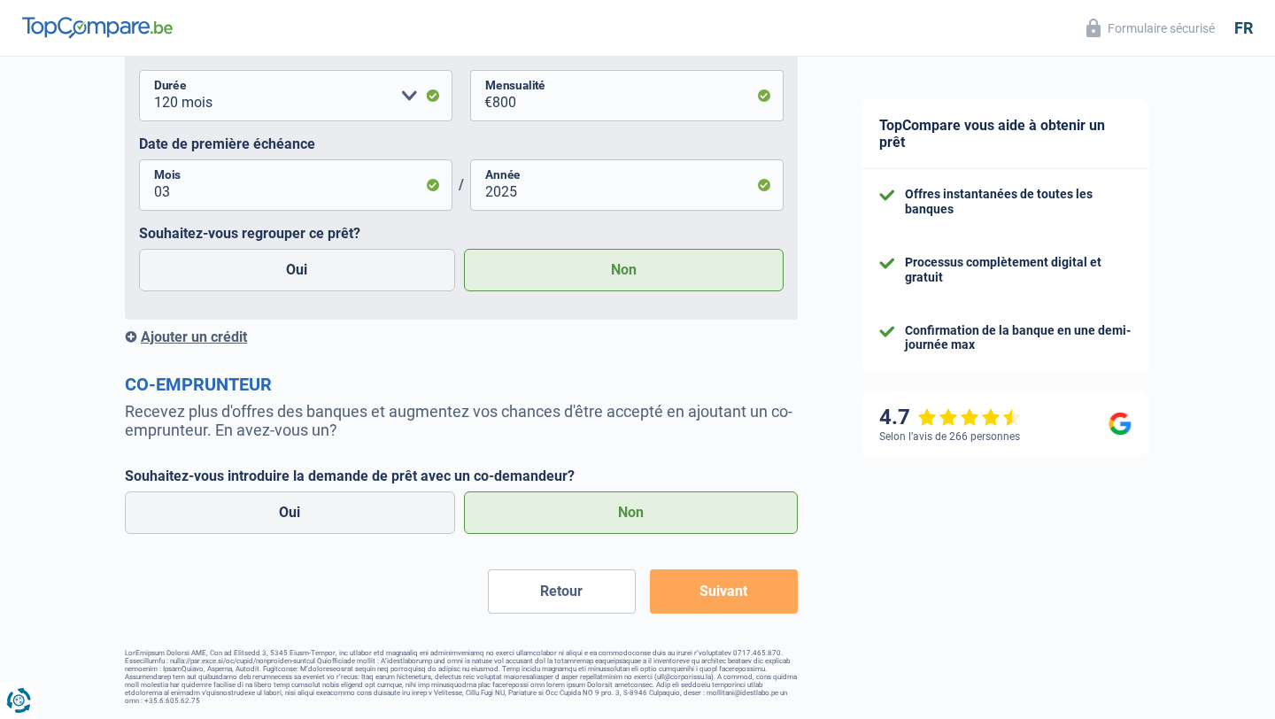
scroll to position [2725, 0]
click at [368, 512] on label "Oui" at bounding box center [290, 513] width 330 height 43
click at [368, 512] on input "Oui" at bounding box center [290, 513] width 330 height 43
radio input "true"
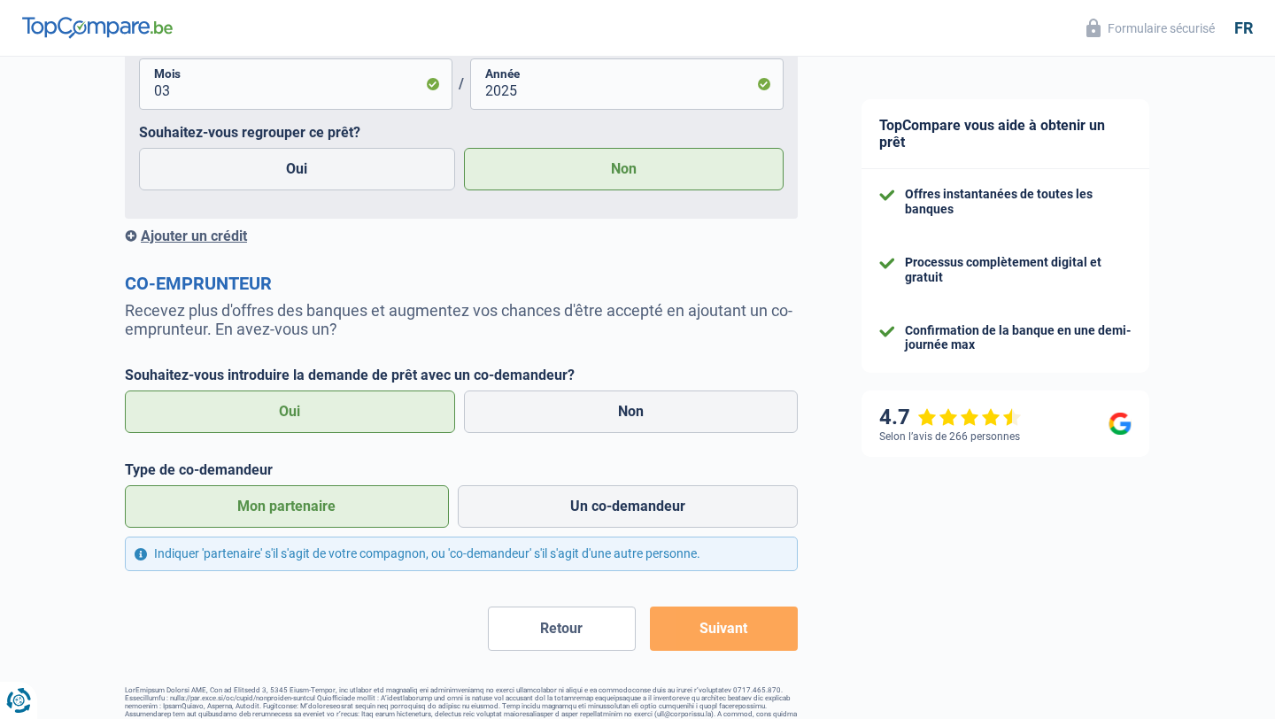
scroll to position [2863, 0]
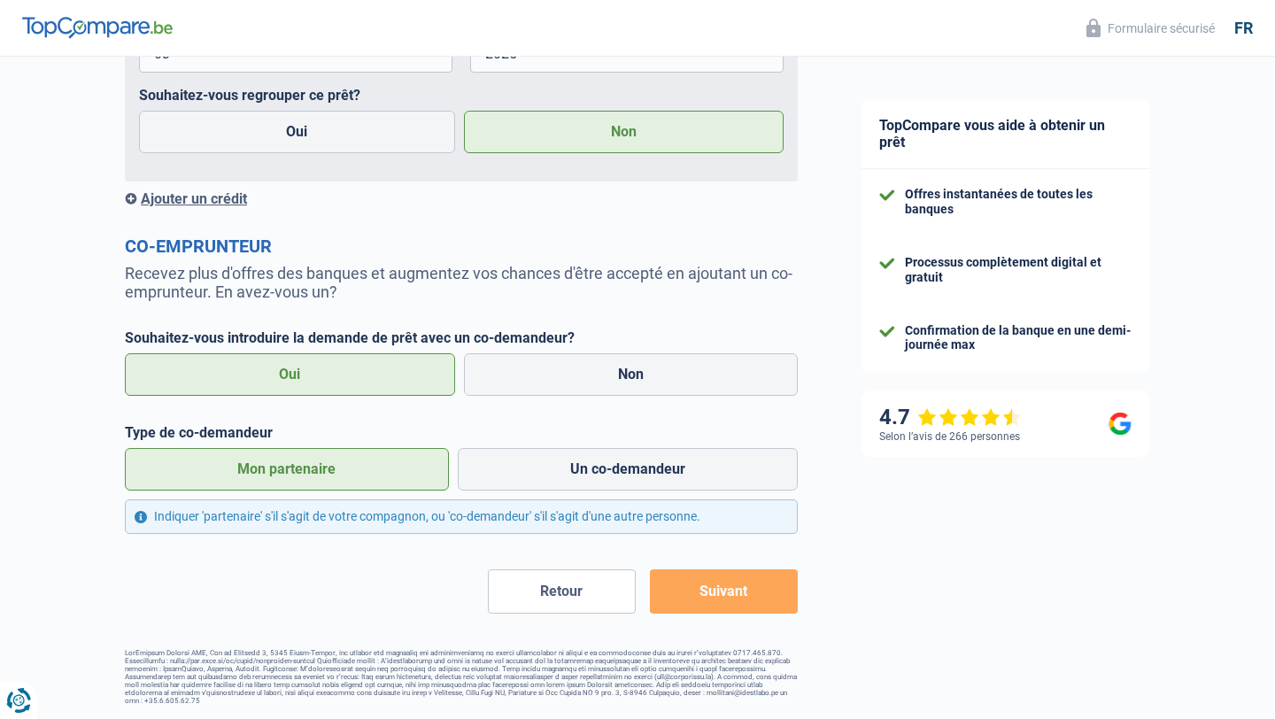
click at [740, 569] on button "Suivant" at bounding box center [724, 591] width 148 height 44
click at [740, 583] on button "Suivant" at bounding box center [724, 591] width 148 height 44
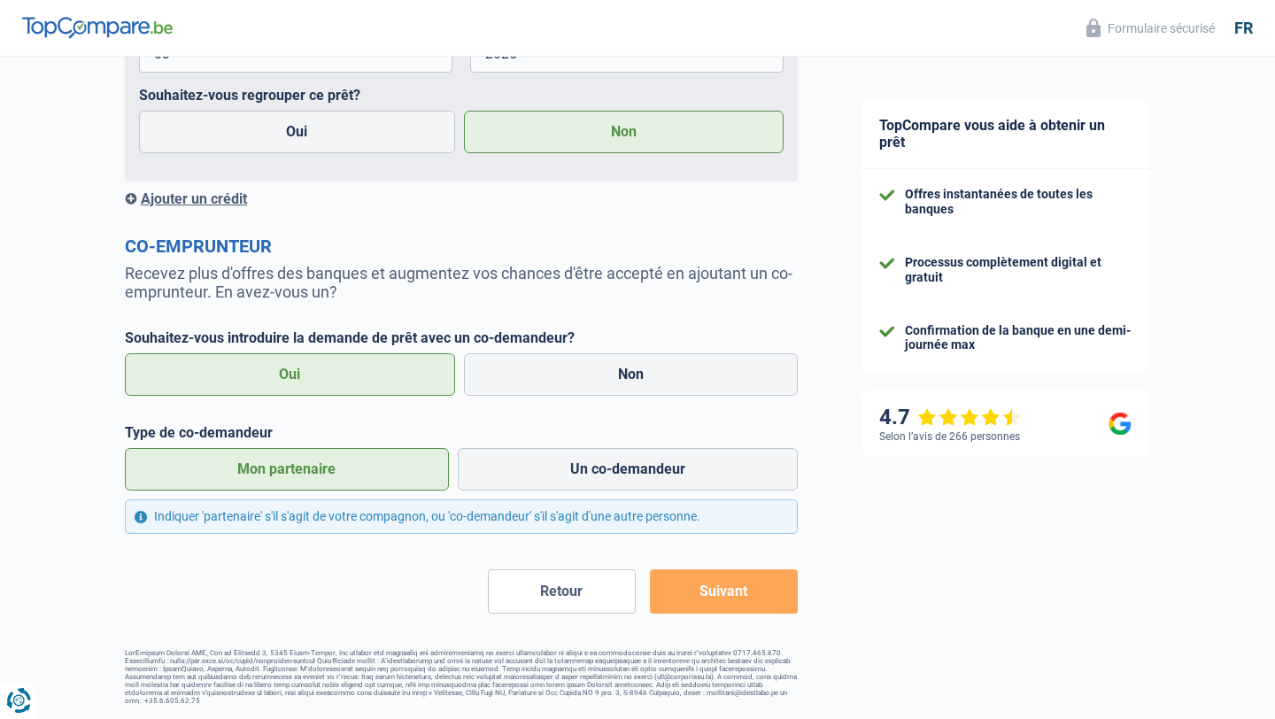
click at [677, 507] on div "Indiquer 'partenaire' s'il s'agit de votre compagnon, ou 'co-demandeur' s'il s'…" at bounding box center [461, 517] width 673 height 35
click at [749, 599] on button "Suivant" at bounding box center [724, 591] width 148 height 44
click at [749, 595] on button "Suivant" at bounding box center [724, 591] width 148 height 44
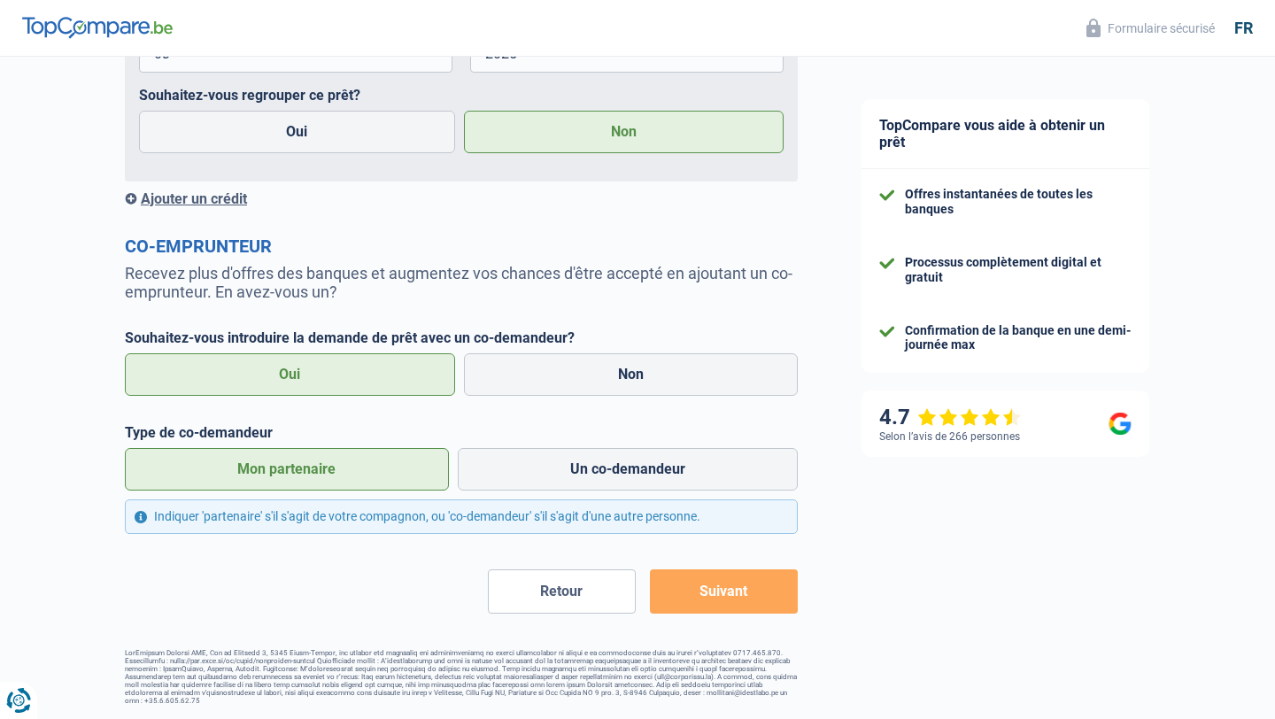
click at [749, 595] on button "Suivant" at bounding box center [724, 591] width 148 height 44
click at [624, 514] on div "Indiquer 'partenaire' s'il s'agit de votre compagnon, ou 'co-demandeur' s'il s'…" at bounding box center [461, 517] width 673 height 35
click at [694, 506] on div "Indiquer 'partenaire' s'il s'agit de votre compagnon, ou 'co-demandeur' s'il s'…" at bounding box center [461, 517] width 673 height 35
click at [137, 510] on div "Indiquer 'partenaire' s'il s'agit de votre compagnon, ou 'co-demandeur' s'il s'…" at bounding box center [461, 517] width 673 height 35
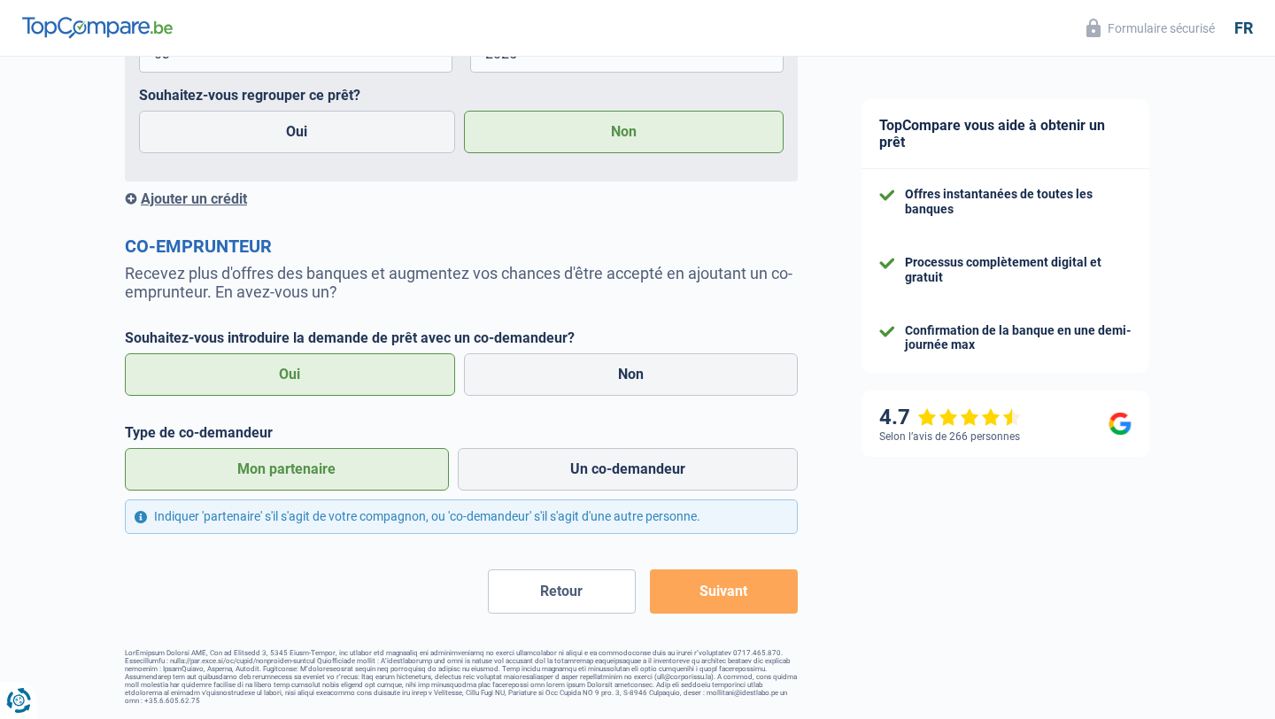
click at [593, 120] on label "Non" at bounding box center [624, 132] width 321 height 43
click at [593, 120] on input "Non" at bounding box center [624, 132] width 321 height 43
click at [758, 592] on button "Suivant" at bounding box center [724, 591] width 148 height 44
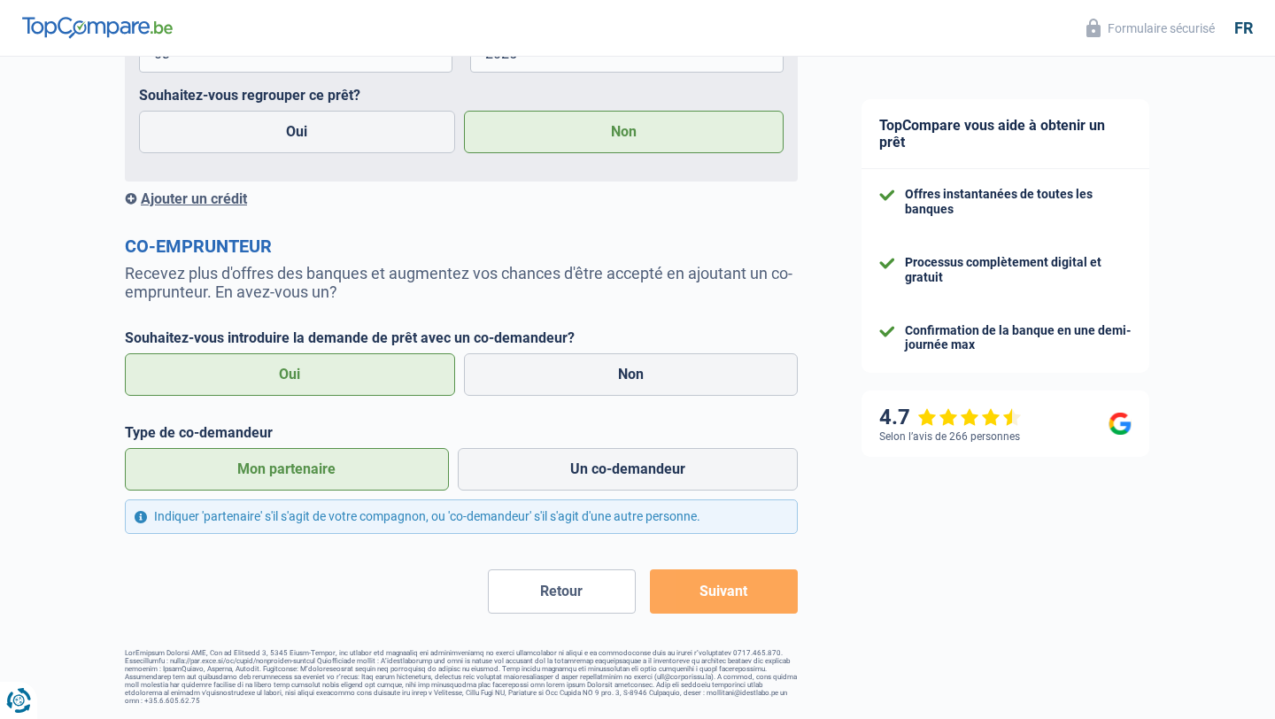
click at [758, 592] on button "Suivant" at bounding box center [724, 591] width 148 height 44
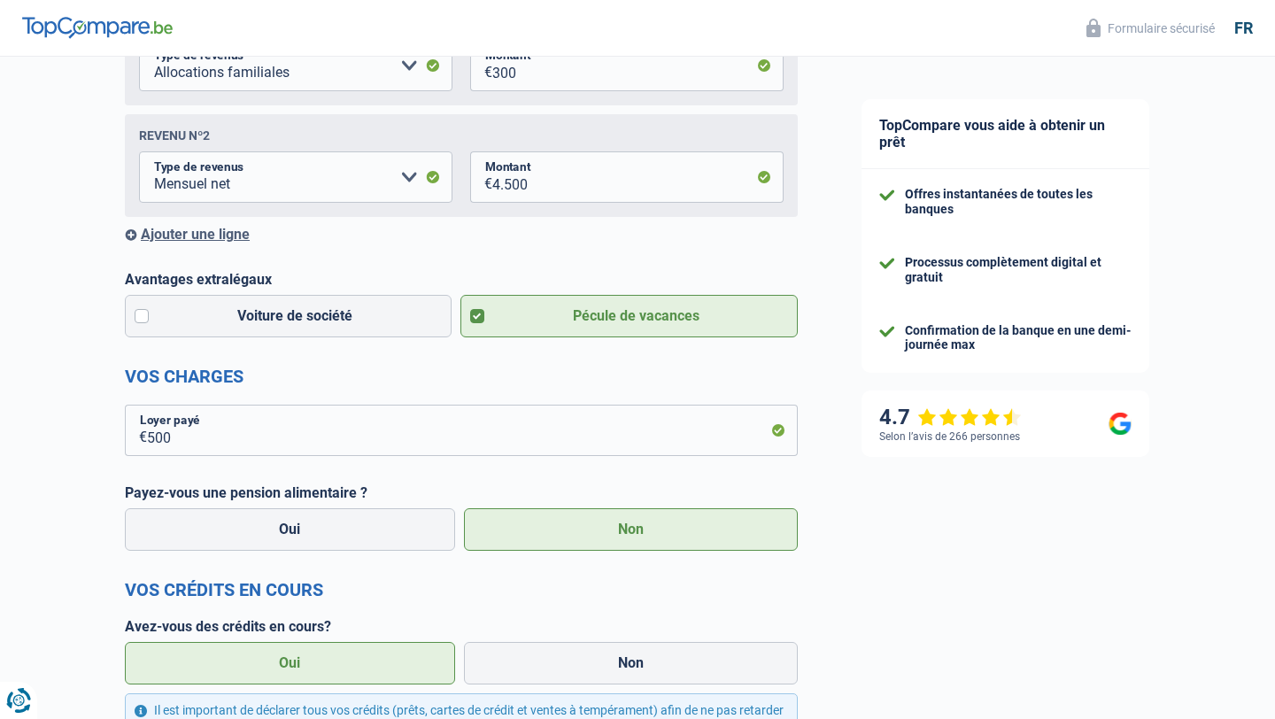
scroll to position [0, 0]
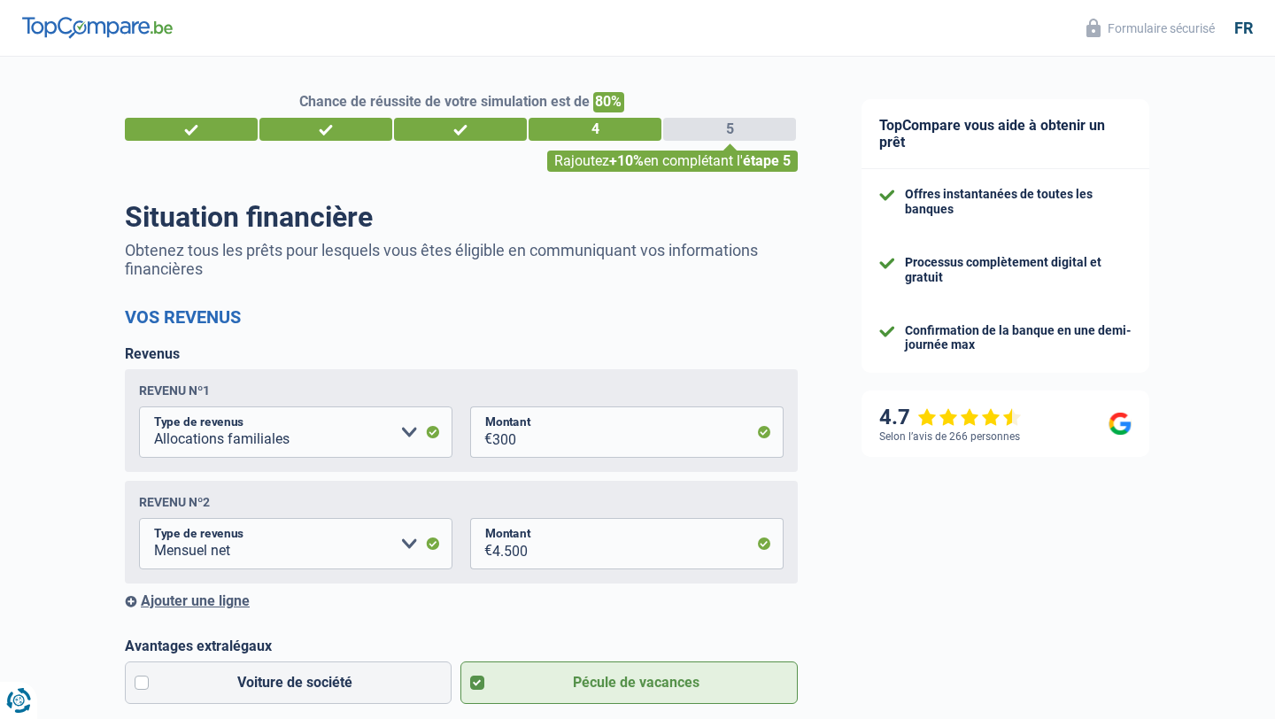
click at [731, 123] on div "5" at bounding box center [729, 129] width 133 height 23
click at [731, 125] on div "5" at bounding box center [729, 129] width 133 height 23
click at [573, 105] on span "Chance de réussite de votre simulation est de" at bounding box center [444, 101] width 290 height 17
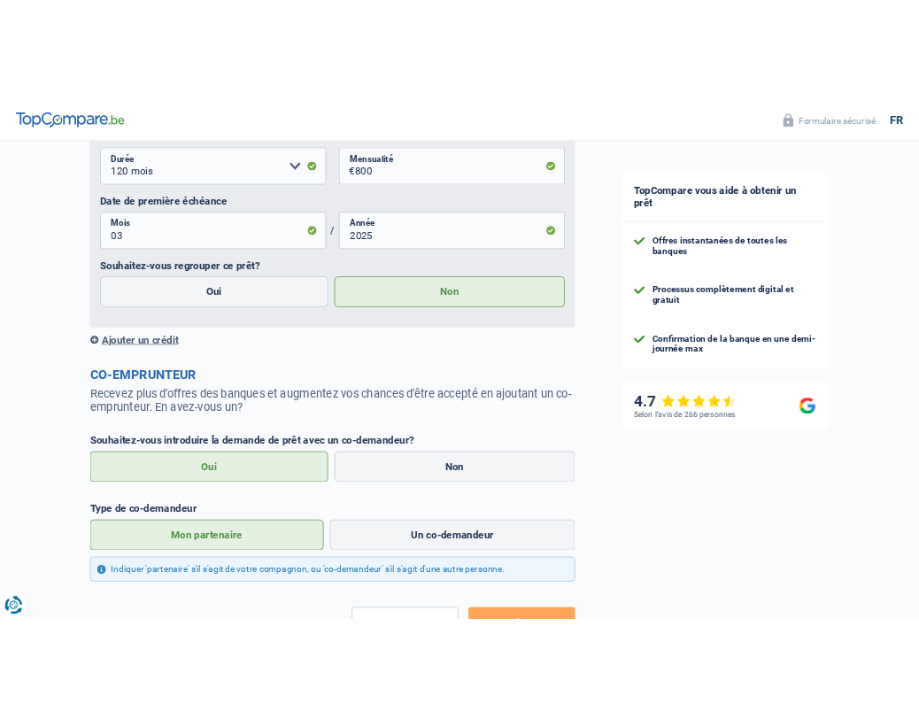
scroll to position [2863, 0]
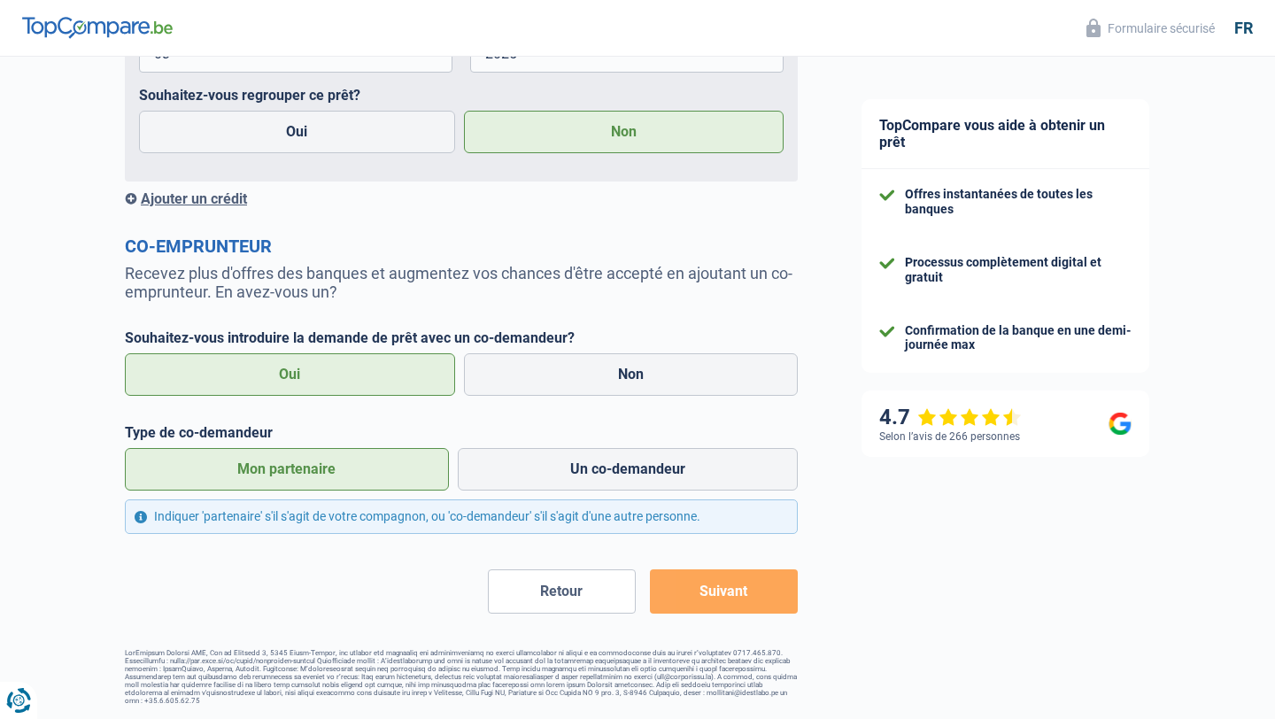
click at [763, 595] on button "Suivant" at bounding box center [724, 591] width 148 height 44
click at [744, 587] on button "Suivant" at bounding box center [724, 591] width 148 height 44
click at [741, 570] on button "Suivant" at bounding box center [724, 591] width 148 height 44
click at [735, 583] on button "Suivant" at bounding box center [724, 591] width 148 height 44
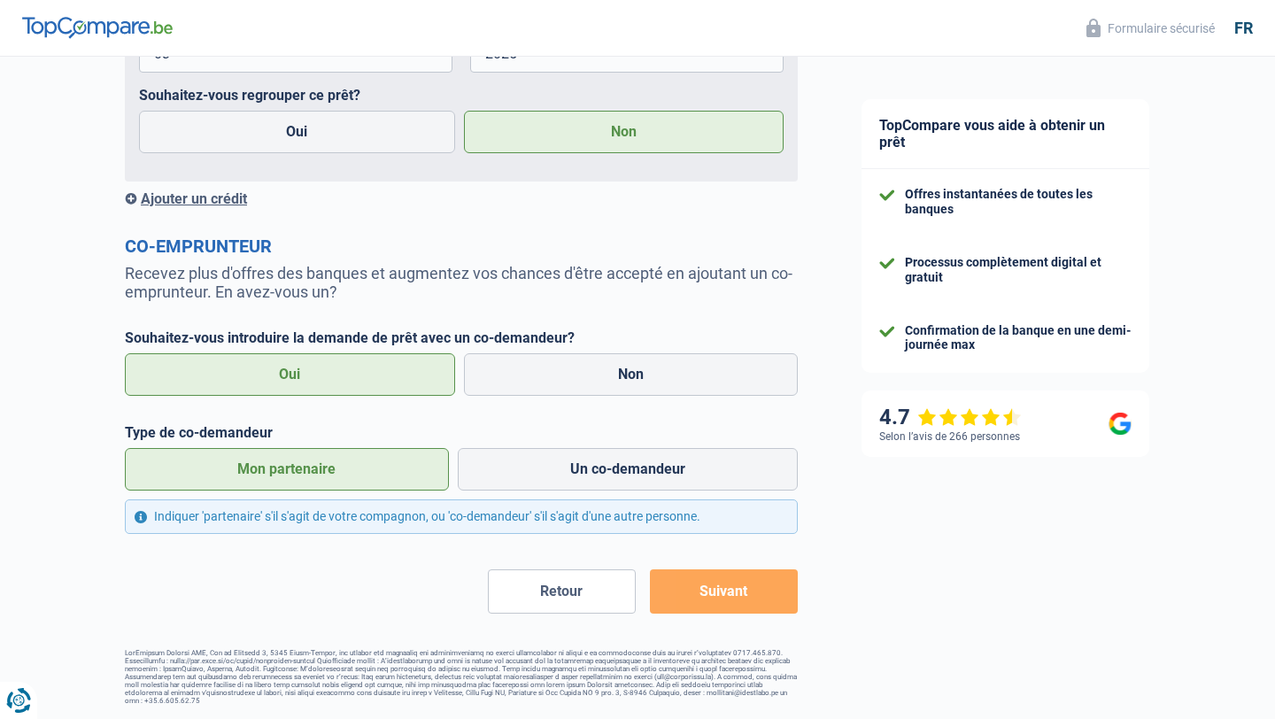
click at [753, 585] on button "Suivant" at bounding box center [724, 591] width 148 height 44
click at [739, 583] on button "Suivant" at bounding box center [724, 591] width 148 height 44
click at [696, 592] on button "Suivant" at bounding box center [724, 591] width 148 height 44
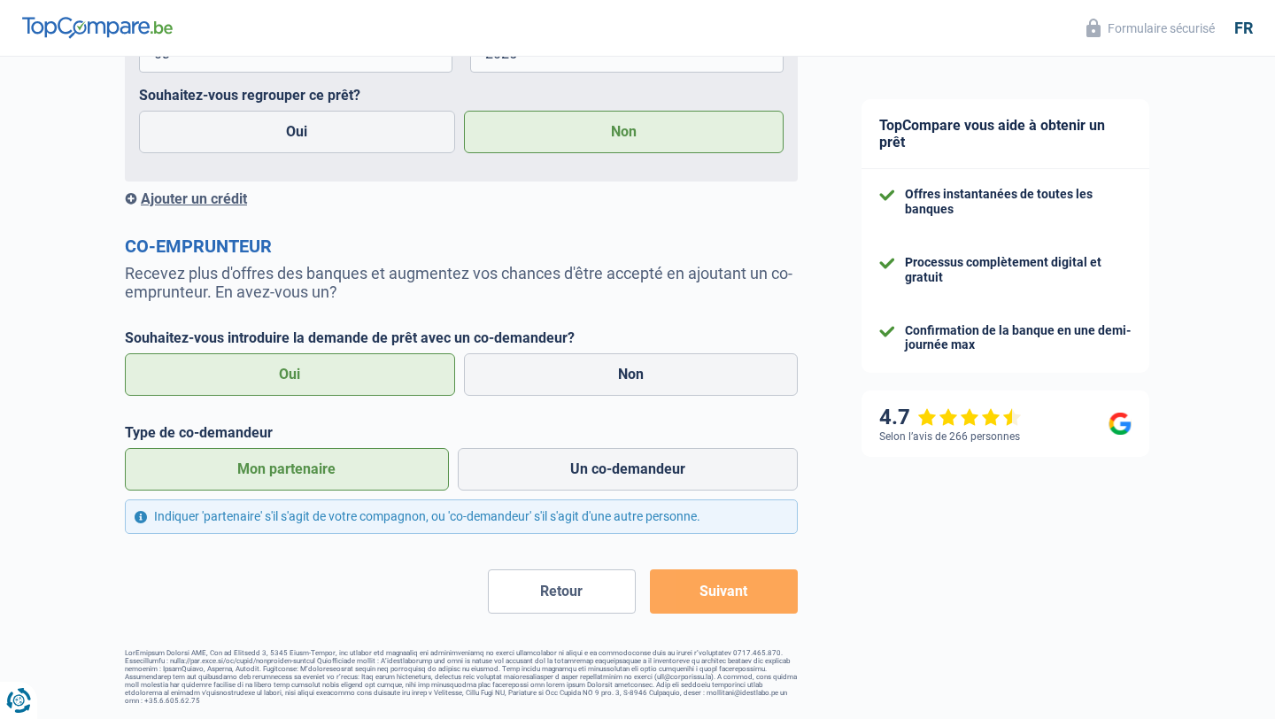
click at [771, 588] on button "Suivant" at bounding box center [724, 591] width 148 height 44
click at [716, 583] on button "Suivant" at bounding box center [724, 591] width 148 height 44
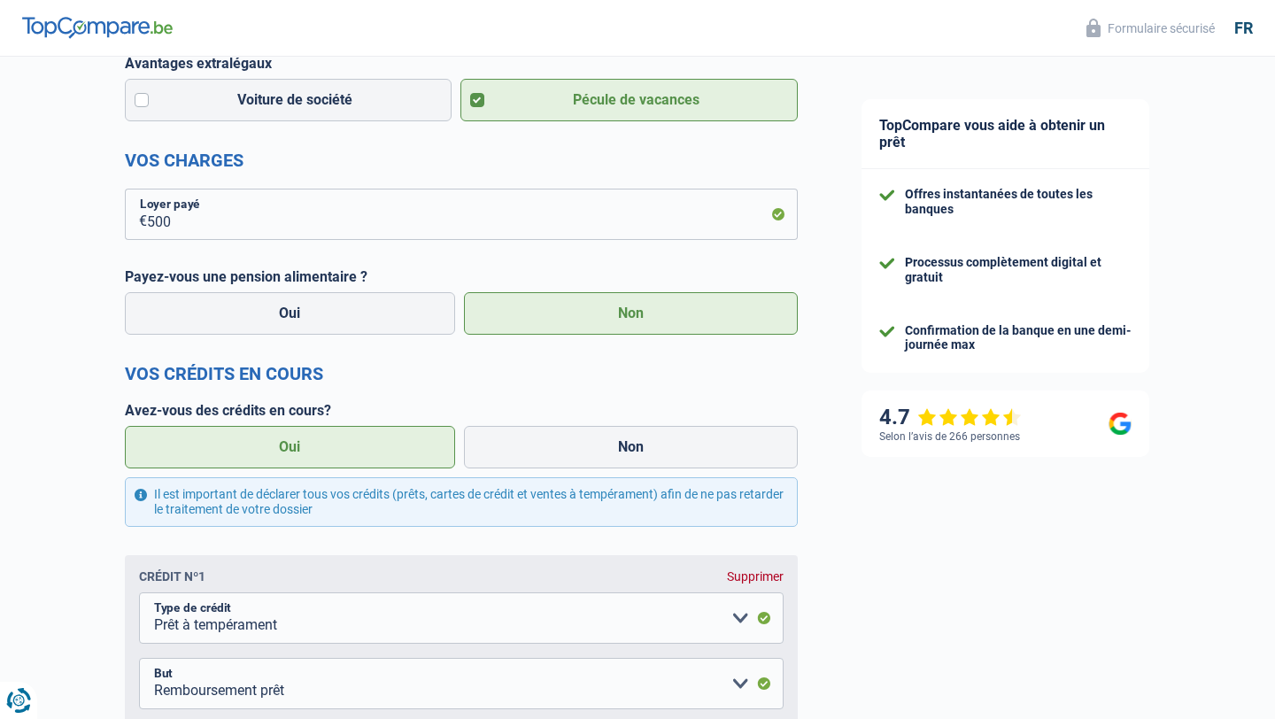
scroll to position [602, 0]
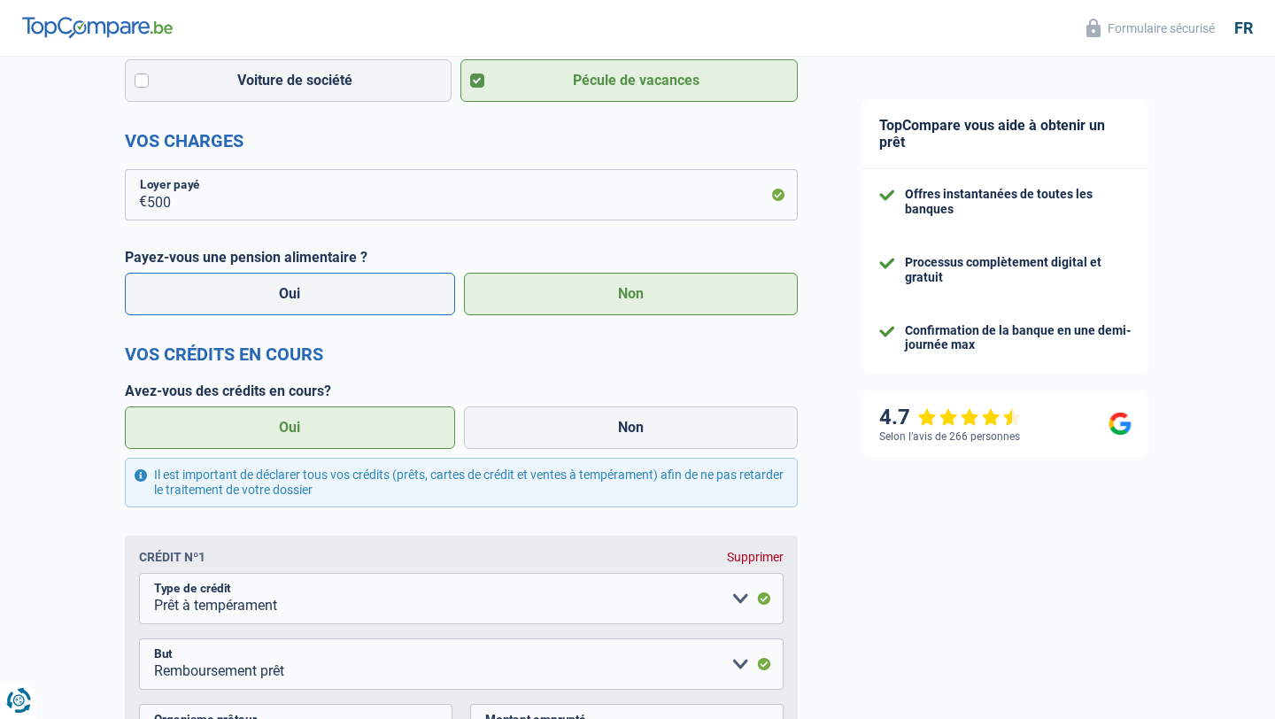
click at [429, 308] on label "Oui" at bounding box center [290, 294] width 330 height 43
click at [429, 308] on input "Oui" at bounding box center [290, 294] width 330 height 43
radio input "true"
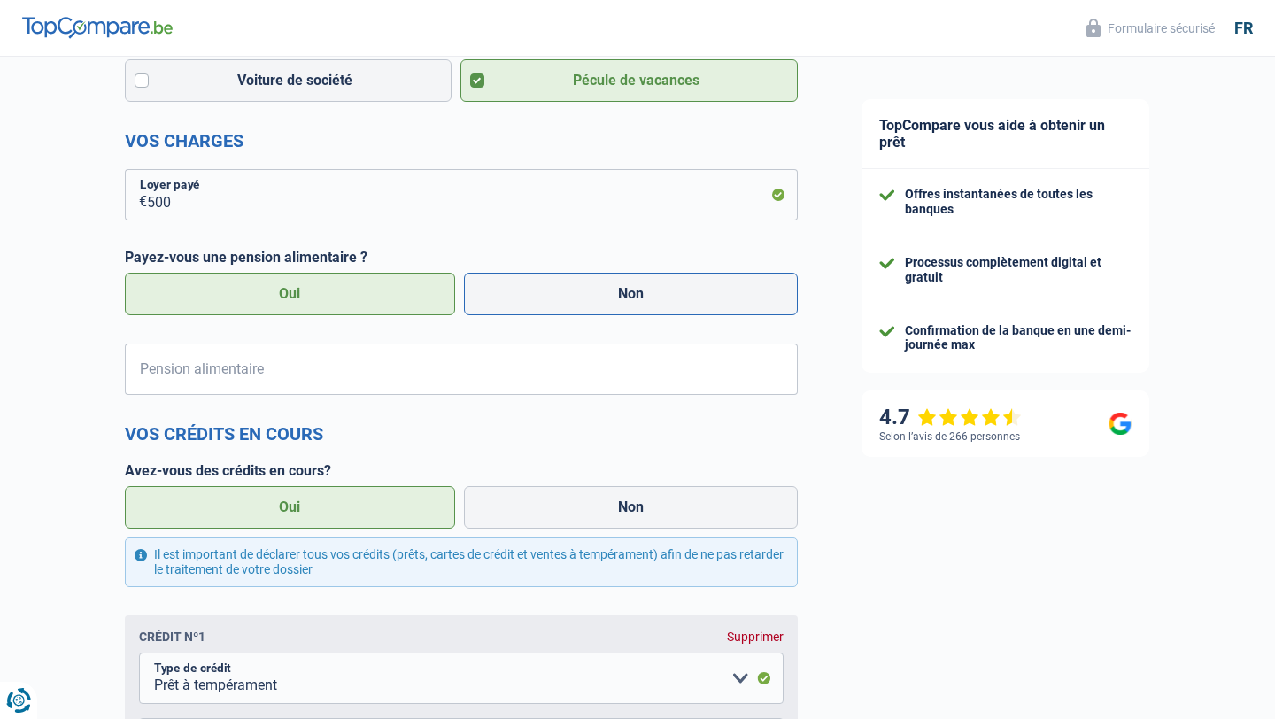
click at [545, 298] on label "Non" at bounding box center [631, 294] width 335 height 43
click at [545, 298] on input "Non" at bounding box center [631, 294] width 335 height 43
radio input "true"
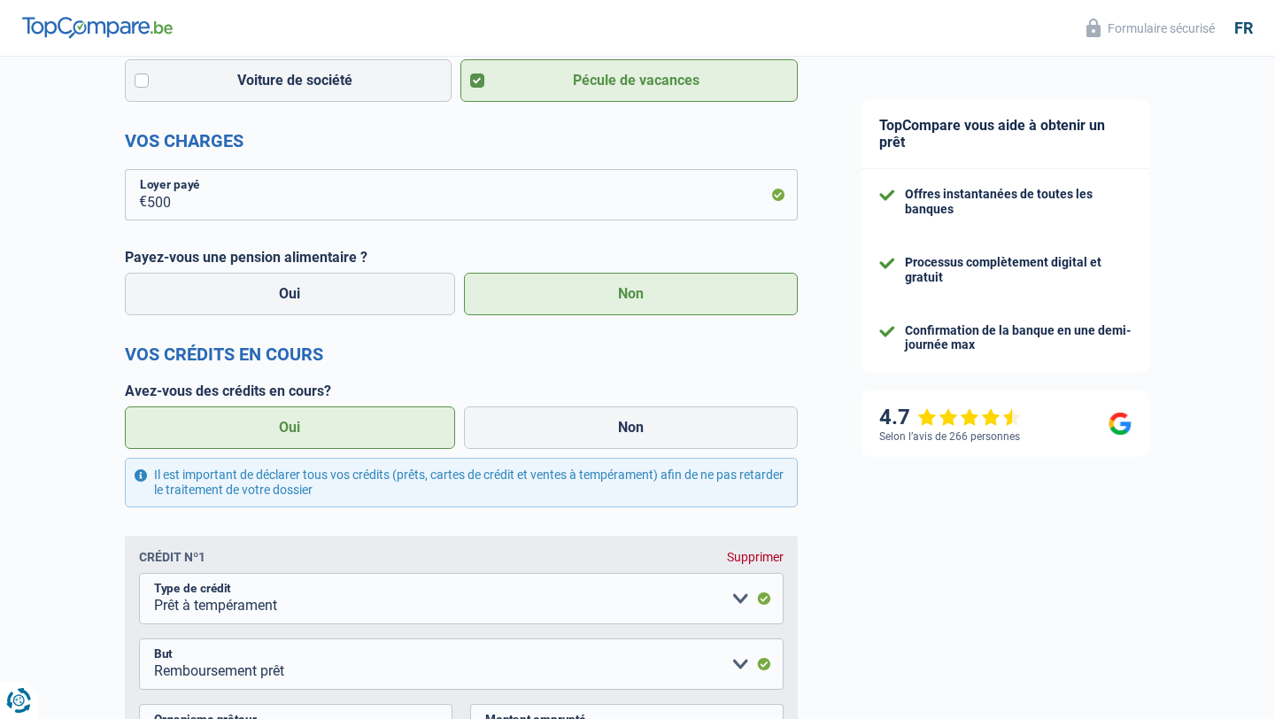
click at [577, 453] on div "Oui Non" at bounding box center [461, 427] width 682 height 51
click at [451, 415] on label "Oui" at bounding box center [290, 428] width 330 height 43
click at [451, 415] on input "Oui" at bounding box center [290, 428] width 330 height 43
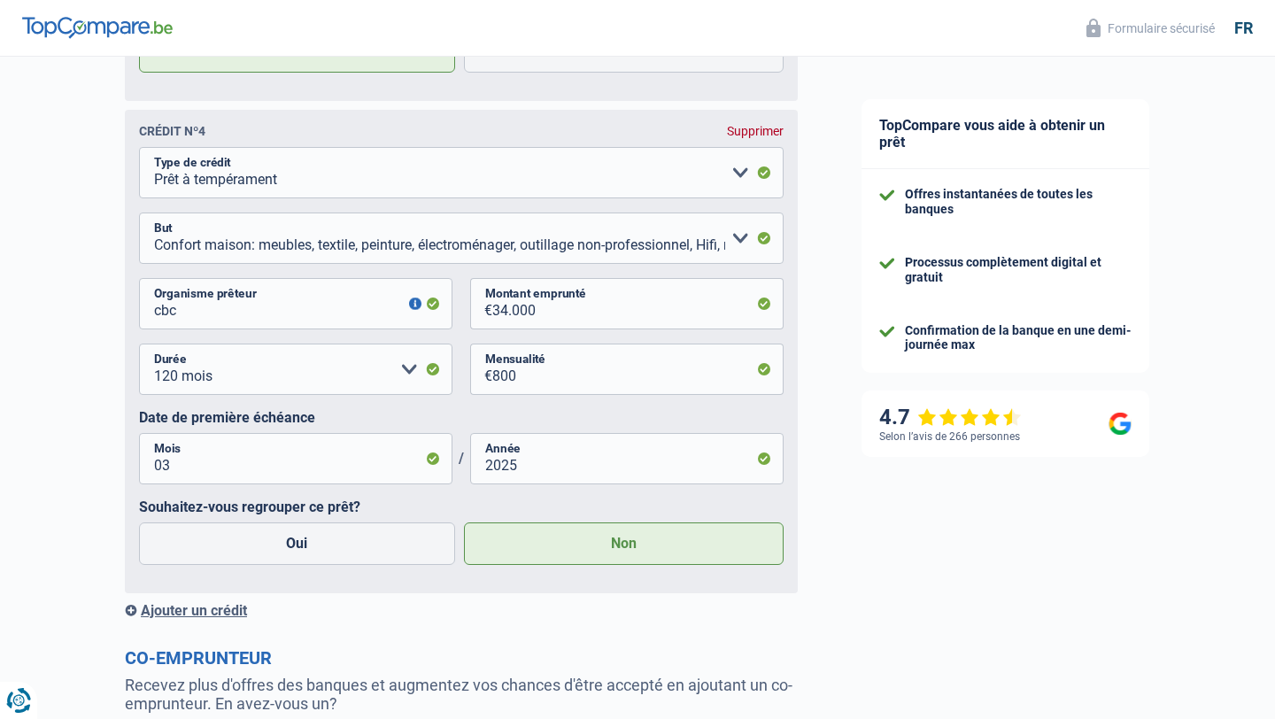
scroll to position [2483, 0]
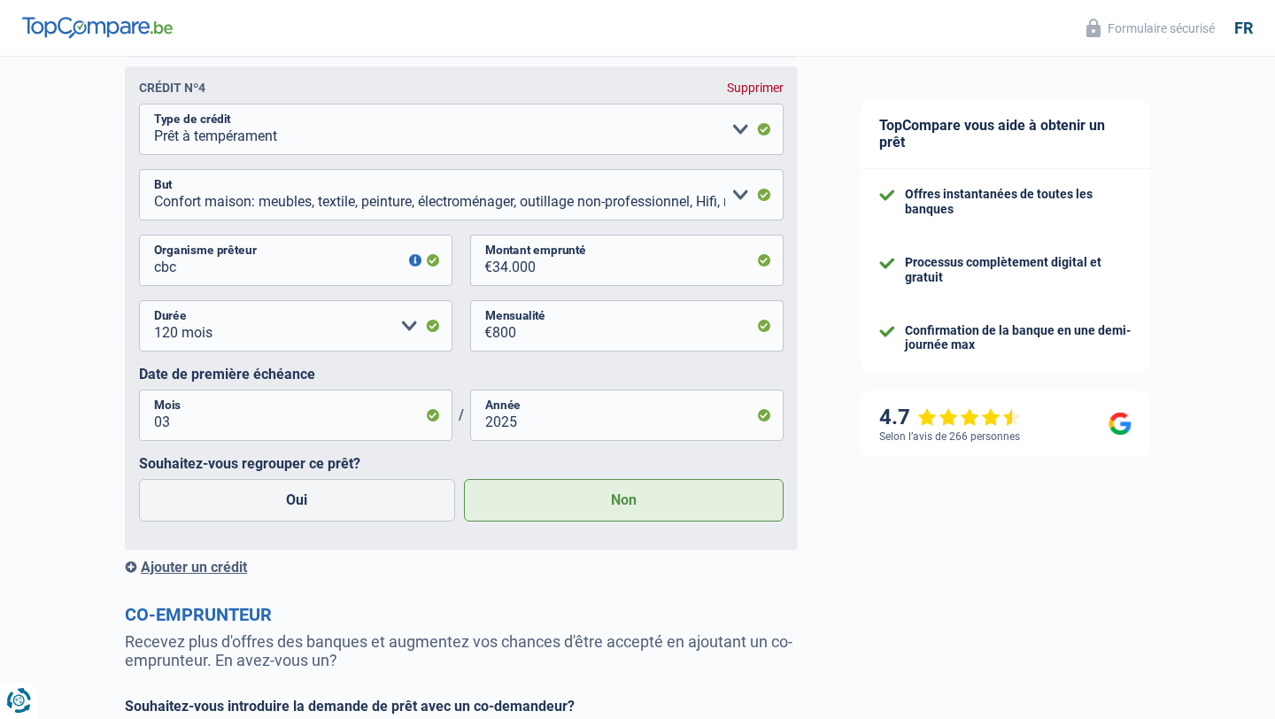
click at [568, 506] on label "Non" at bounding box center [624, 500] width 321 height 43
click at [568, 506] on input "Non" at bounding box center [624, 500] width 321 height 43
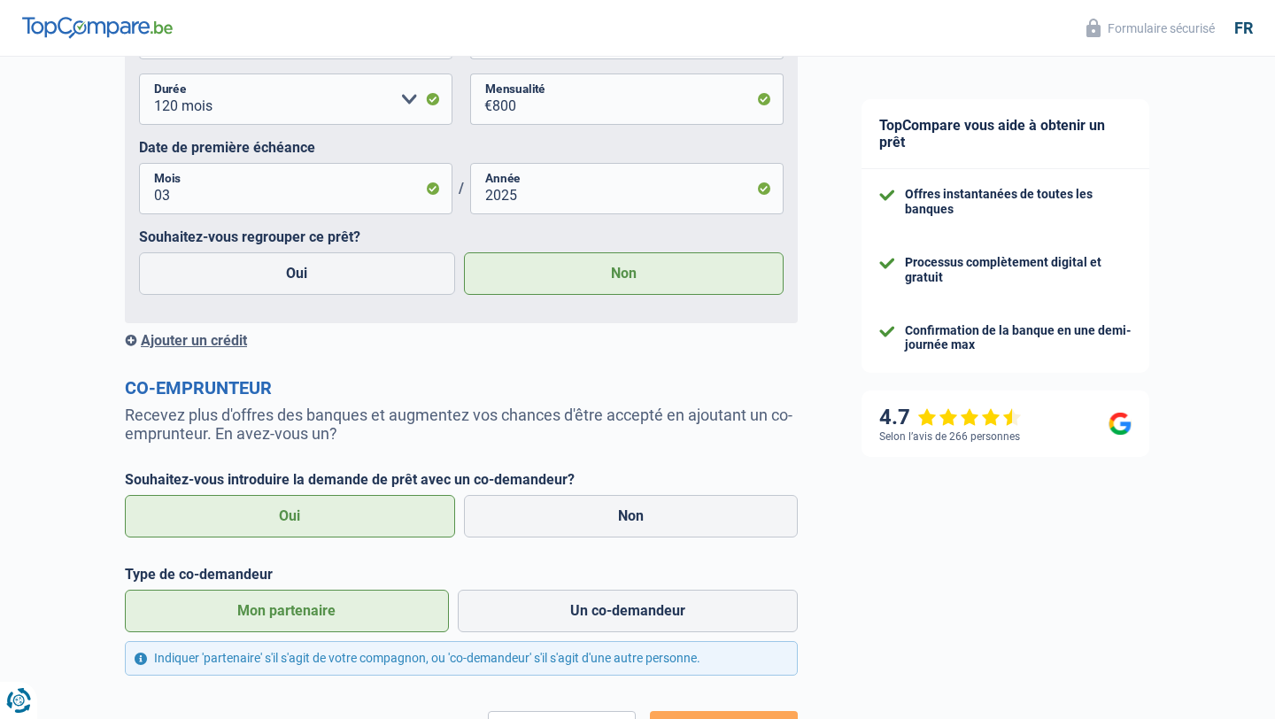
scroll to position [2863, 0]
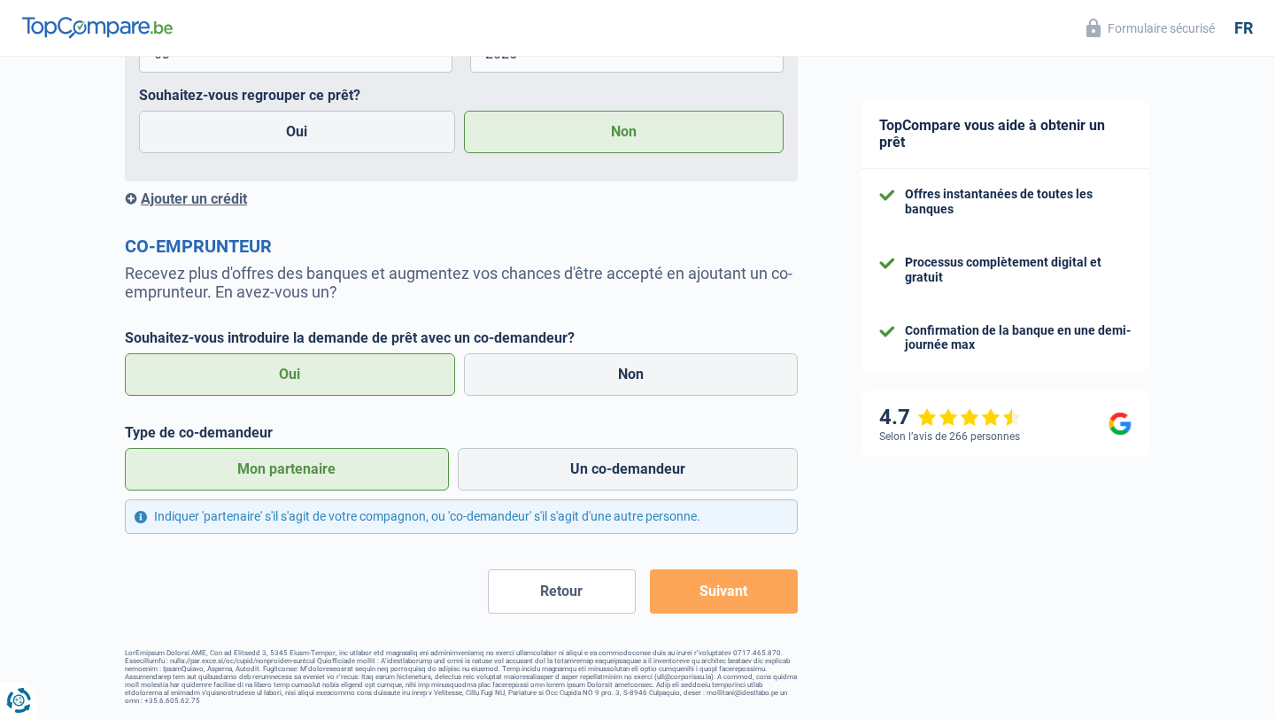
click at [236, 190] on div "Ajouter un crédit" at bounding box center [461, 198] width 673 height 17
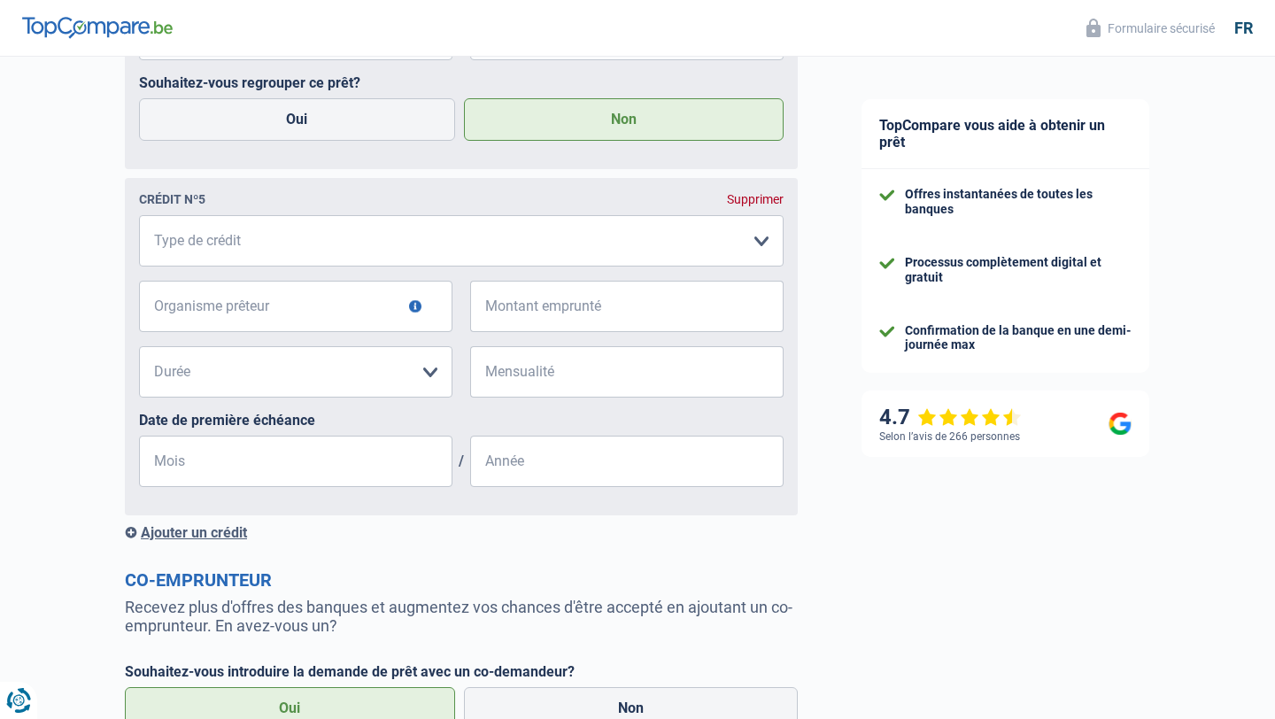
scroll to position [3210, 0]
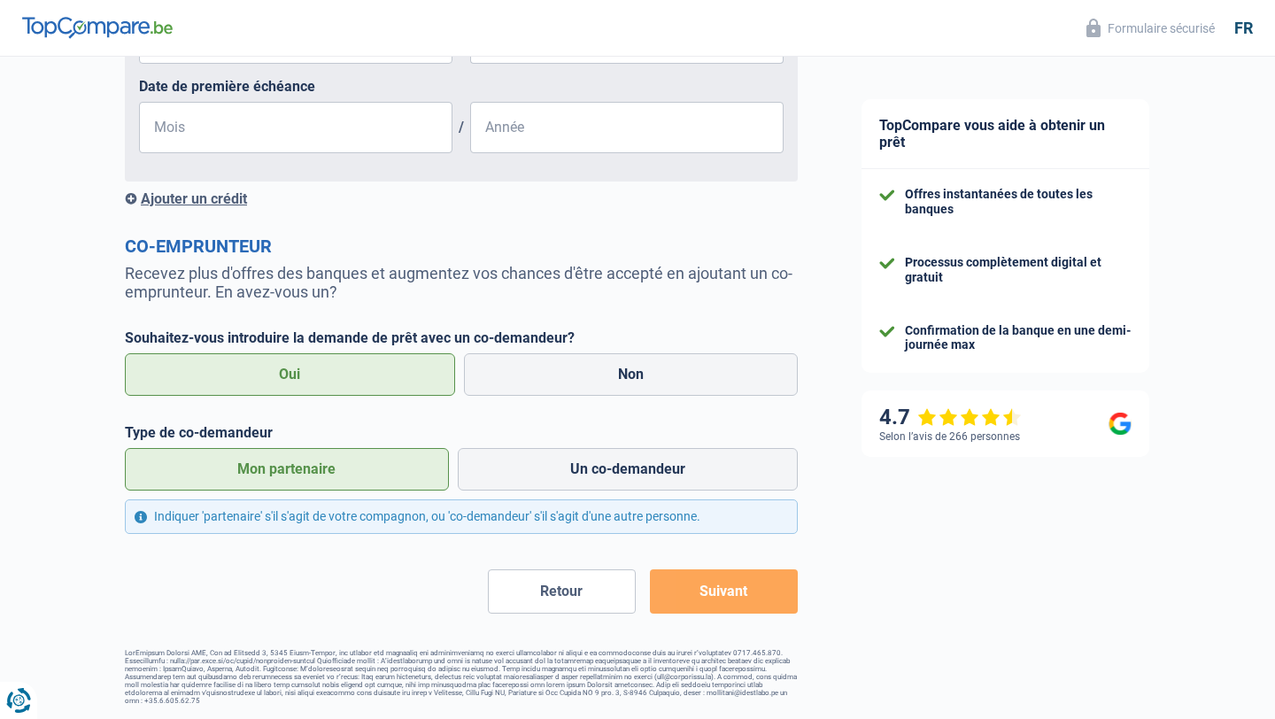
click at [740, 585] on button "Suivant" at bounding box center [724, 591] width 148 height 44
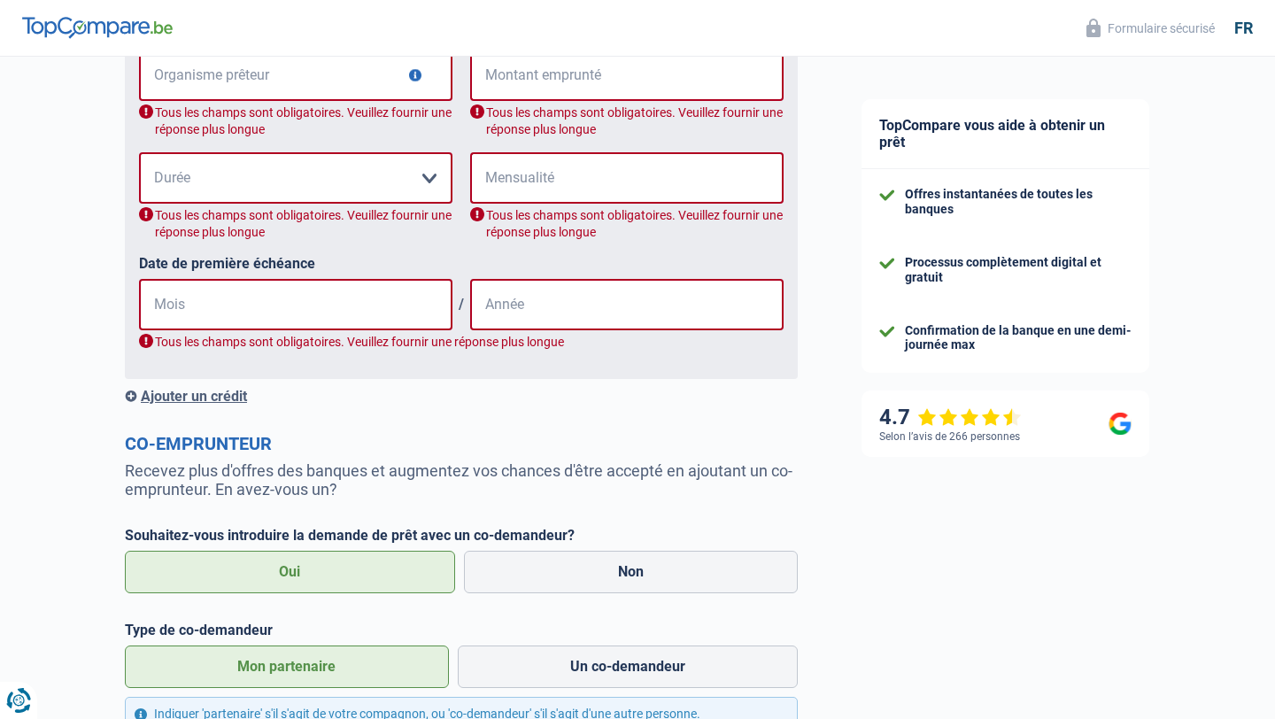
scroll to position [2968, 0]
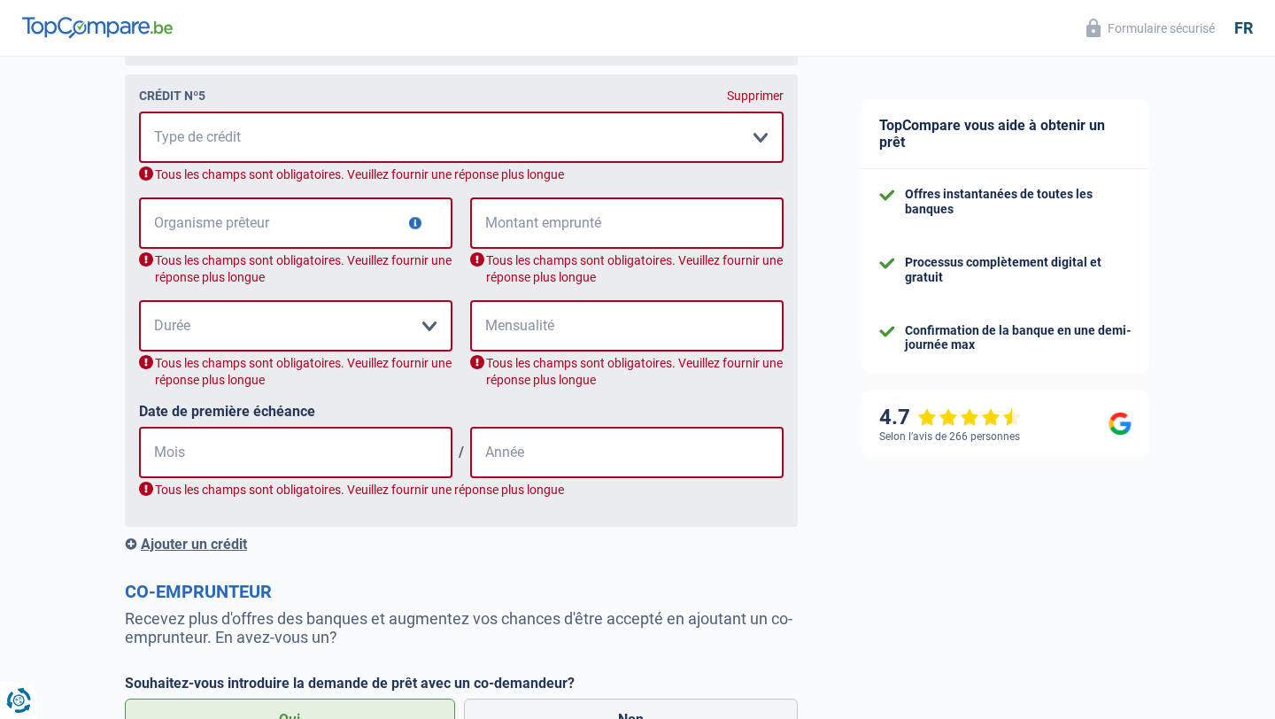
click at [771, 92] on div "Supprimer" at bounding box center [755, 96] width 57 height 14
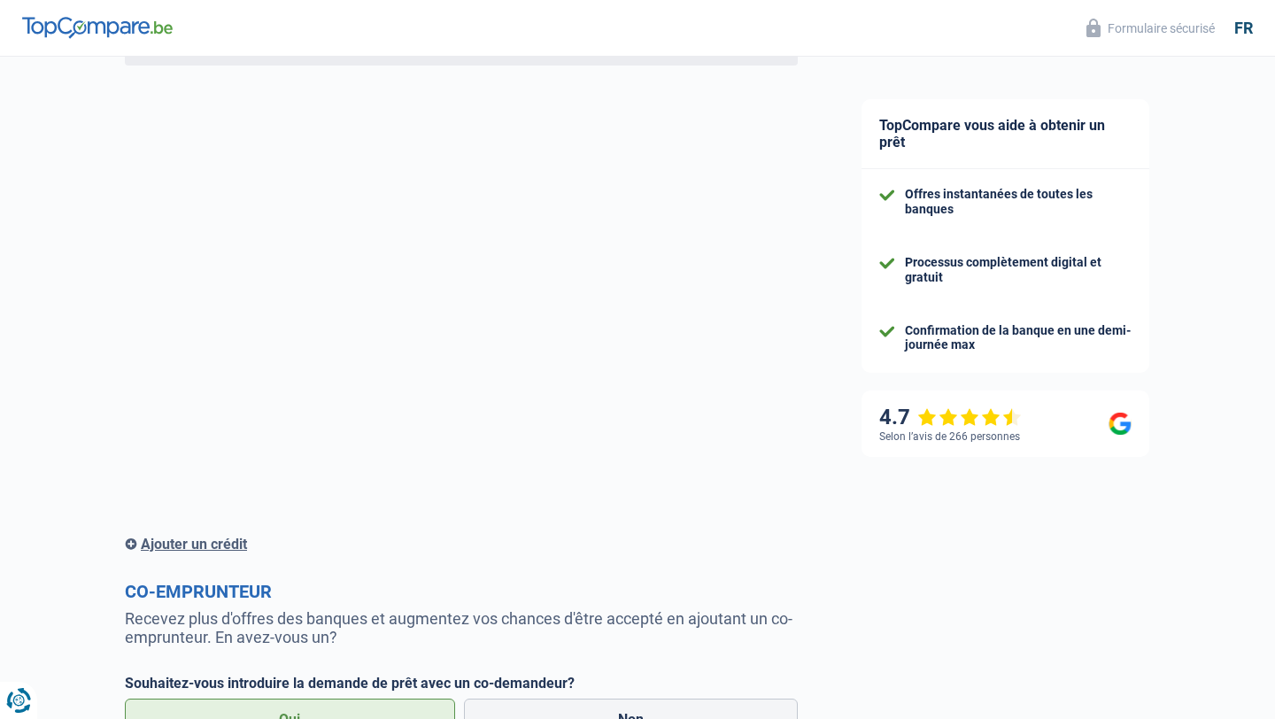
scroll to position [2863, 0]
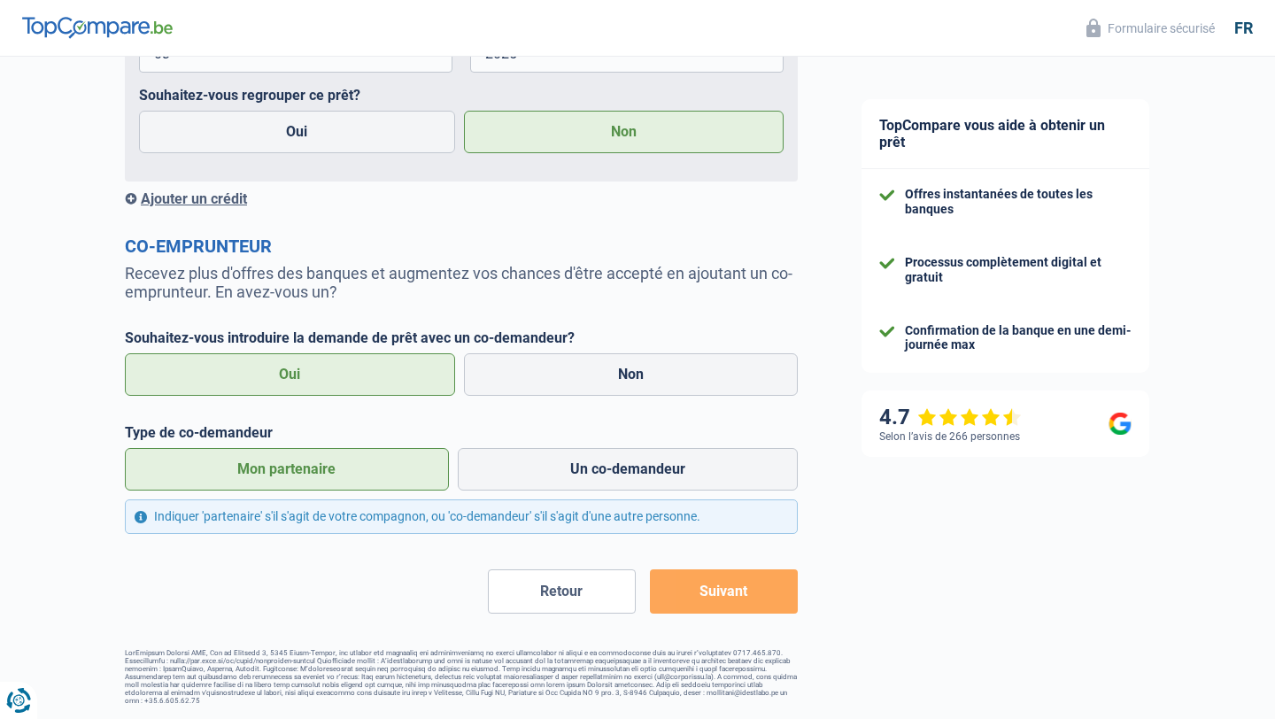
click at [744, 569] on button "Suivant" at bounding box center [724, 591] width 148 height 44
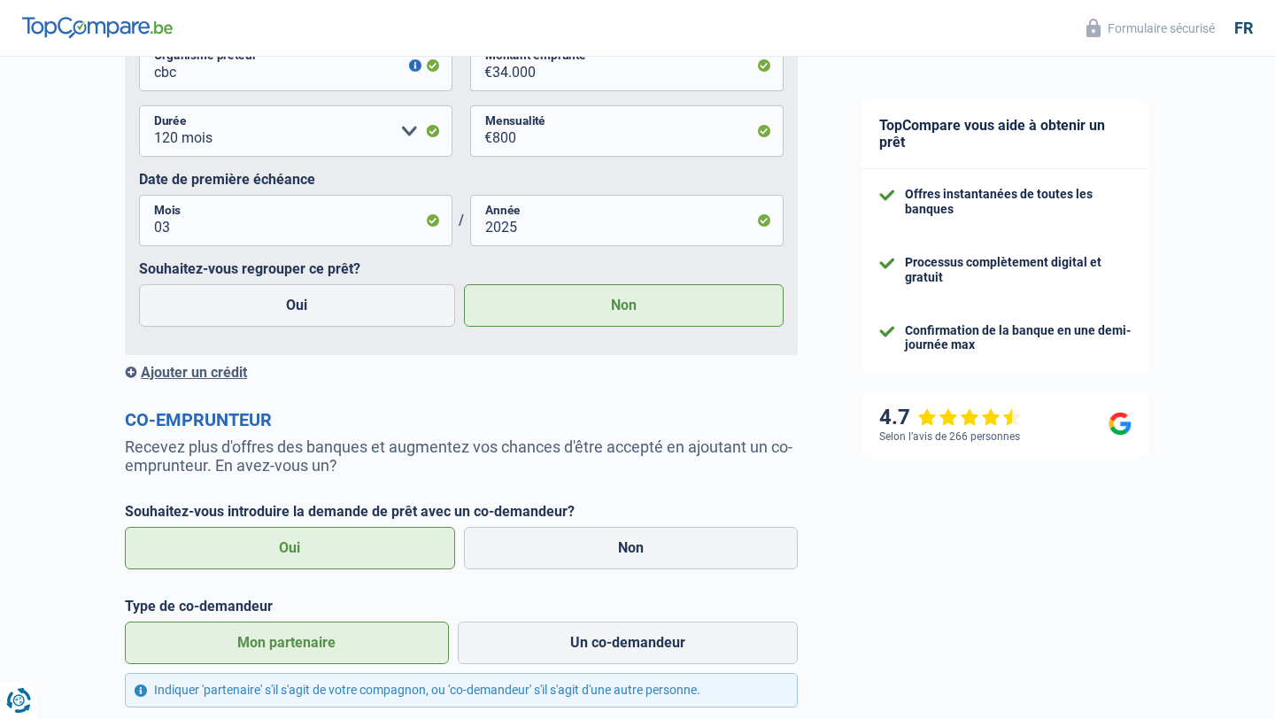
scroll to position [2671, 0]
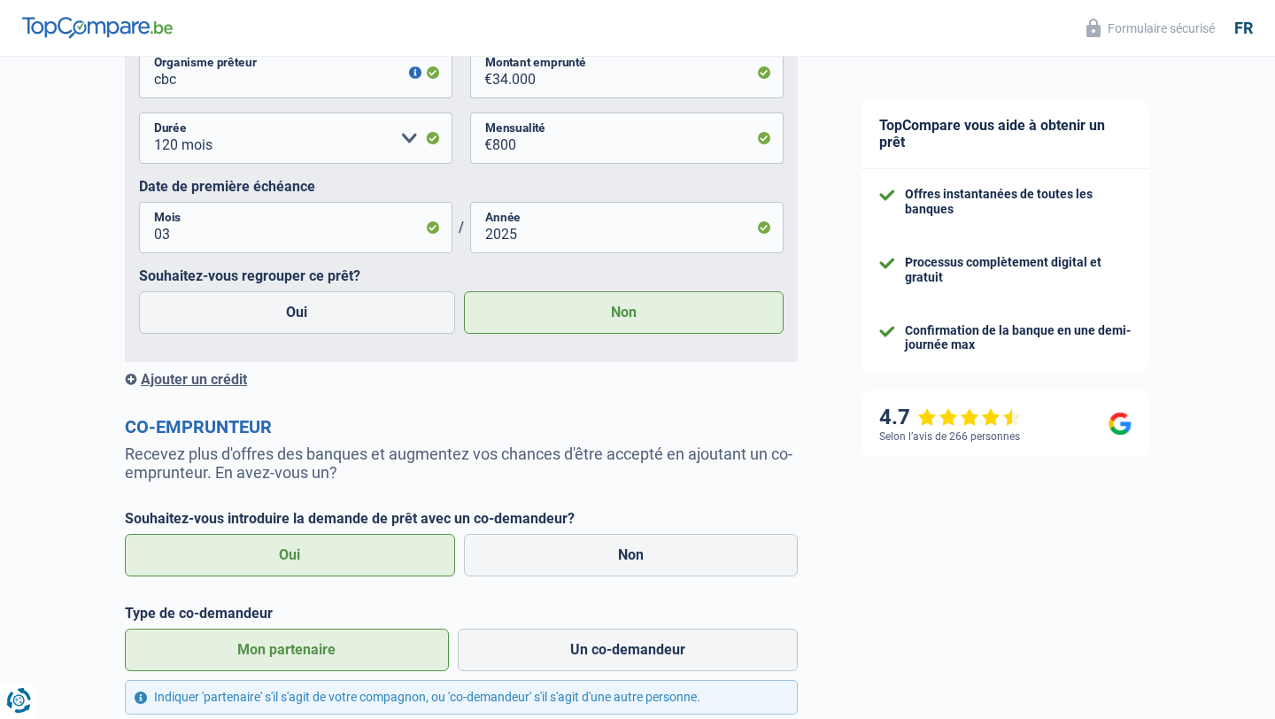
click at [218, 383] on div "Ajouter un crédit" at bounding box center [461, 379] width 673 height 17
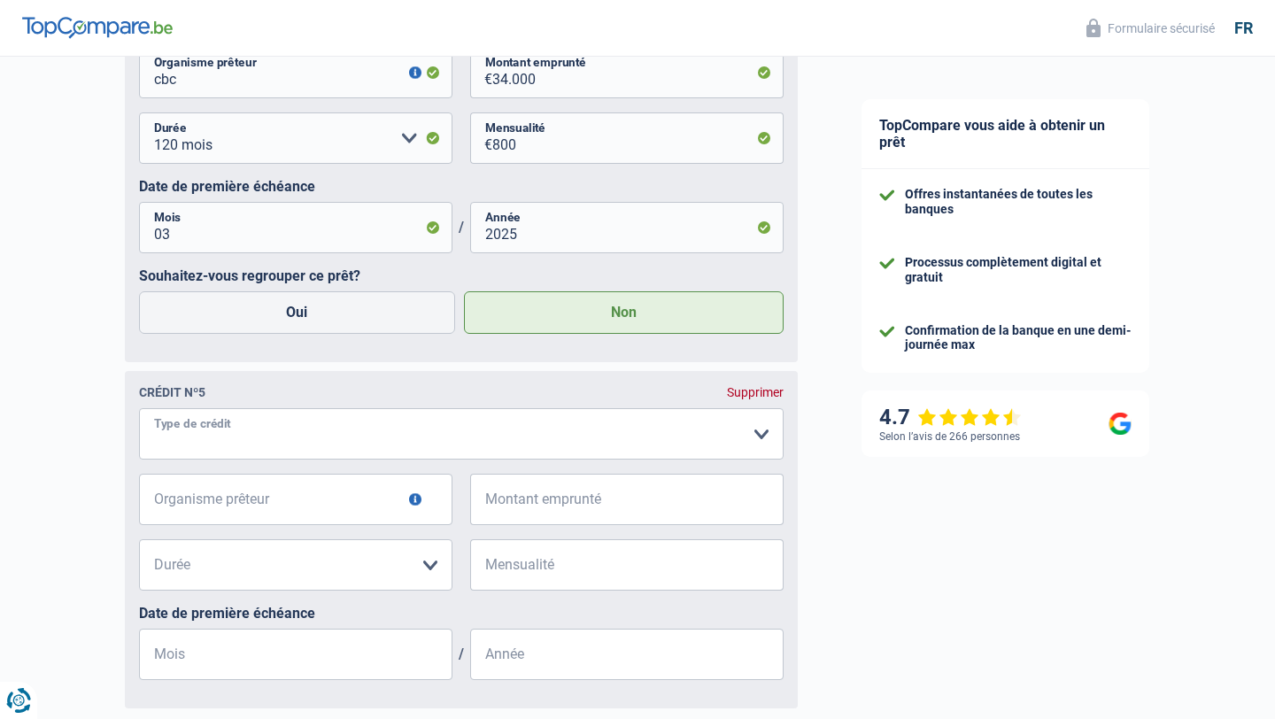
click at [222, 437] on select "Carte ou ouverture de crédit Prêt hypothécaire Vente à tempérament Prêt à tempé…" at bounding box center [461, 433] width 645 height 51
select select "carLoan"
click at [139, 411] on select "Carte ou ouverture de crédit Prêt hypothécaire Vente à tempérament Prêt à tempé…" at bounding box center [461, 433] width 645 height 51
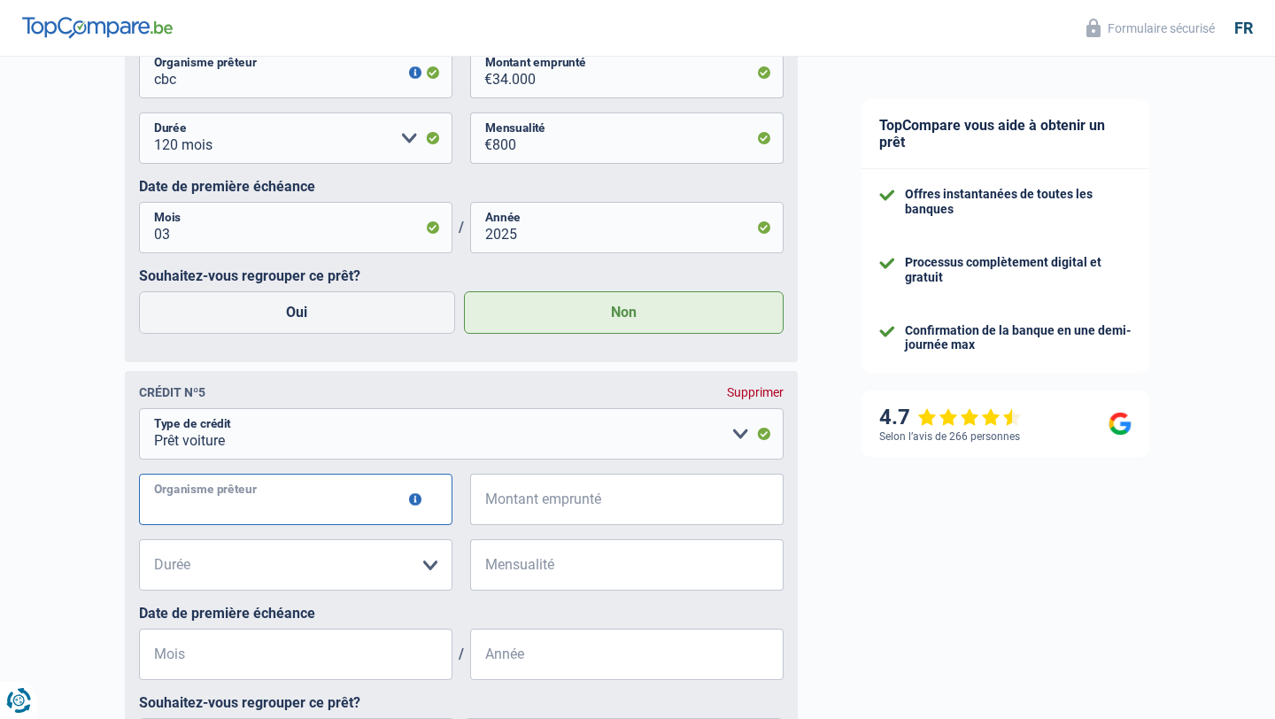
click at [221, 513] on input "Organisme prêteur" at bounding box center [296, 499] width 314 height 51
type input "cetelem"
click at [548, 513] on input "Montant emprunté" at bounding box center [637, 499] width 291 height 51
type input "4"
type input "31.838"
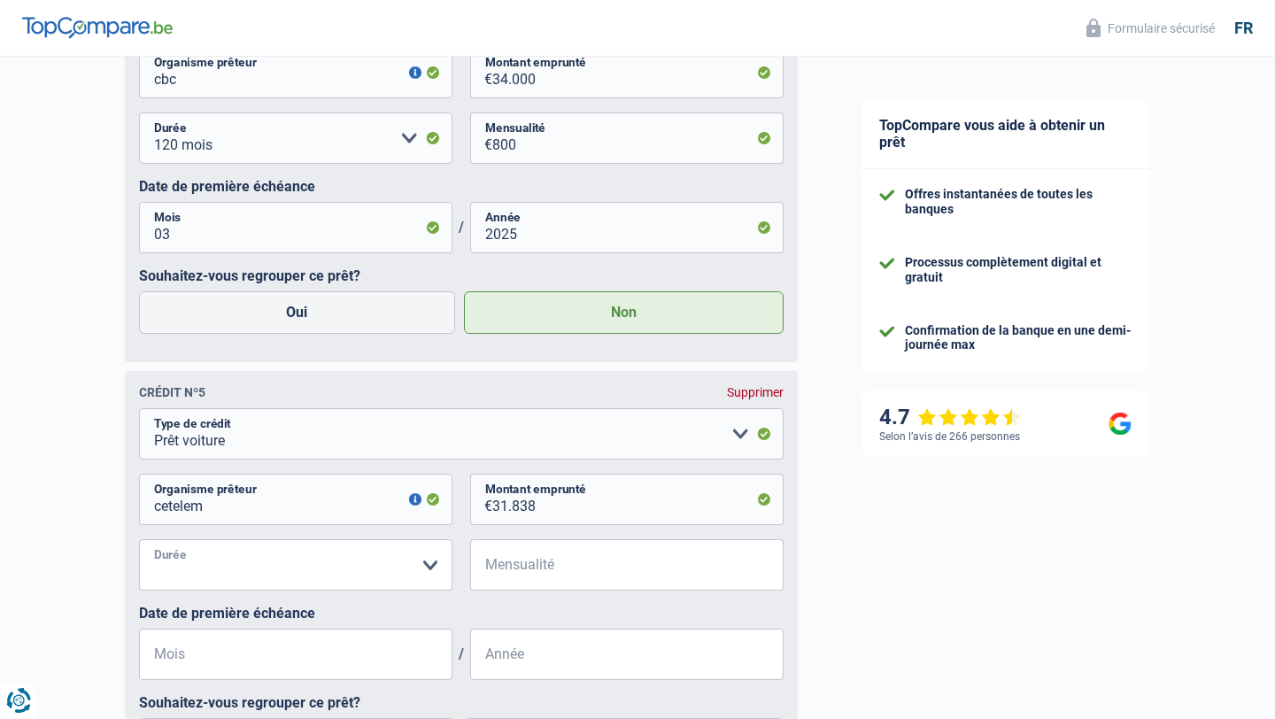
click at [327, 560] on select "12 mois 18 mois 24 mois 30 mois 36 mois 42 mois 48 mois 60 mois 72 mois 84 mois…" at bounding box center [296, 564] width 314 height 51
select select "120"
click at [139, 542] on select "12 mois 18 mois 24 mois 30 mois 36 mois 42 mois 48 mois 60 mois 72 mois 84 mois…" at bounding box center [296, 564] width 314 height 51
click at [554, 584] on input "Mensualité" at bounding box center [637, 564] width 291 height 51
type input "380"
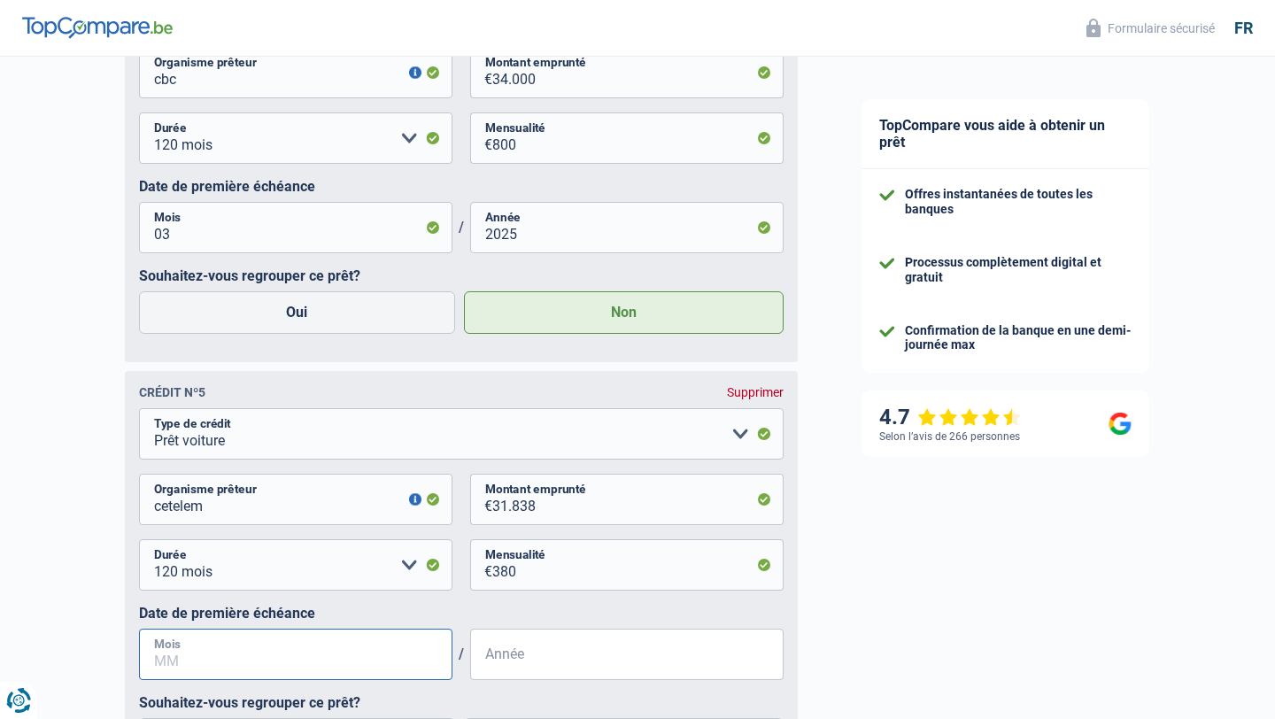
click at [355, 652] on input "Mois" at bounding box center [296, 654] width 314 height 51
type input "12"
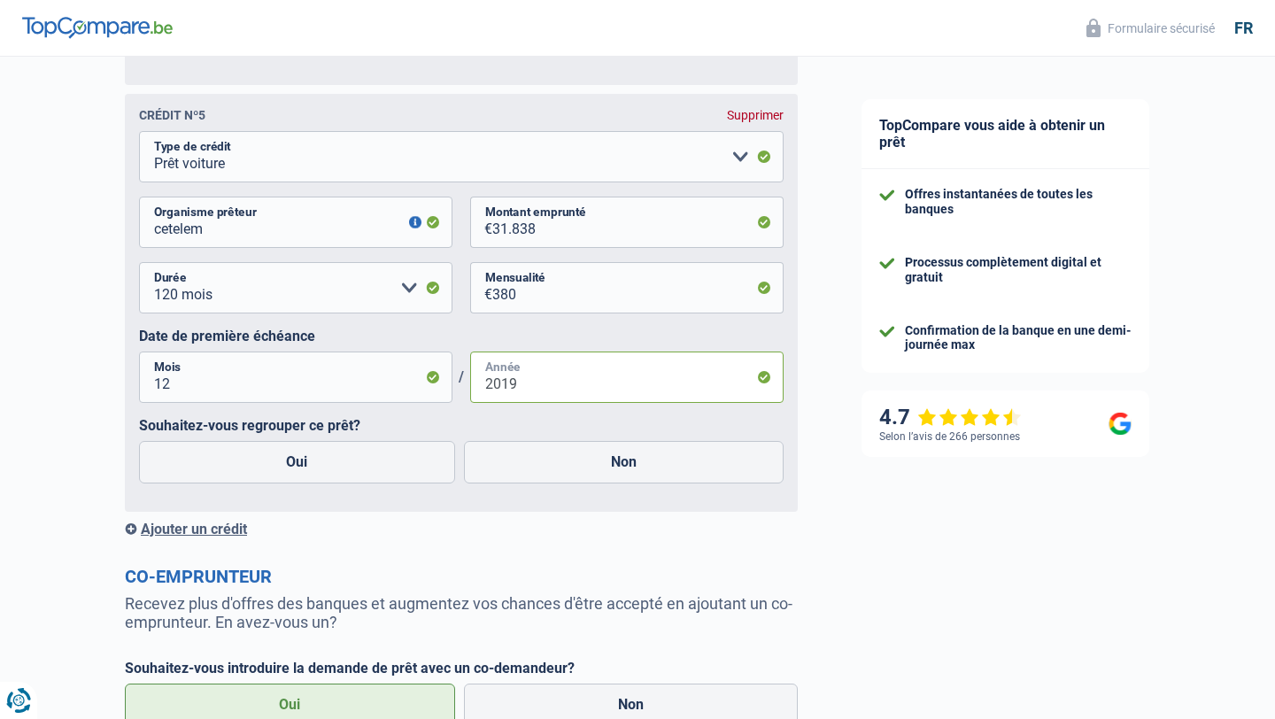
scroll to position [2977, 0]
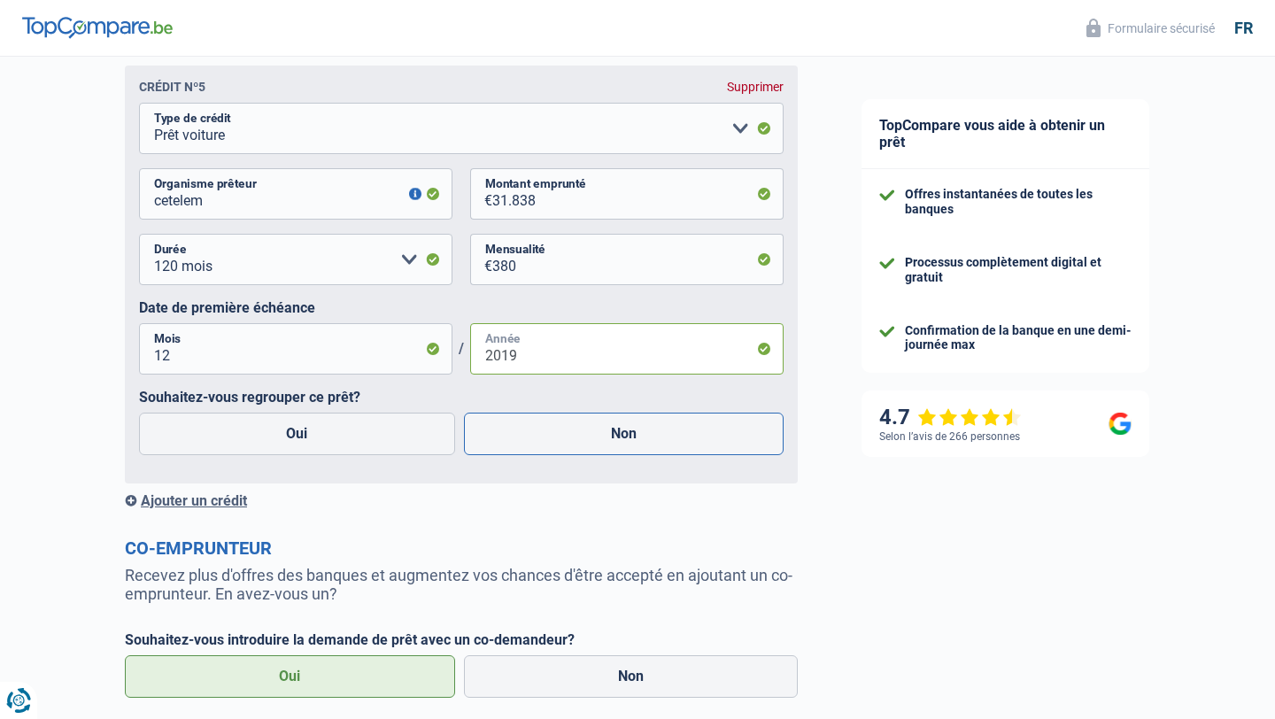
type input "2019"
click at [585, 435] on label "Non" at bounding box center [624, 434] width 321 height 43
click at [585, 435] on input "Non" at bounding box center [624, 434] width 321 height 43
radio input "true"
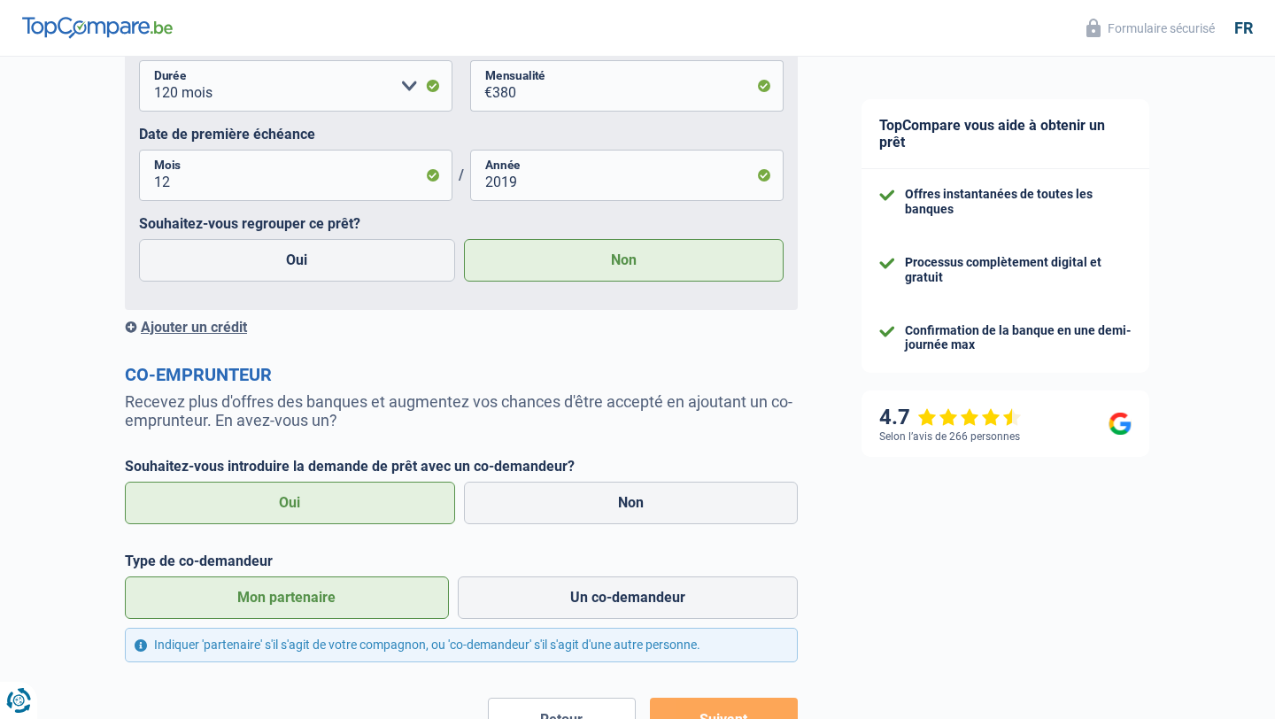
scroll to position [3290, 0]
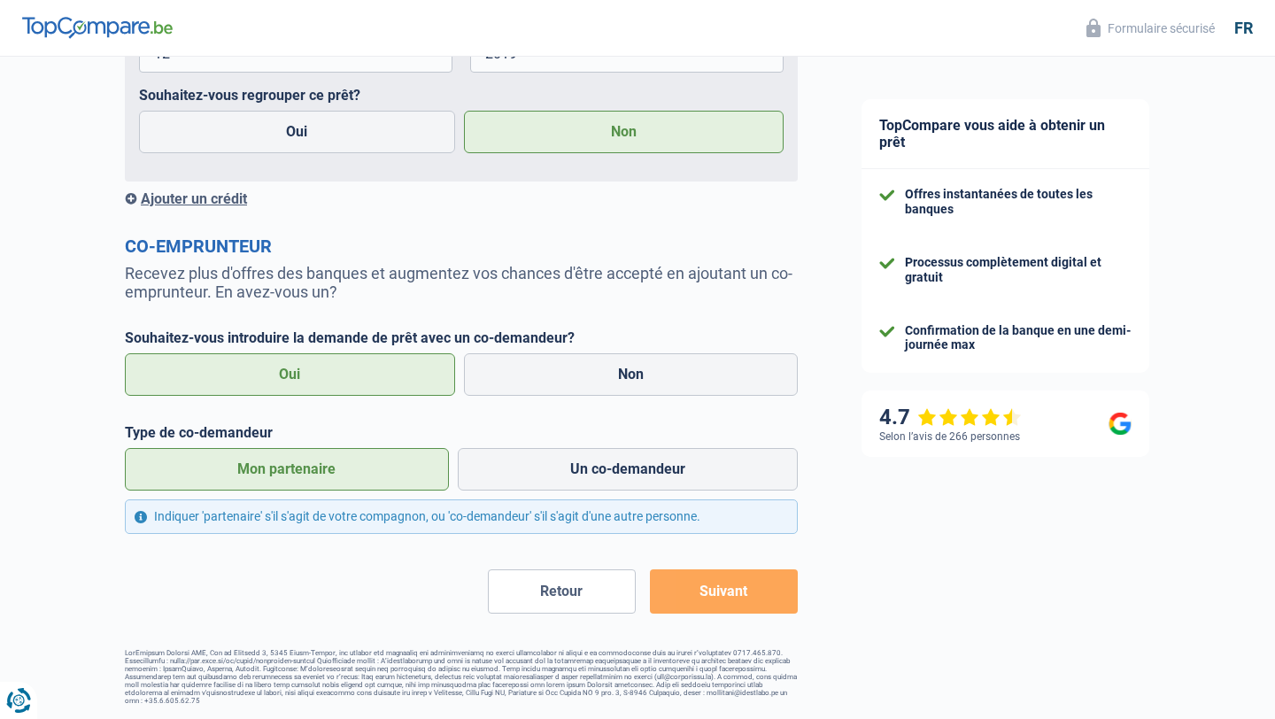
click at [707, 582] on button "Suivant" at bounding box center [724, 591] width 148 height 44
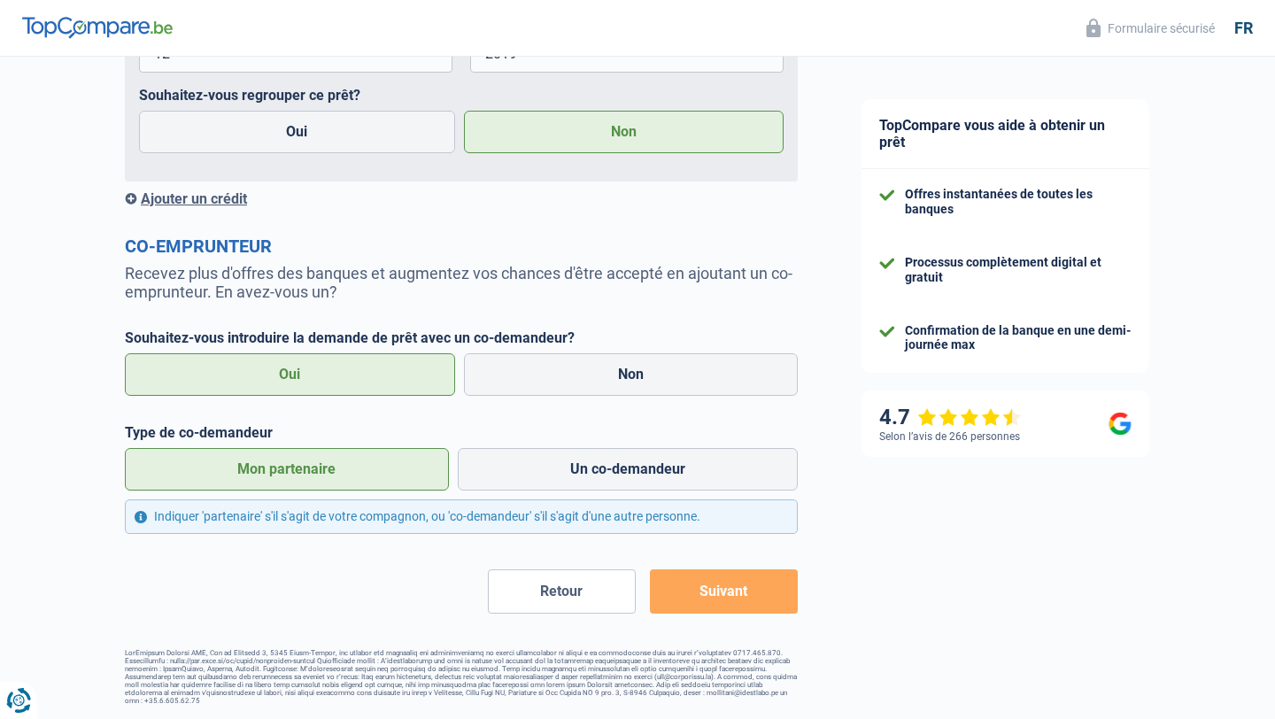
click at [707, 582] on button "Suivant" at bounding box center [724, 591] width 148 height 44
click at [676, 455] on label "Un co-demandeur" at bounding box center [628, 469] width 341 height 43
click at [676, 455] on input "Un co-demandeur" at bounding box center [628, 469] width 341 height 43
radio input "true"
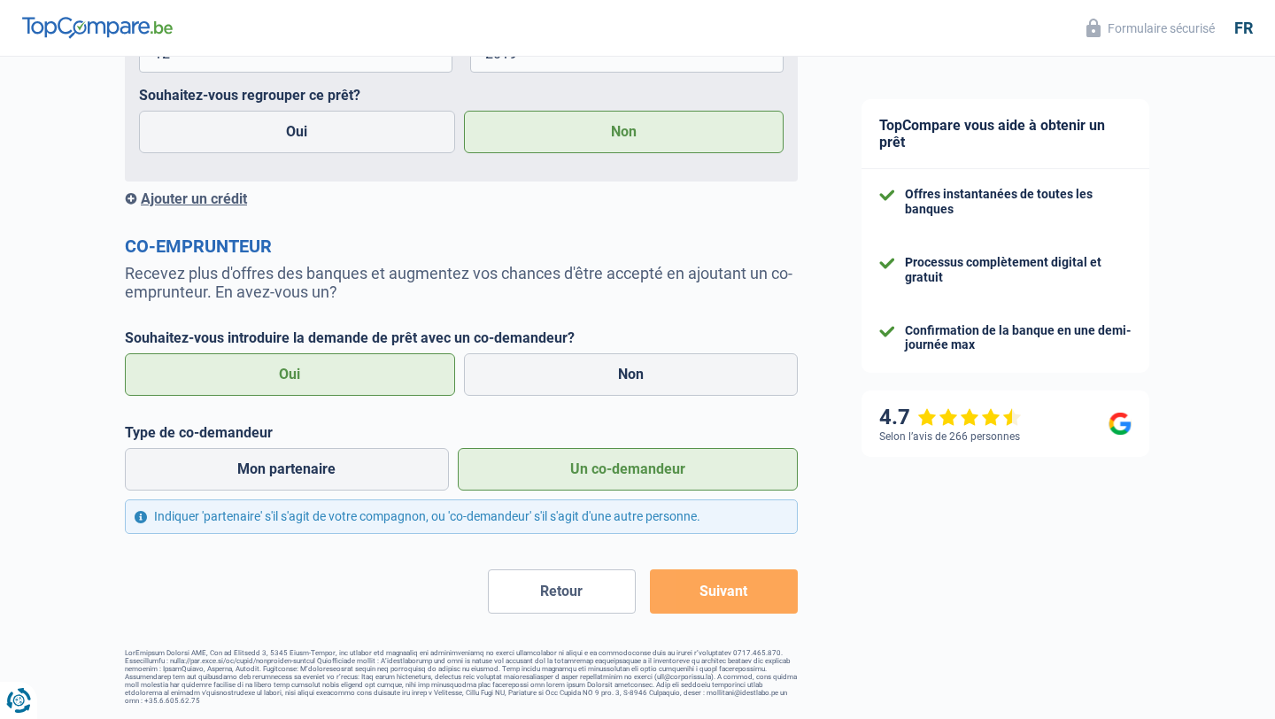
click at [712, 585] on button "Suivant" at bounding box center [724, 591] width 148 height 44
click at [380, 459] on label "Mon partenaire" at bounding box center [287, 469] width 324 height 43
click at [380, 459] on input "Mon partenaire" at bounding box center [287, 469] width 324 height 43
radio input "true"
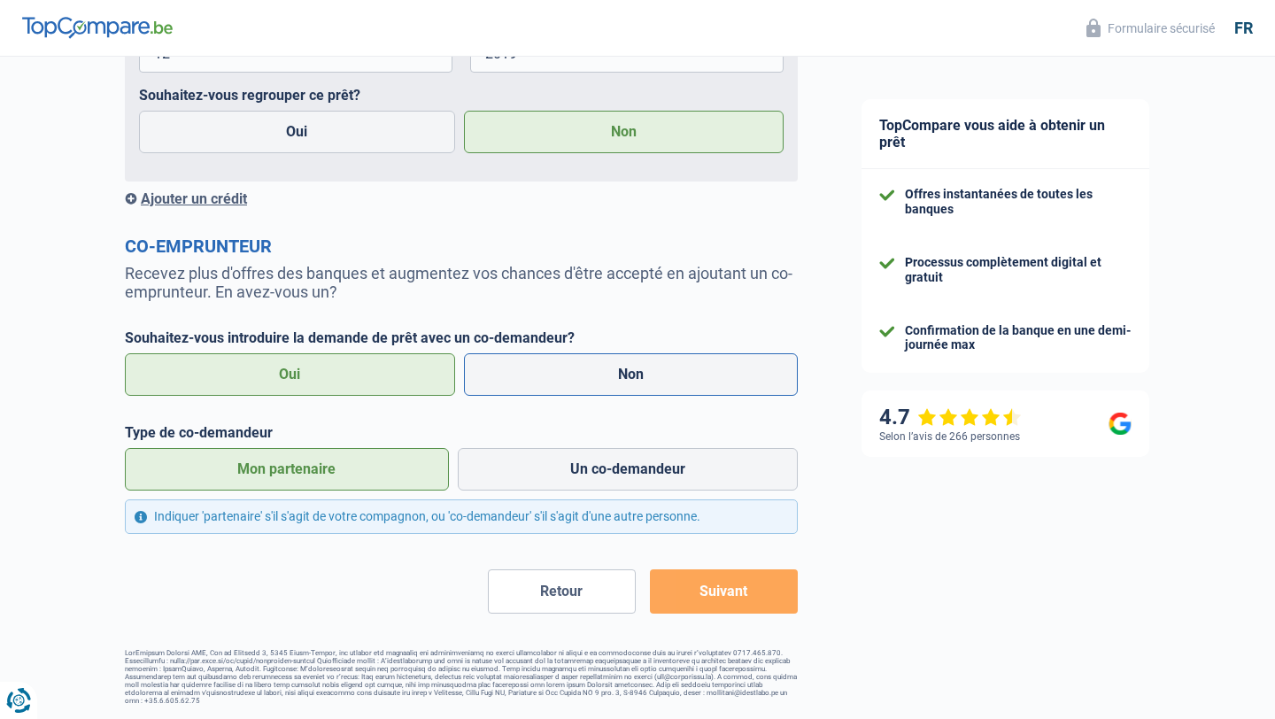
click at [549, 356] on label "Non" at bounding box center [631, 374] width 335 height 43
click at [549, 356] on input "Non" at bounding box center [631, 374] width 335 height 43
radio input "true"
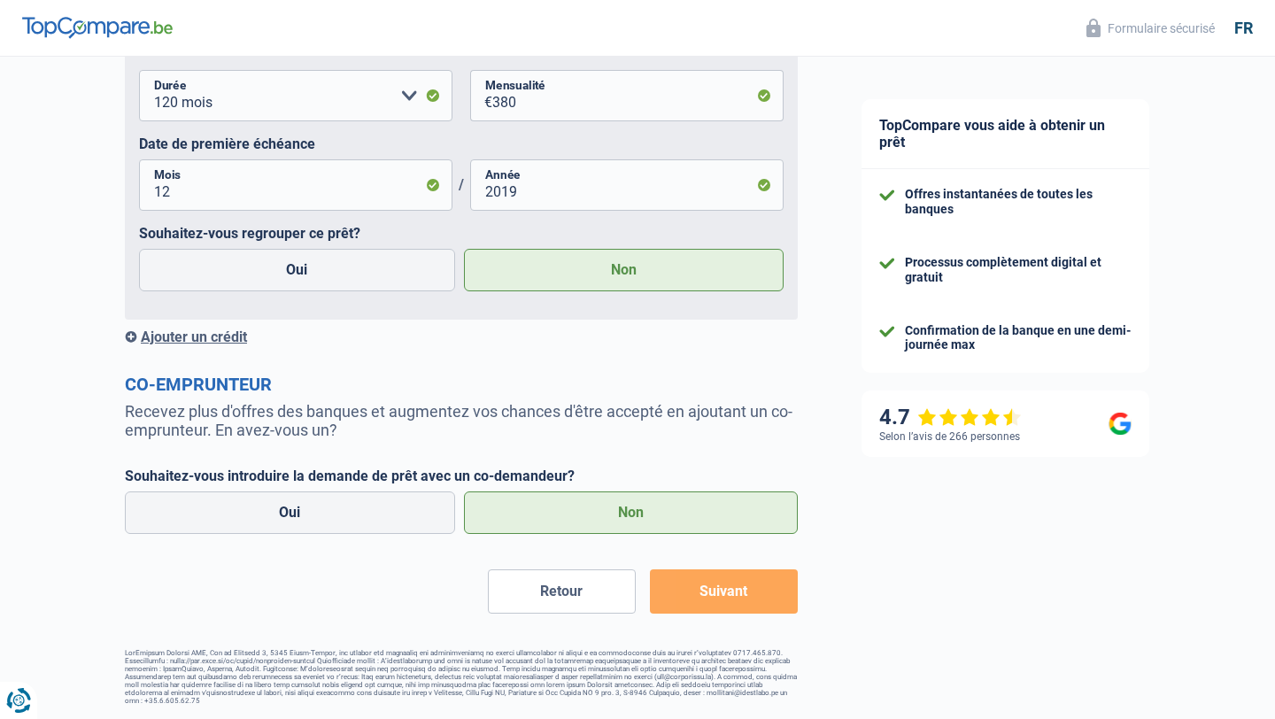
scroll to position [3153, 0]
click at [690, 569] on button "Suivant" at bounding box center [724, 591] width 148 height 44
click at [359, 502] on label "Oui" at bounding box center [290, 513] width 330 height 43
click at [359, 502] on input "Oui" at bounding box center [290, 513] width 330 height 43
radio input "true"
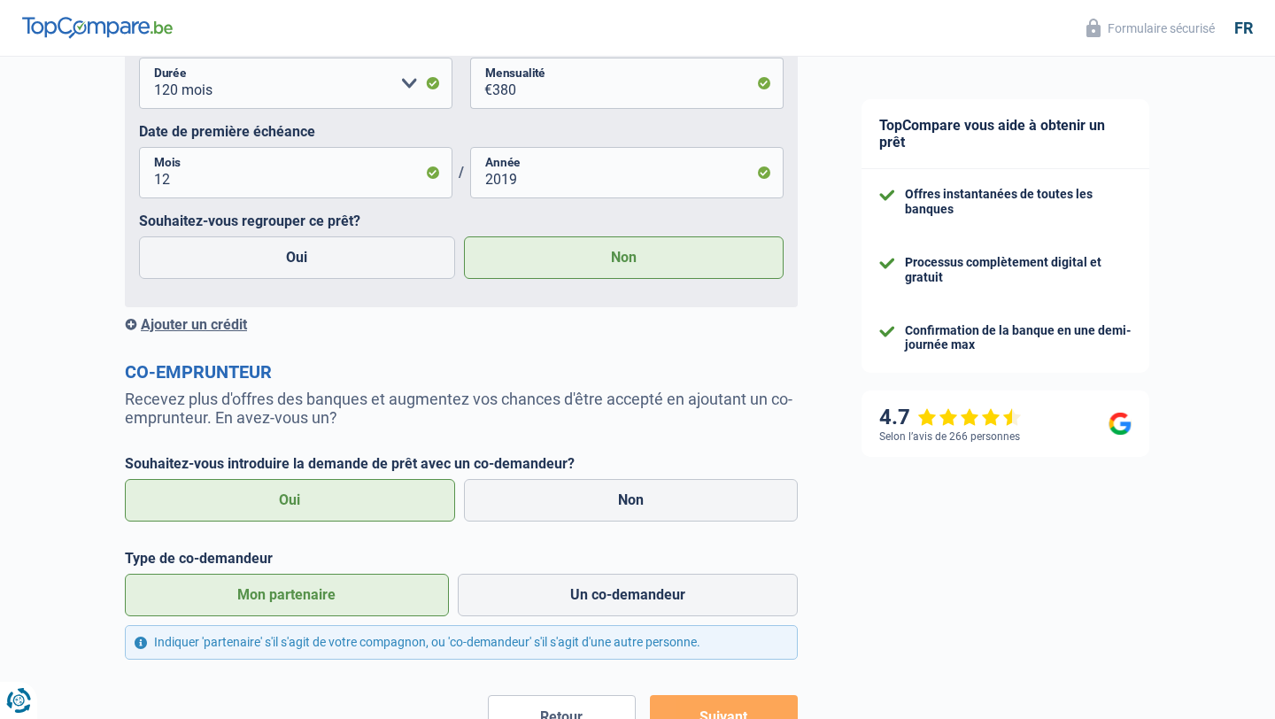
click at [345, 603] on label "Mon partenaire" at bounding box center [287, 595] width 324 height 43
click at [345, 603] on input "Mon partenaire" at bounding box center [287, 595] width 324 height 43
click at [297, 650] on div "Indiquer 'partenaire' s'il s'agit de votre compagnon, ou 'co-demandeur' s'il s'…" at bounding box center [461, 642] width 673 height 35
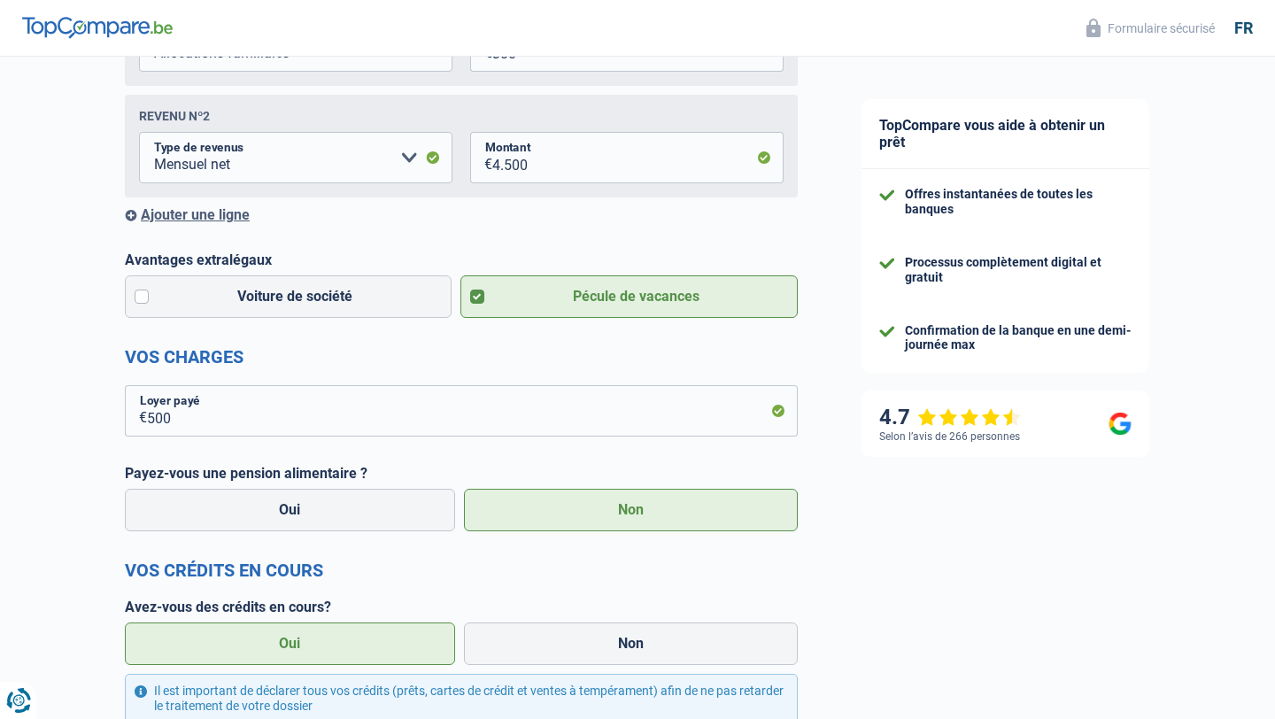
scroll to position [0, 0]
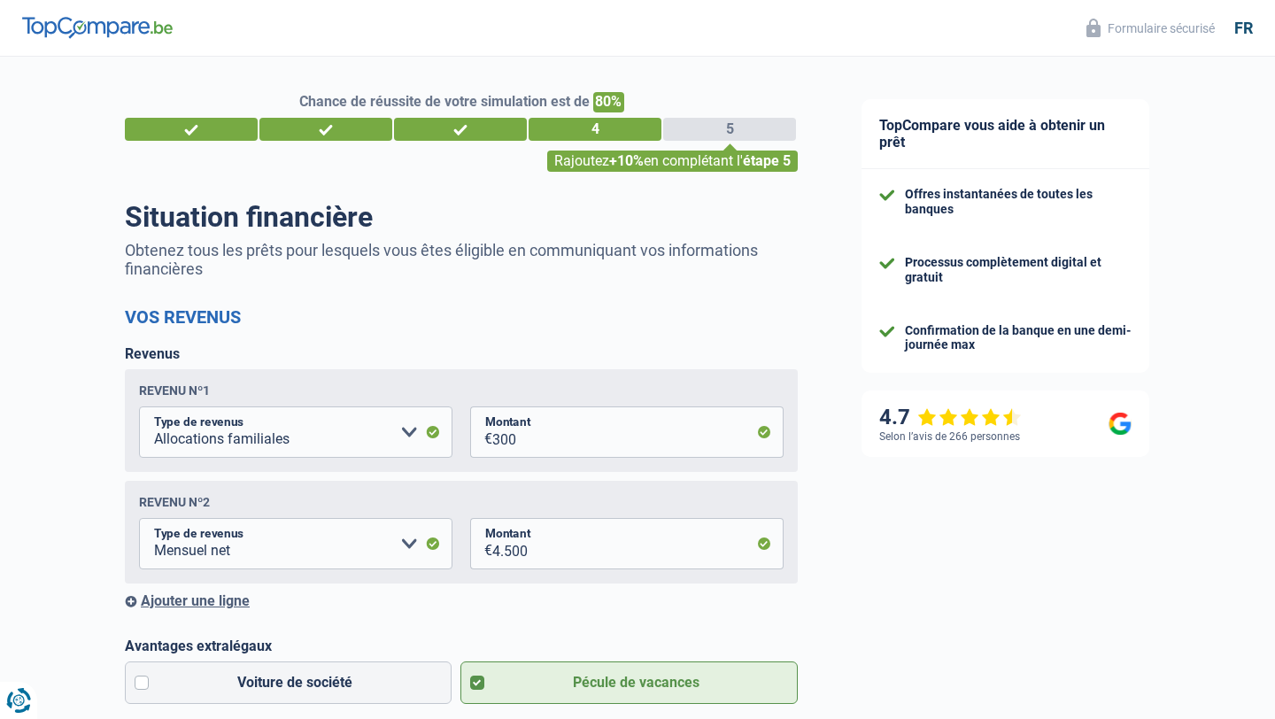
click at [764, 132] on div "5" at bounding box center [729, 129] width 133 height 23
click at [727, 130] on div "5" at bounding box center [729, 129] width 133 height 23
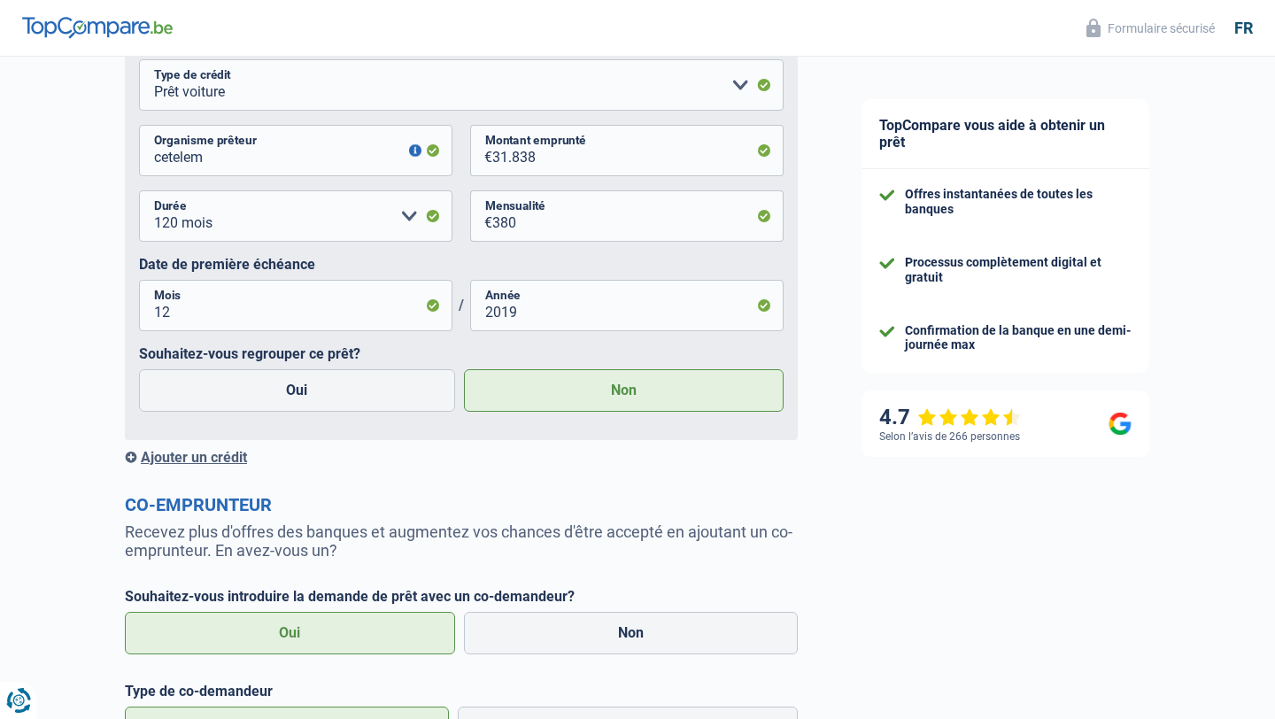
scroll to position [3290, 0]
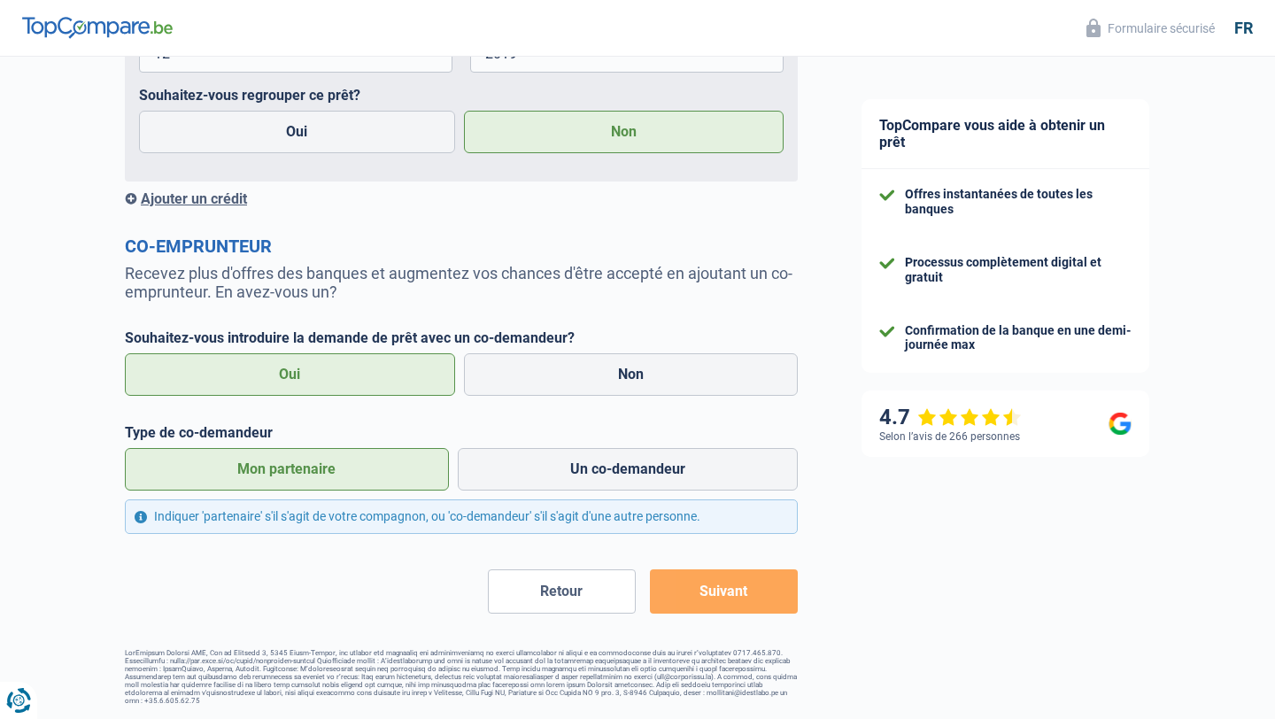
click at [775, 579] on button "Suivant" at bounding box center [724, 591] width 148 height 44
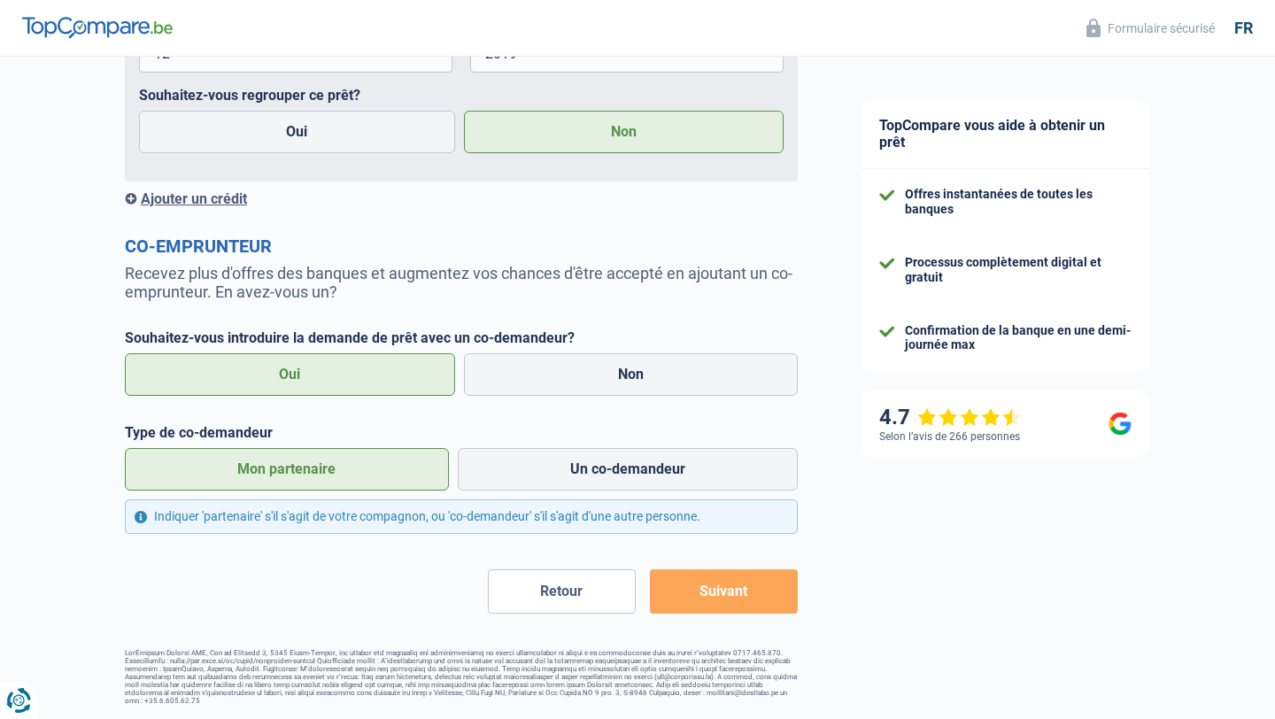
click at [775, 579] on button "Suivant" at bounding box center [724, 591] width 148 height 44
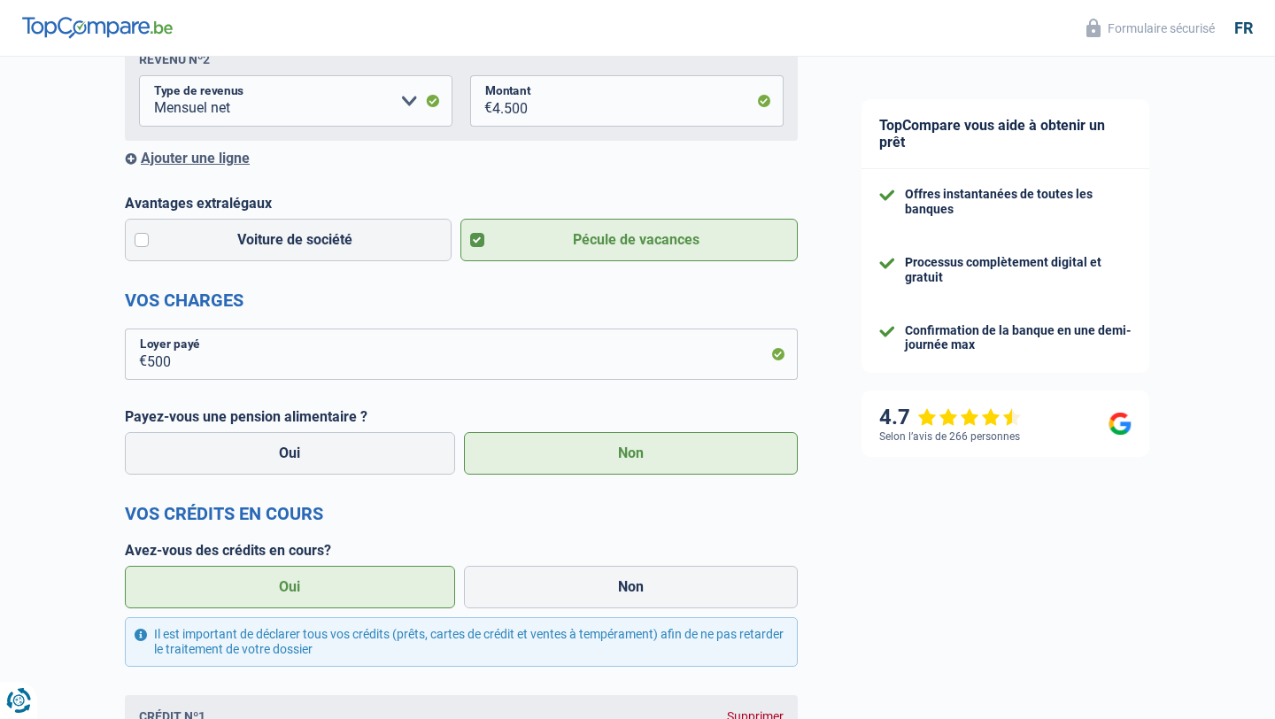
scroll to position [0, 0]
